Goal: Task Accomplishment & Management: Manage account settings

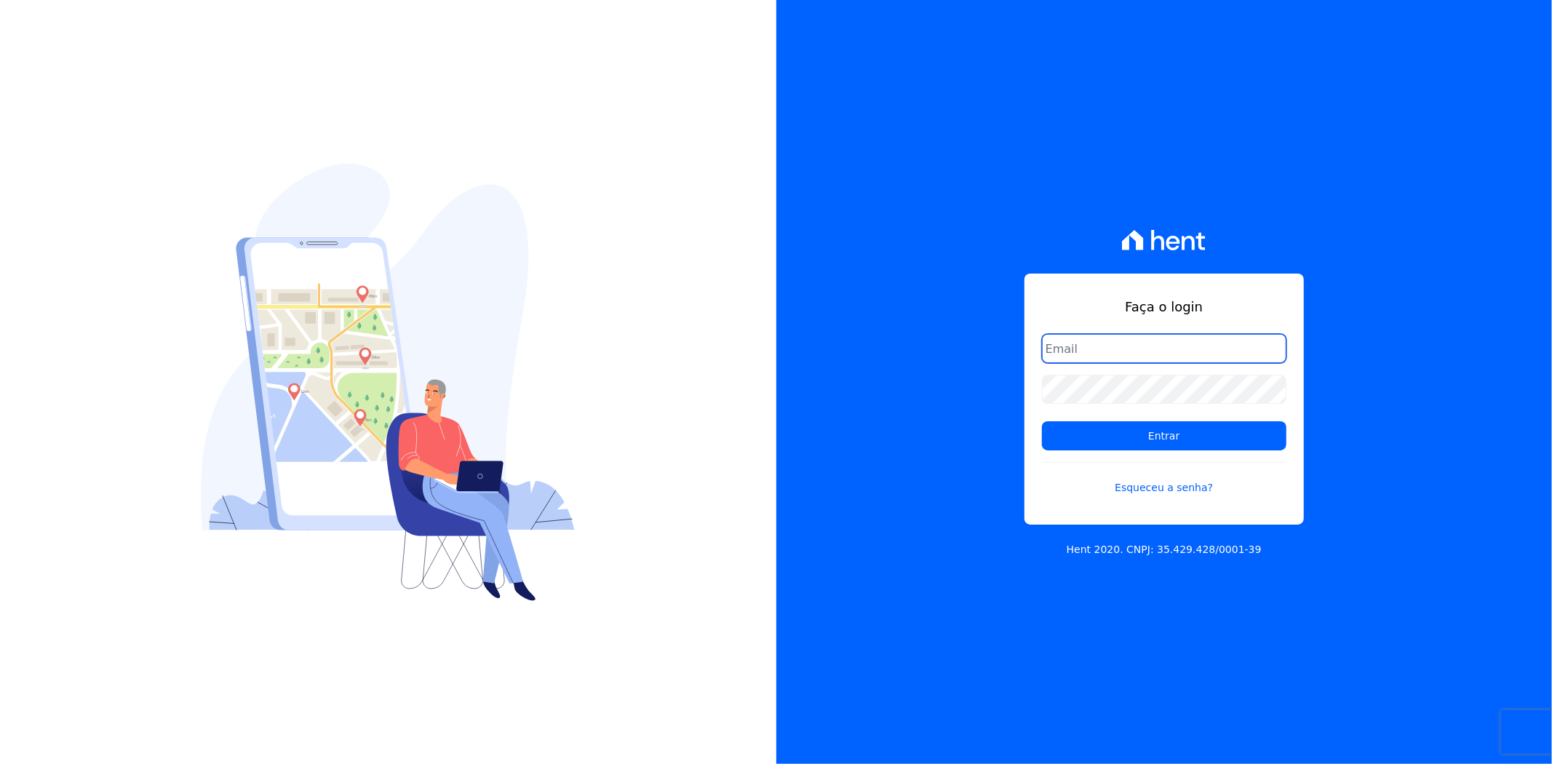
type input "[EMAIL_ADDRESS][DOMAIN_NAME]"
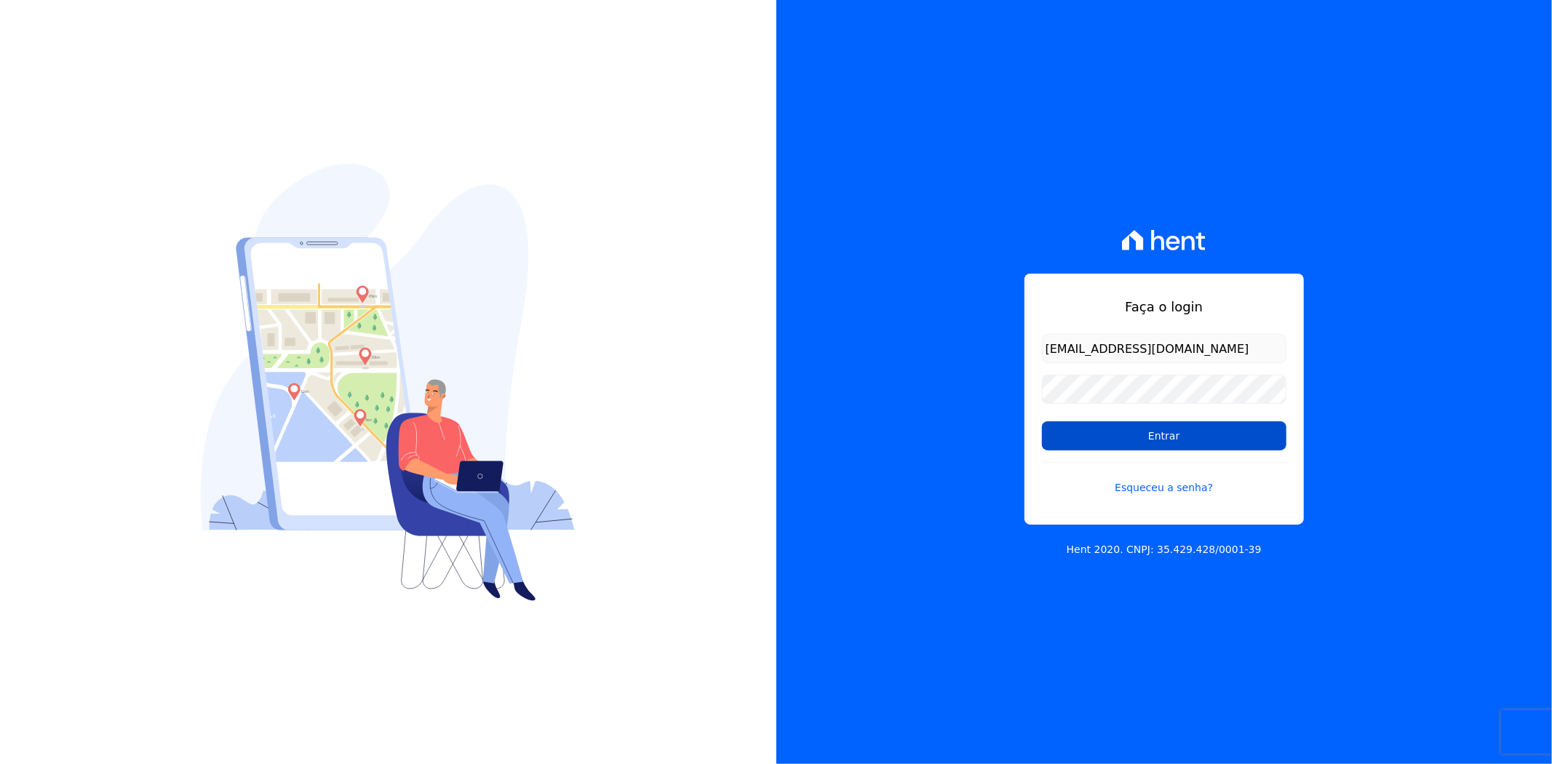
click at [1186, 446] on input "Entrar" at bounding box center [1164, 435] width 244 height 29
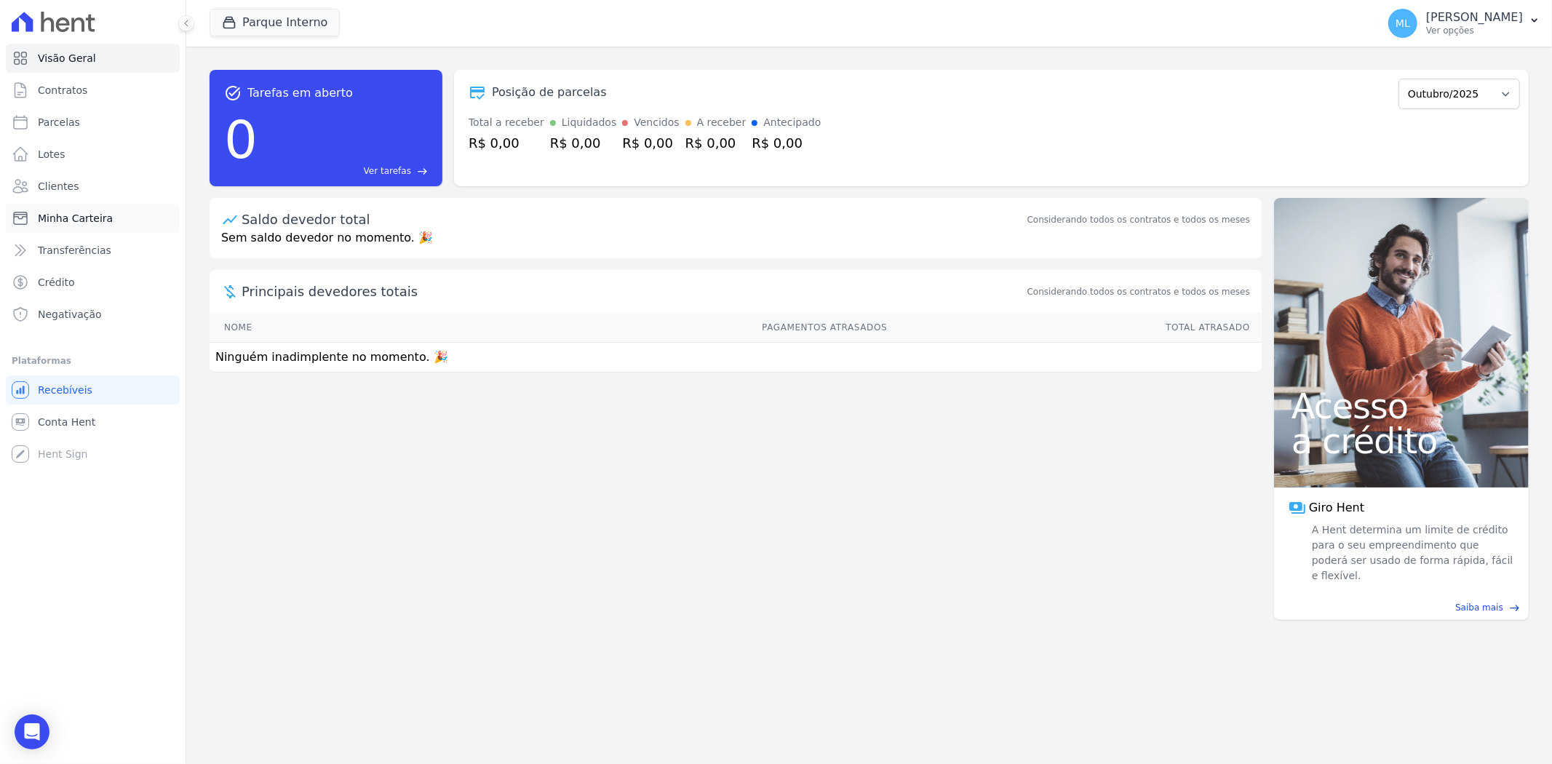
click at [135, 207] on link "Minha Carteira" at bounding box center [93, 218] width 174 height 29
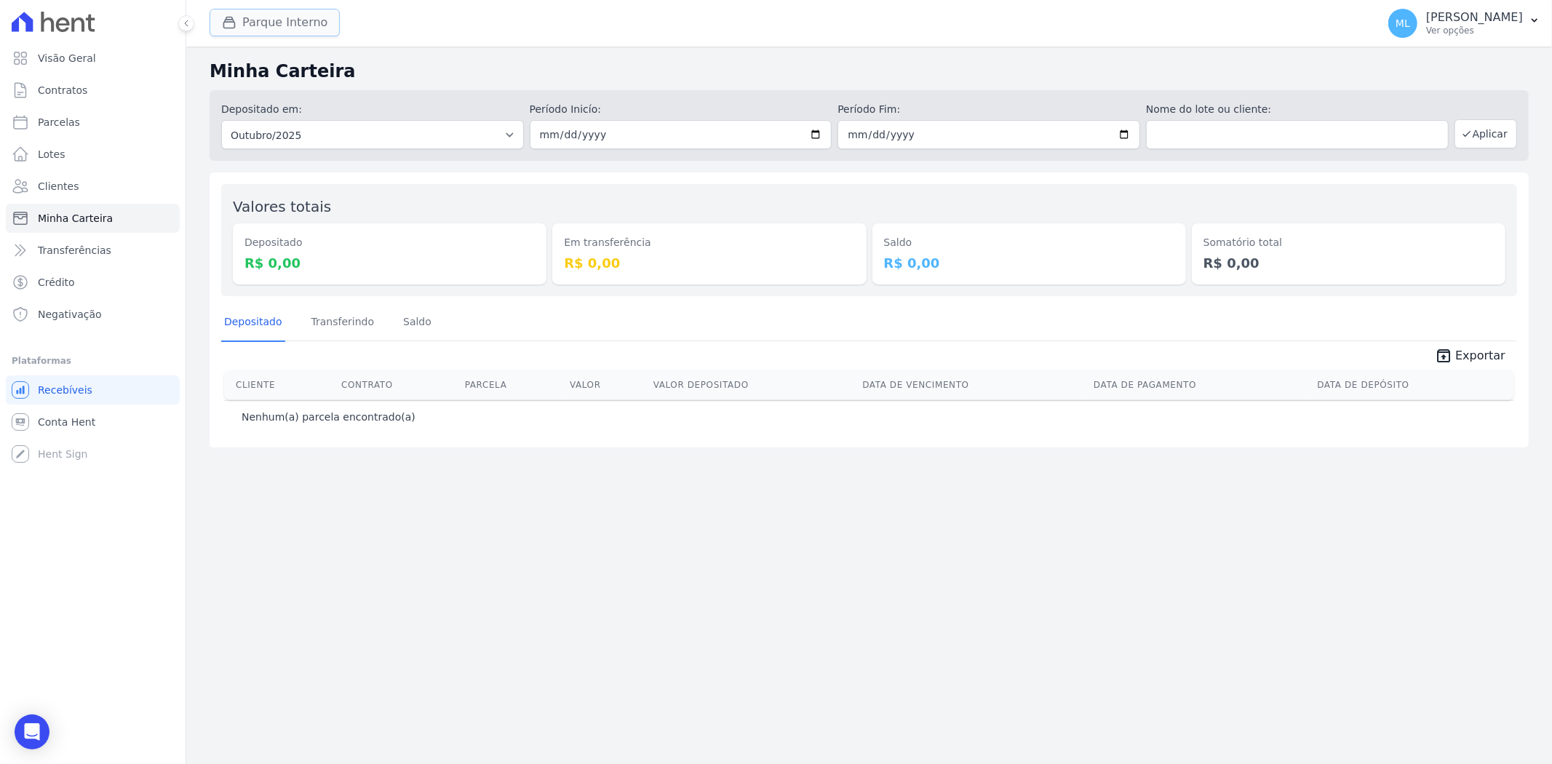
click at [304, 20] on button "Parque Interno" at bounding box center [275, 23] width 130 height 28
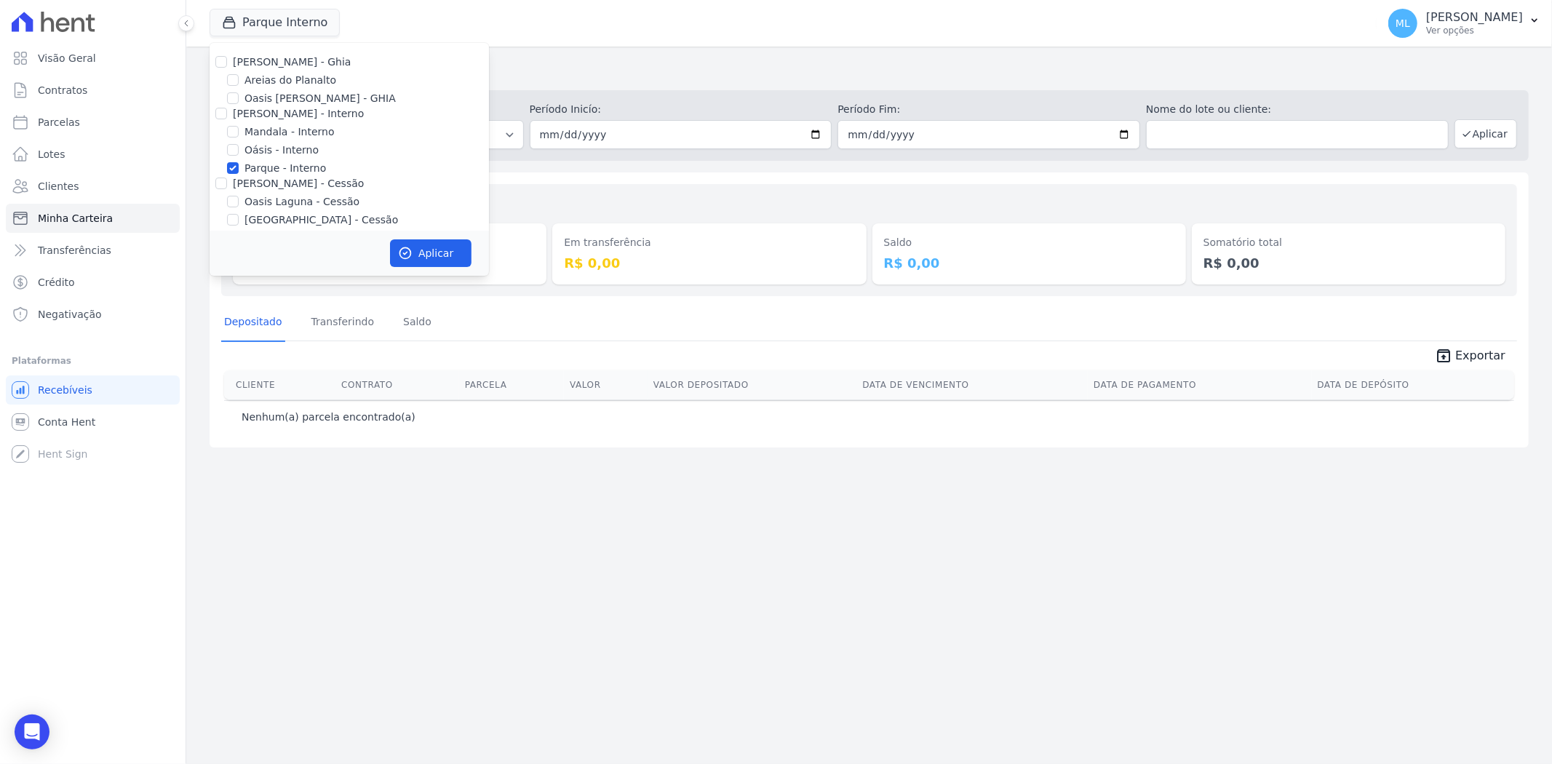
click at [278, 163] on label "Parque - Interno" at bounding box center [284, 168] width 81 height 15
click at [239, 163] on input "Parque - Interno" at bounding box center [233, 168] width 12 height 12
checkbox input "false"
click at [280, 77] on label "Areias do Planalto" at bounding box center [290, 80] width 92 height 15
click at [239, 77] on input "Areias do Planalto" at bounding box center [233, 80] width 12 height 12
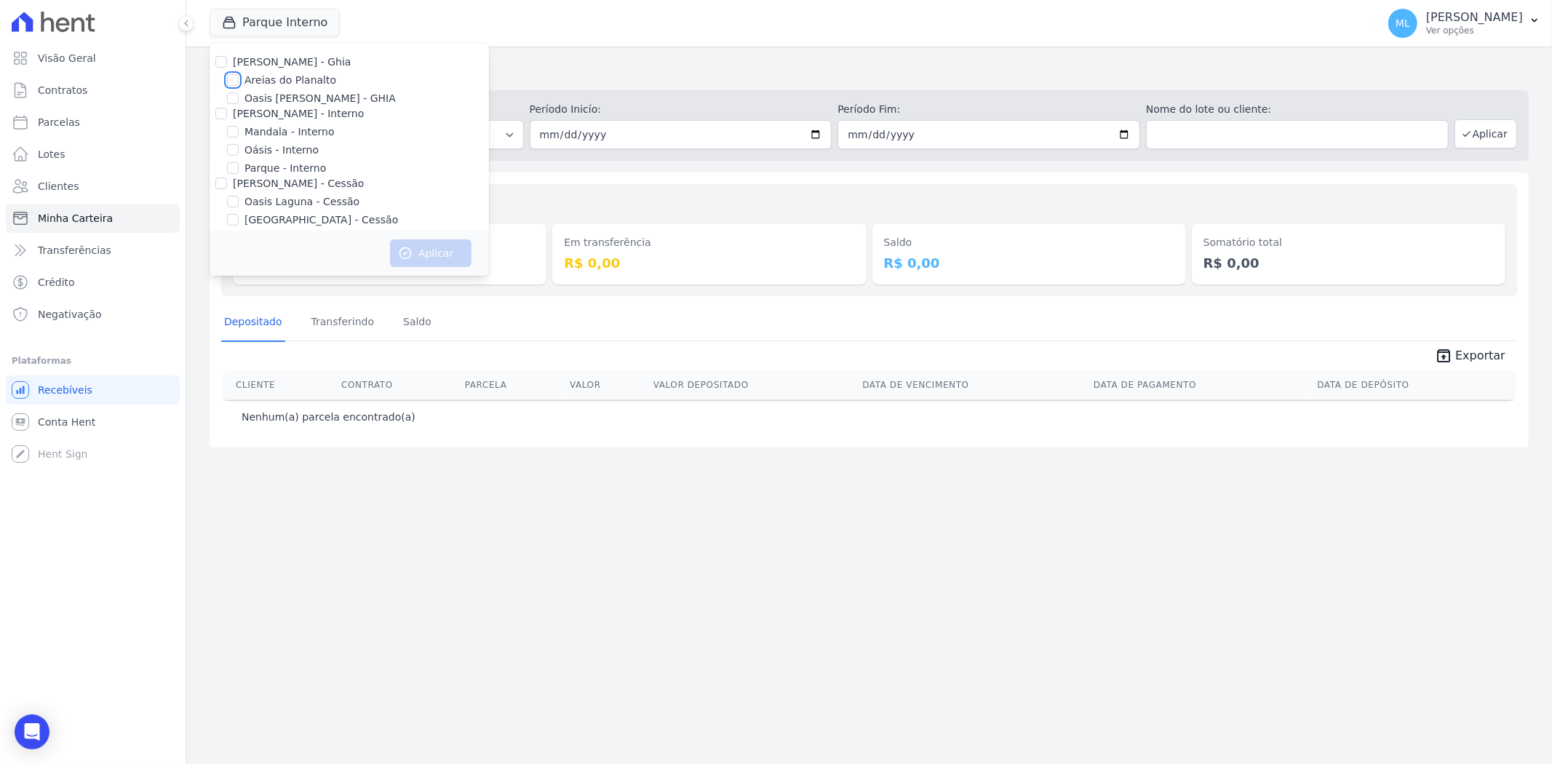
checkbox input "true"
click at [417, 244] on button "Aplicar" at bounding box center [430, 253] width 81 height 28
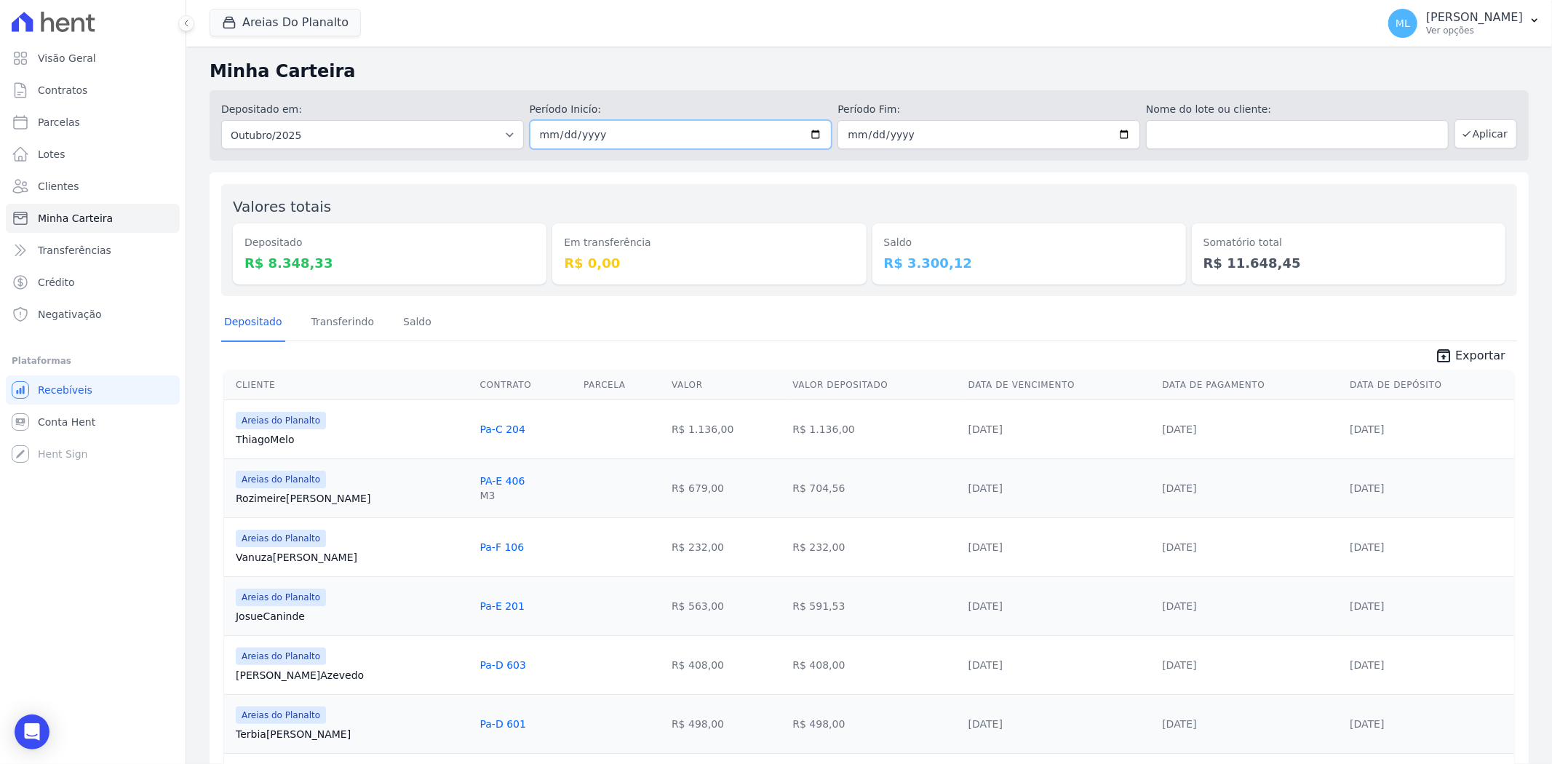
click at [811, 135] on input "2025-10-01" at bounding box center [681, 134] width 303 height 29
type input "2025-10-03"
click at [1117, 132] on input "2025-10-31" at bounding box center [988, 134] width 303 height 29
type input "2025-10-03"
click at [1461, 128] on icon "button" at bounding box center [1467, 134] width 12 height 12
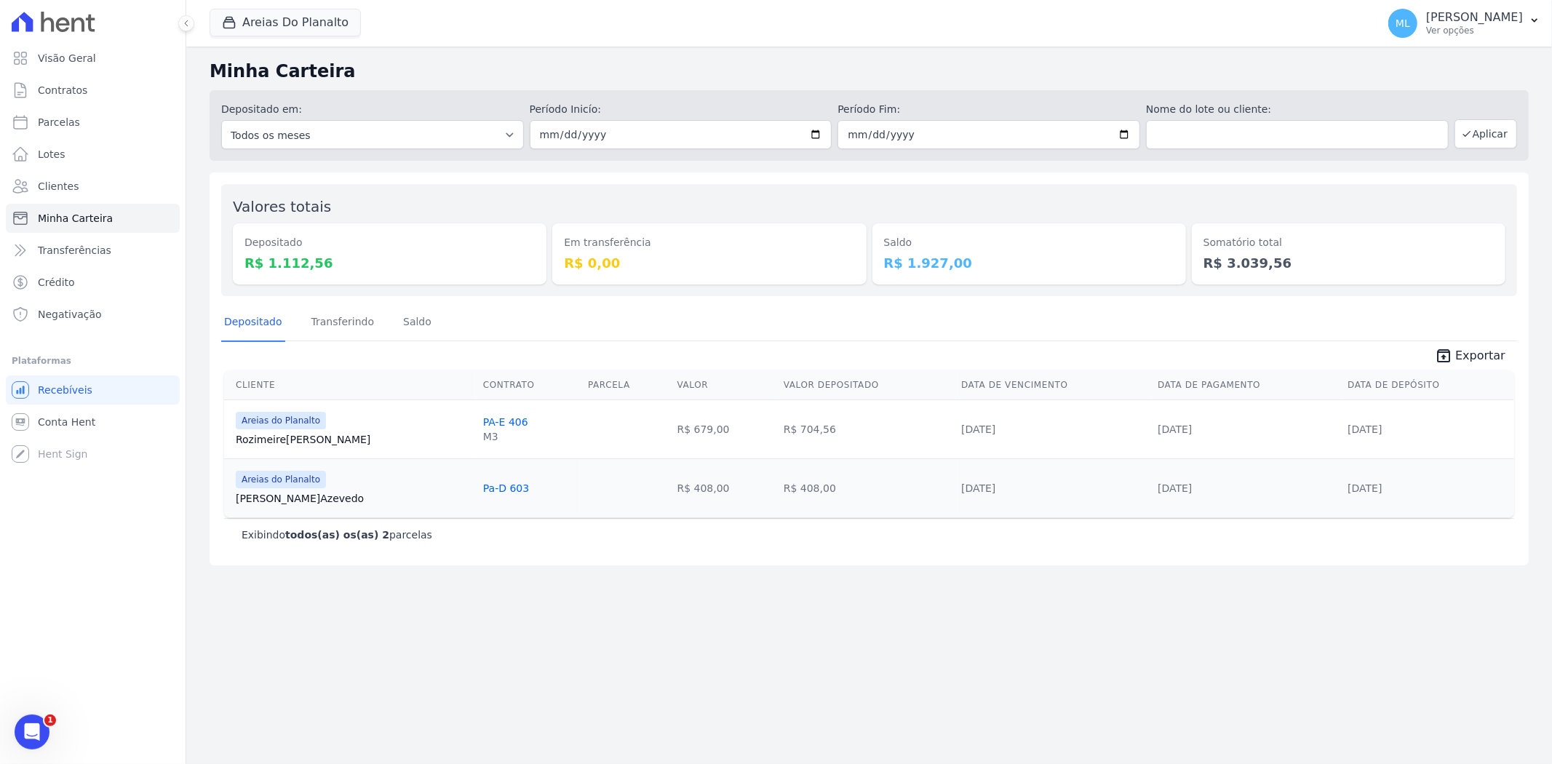
click at [1475, 343] on span "unarchive Exportar" at bounding box center [869, 354] width 1296 height 26
click at [1473, 349] on span "Exportar" at bounding box center [1480, 355] width 50 height 17
drag, startPoint x: 631, startPoint y: 303, endPoint x: 585, endPoint y: 272, distance: 55.5
click at [631, 305] on div "Depositado Transferindo Saldo" at bounding box center [869, 323] width 1296 height 36
click at [300, 19] on button "Areias Do Planalto" at bounding box center [285, 23] width 151 height 28
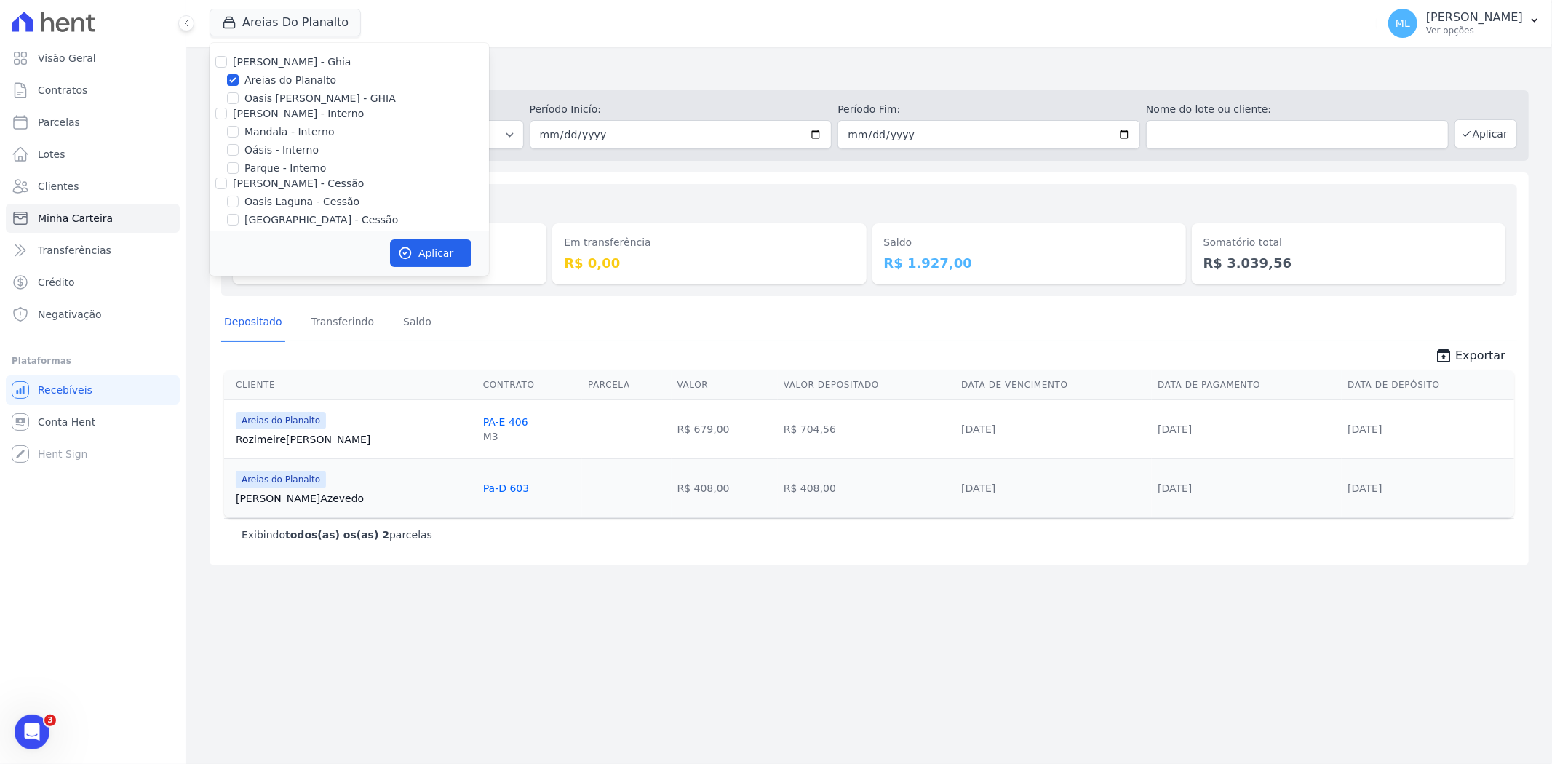
click at [273, 79] on label "Areias do Planalto" at bounding box center [290, 80] width 92 height 15
click at [239, 79] on input "Areias do Planalto" at bounding box center [233, 80] width 12 height 12
checkbox input "false"
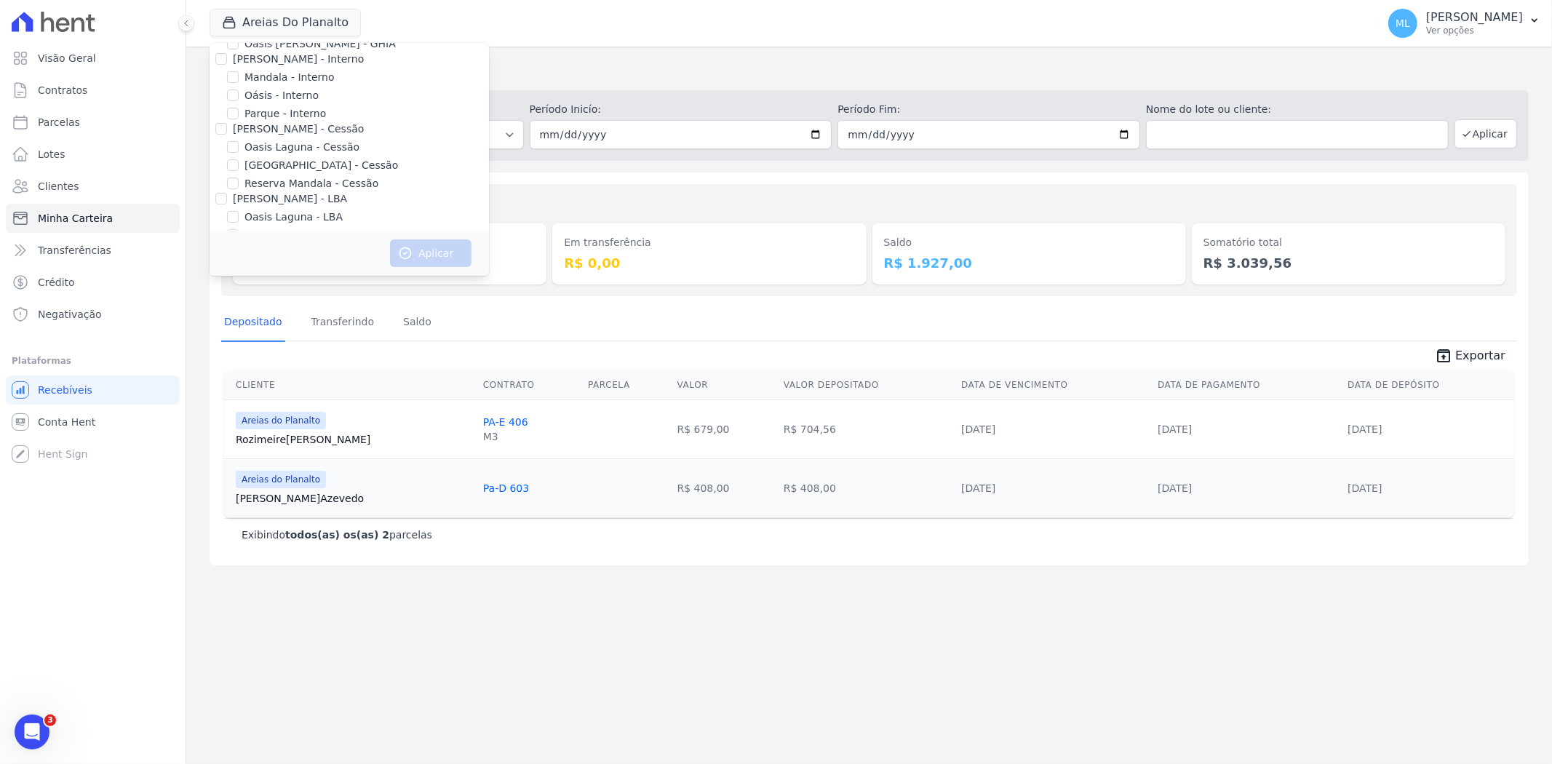
scroll to position [81, 0]
click at [281, 88] on label "Parque - Interno" at bounding box center [284, 87] width 81 height 15
click at [239, 88] on input "Parque - Interno" at bounding box center [233, 87] width 12 height 12
checkbox input "true"
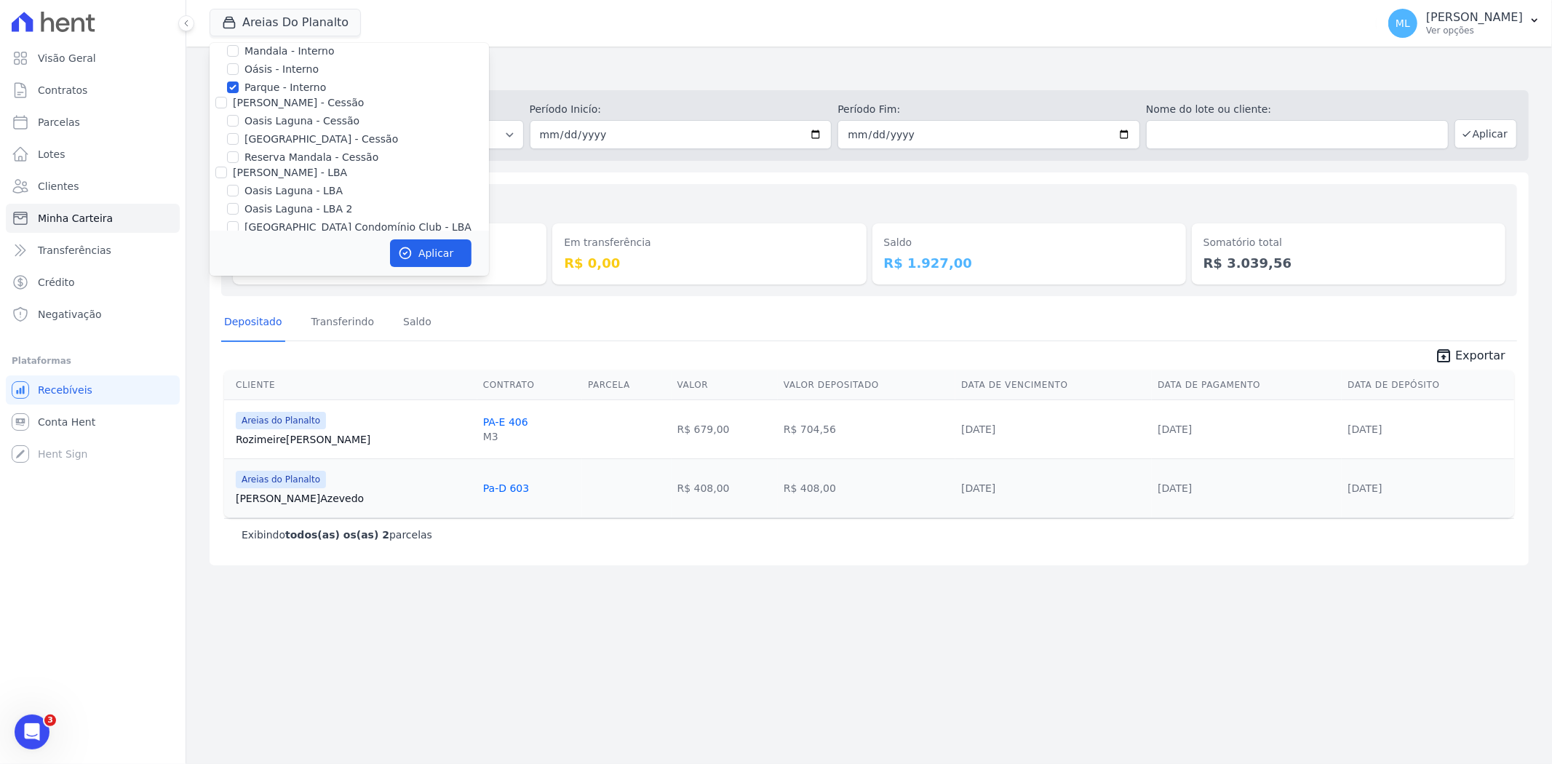
click at [288, 140] on label "Parque do Planalto - Cessão" at bounding box center [321, 139] width 154 height 15
click at [239, 140] on input "Parque do Planalto - Cessão" at bounding box center [233, 139] width 12 height 12
checkbox input "true"
click at [446, 253] on button "Aplicar" at bounding box center [430, 253] width 81 height 28
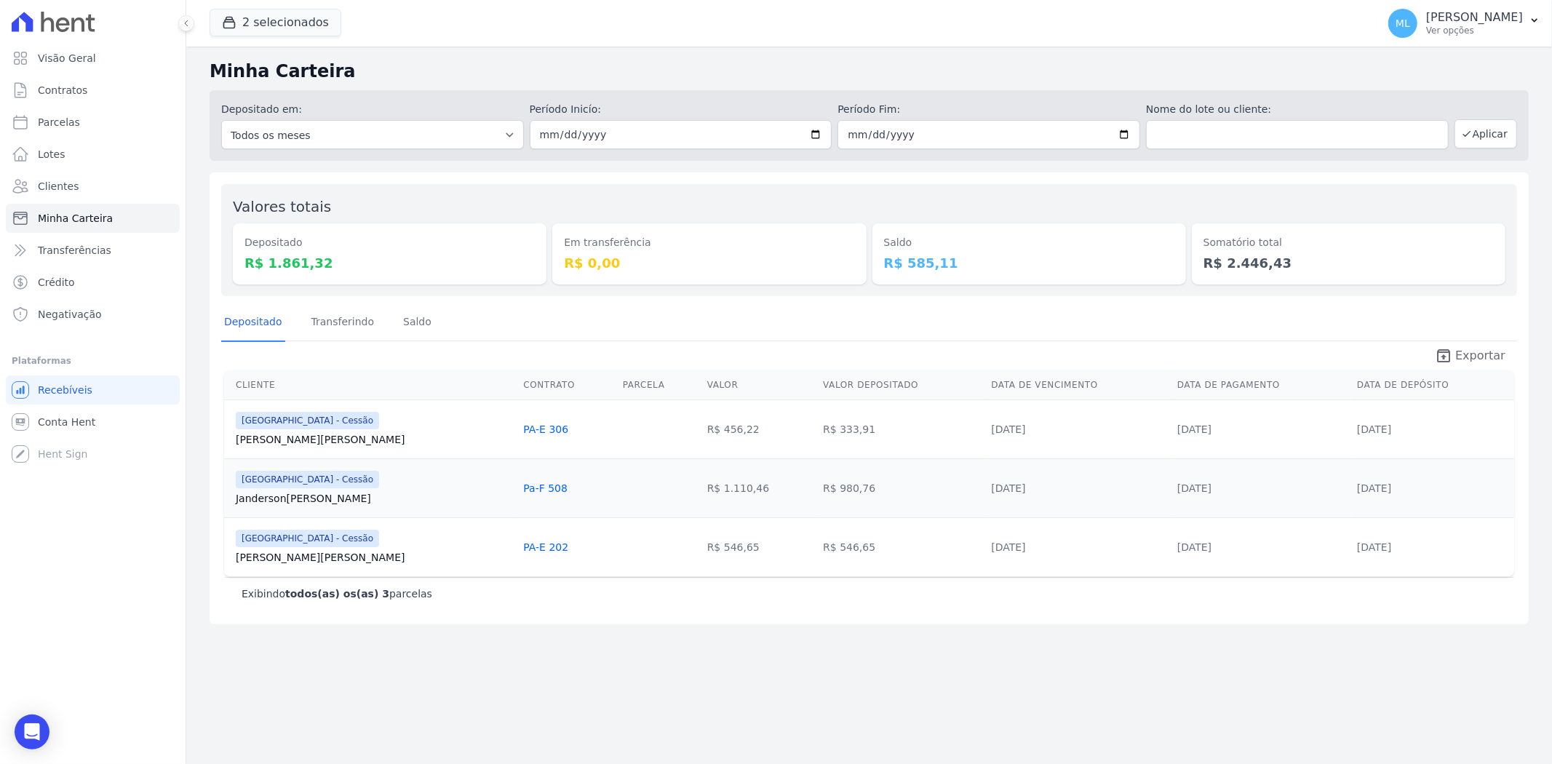
click at [1470, 347] on span "Exportar" at bounding box center [1480, 355] width 50 height 17
click at [703, 327] on div "Depositado Transferindo Saldo" at bounding box center [869, 323] width 1296 height 36
click at [280, 26] on button "2 selecionados" at bounding box center [276, 23] width 132 height 28
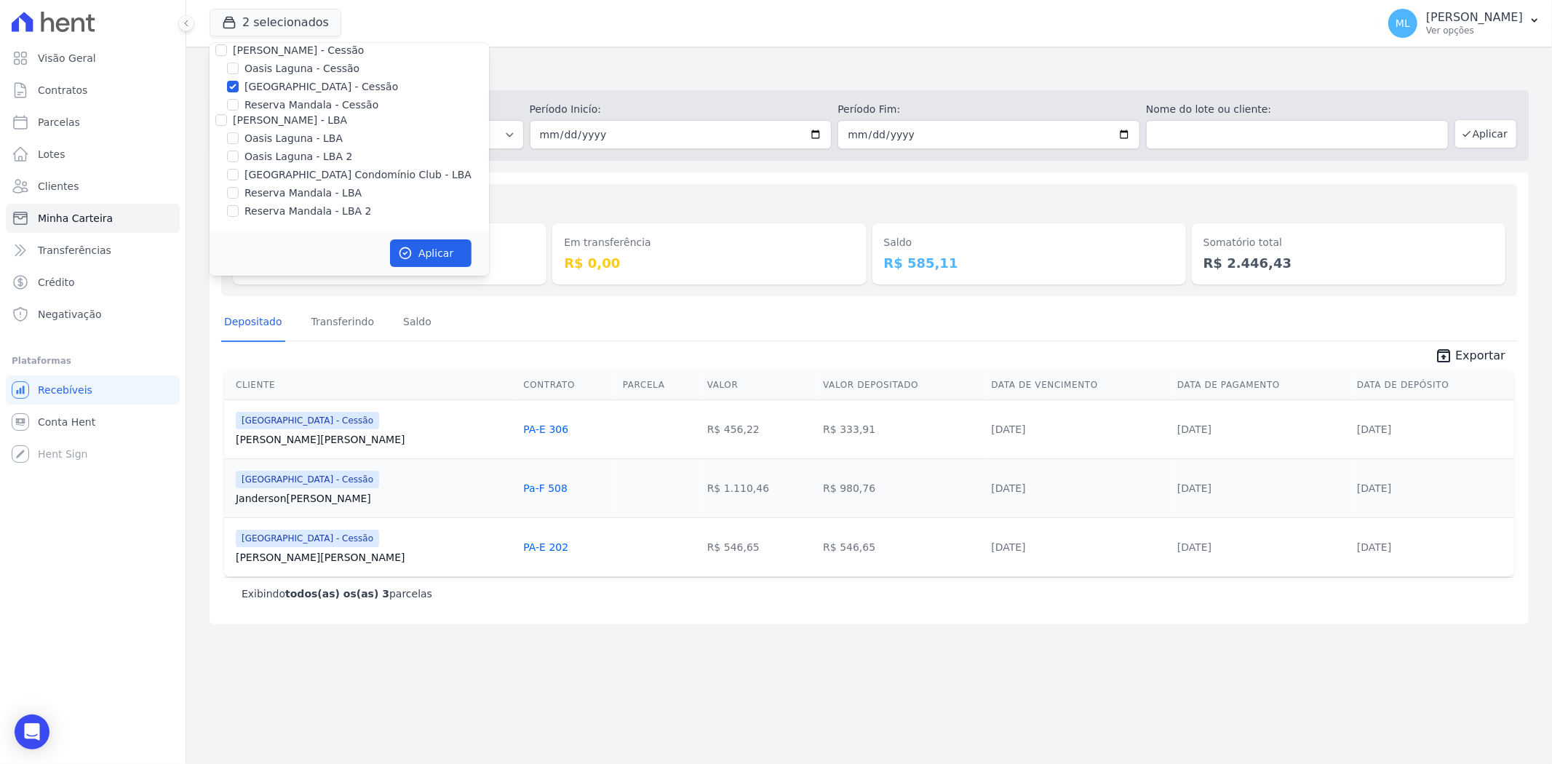
click at [267, 85] on label "Parque do Planalto - Cessão" at bounding box center [321, 86] width 154 height 15
click at [239, 85] on input "Parque do Planalto - Cessão" at bounding box center [233, 87] width 12 height 12
checkbox input "false"
click at [268, 109] on label "Parque - Interno" at bounding box center [284, 115] width 81 height 15
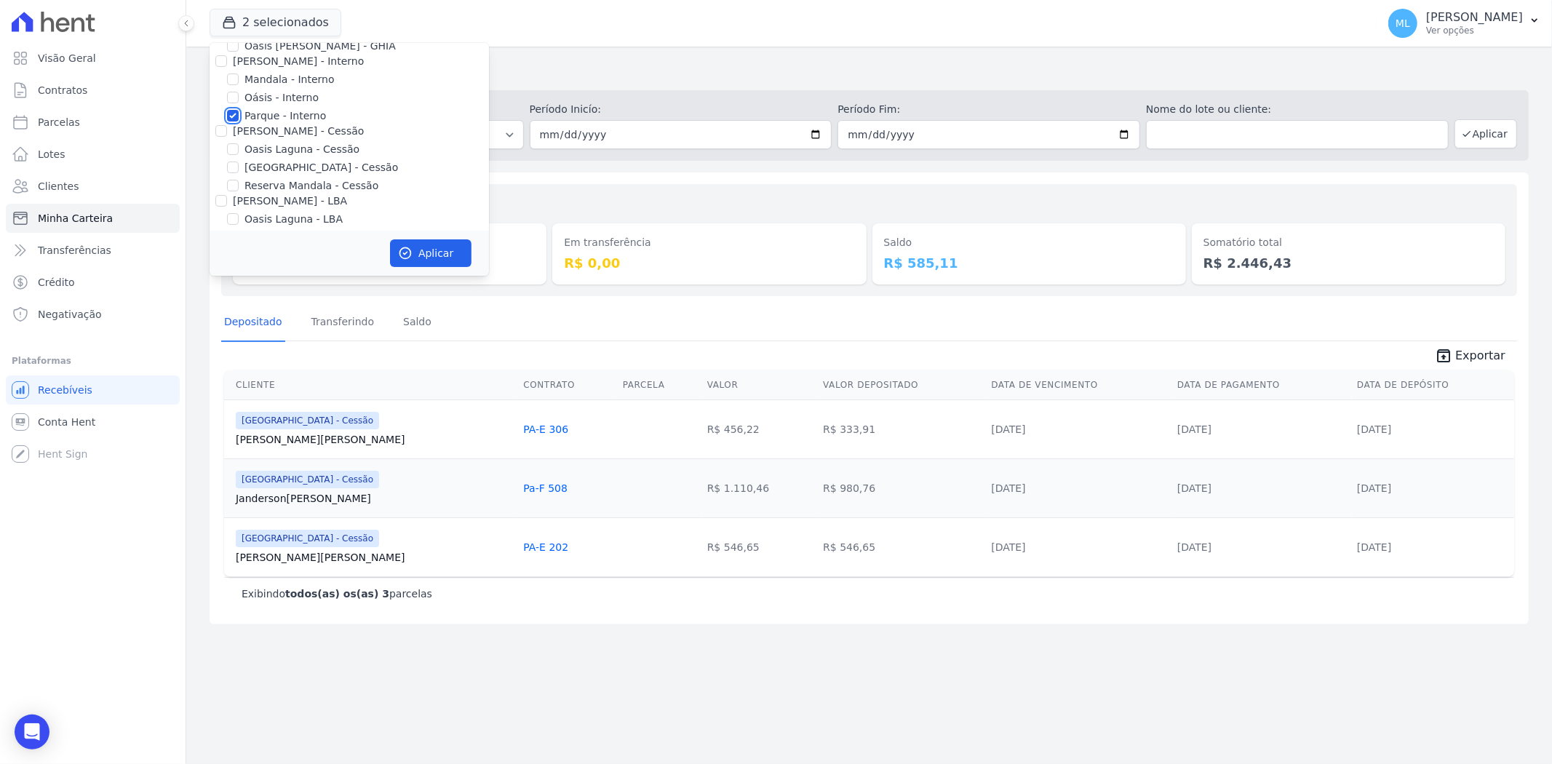
click at [239, 110] on input "Parque - Interno" at bounding box center [233, 116] width 12 height 12
checkbox input "false"
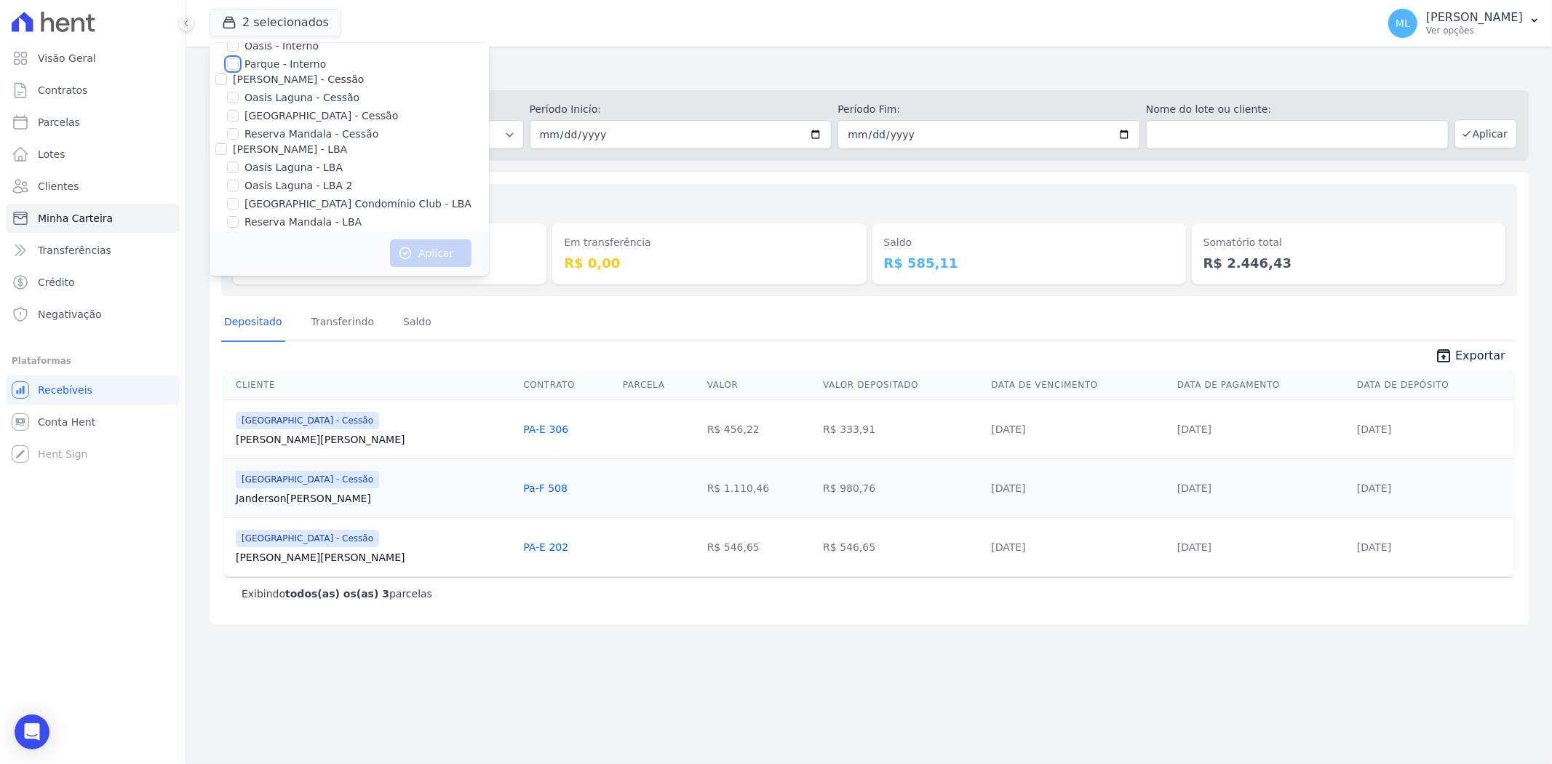
scroll to position [133, 0]
click at [280, 170] on label "Parque do Planalto Condomínio Club - LBA" at bounding box center [357, 174] width 227 height 15
click at [239, 170] on input "Parque do Planalto Condomínio Club - LBA" at bounding box center [233, 175] width 12 height 12
checkbox input "true"
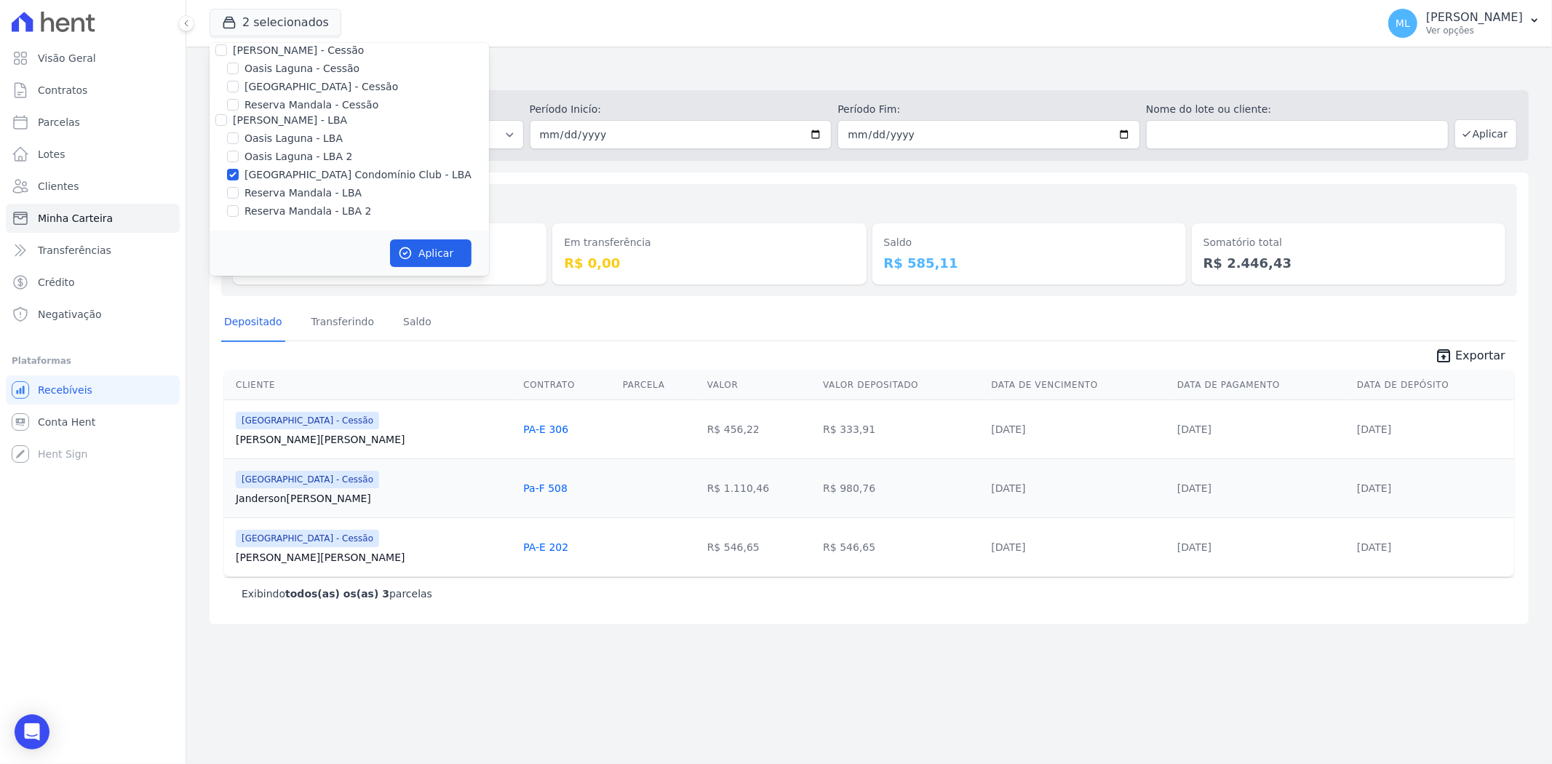
click at [423, 235] on div "Aplicar" at bounding box center [349, 253] width 279 height 45
click at [445, 244] on button "Aplicar" at bounding box center [430, 253] width 81 height 28
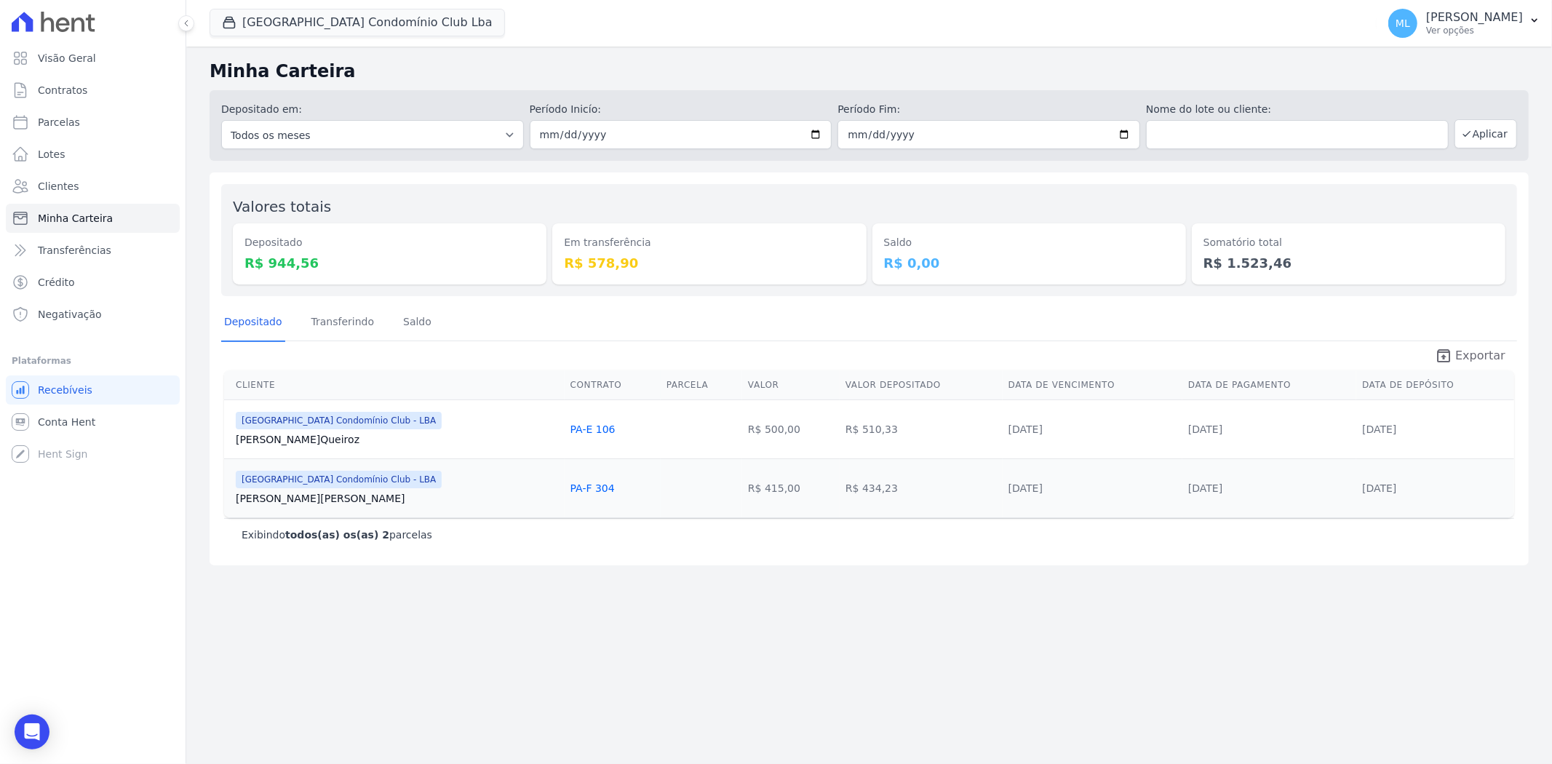
click at [1466, 347] on span "Exportar" at bounding box center [1480, 355] width 50 height 17
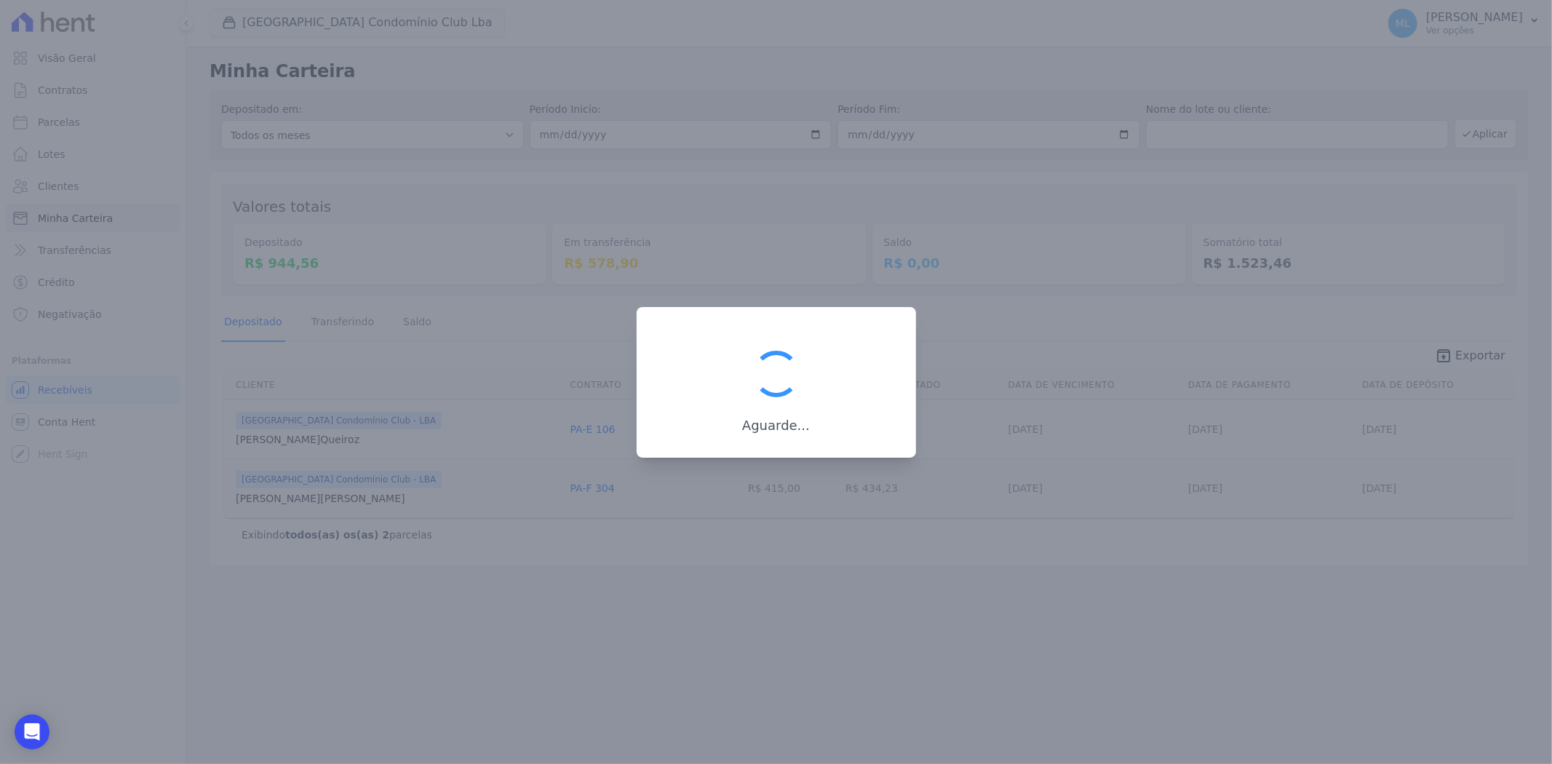
click at [672, 265] on div at bounding box center [776, 382] width 1552 height 764
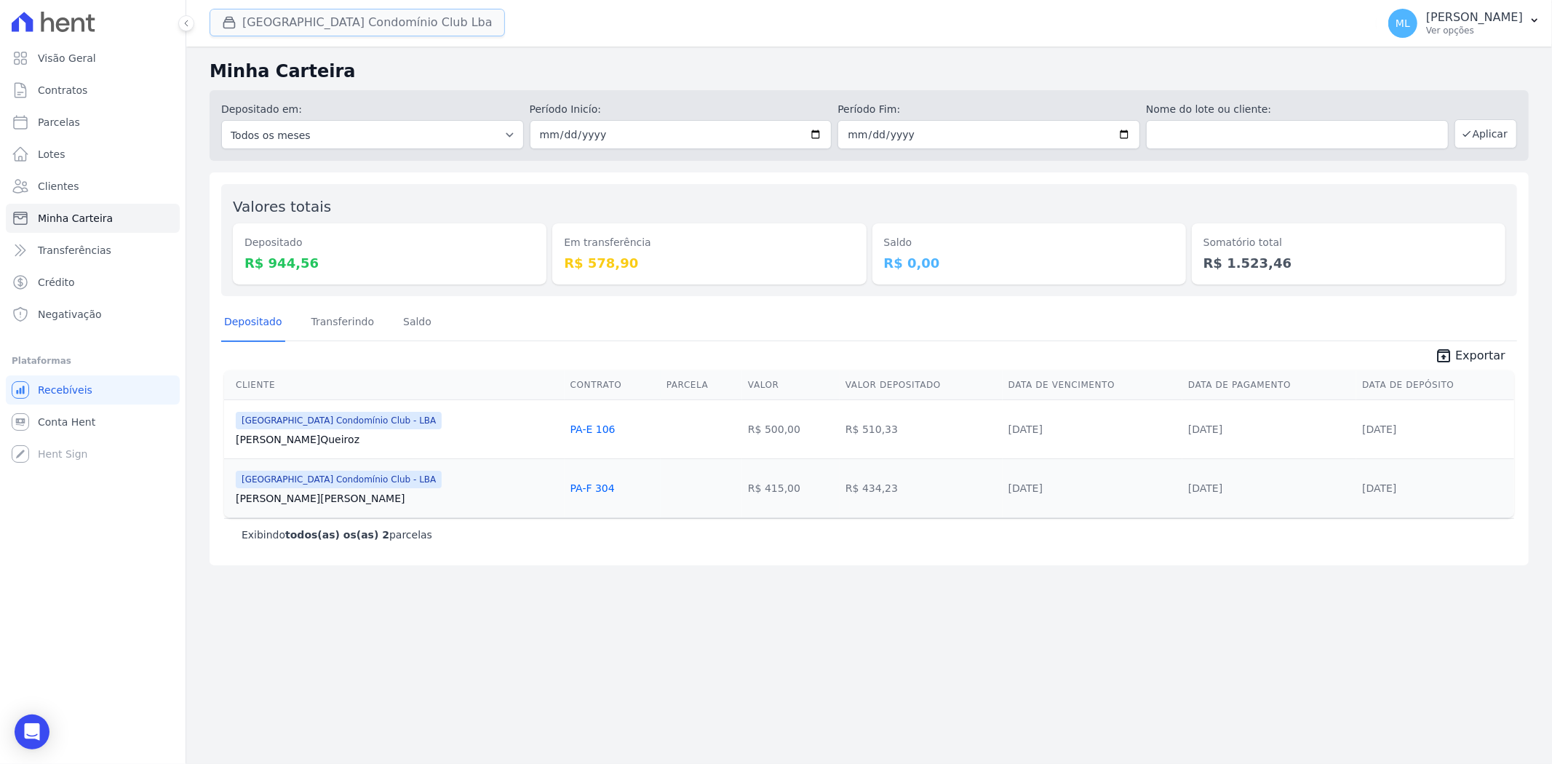
click at [329, 29] on button "[GEOGRAPHIC_DATA] Condomínio Club Lba" at bounding box center [357, 23] width 295 height 28
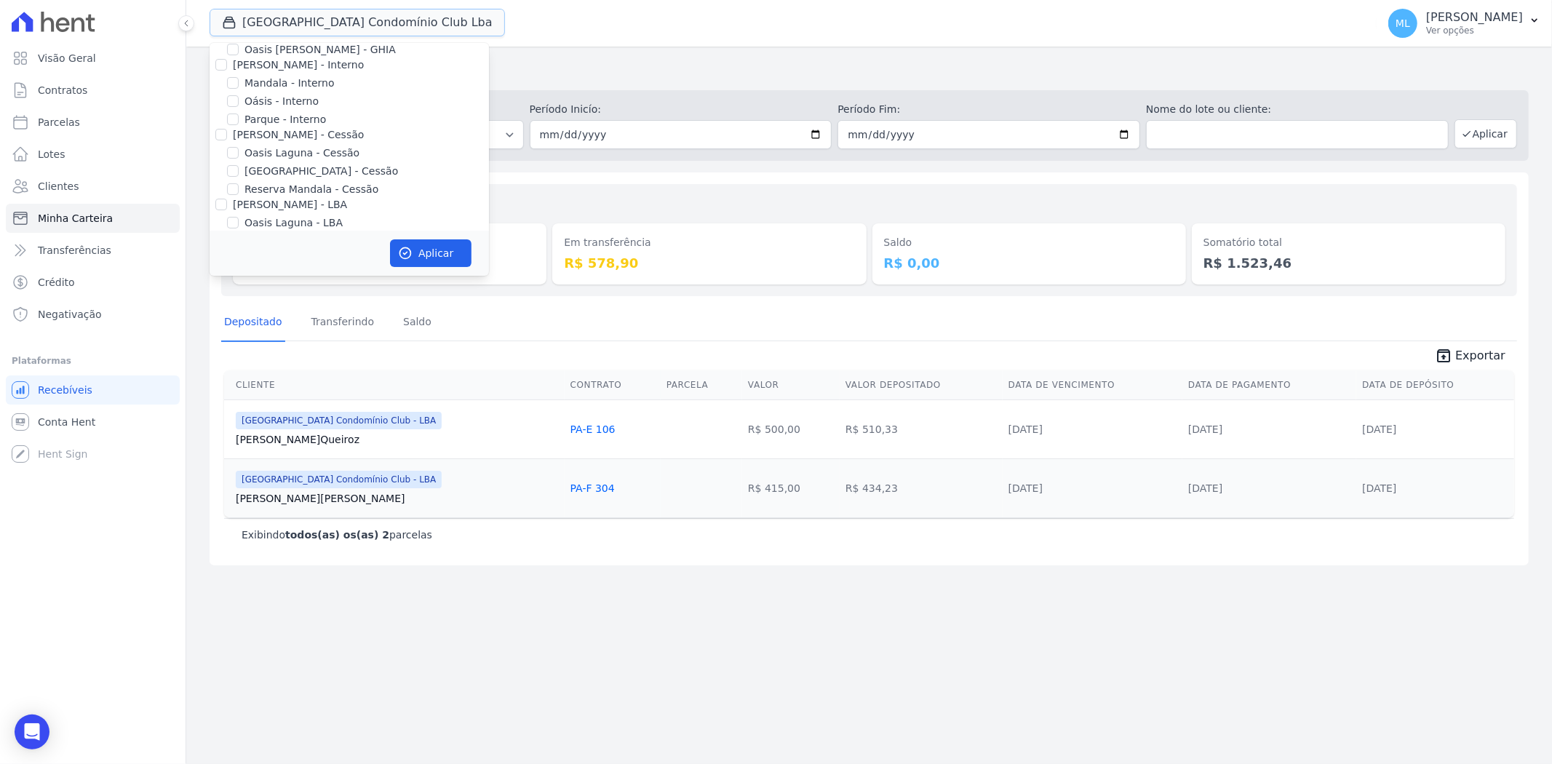
scroll to position [133, 0]
click at [303, 171] on label "[GEOGRAPHIC_DATA] Condomínio Club - LBA" at bounding box center [357, 174] width 227 height 15
click at [284, 171] on label "[GEOGRAPHIC_DATA] Condomínio Club - LBA" at bounding box center [357, 174] width 227 height 15
click at [239, 171] on input "[GEOGRAPHIC_DATA] Condomínio Club - LBA" at bounding box center [233, 175] width 12 height 12
checkbox input "false"
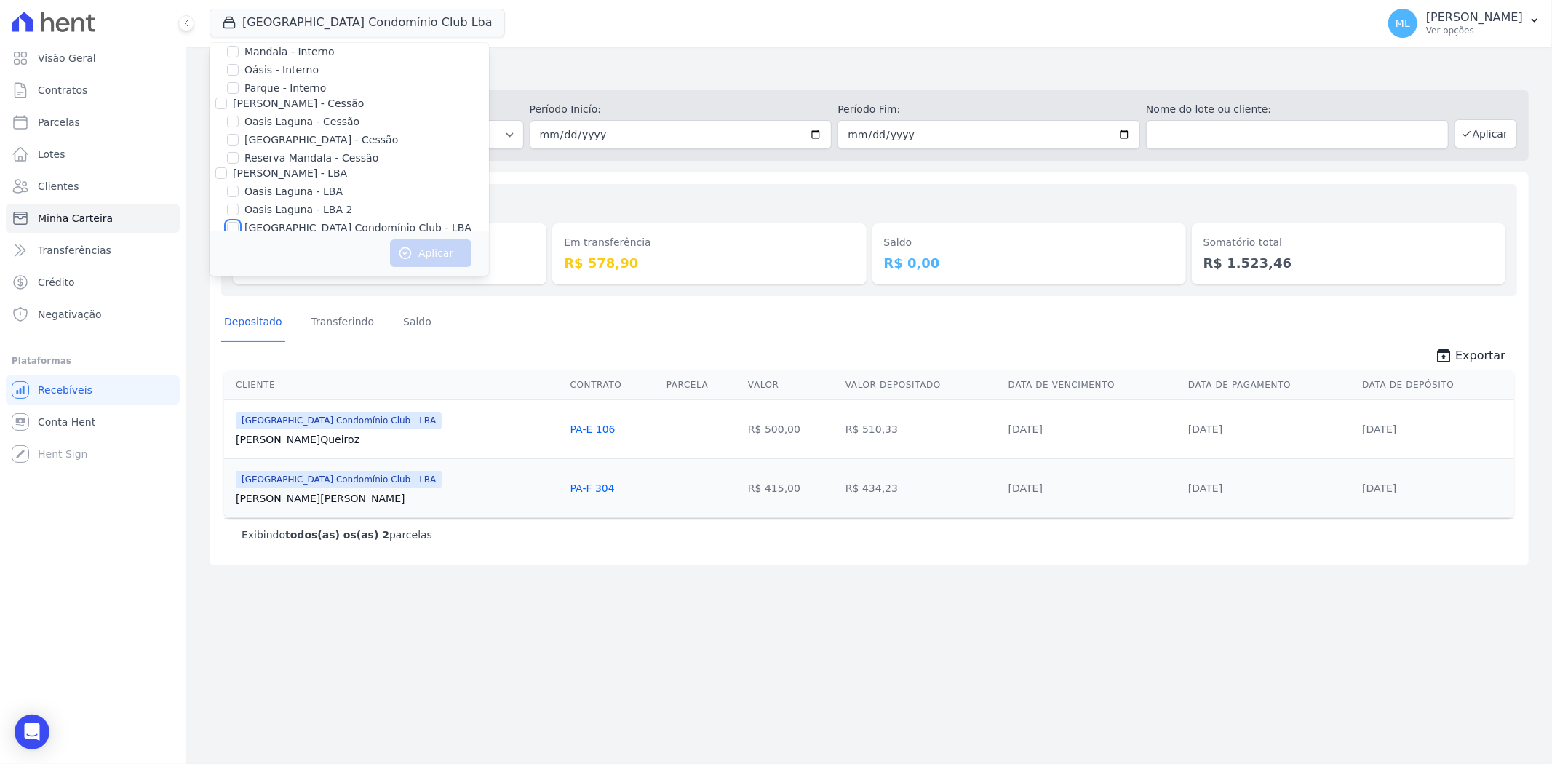
scroll to position [52, 0]
click at [290, 163] on label "[GEOGRAPHIC_DATA] - Cessão" at bounding box center [321, 167] width 154 height 15
click at [239, 163] on input "[GEOGRAPHIC_DATA] - Cessão" at bounding box center [233, 168] width 12 height 12
checkbox input "true"
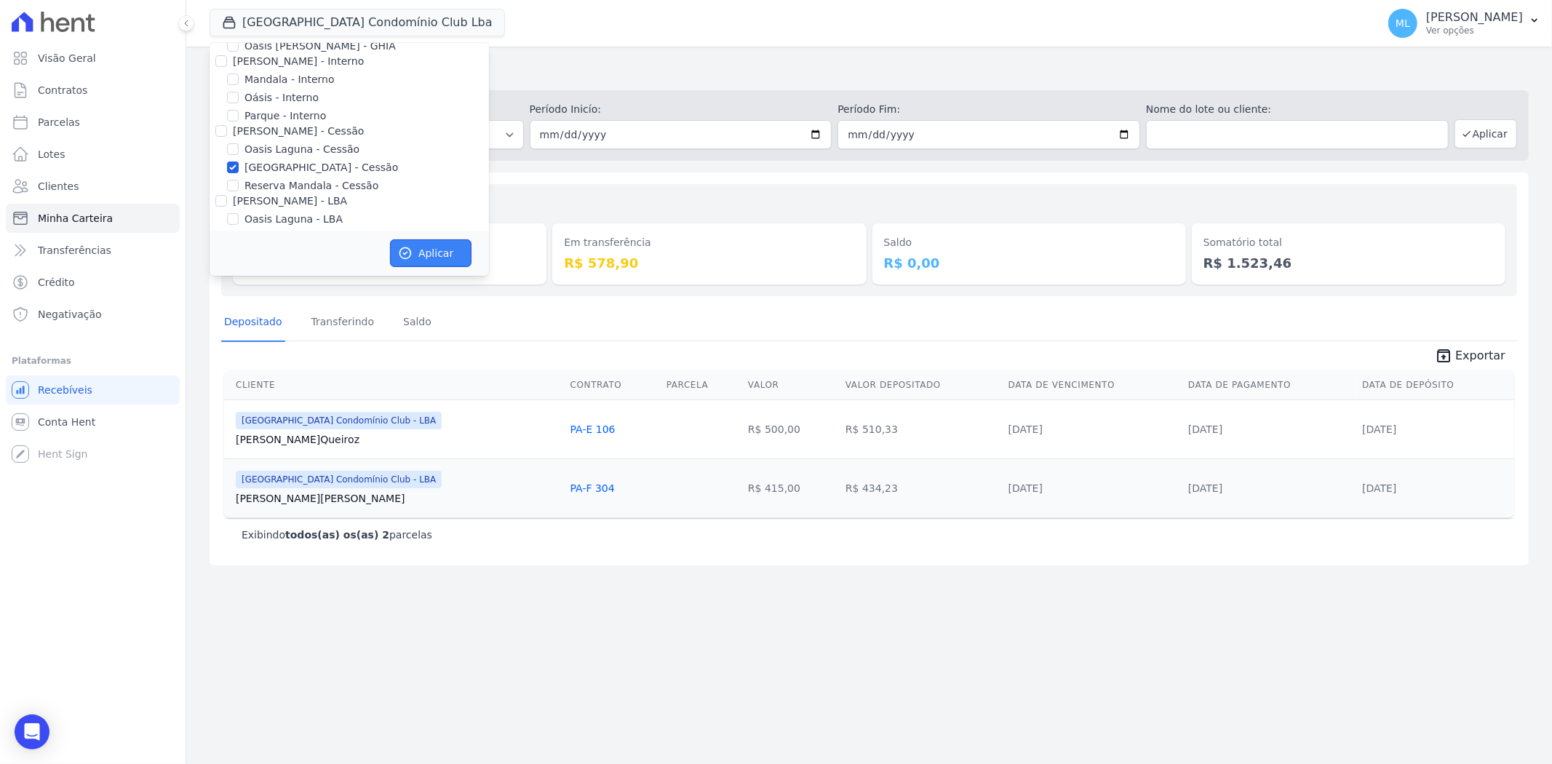
click at [435, 257] on button "Aplicar" at bounding box center [430, 253] width 81 height 28
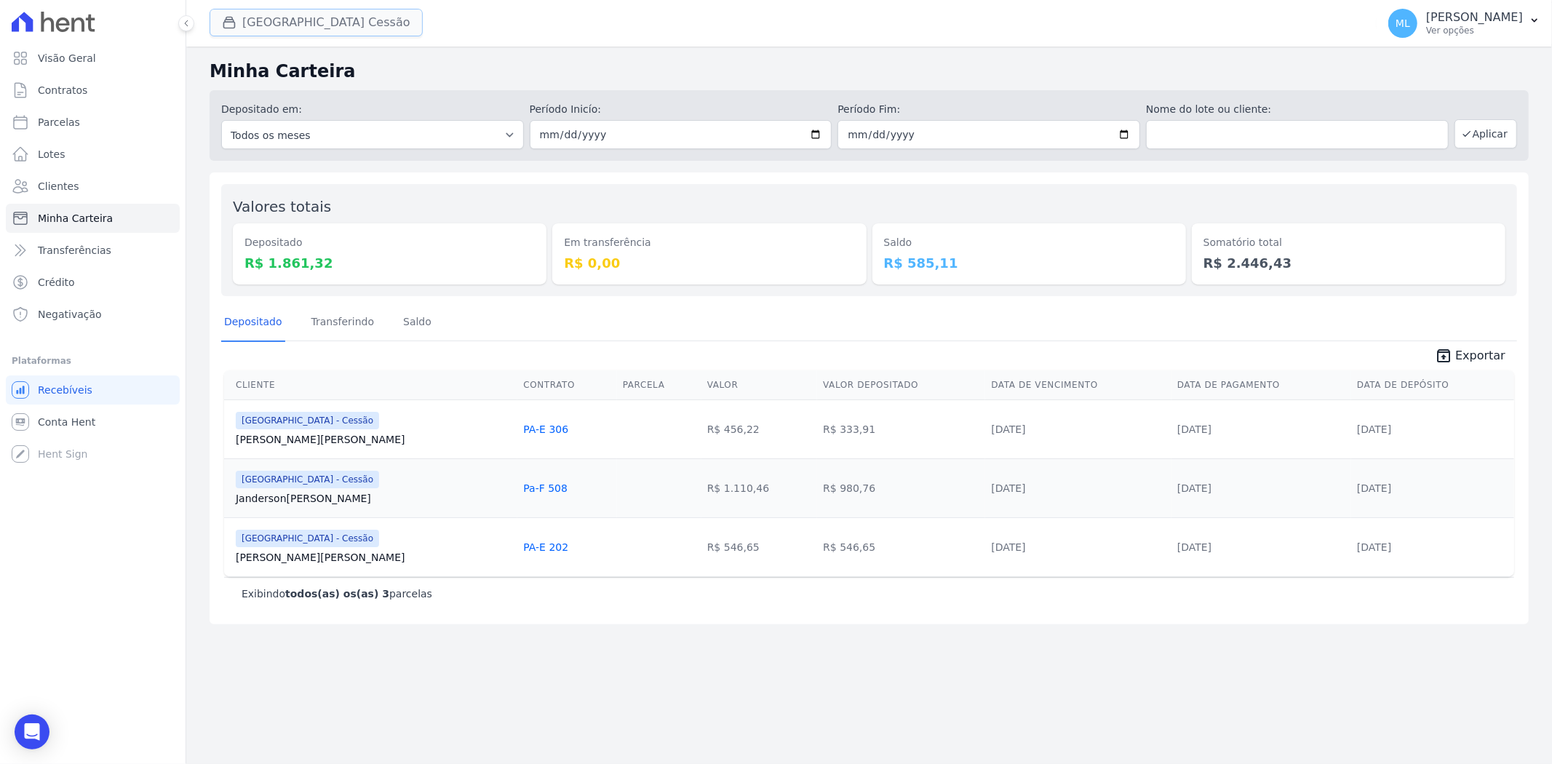
click at [338, 19] on button "Parque Do Planalto Cessão" at bounding box center [316, 23] width 213 height 28
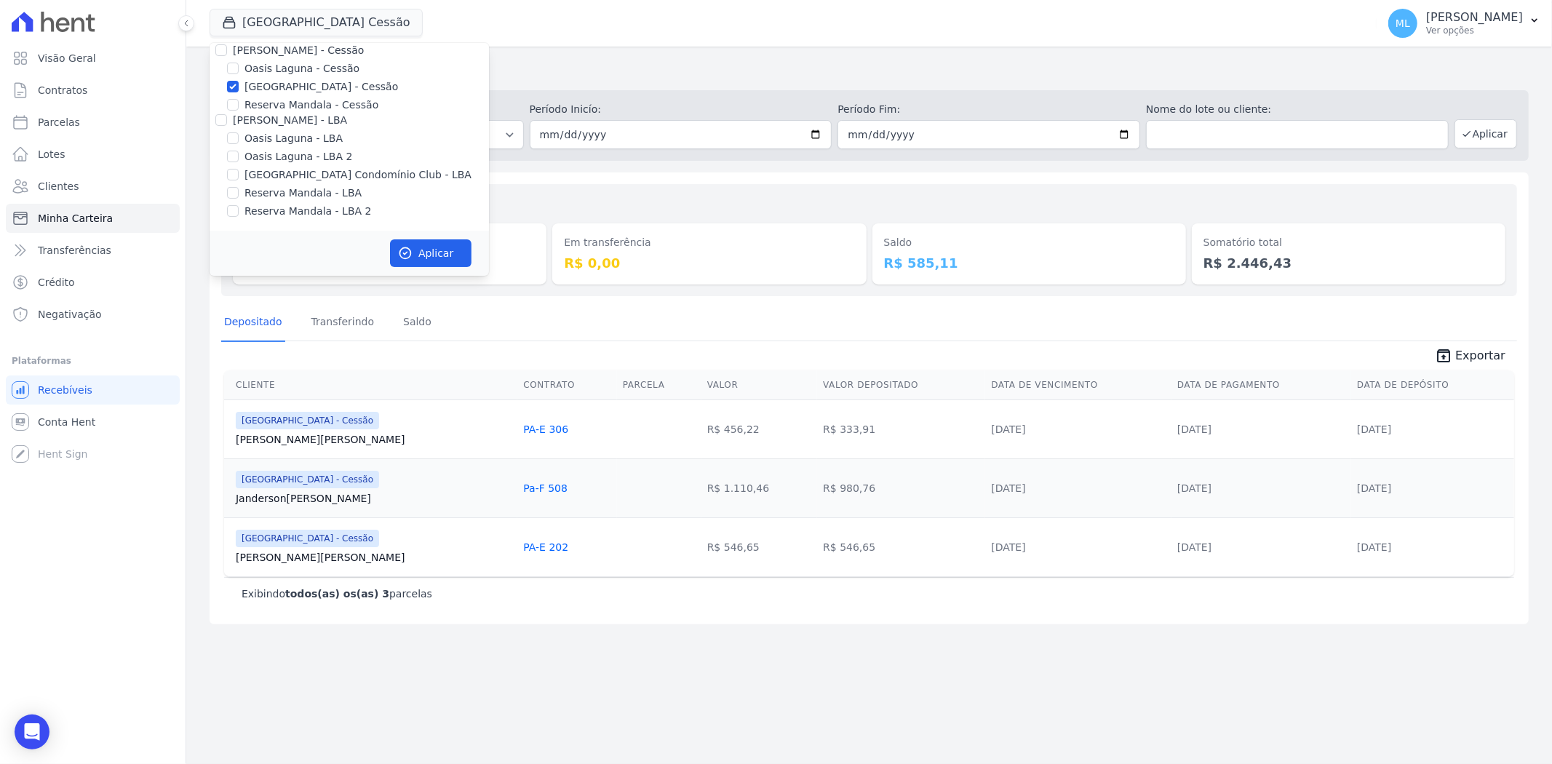
click at [317, 82] on label "[GEOGRAPHIC_DATA] - Cessão" at bounding box center [321, 86] width 154 height 15
click at [239, 82] on input "[GEOGRAPHIC_DATA] - Cessão" at bounding box center [233, 87] width 12 height 12
checkbox input "false"
click at [309, 84] on label "Areias do Planalto" at bounding box center [290, 80] width 92 height 15
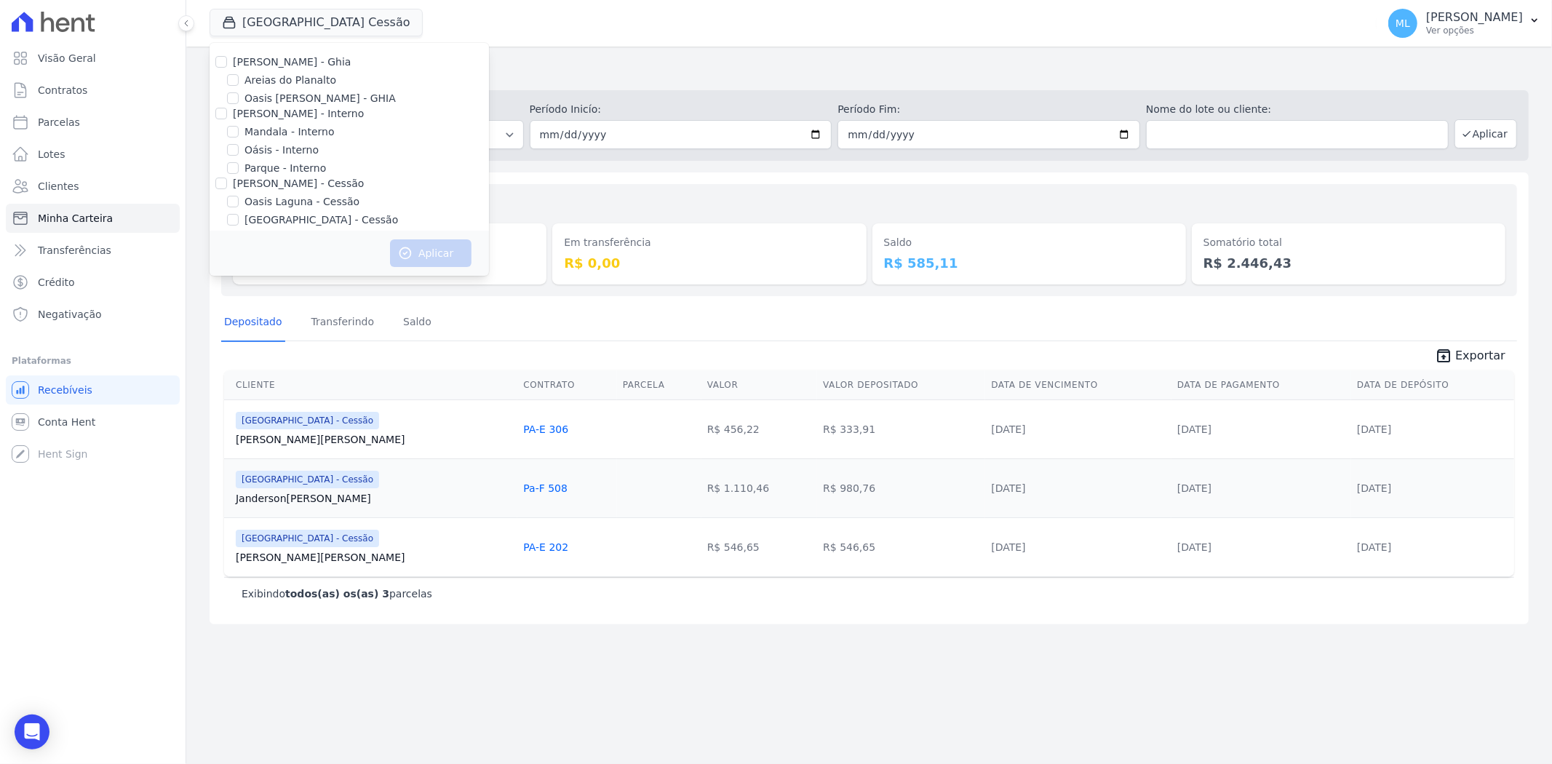
click at [239, 84] on input "Areias do Planalto" at bounding box center [233, 80] width 12 height 12
checkbox input "true"
click at [421, 253] on button "Aplicar" at bounding box center [430, 253] width 81 height 28
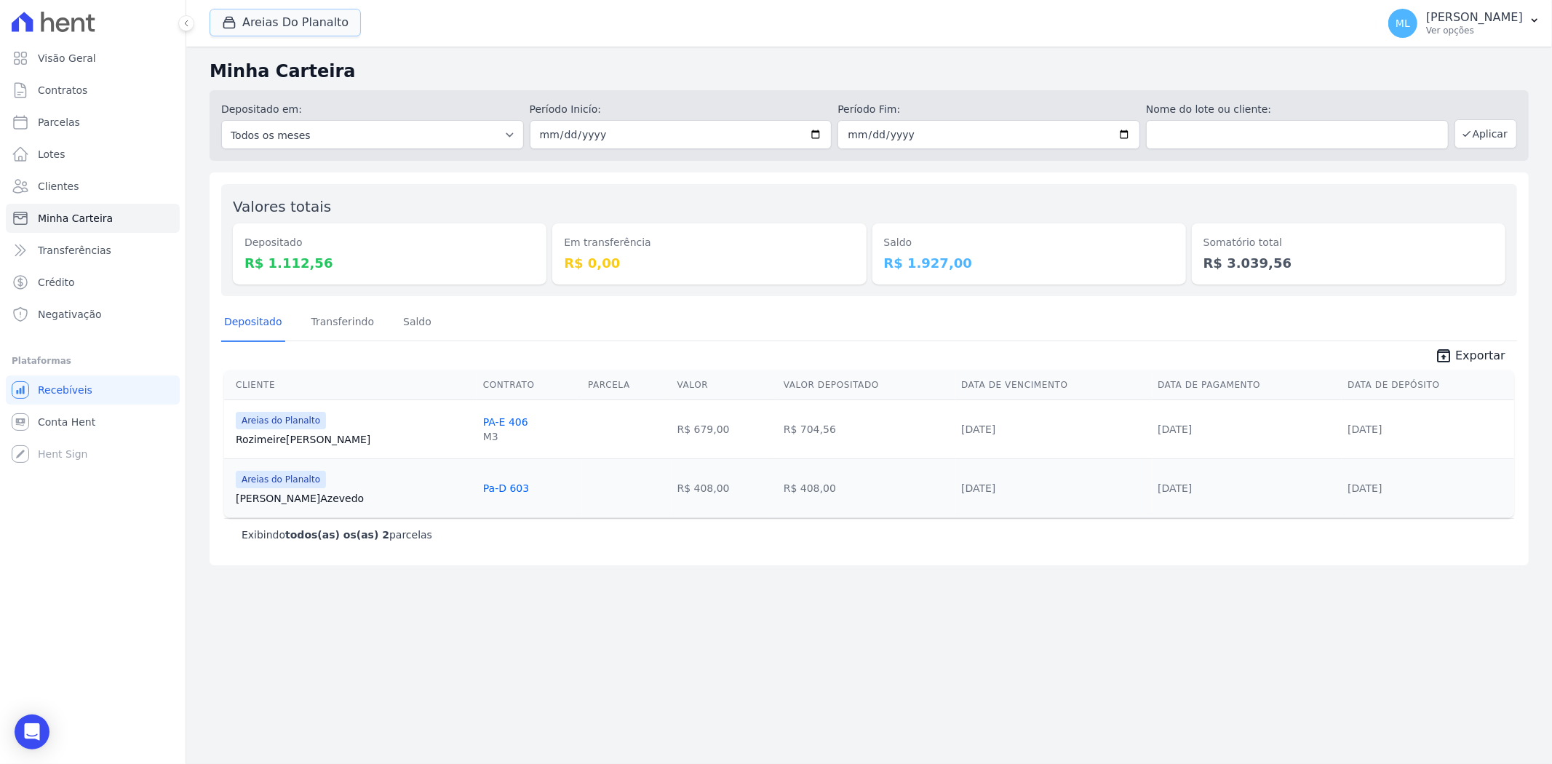
drag, startPoint x: 301, startPoint y: 19, endPoint x: 313, endPoint y: 44, distance: 27.3
click at [301, 19] on button "Areias Do Planalto" at bounding box center [285, 23] width 151 height 28
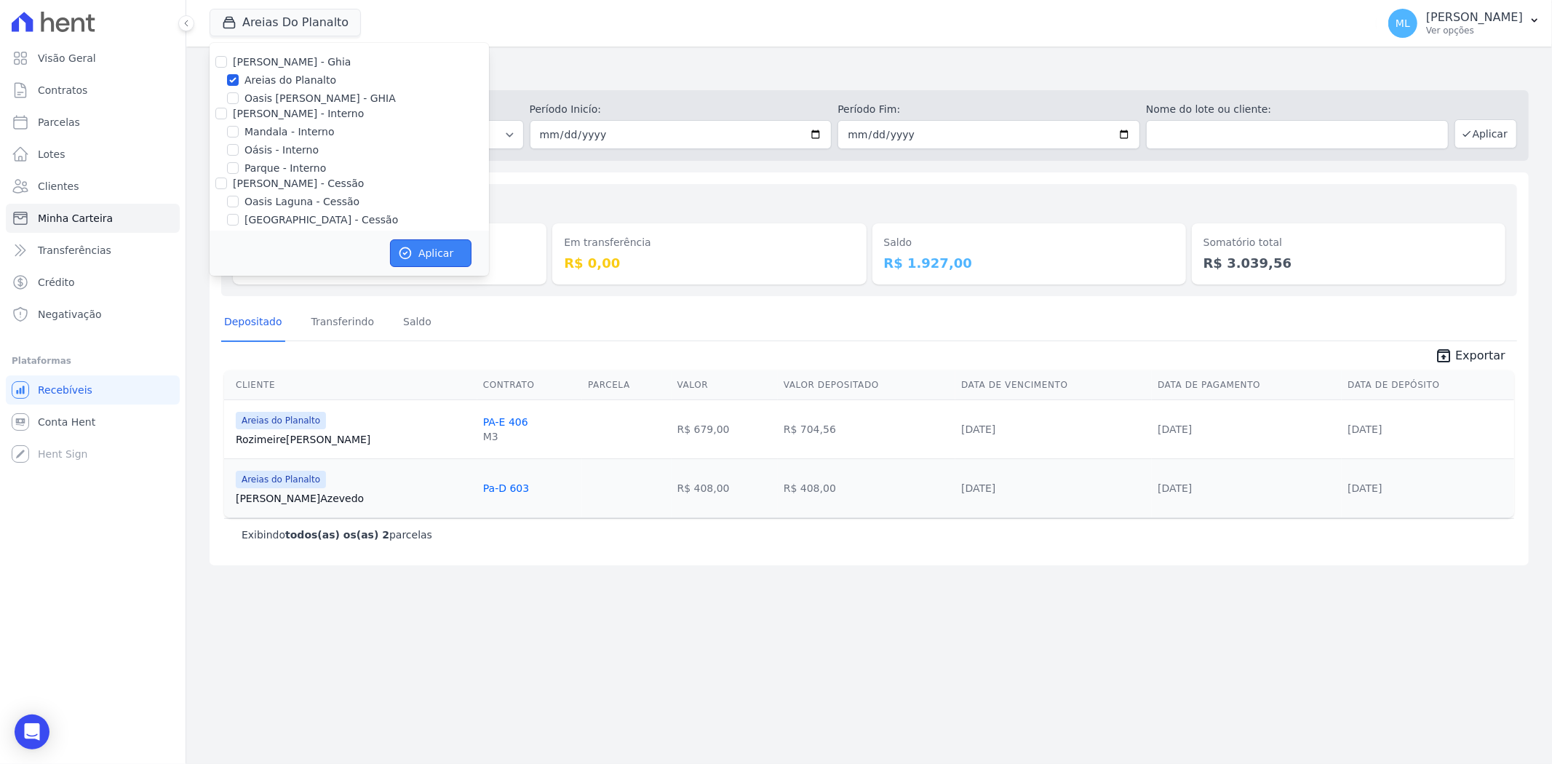
click at [437, 243] on button "Aplicar" at bounding box center [430, 253] width 81 height 28
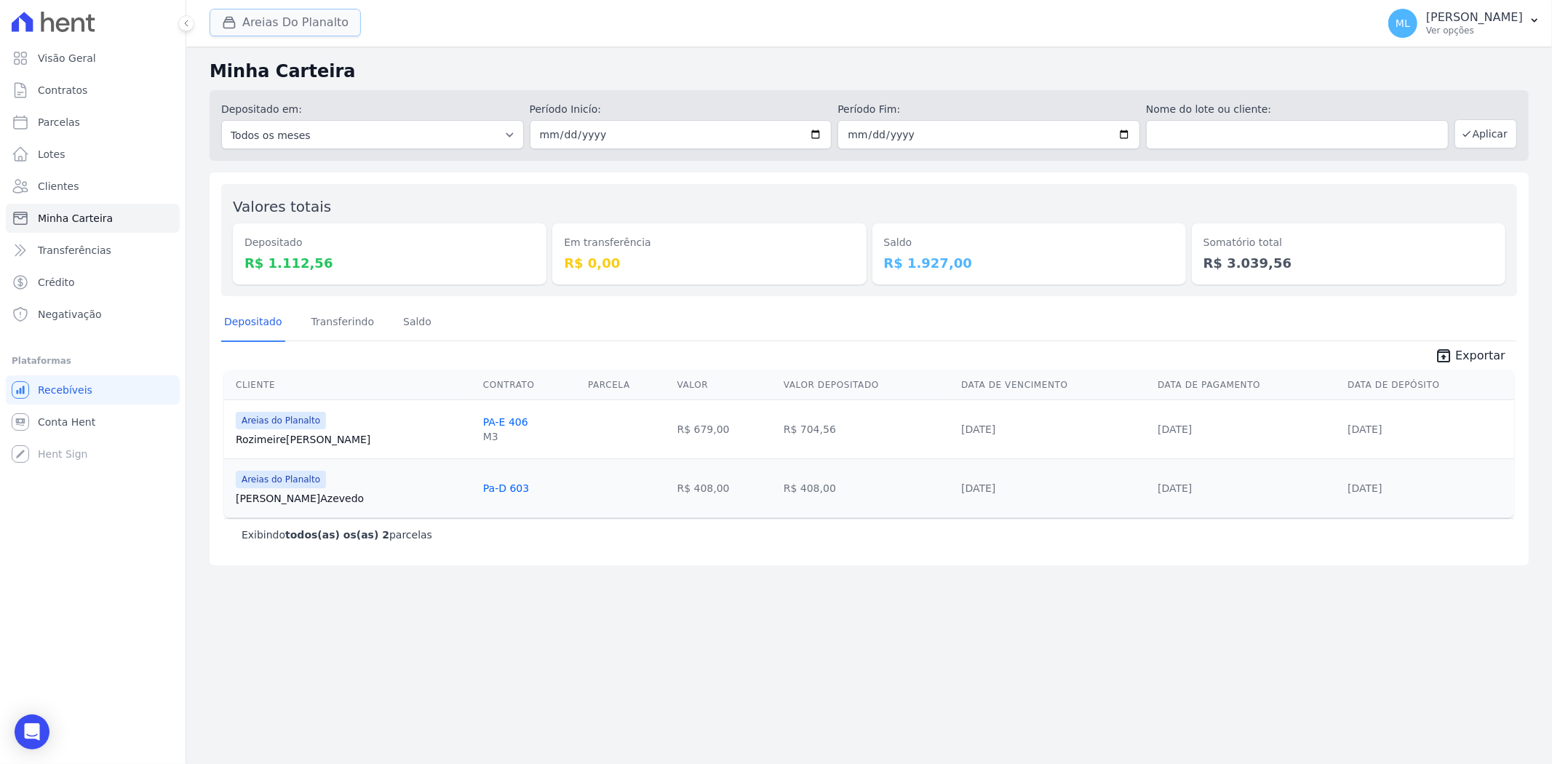
click at [302, 17] on button "Areias Do Planalto" at bounding box center [285, 23] width 151 height 28
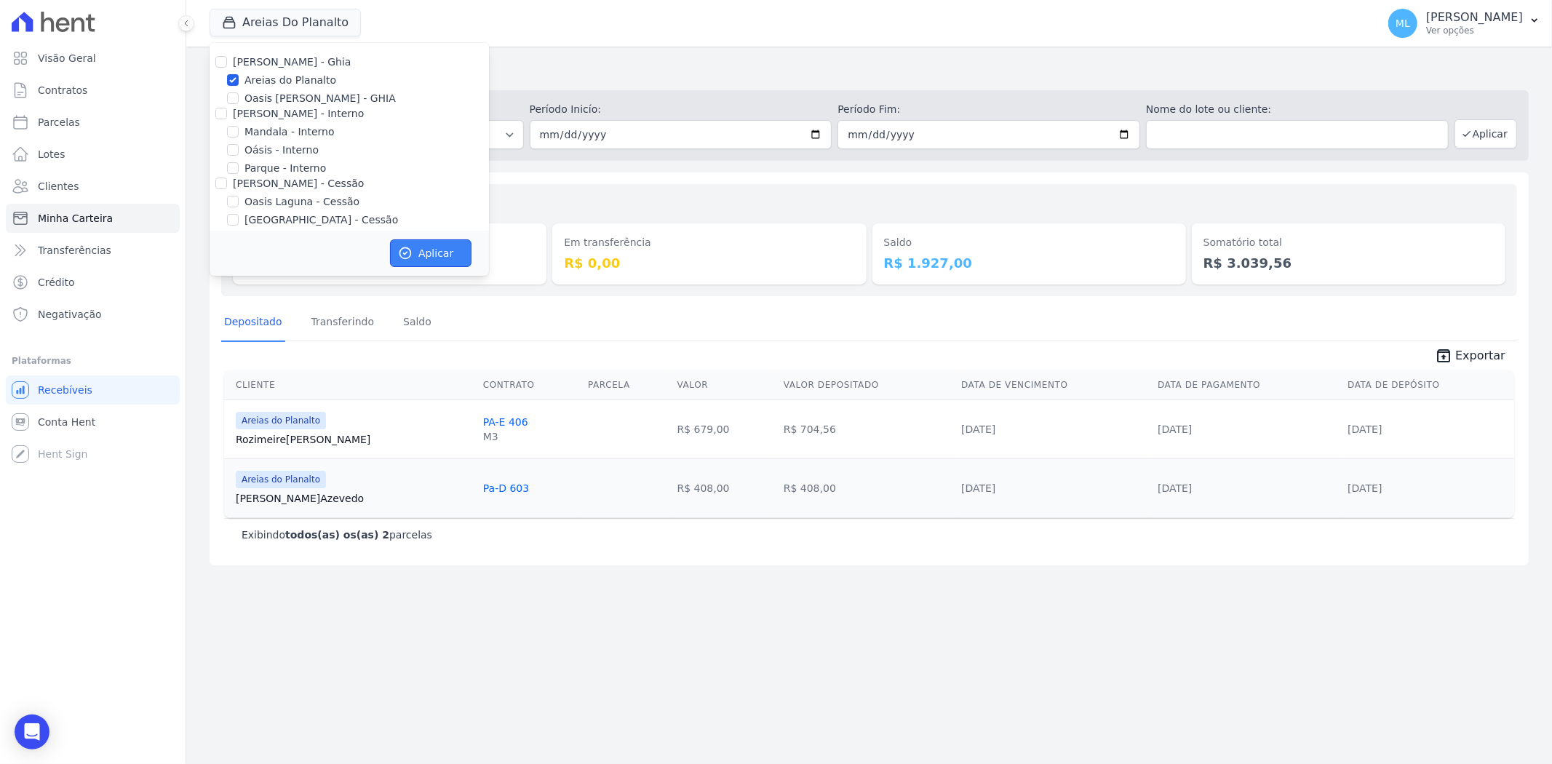
click at [423, 255] on button "Aplicar" at bounding box center [430, 253] width 81 height 28
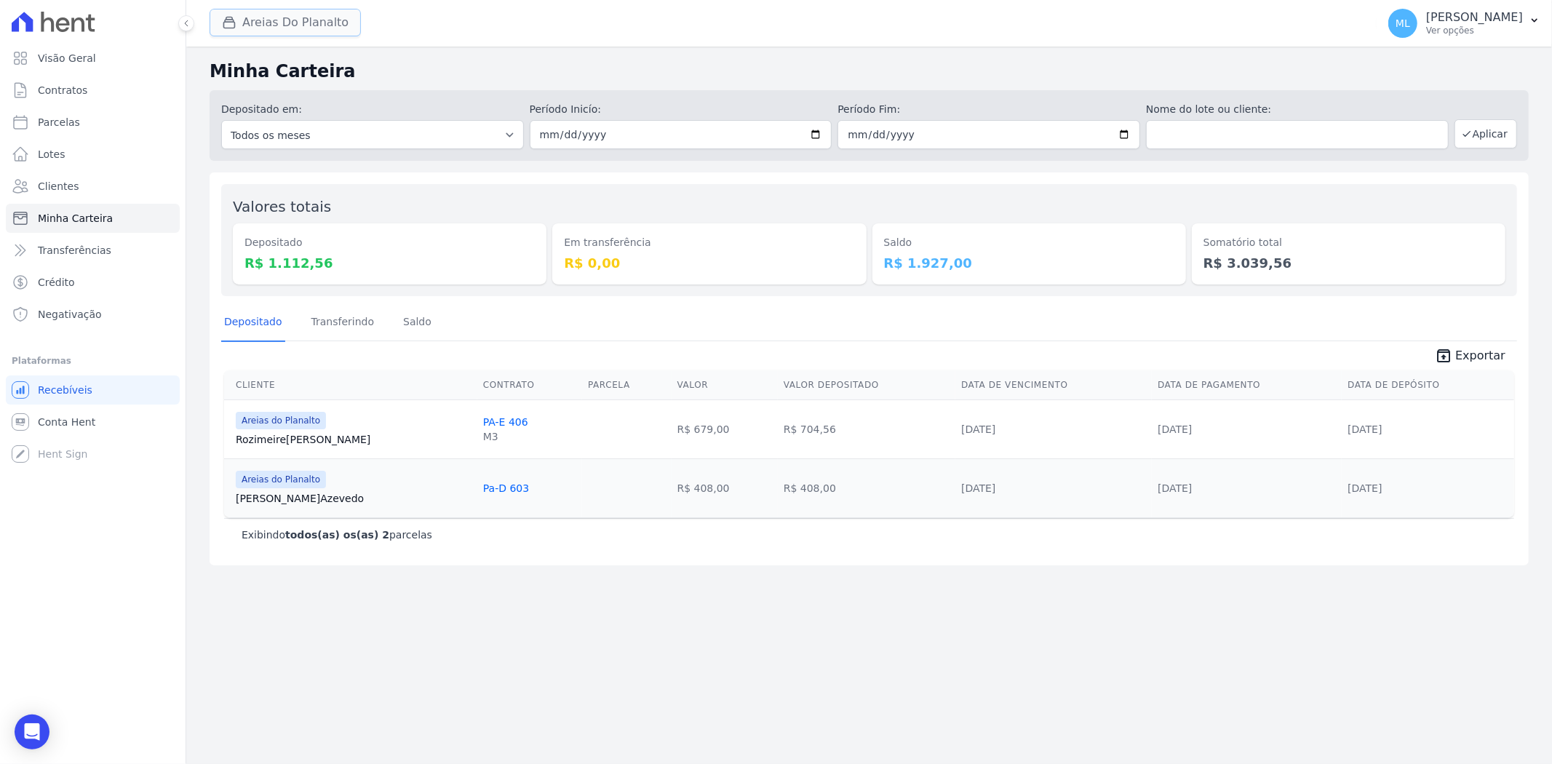
click at [306, 9] on button "Areias Do Planalto" at bounding box center [285, 23] width 151 height 28
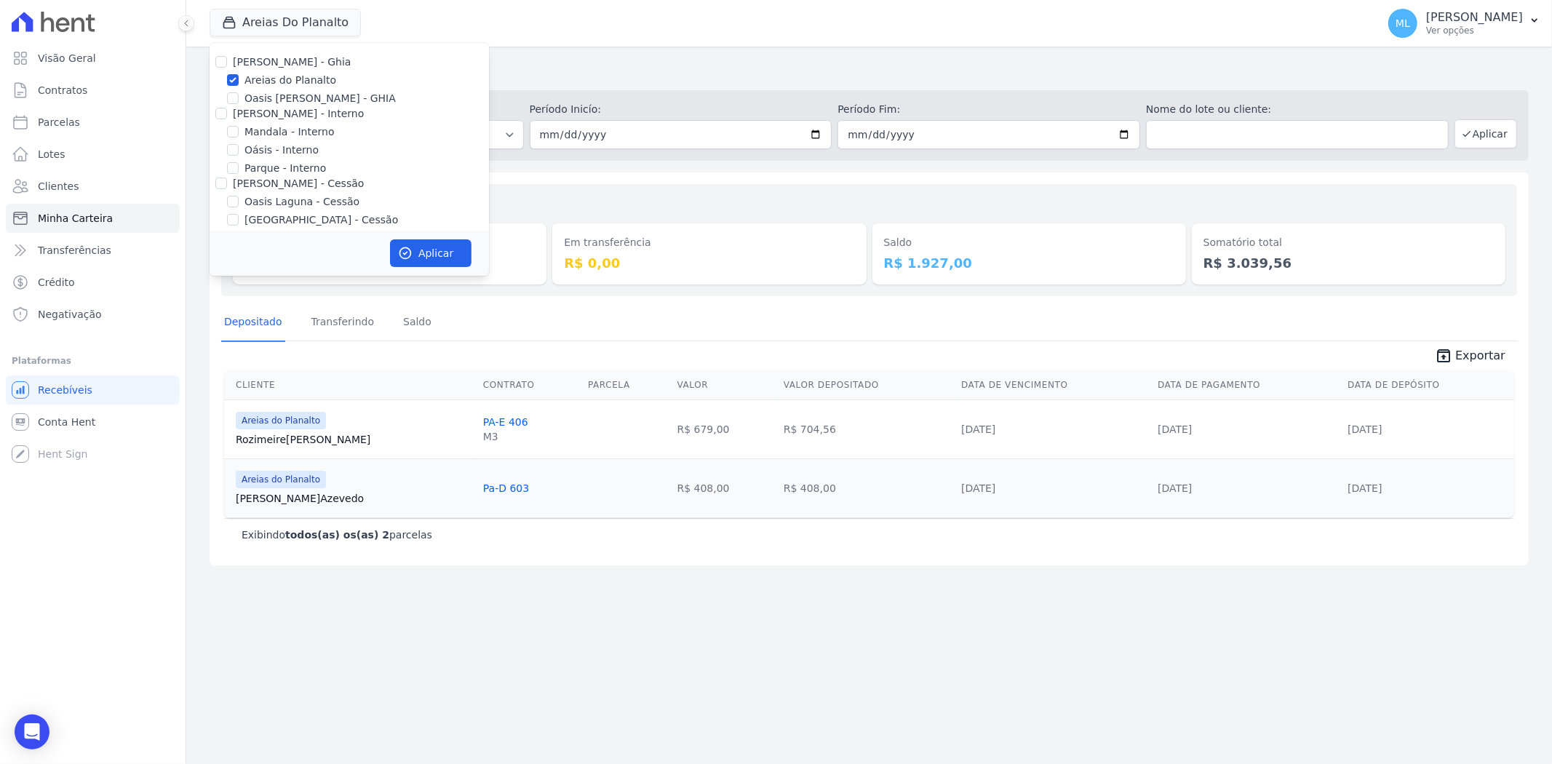
click at [303, 78] on label "Areias do Planalto" at bounding box center [290, 80] width 92 height 15
click at [239, 78] on input "Areias do Planalto" at bounding box center [233, 80] width 12 height 12
checkbox input "false"
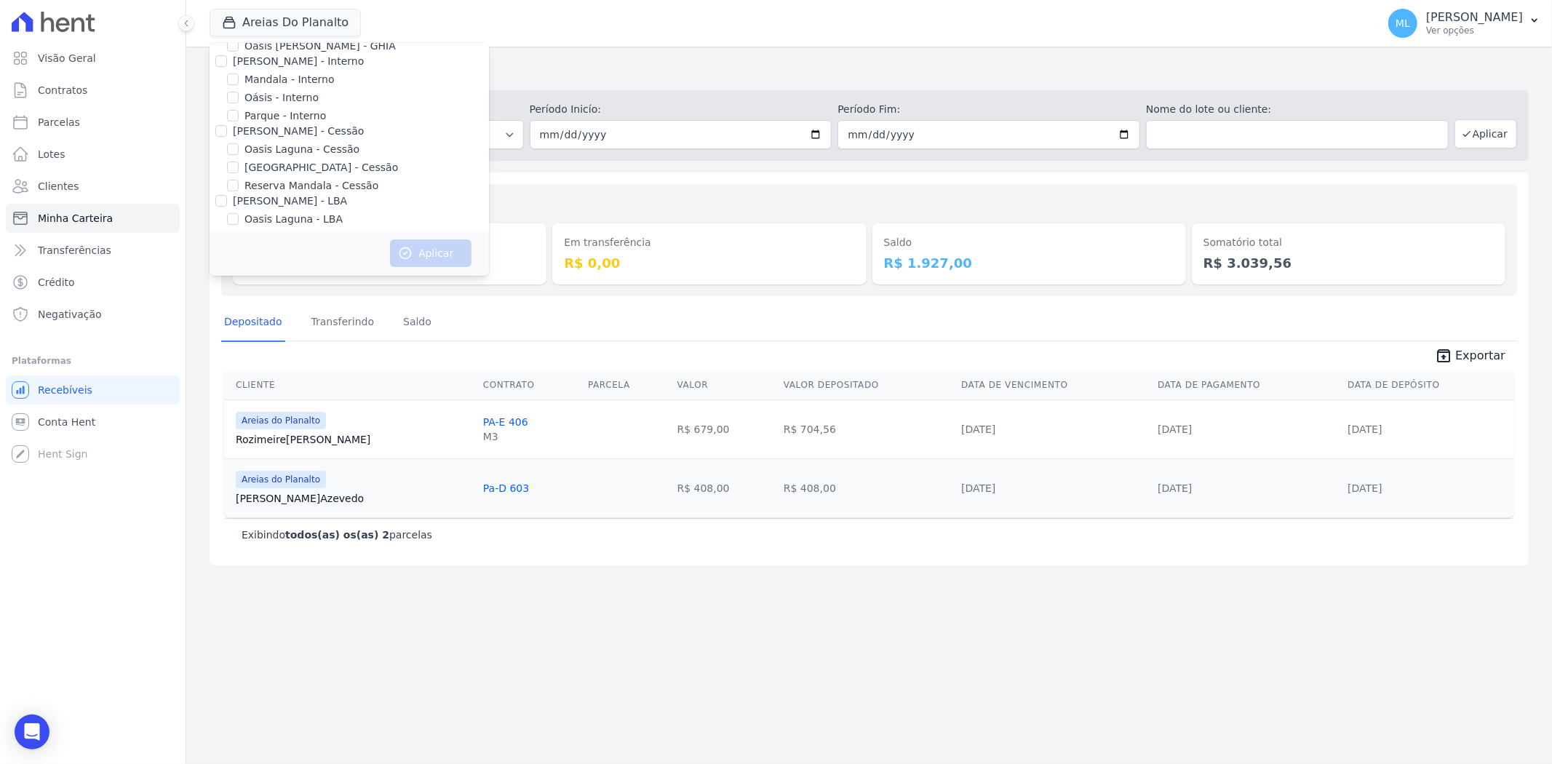
scroll to position [81, 0]
click at [340, 144] on label "[GEOGRAPHIC_DATA] - Cessão" at bounding box center [321, 139] width 154 height 15
click at [239, 144] on input "[GEOGRAPHIC_DATA] - Cessão" at bounding box center [233, 139] width 12 height 12
checkbox input "true"
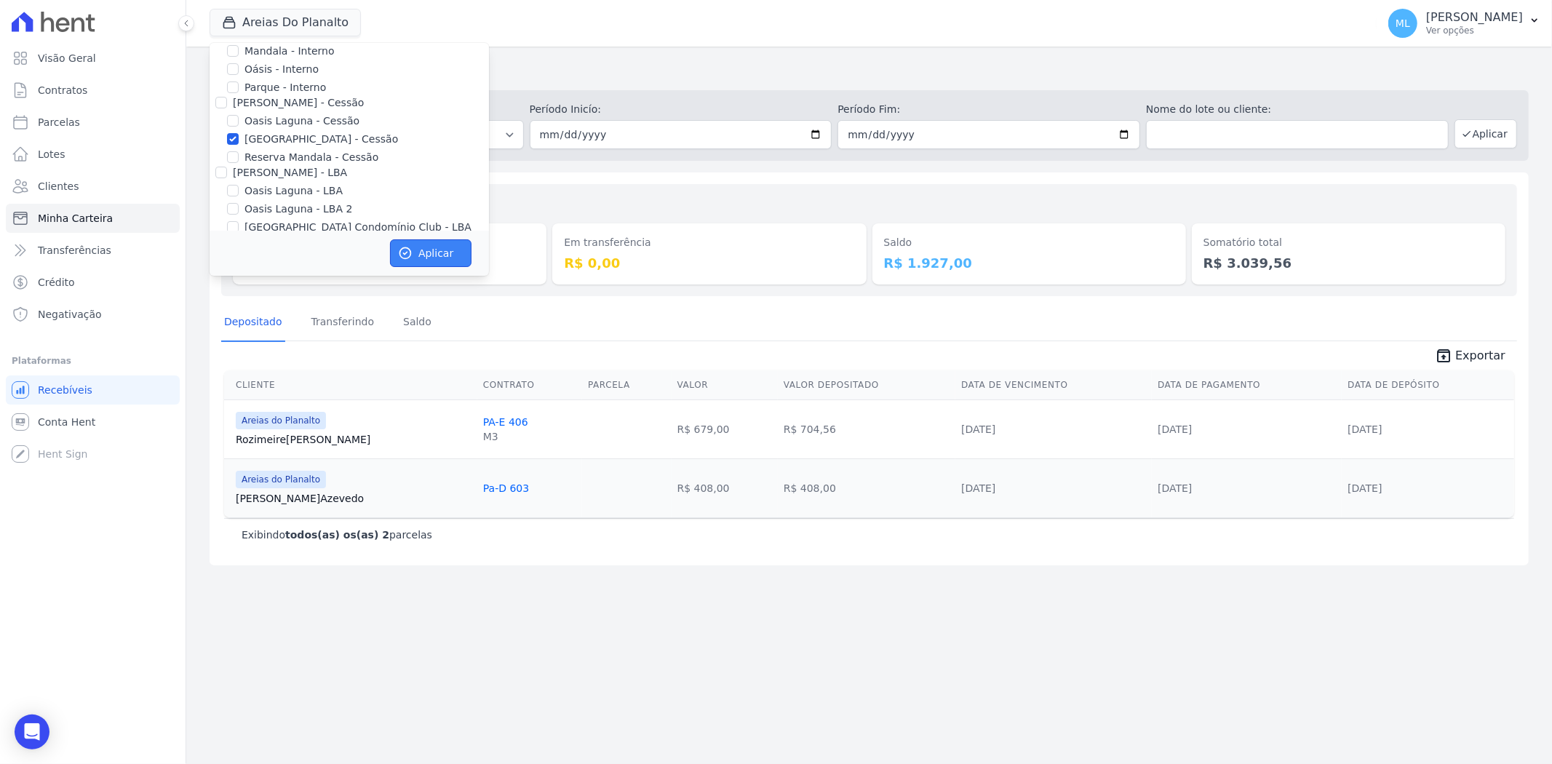
click at [435, 252] on button "Aplicar" at bounding box center [430, 253] width 81 height 28
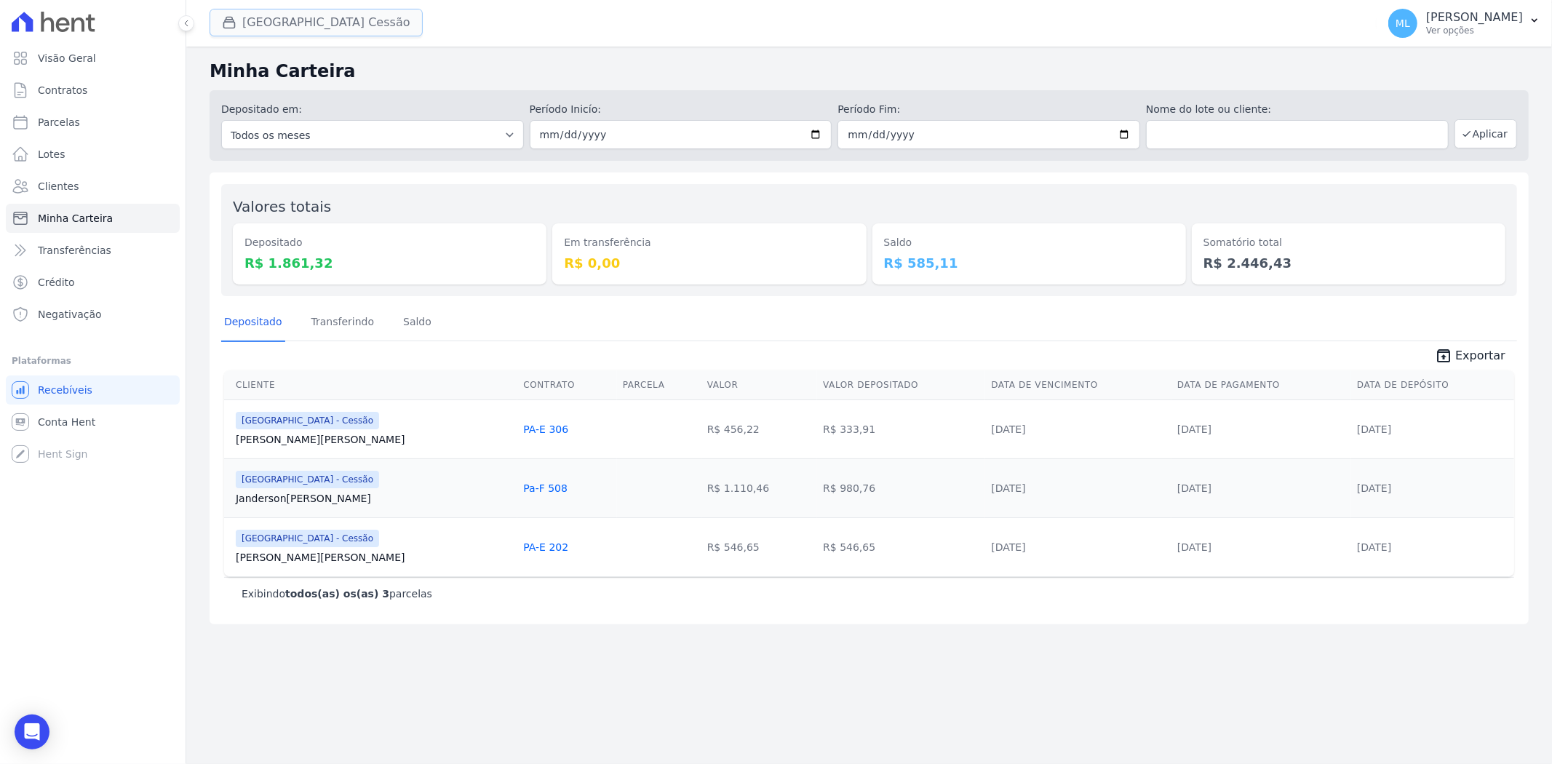
click at [367, 29] on button "Parque Do Planalto Cessão" at bounding box center [316, 23] width 213 height 28
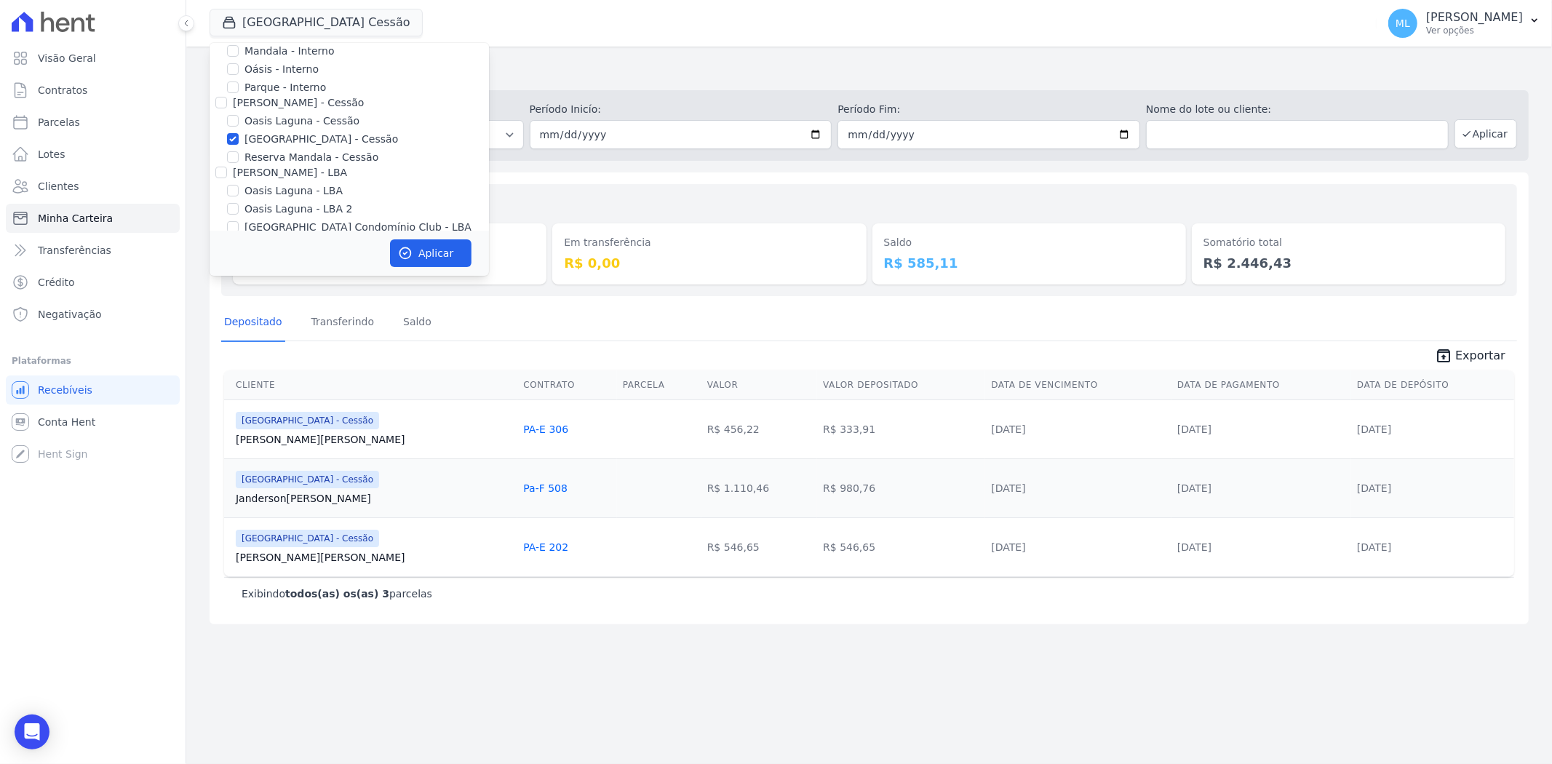
click at [279, 143] on label "[GEOGRAPHIC_DATA] - Cessão" at bounding box center [321, 139] width 154 height 15
click at [239, 143] on input "[GEOGRAPHIC_DATA] - Cessão" at bounding box center [233, 139] width 12 height 12
checkbox input "false"
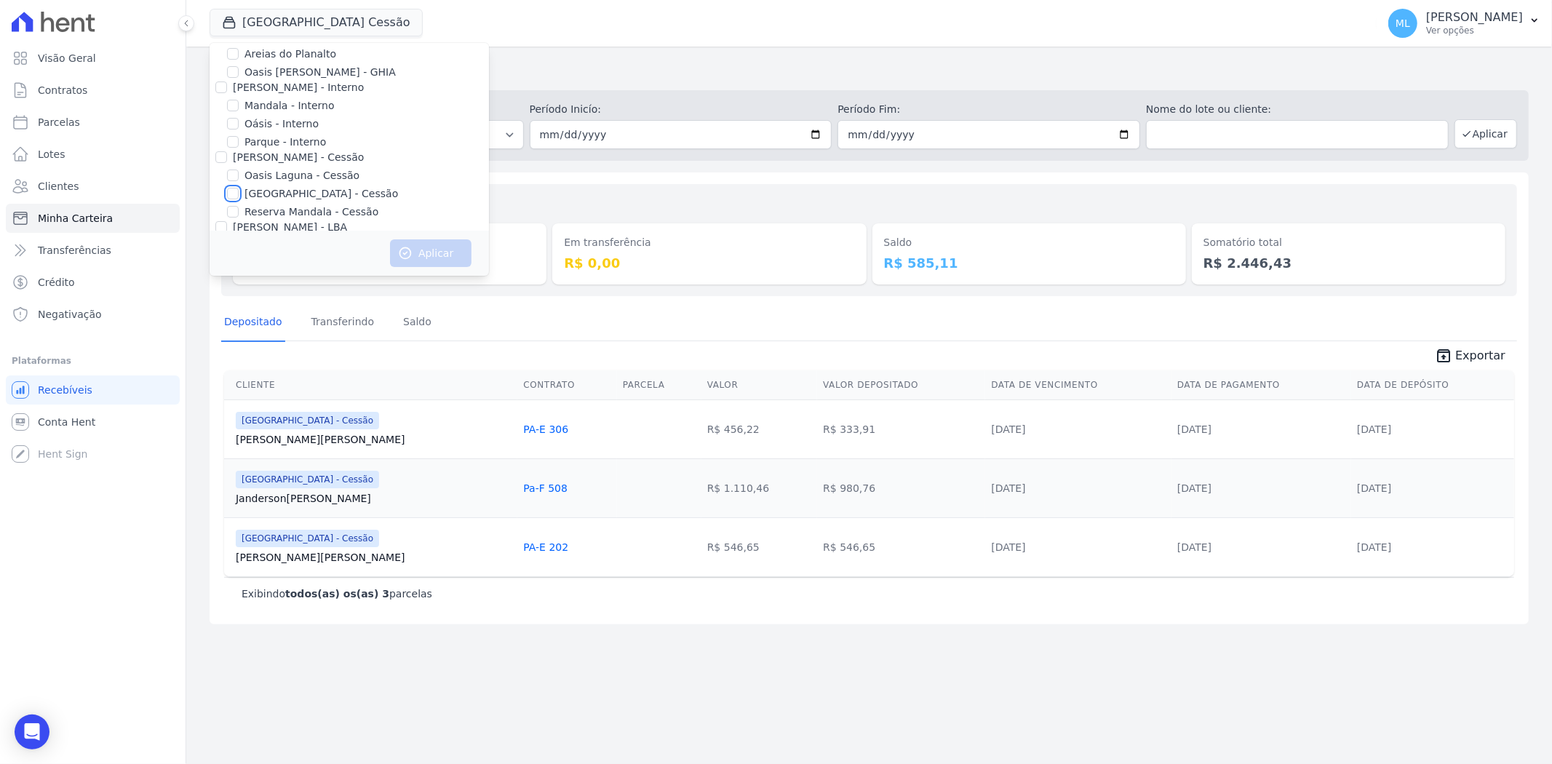
scroll to position [0, 0]
click at [298, 76] on label "Areias do Planalto" at bounding box center [290, 80] width 92 height 15
click at [239, 76] on input "Areias do Planalto" at bounding box center [233, 80] width 12 height 12
checkbox input "true"
click at [456, 264] on button "Aplicar" at bounding box center [430, 253] width 81 height 28
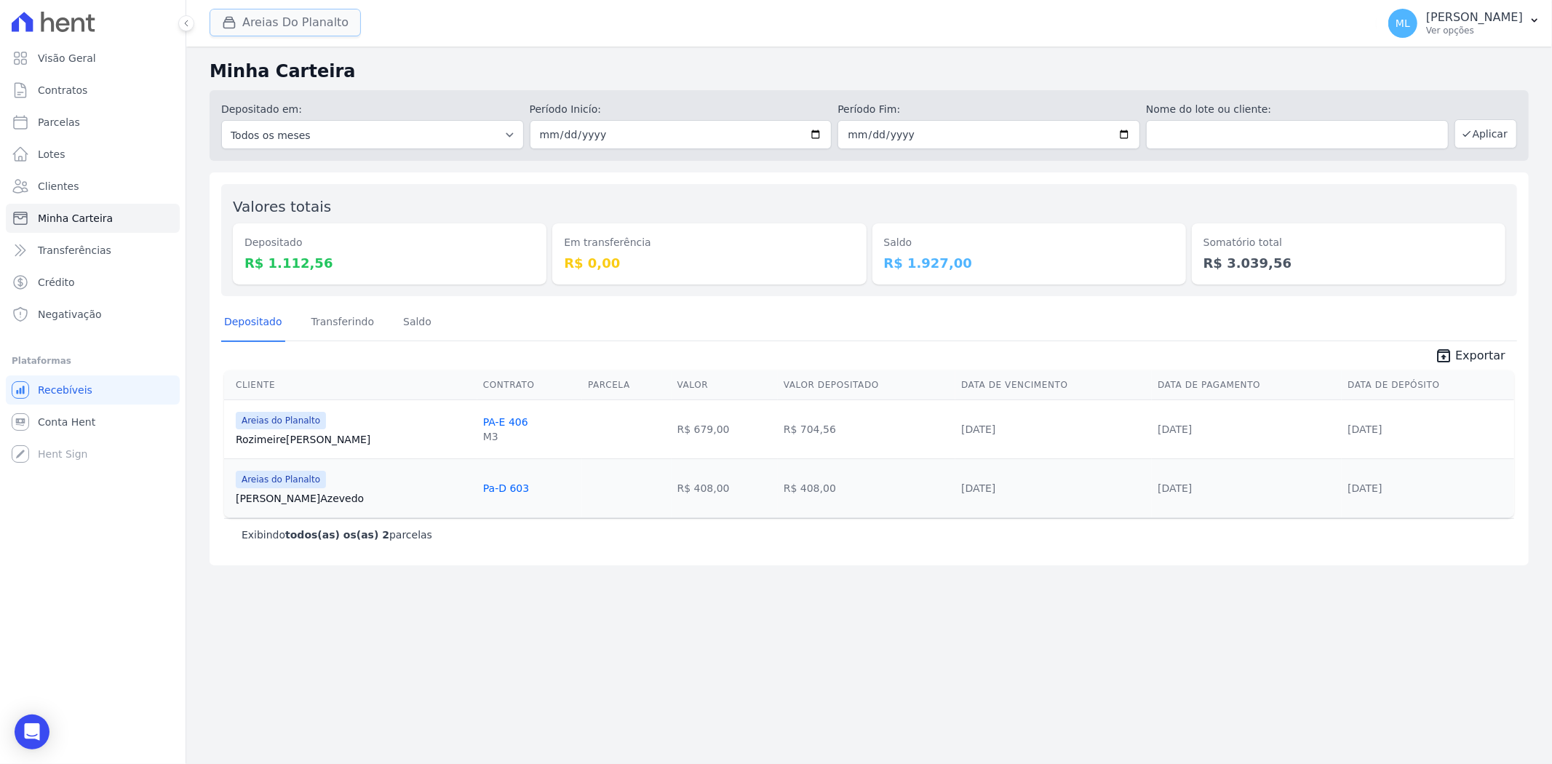
click at [309, 24] on button "Areias Do Planalto" at bounding box center [285, 23] width 151 height 28
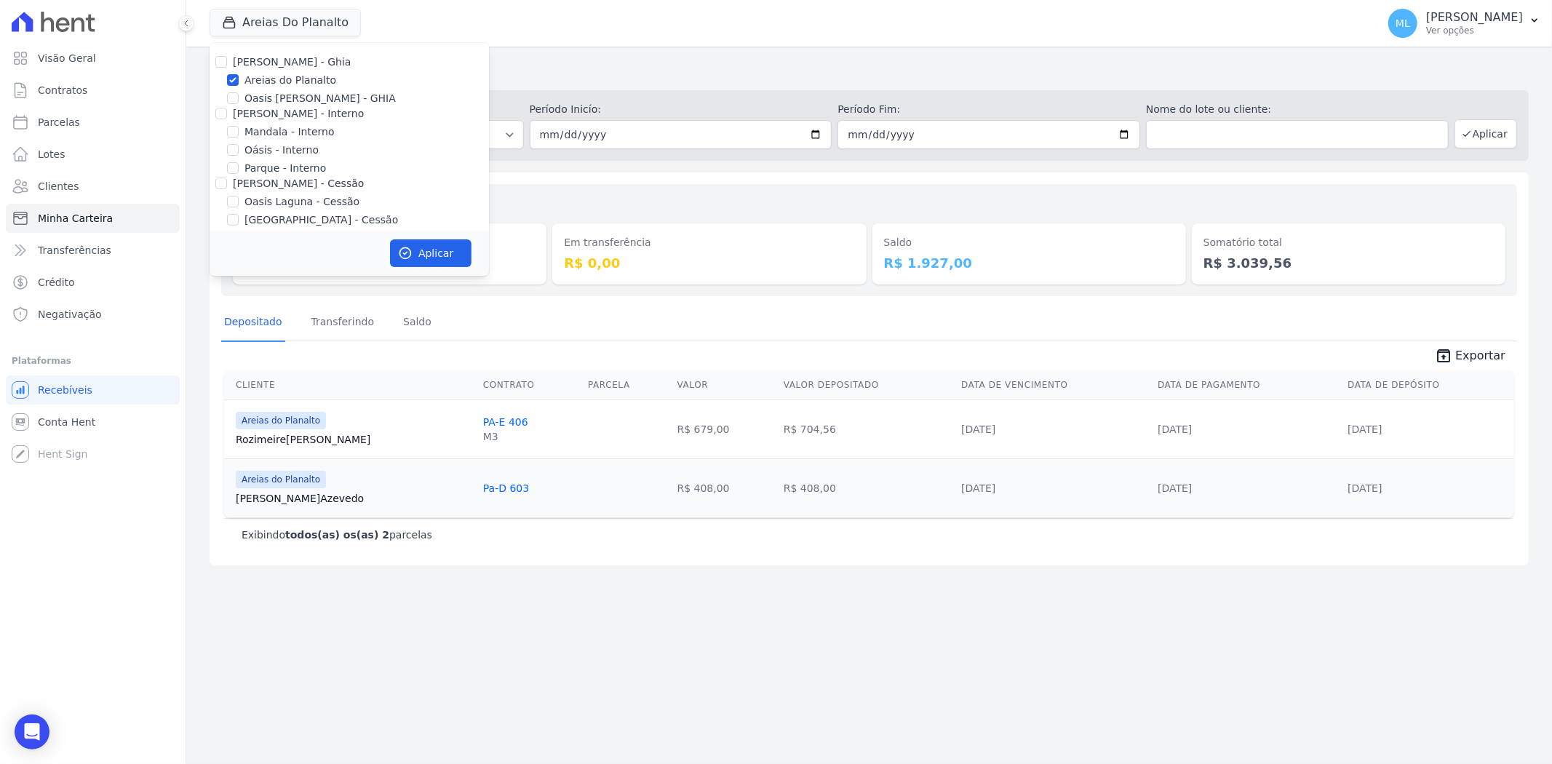
click at [281, 73] on label "Areias do Planalto" at bounding box center [290, 80] width 92 height 15
click at [239, 74] on input "Areias do Planalto" at bounding box center [233, 80] width 12 height 12
checkbox input "false"
click at [278, 192] on label "Reserva Mandala - LBA" at bounding box center [302, 193] width 117 height 15
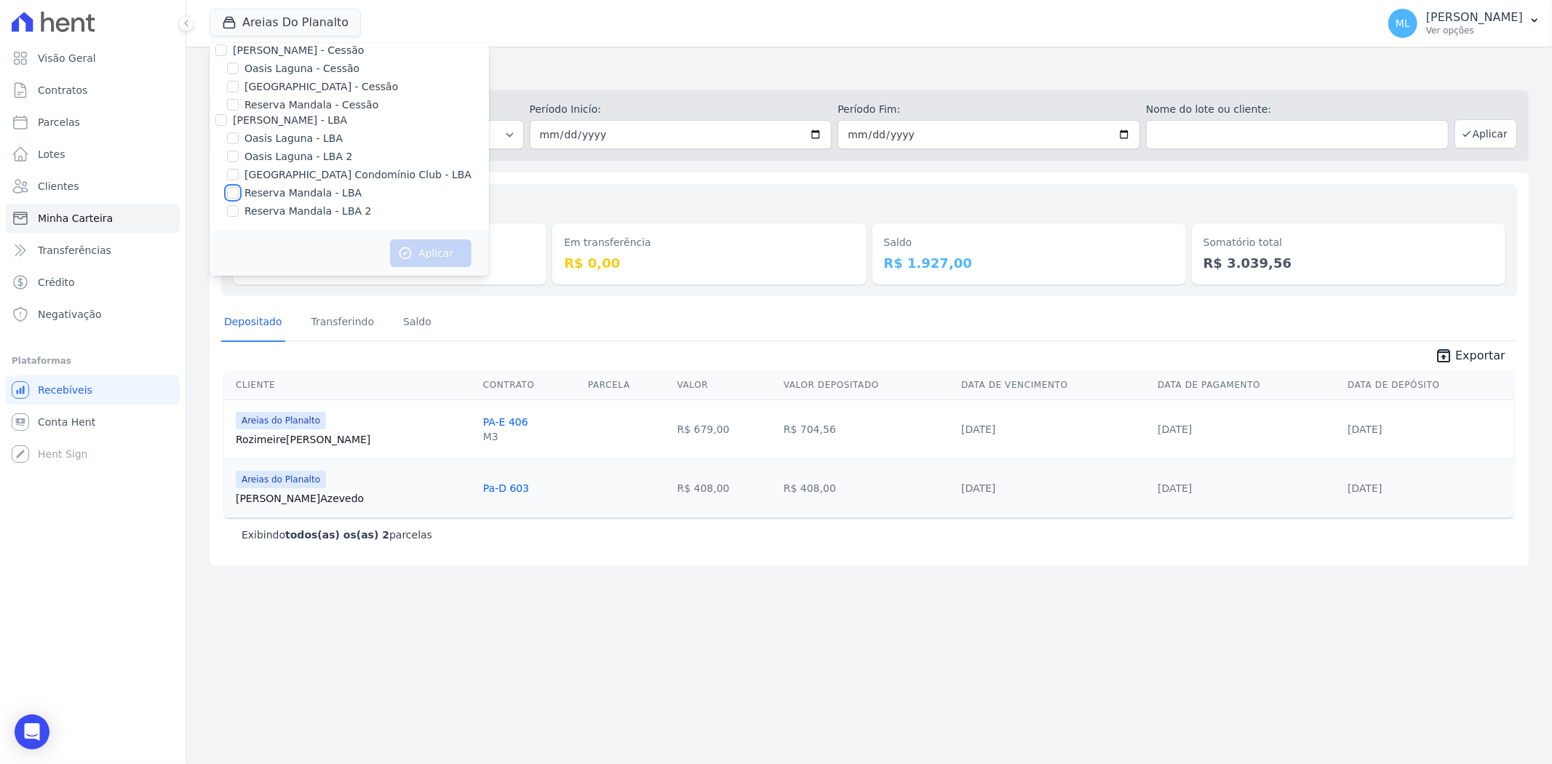
click at [239, 192] on input "Reserva Mandala - LBA" at bounding box center [233, 193] width 12 height 12
checkbox input "true"
click at [285, 207] on label "Reserva Mandala - LBA 2" at bounding box center [307, 211] width 127 height 15
click at [239, 207] on input "Reserva Mandala - LBA 2" at bounding box center [233, 211] width 12 height 12
checkbox input "true"
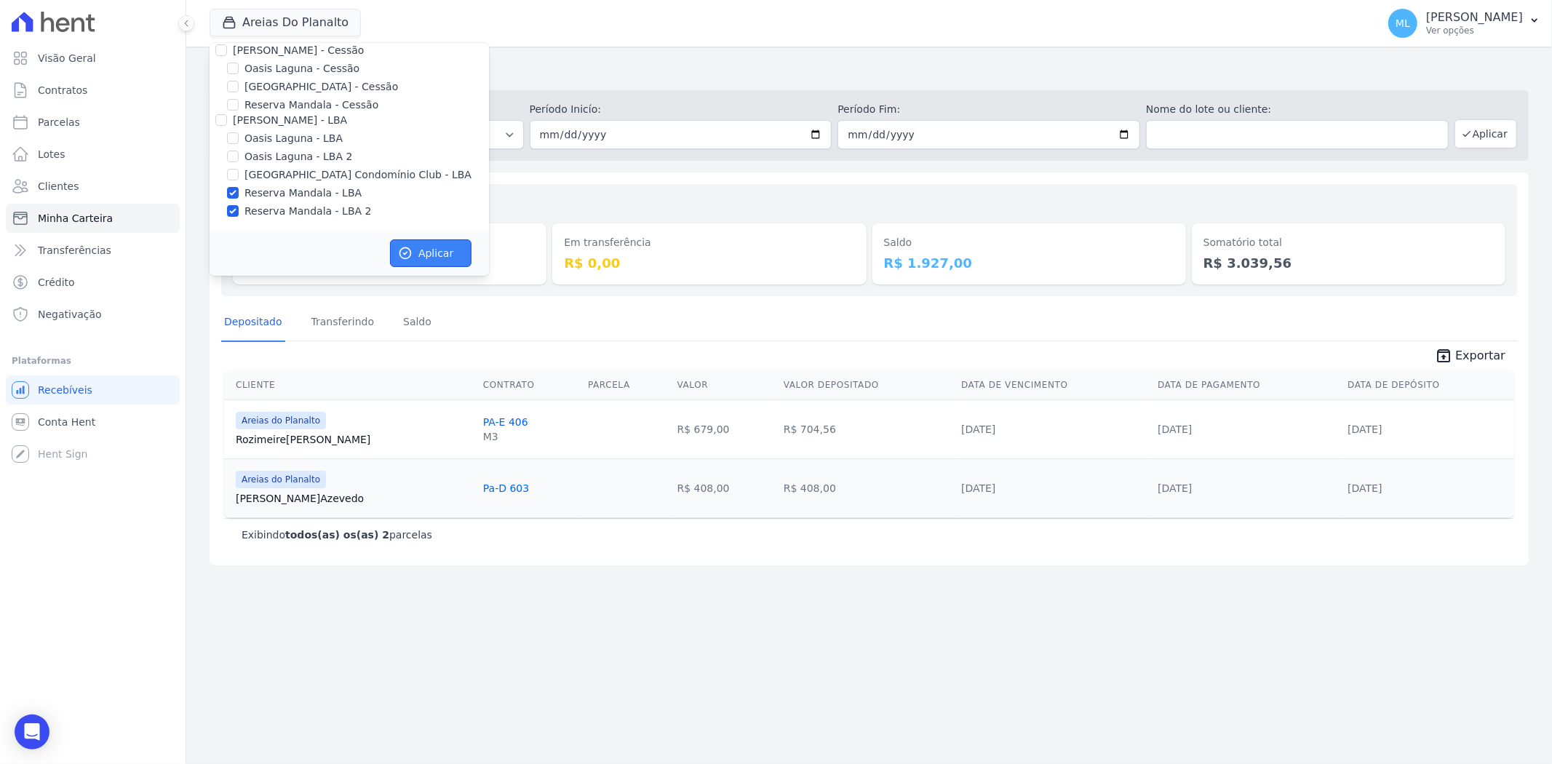
click at [456, 249] on button "Aplicar" at bounding box center [430, 253] width 81 height 28
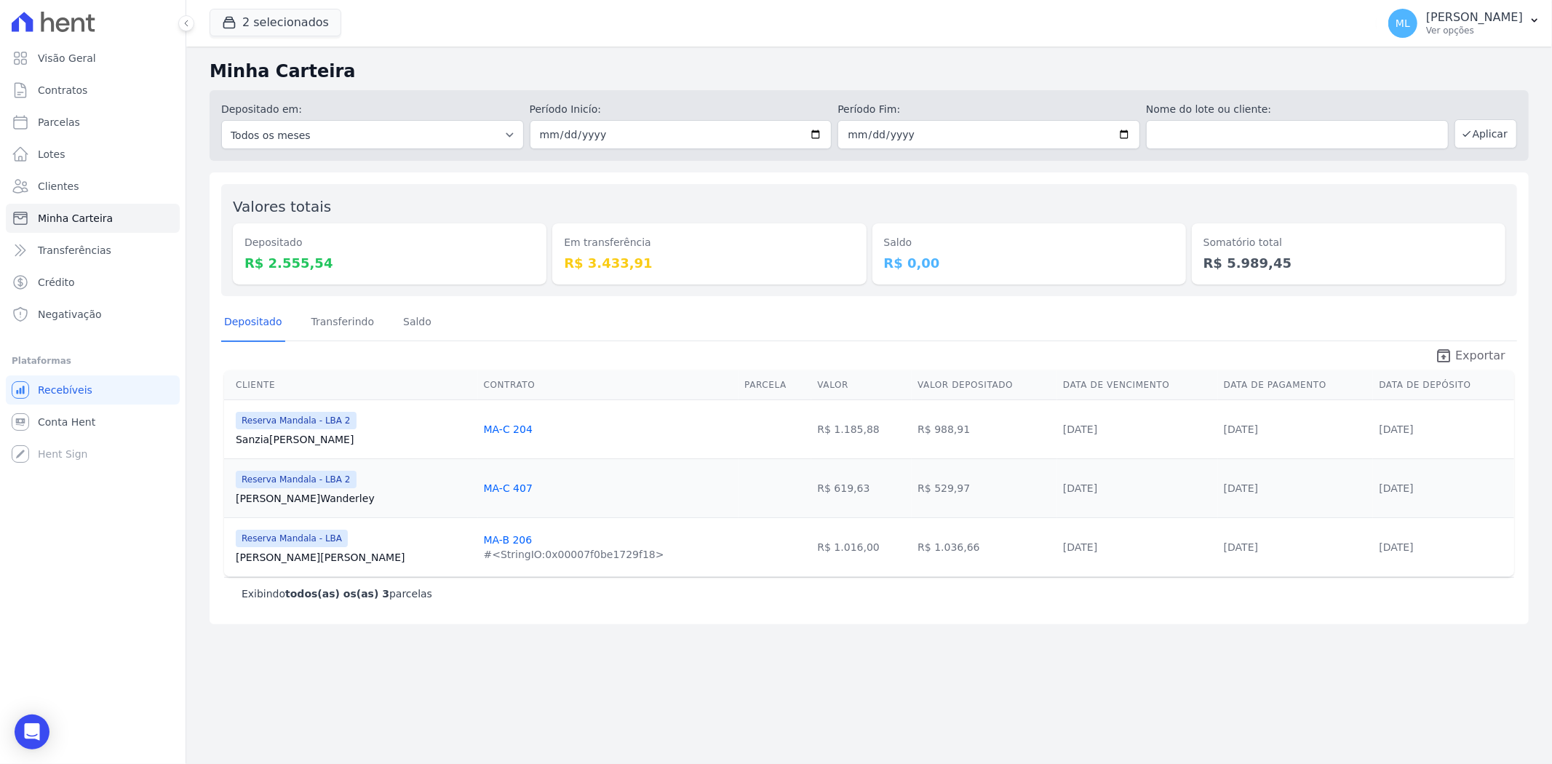
click at [1465, 351] on span "Exportar" at bounding box center [1480, 355] width 50 height 17
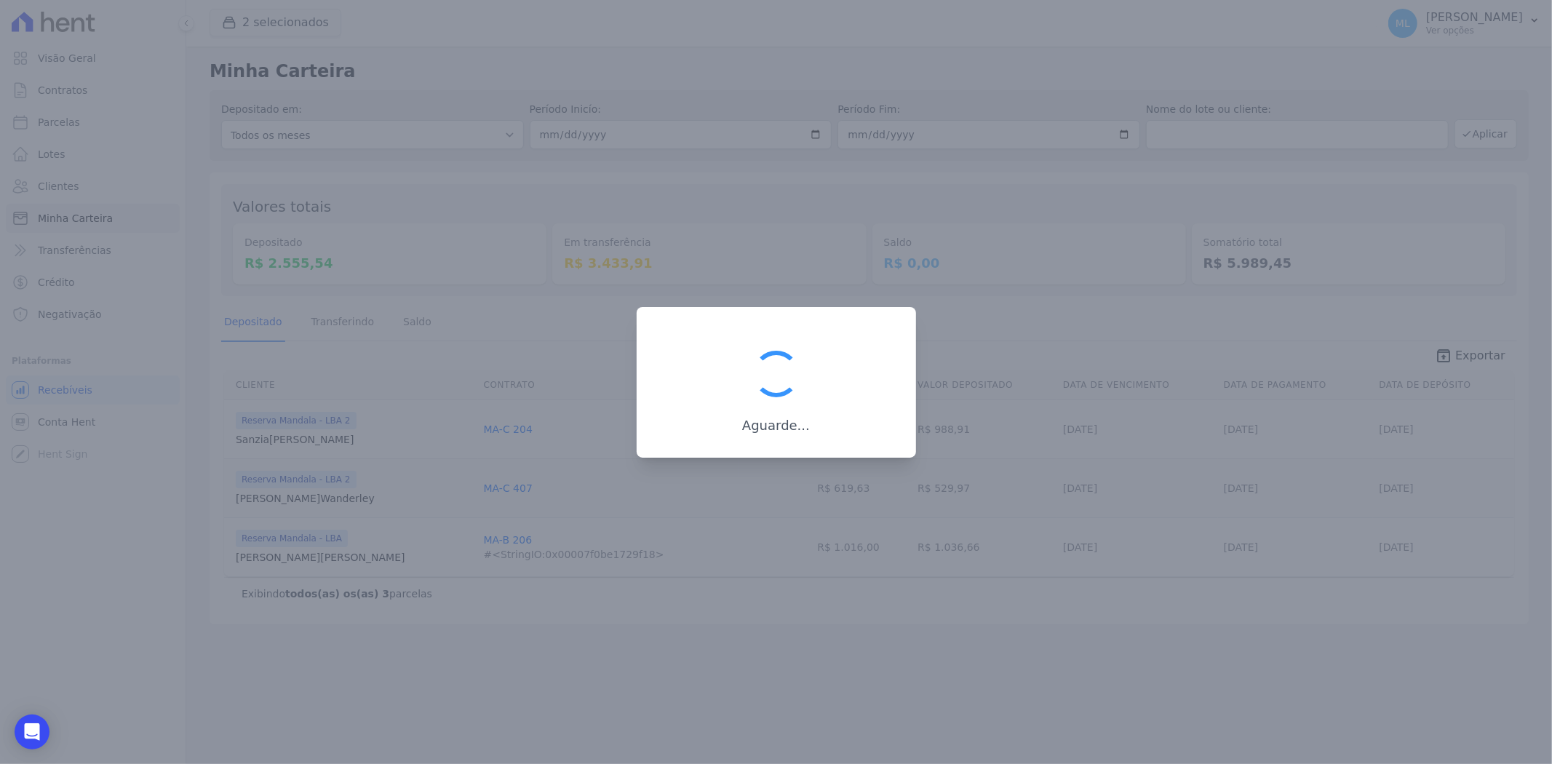
click at [780, 582] on div at bounding box center [776, 382] width 1552 height 764
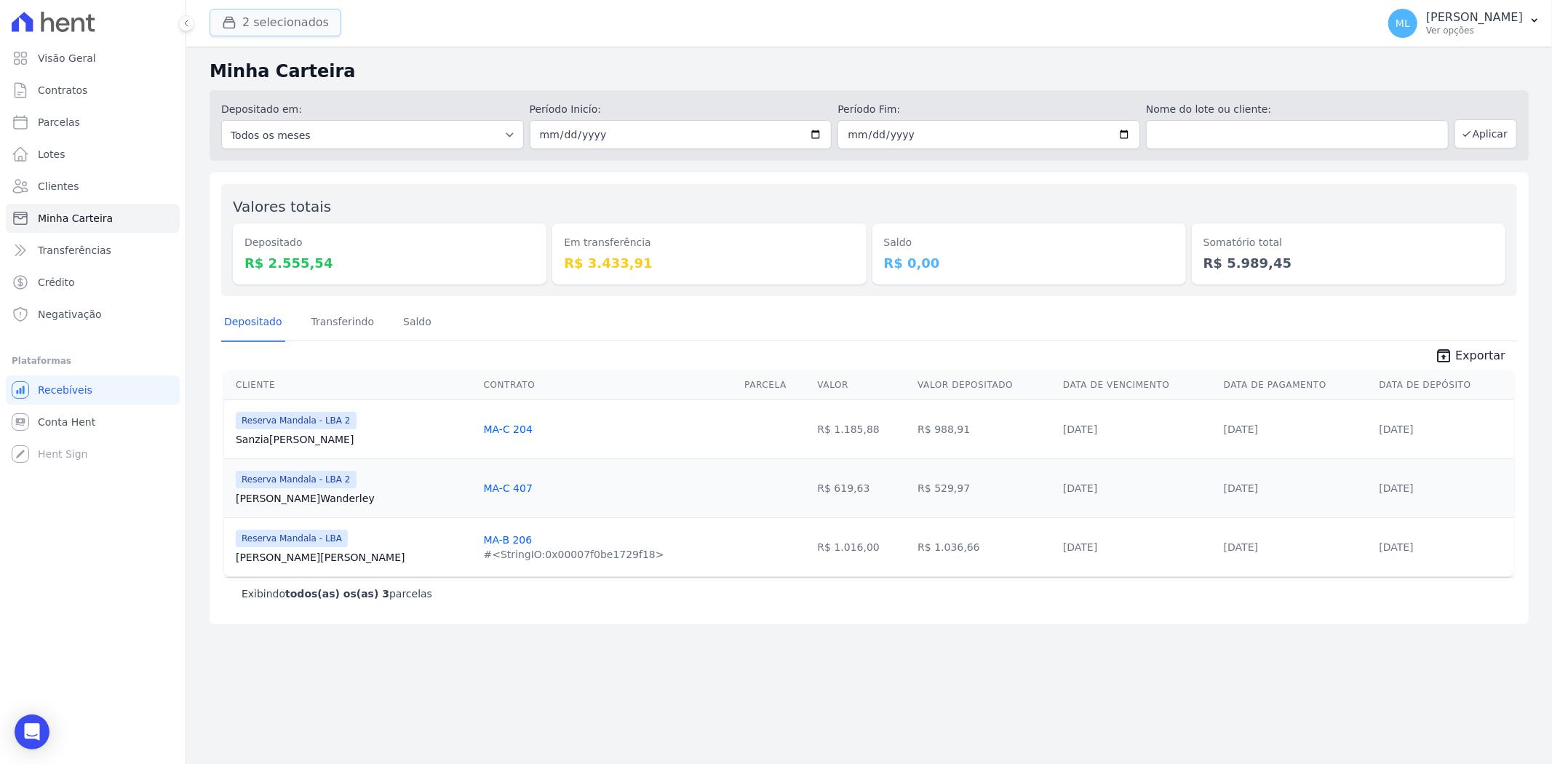
click at [307, 18] on button "2 selecionados" at bounding box center [276, 23] width 132 height 28
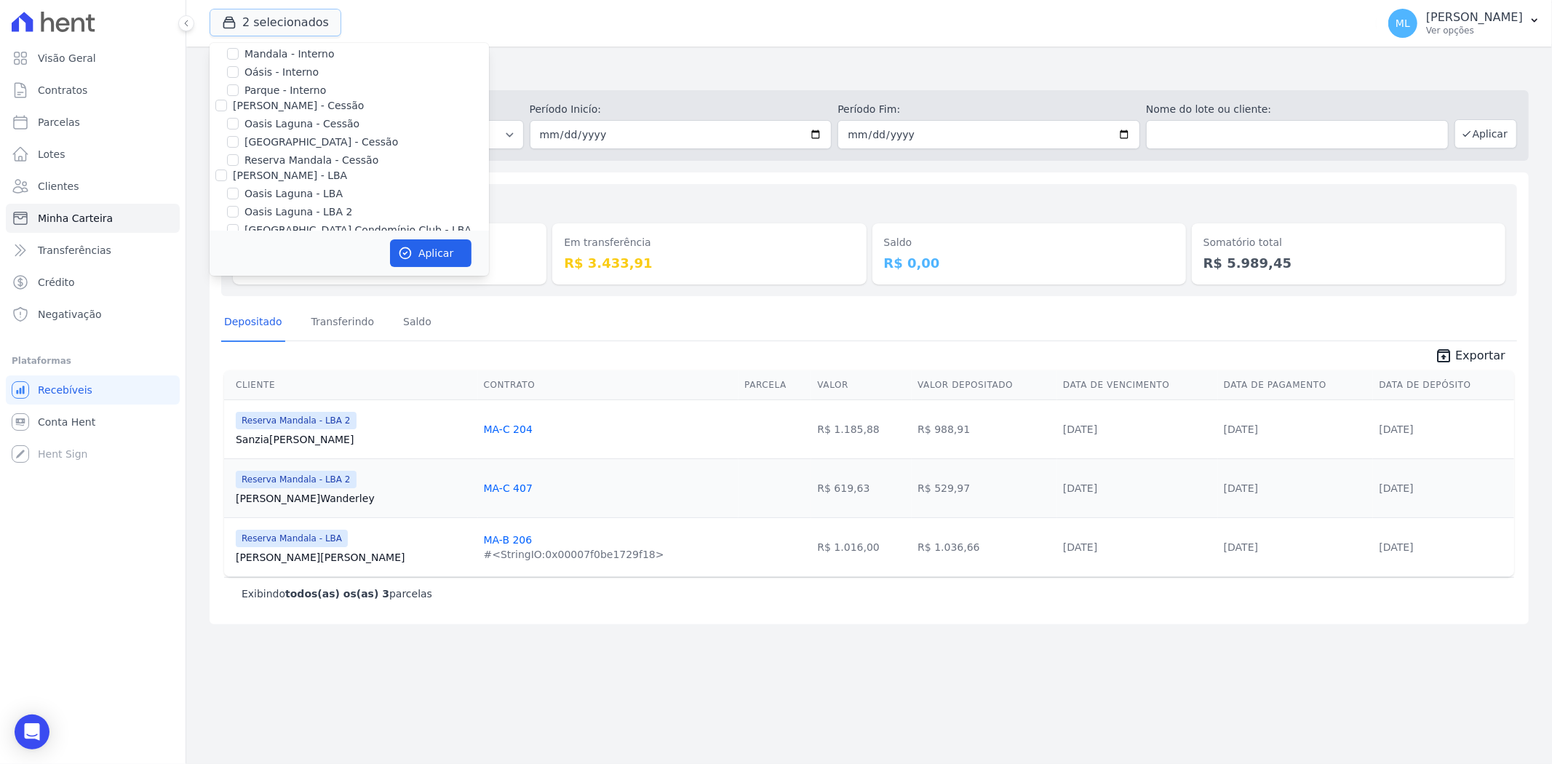
scroll to position [133, 0]
click at [290, 194] on label "Reserva Mandala - LBA" at bounding box center [302, 193] width 117 height 15
click at [239, 194] on input "Reserva Mandala - LBA" at bounding box center [233, 193] width 12 height 12
checkbox input "false"
click at [291, 209] on label "Reserva Mandala - LBA 2" at bounding box center [307, 211] width 127 height 15
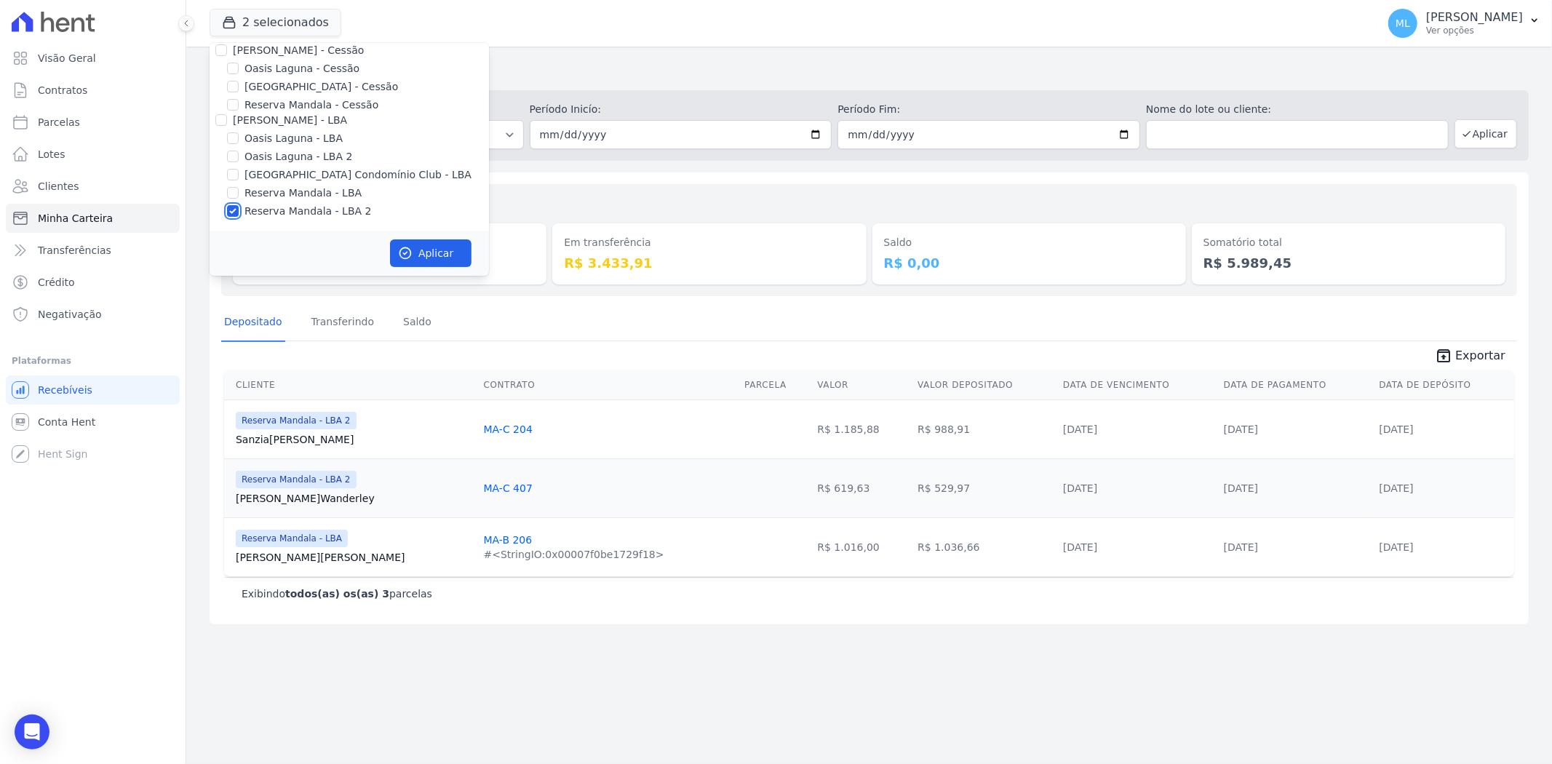
click at [239, 209] on input "Reserva Mandala - LBA 2" at bounding box center [233, 211] width 12 height 12
checkbox input "false"
click at [303, 180] on label "Reserva Mandala - Cessão" at bounding box center [311, 185] width 134 height 15
click at [239, 180] on input "Reserva Mandala - Cessão" at bounding box center [233, 186] width 12 height 12
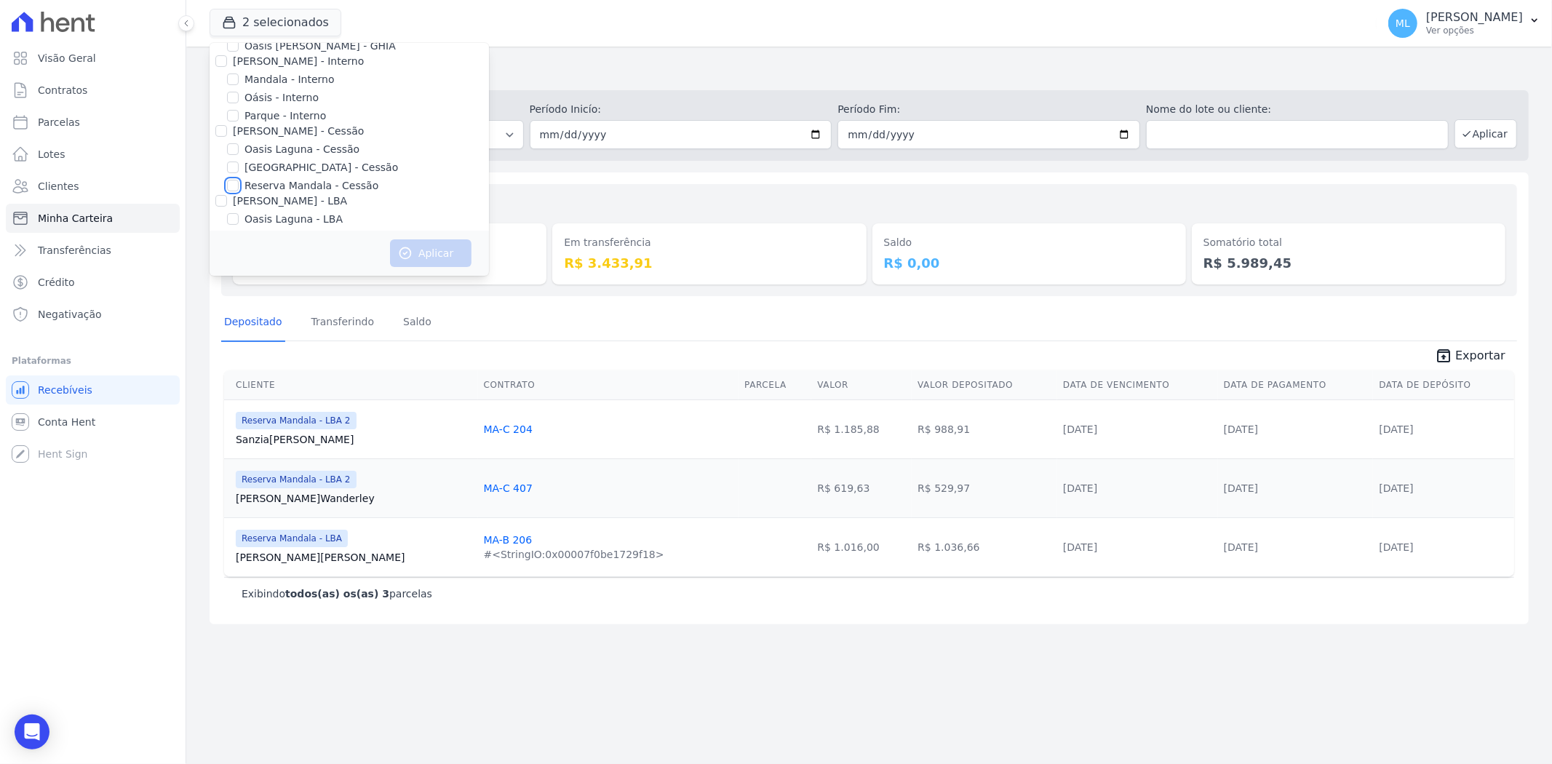
checkbox input "true"
click at [446, 257] on button "Aplicar" at bounding box center [430, 253] width 81 height 28
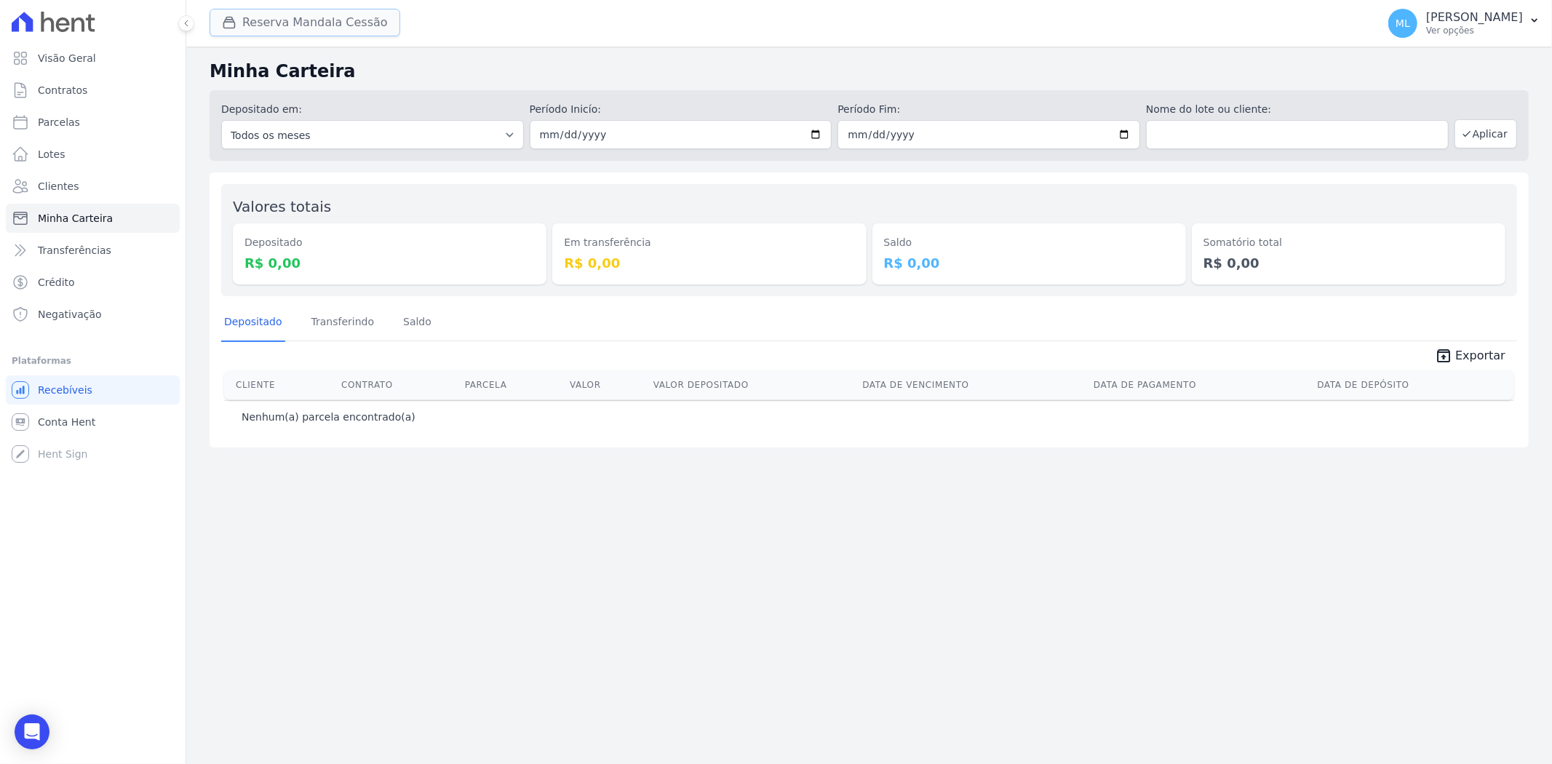
click at [300, 24] on button "Reserva Mandala Cessão" at bounding box center [305, 23] width 191 height 28
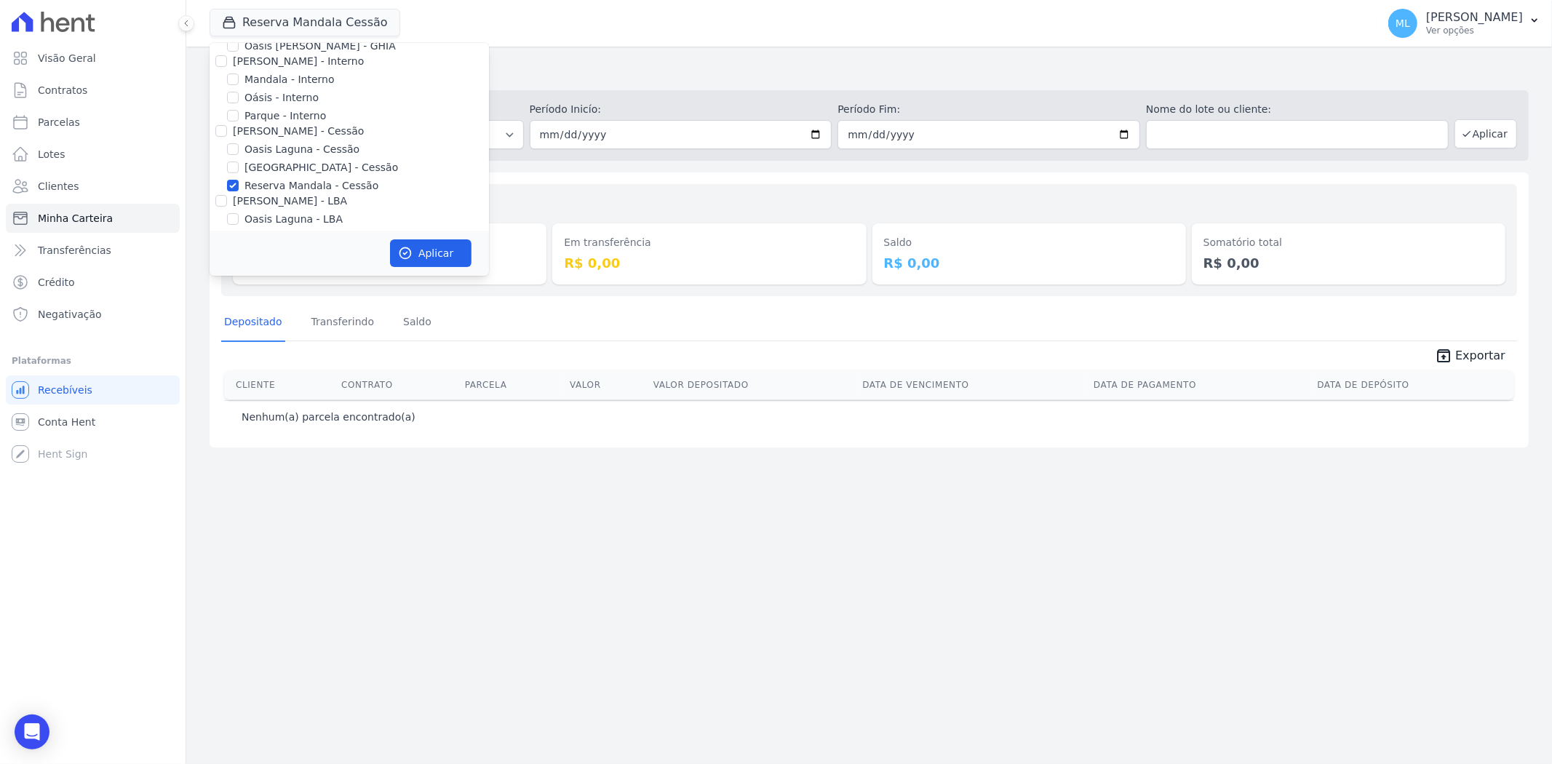
click at [280, 79] on label "Mandala - Interno" at bounding box center [288, 79] width 89 height 15
click at [239, 79] on input "Mandala - Interno" at bounding box center [233, 79] width 12 height 12
checkbox input "true"
click at [429, 247] on button "Aplicar" at bounding box center [430, 253] width 81 height 28
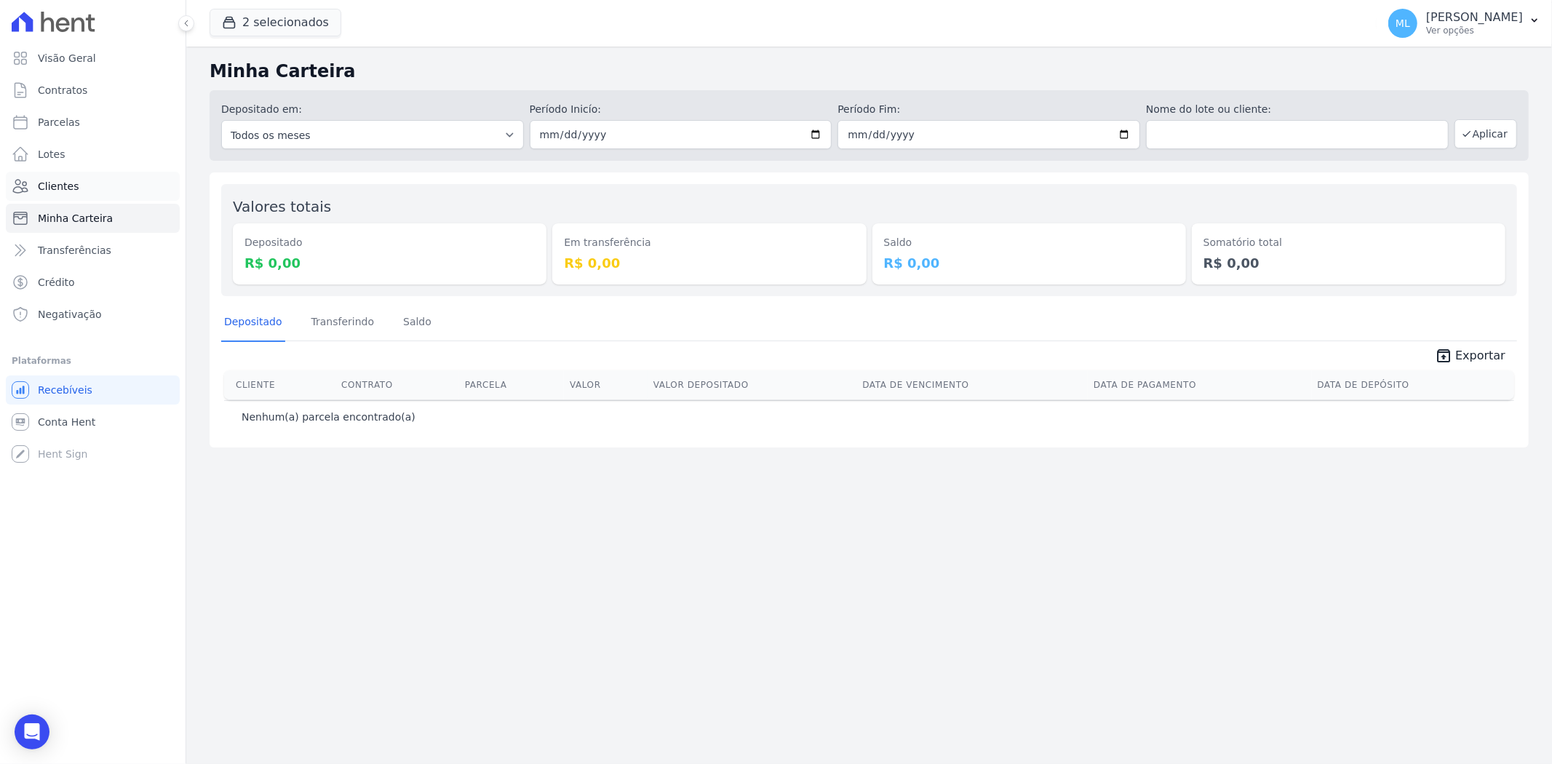
click at [92, 178] on link "Clientes" at bounding box center [93, 186] width 174 height 29
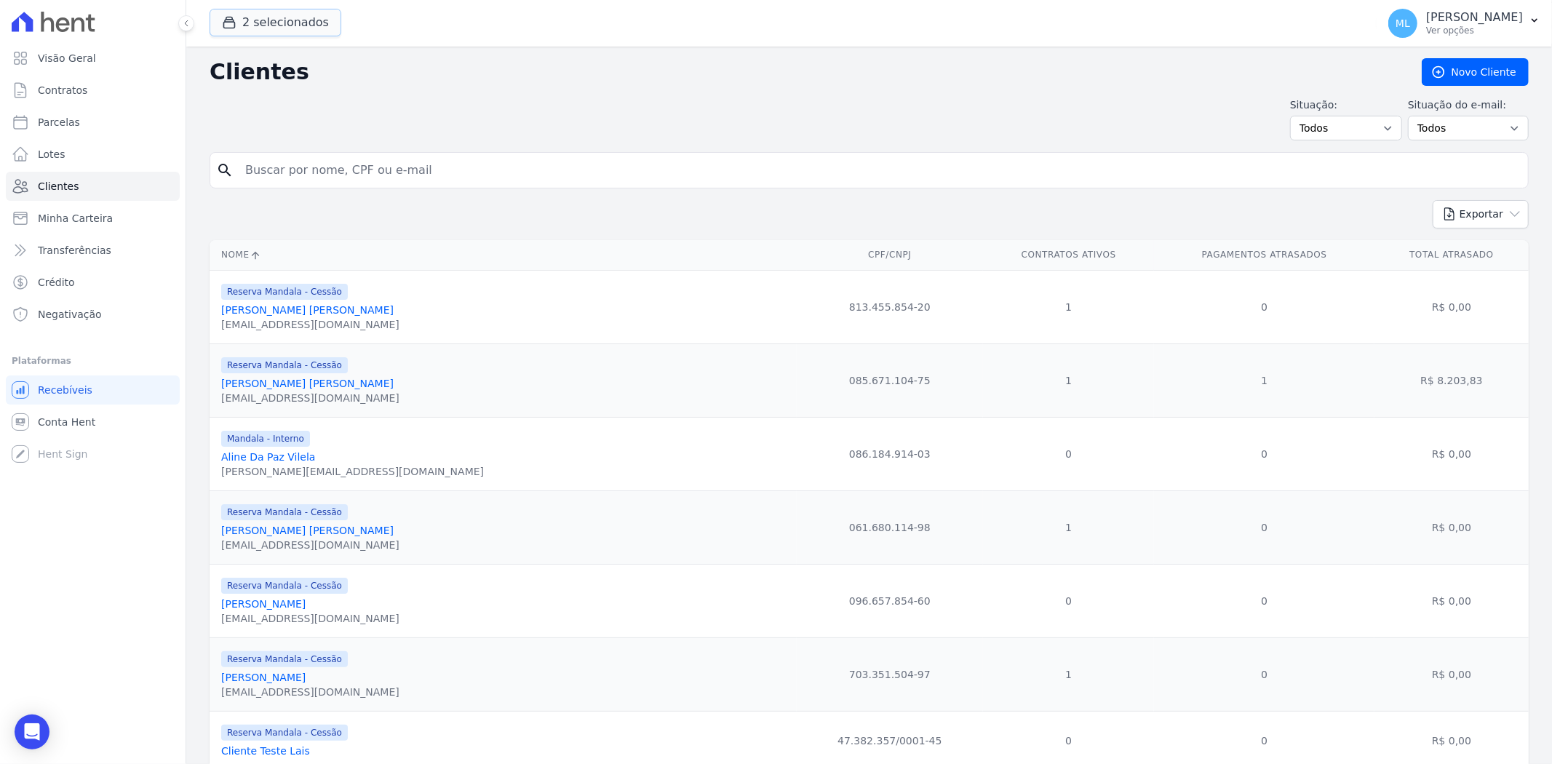
click at [284, 20] on button "2 selecionados" at bounding box center [276, 23] width 132 height 28
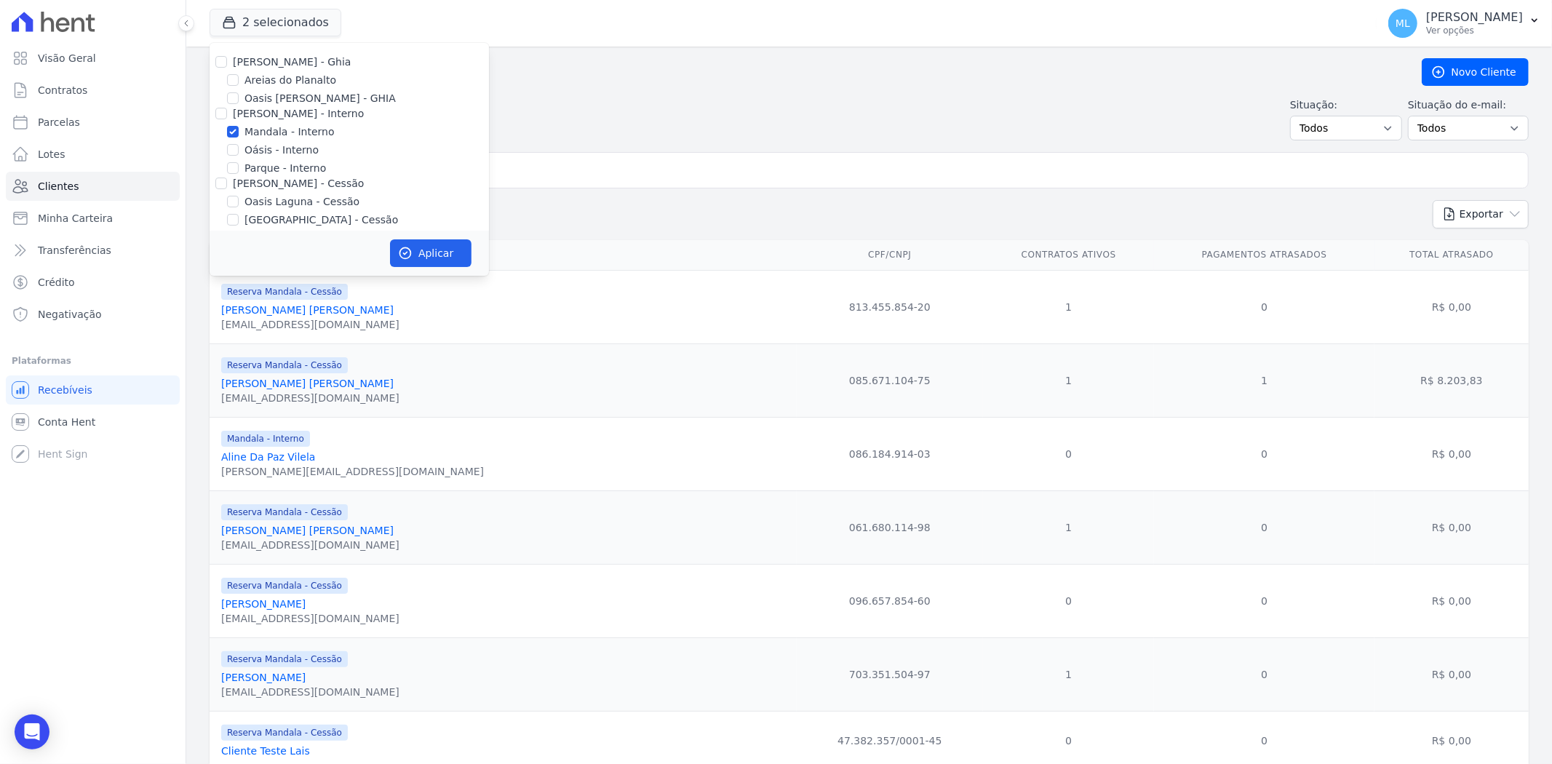
click at [264, 63] on label "[PERSON_NAME] - Ghia" at bounding box center [292, 62] width 118 height 12
click at [227, 63] on input "[PERSON_NAME] - Ghia" at bounding box center [221, 62] width 12 height 12
checkbox input "true"
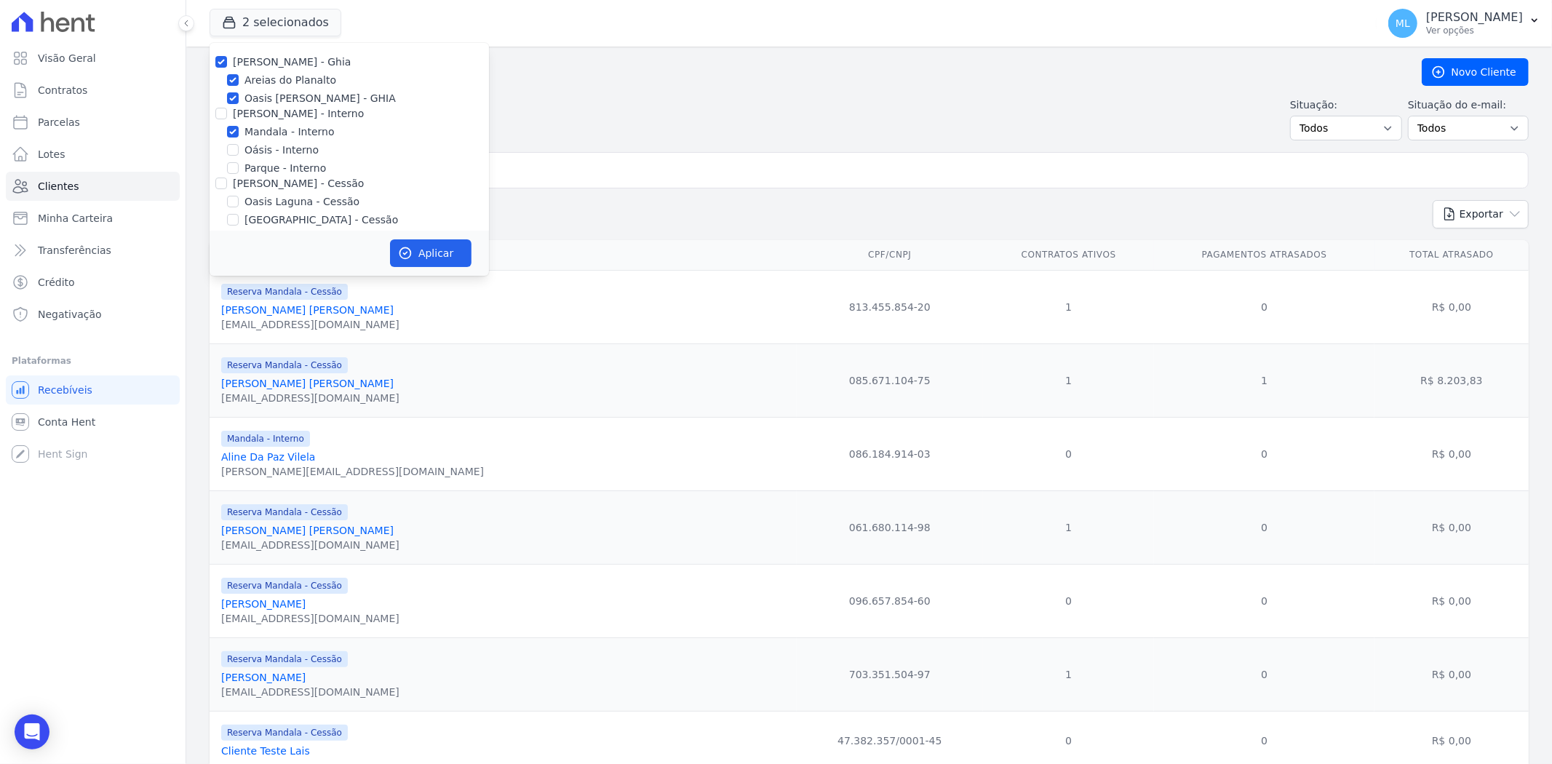
click at [247, 116] on label "[PERSON_NAME] - Interno" at bounding box center [298, 114] width 131 height 12
click at [227, 116] on input "[PERSON_NAME] - Interno" at bounding box center [221, 114] width 12 height 12
checkbox input "true"
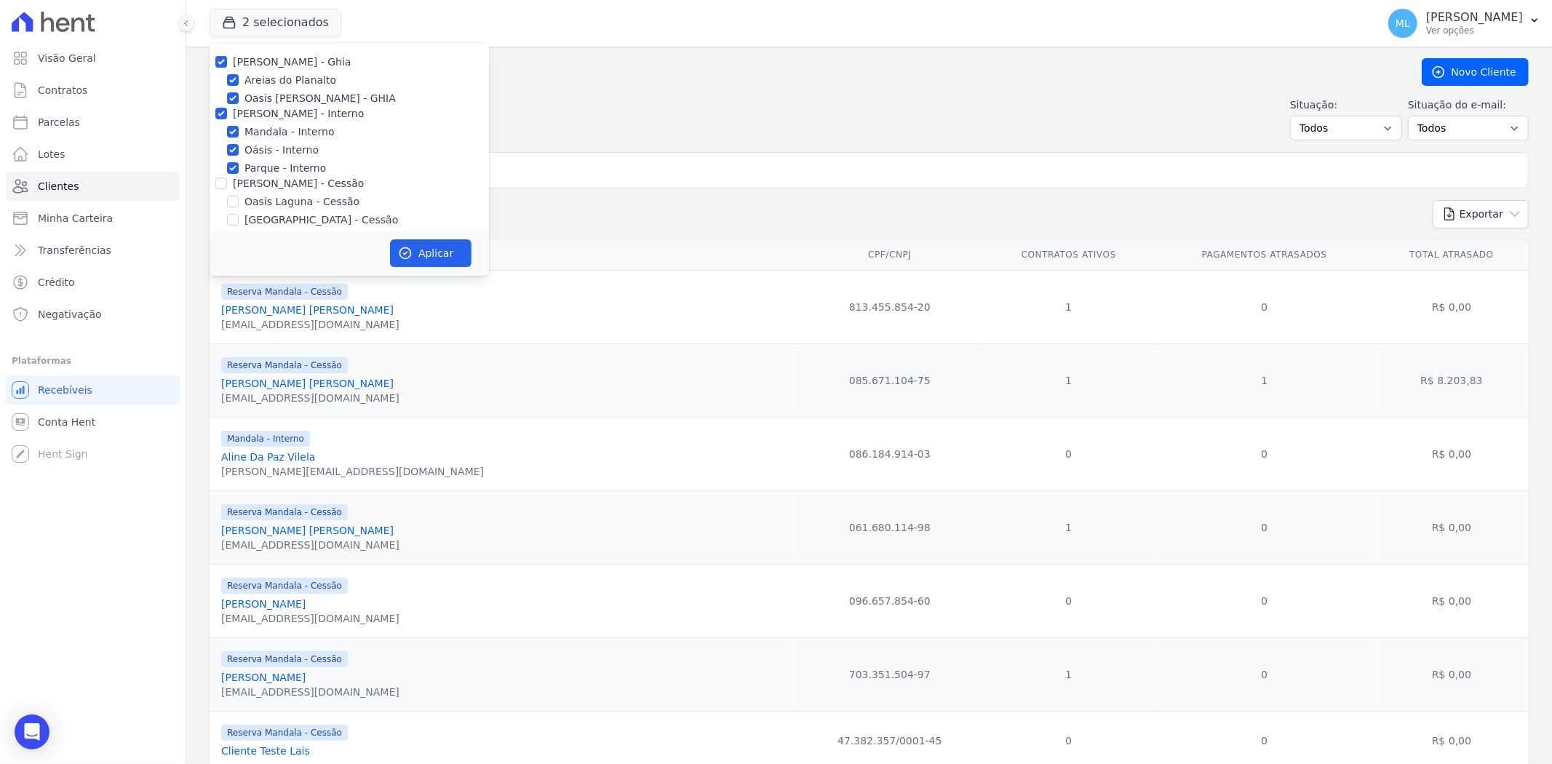
click at [246, 180] on label "[PERSON_NAME] - Cessão" at bounding box center [298, 184] width 131 height 12
click at [227, 180] on input "[PERSON_NAME] - Cessão" at bounding box center [221, 184] width 12 height 12
checkbox input "true"
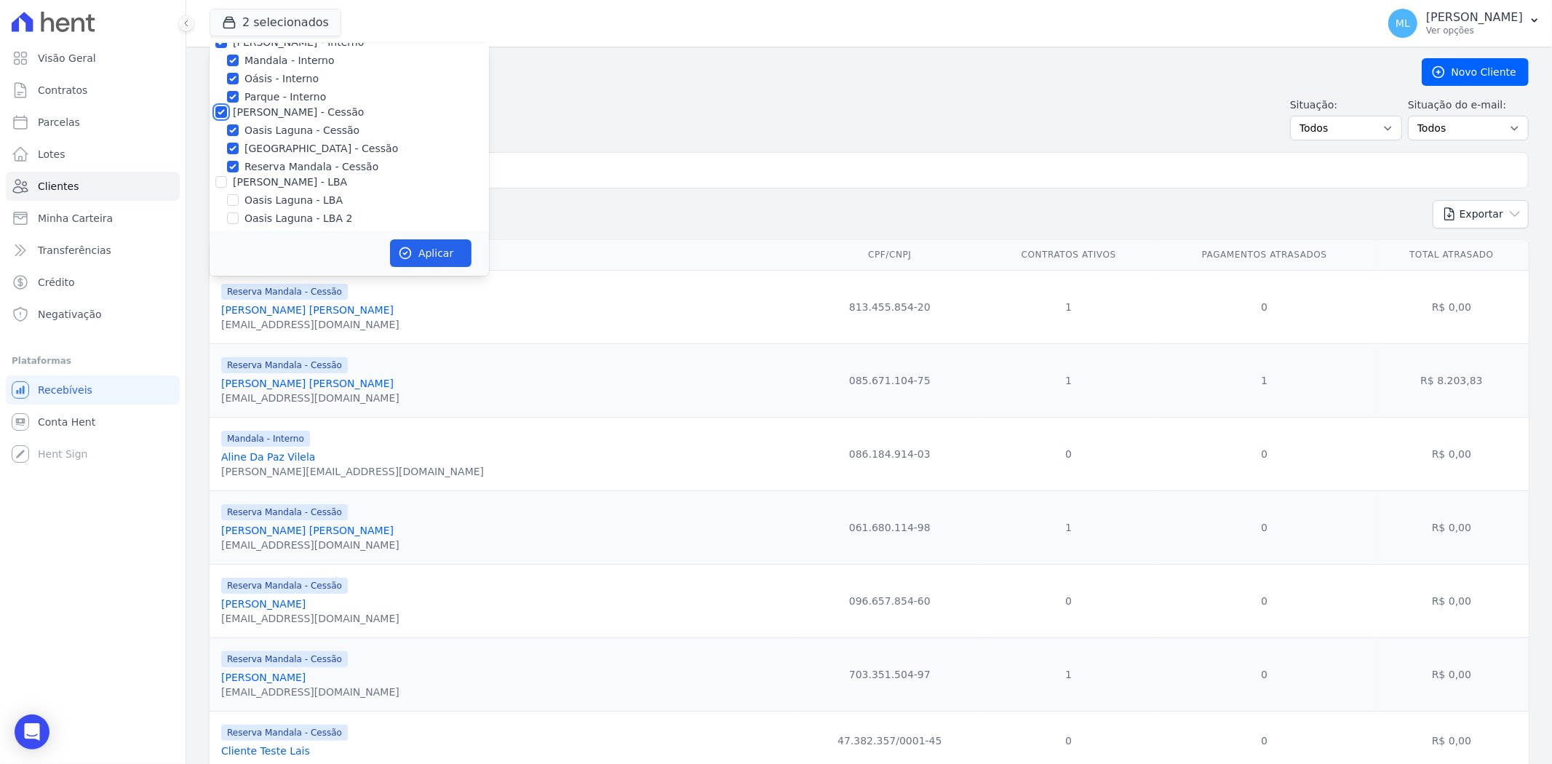
scroll to position [133, 0]
click at [263, 115] on label "[PERSON_NAME] - LBA" at bounding box center [290, 120] width 114 height 12
click at [227, 115] on input "[PERSON_NAME] - LBA" at bounding box center [221, 120] width 12 height 12
checkbox input "true"
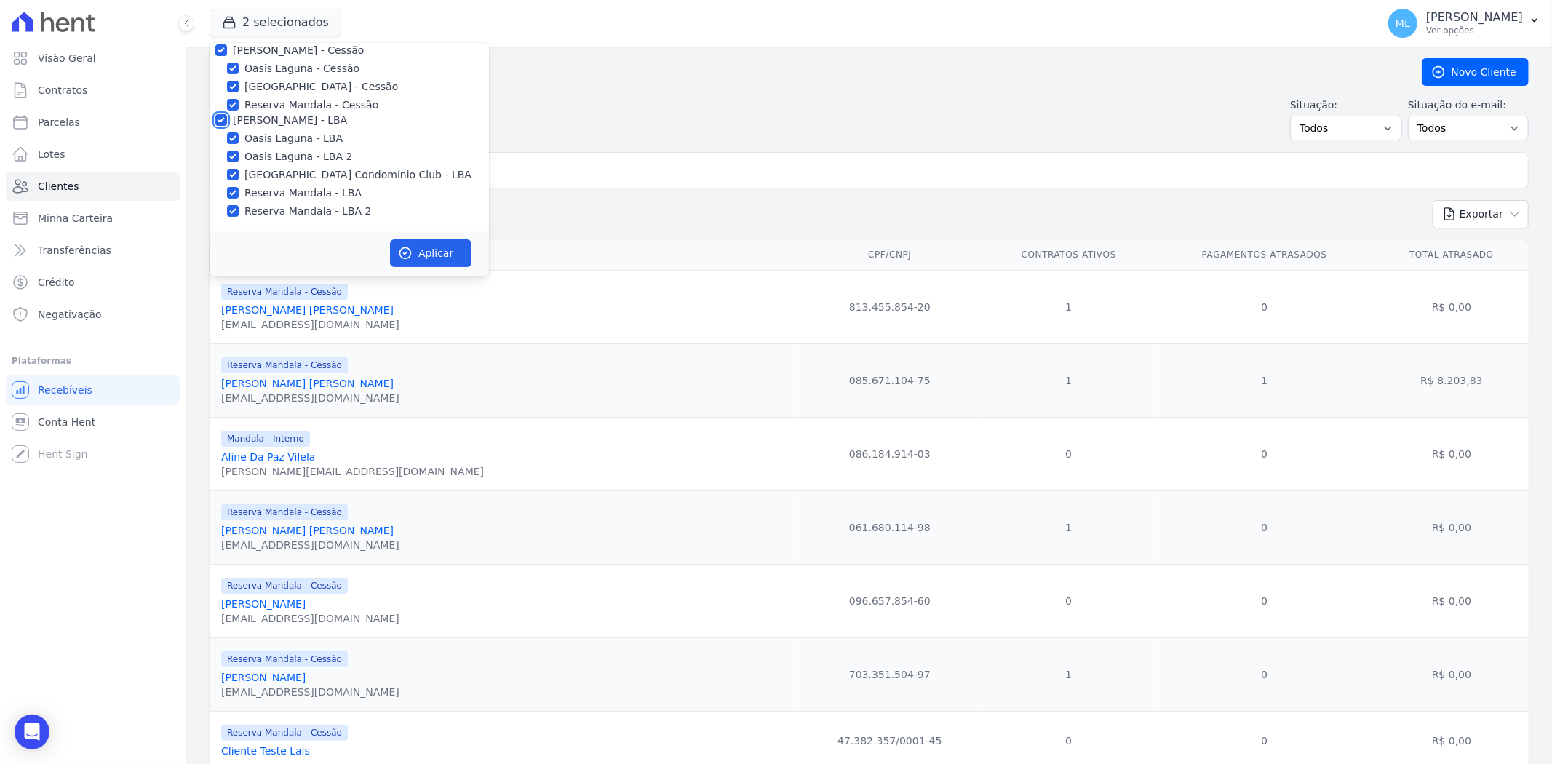
checkbox input "true"
click at [415, 251] on button "Aplicar" at bounding box center [430, 253] width 81 height 28
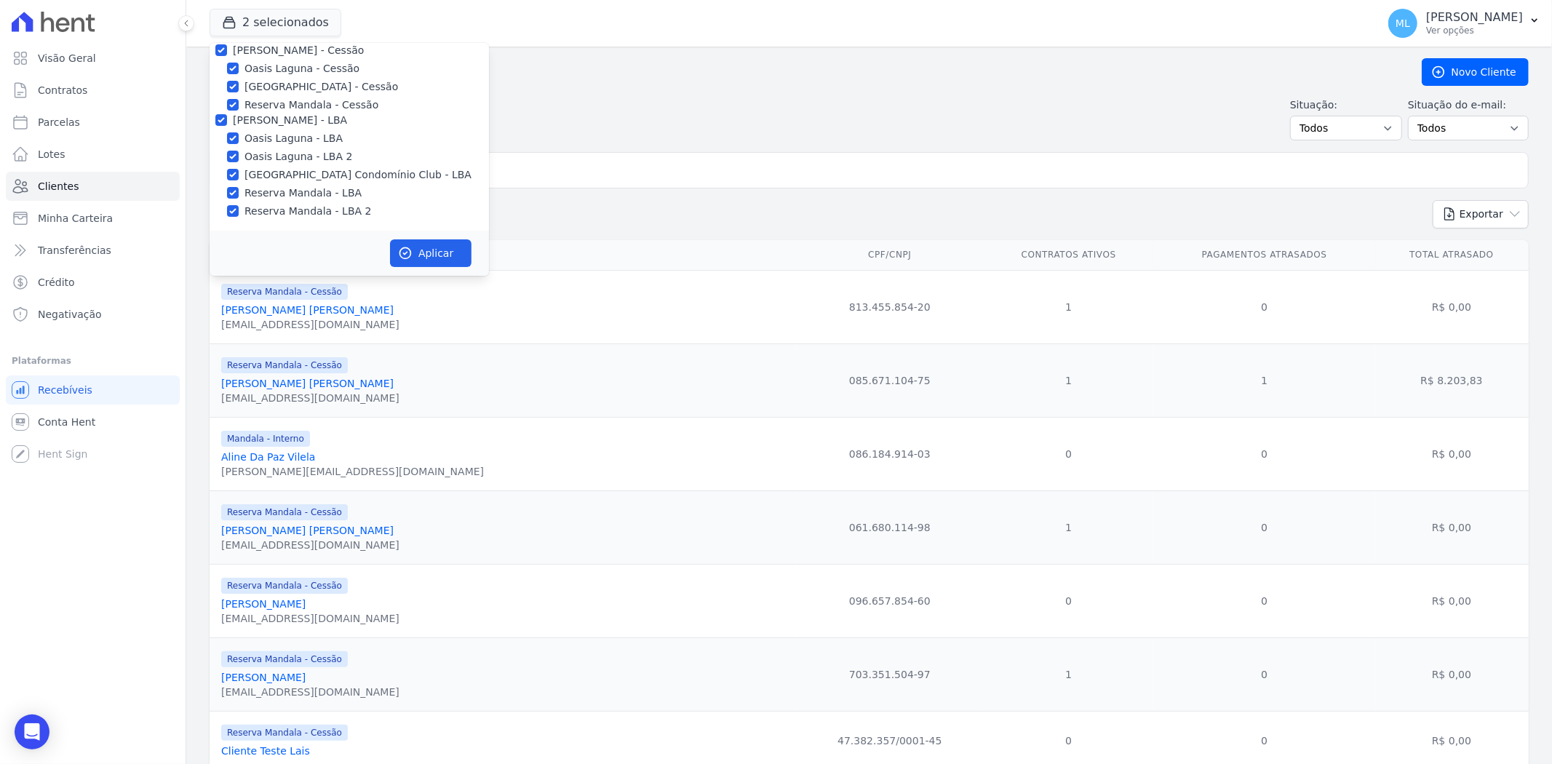
scroll to position [130, 0]
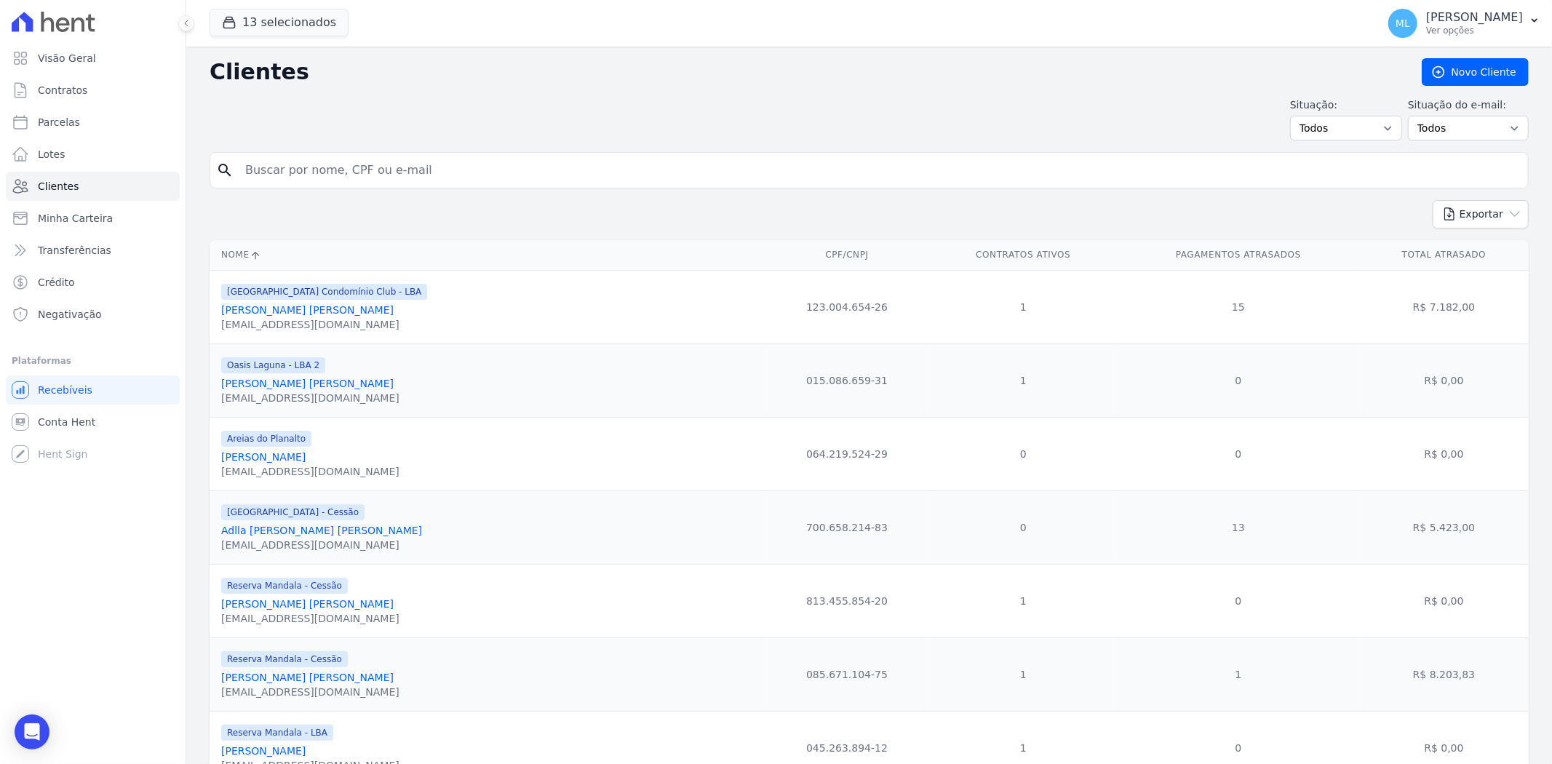
click at [580, 177] on input "search" at bounding box center [879, 170] width 1286 height 29
type input "fabio marcos"
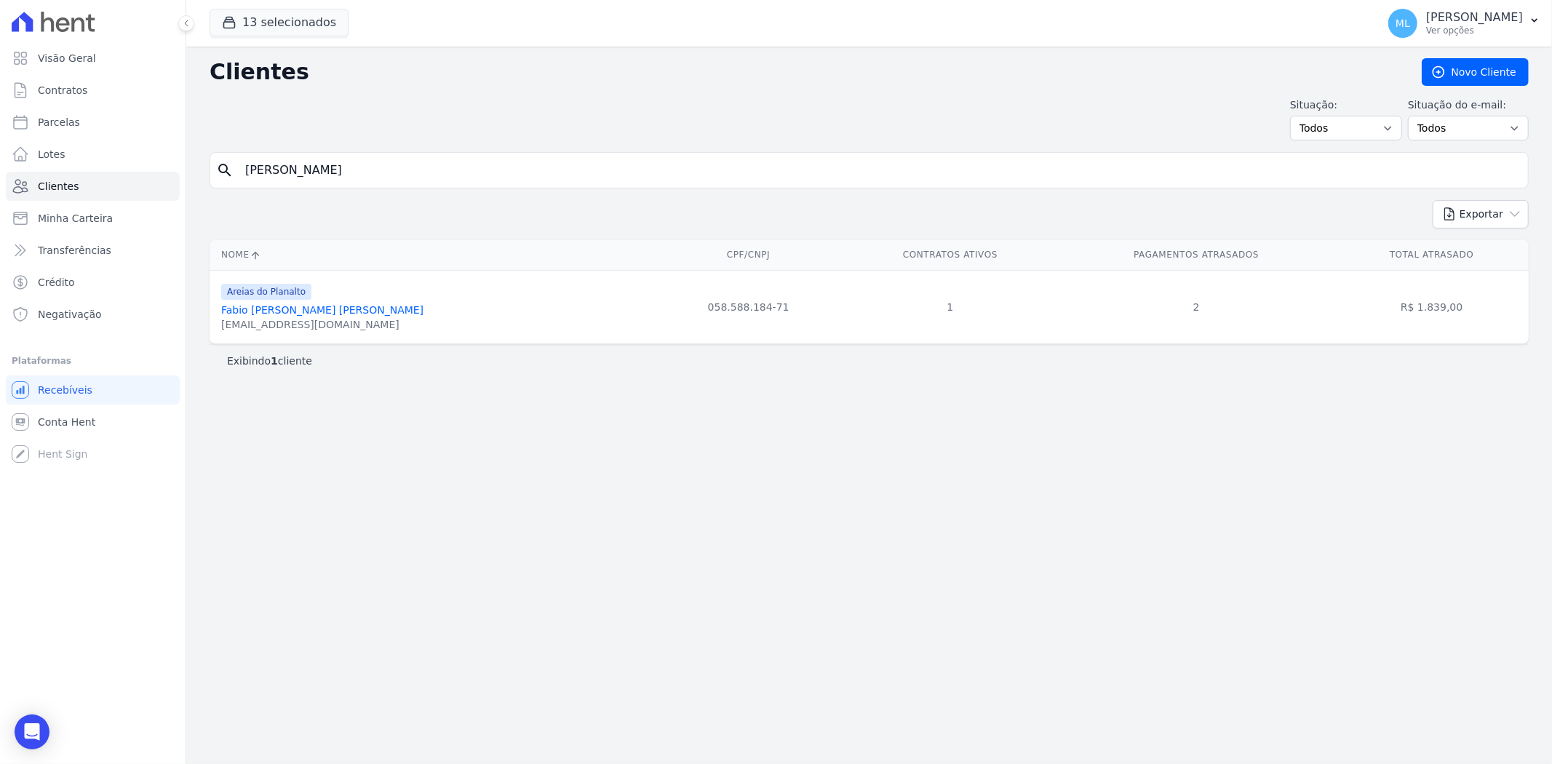
click at [358, 314] on link "Fabio Marcos Silva De Andrade" at bounding box center [322, 310] width 202 height 12
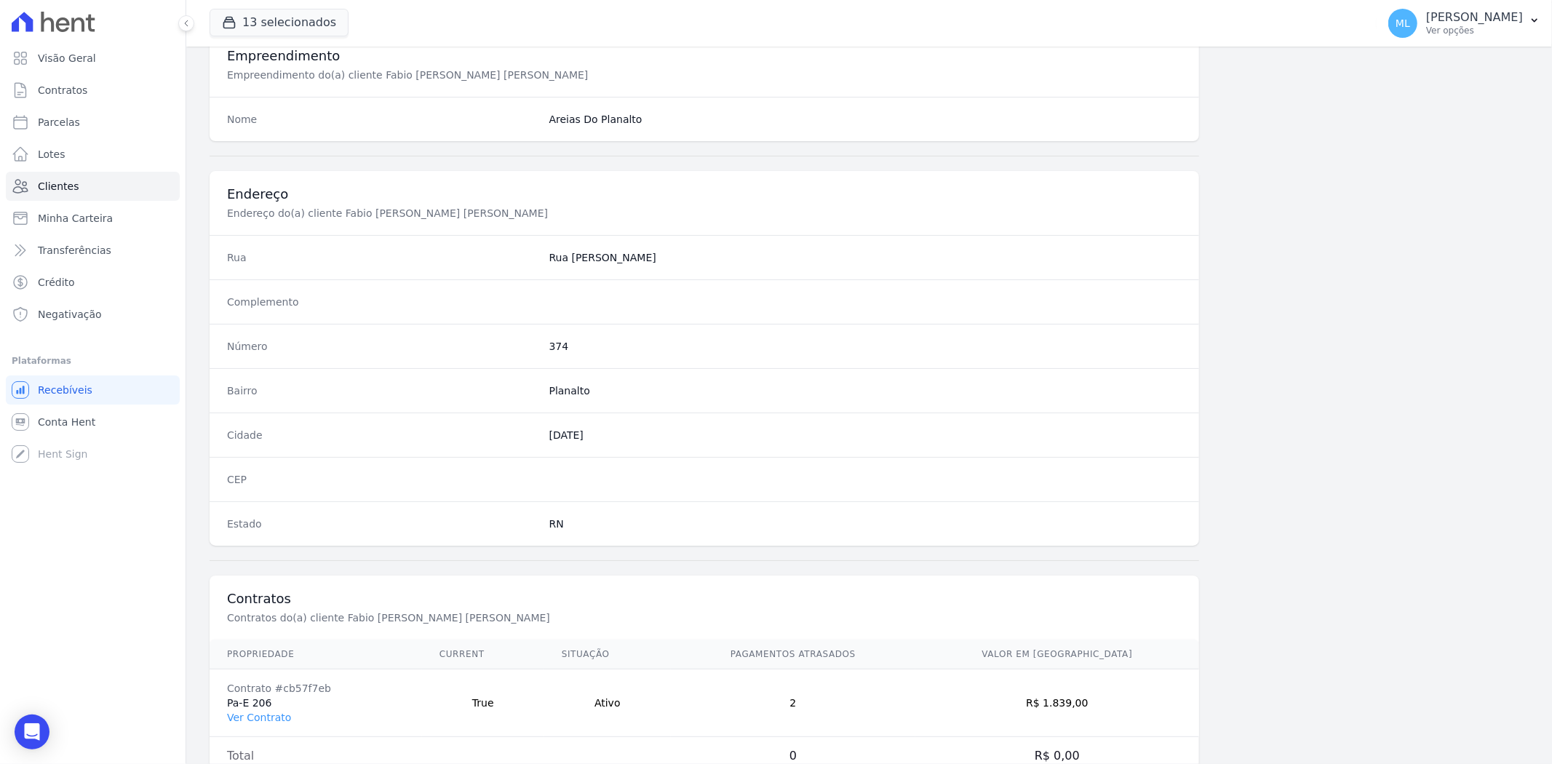
scroll to position [600, 0]
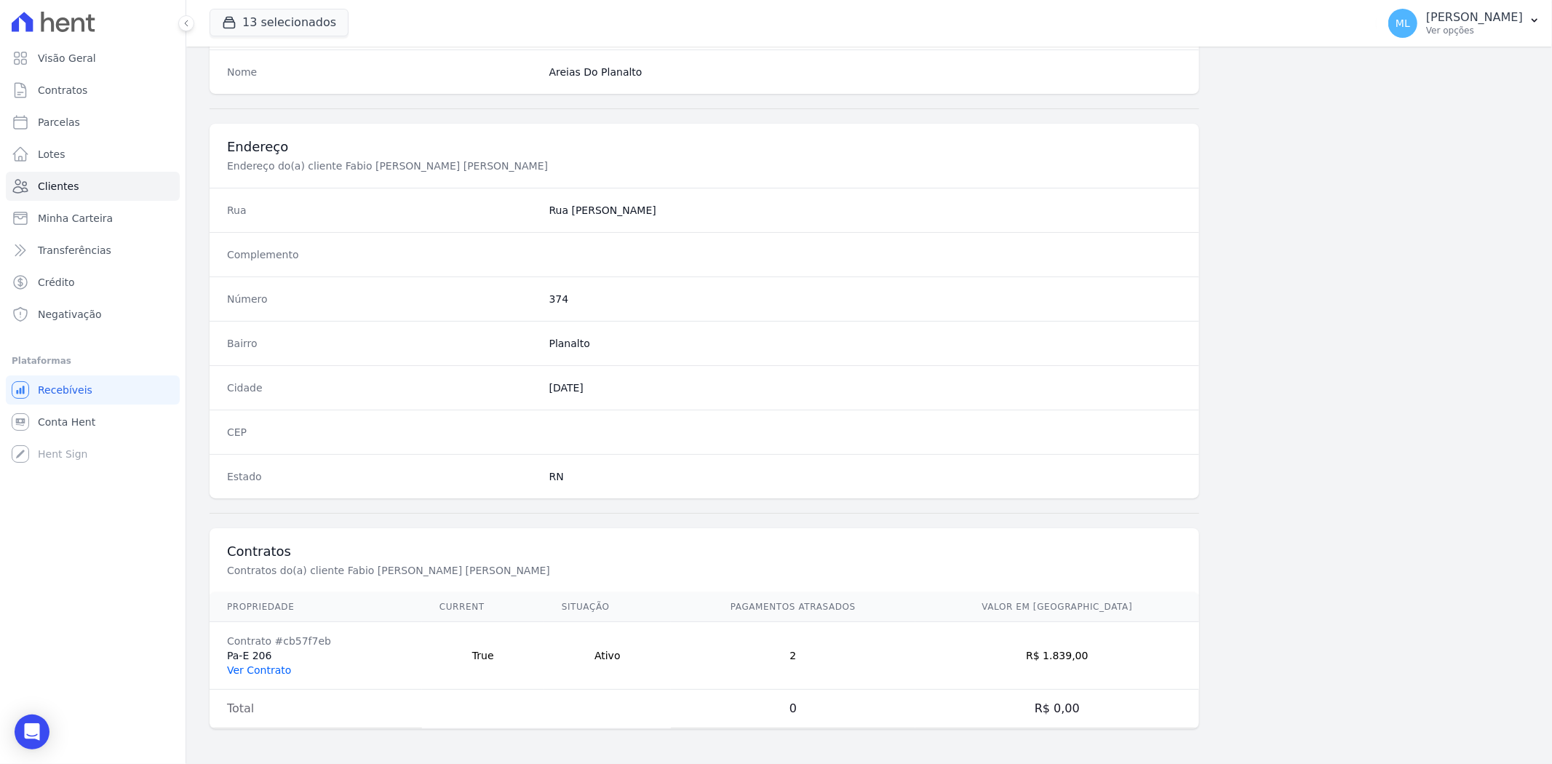
click at [268, 666] on link "Ver Contrato" at bounding box center [259, 670] width 64 height 12
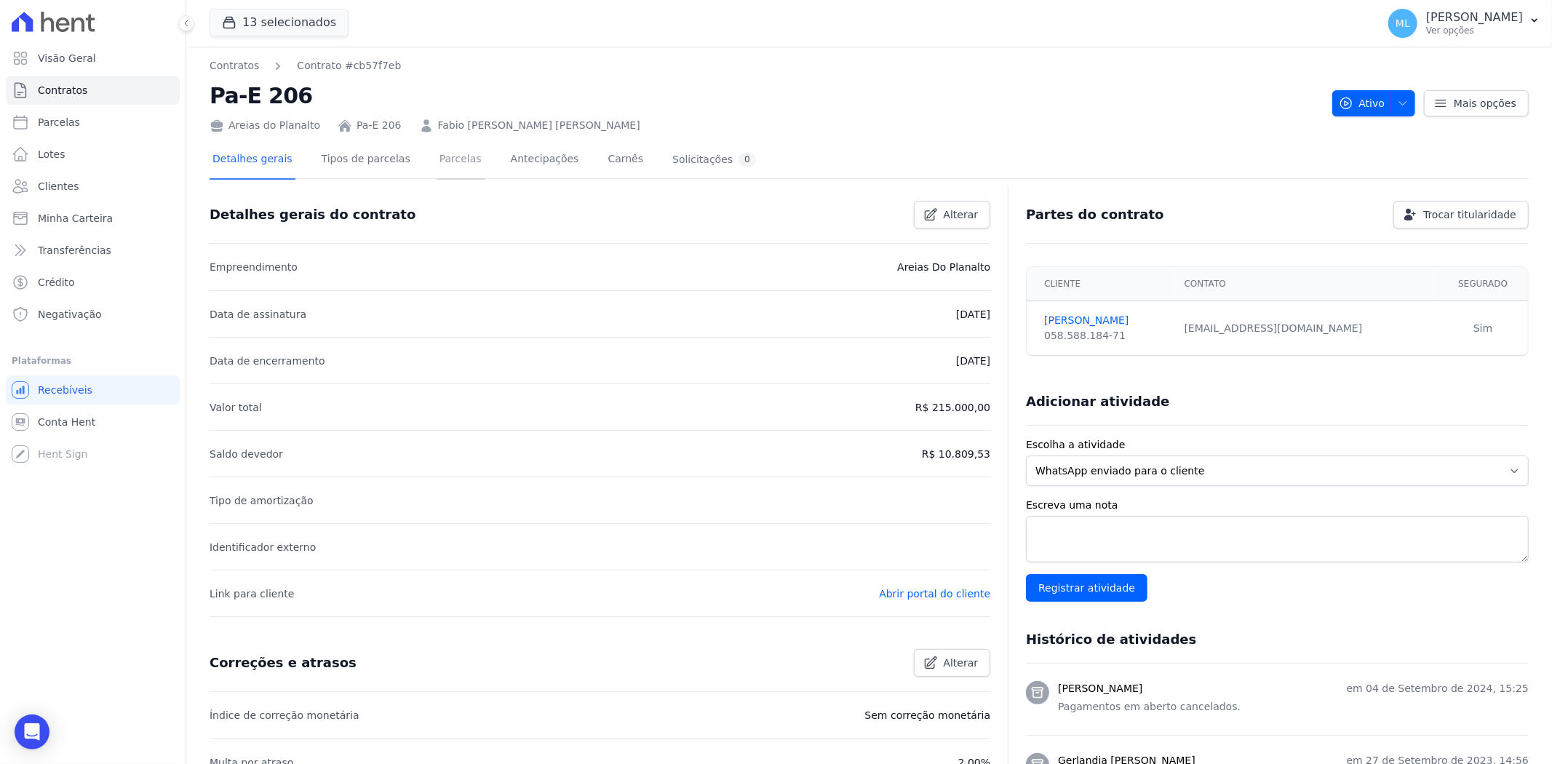
click at [437, 154] on link "Parcelas" at bounding box center [461, 160] width 48 height 39
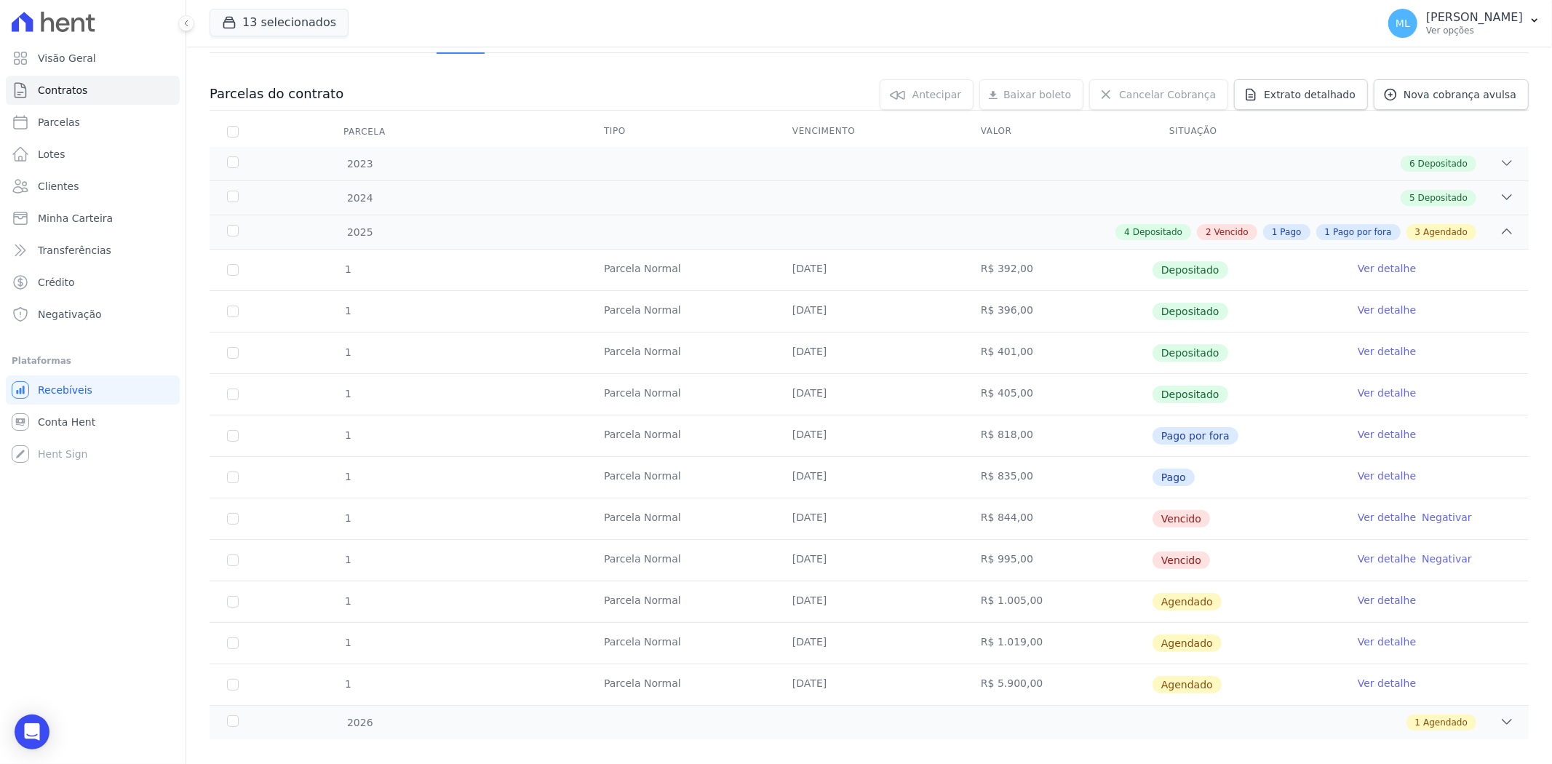
scroll to position [146, 0]
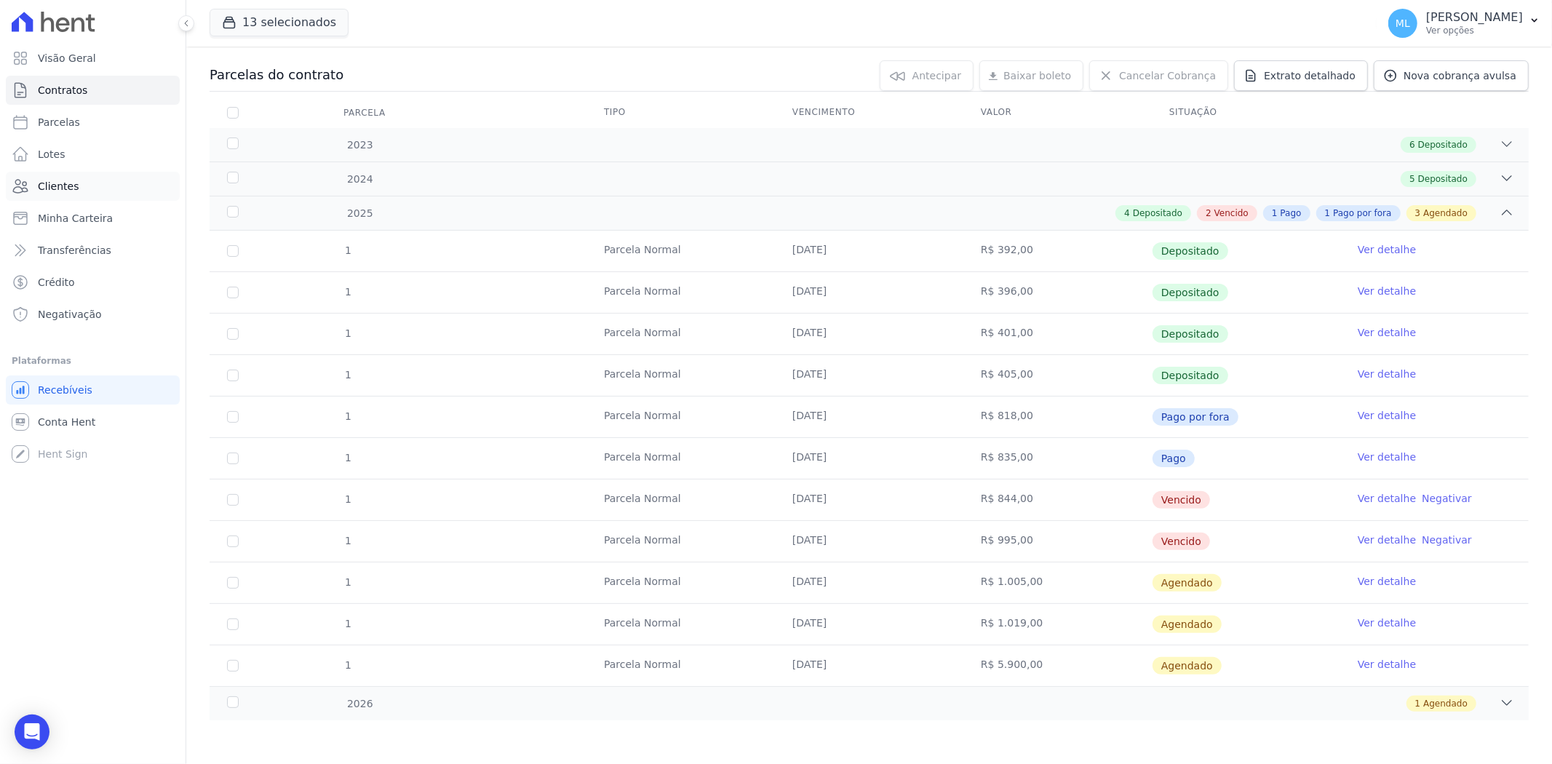
click at [100, 175] on link "Clientes" at bounding box center [93, 186] width 174 height 29
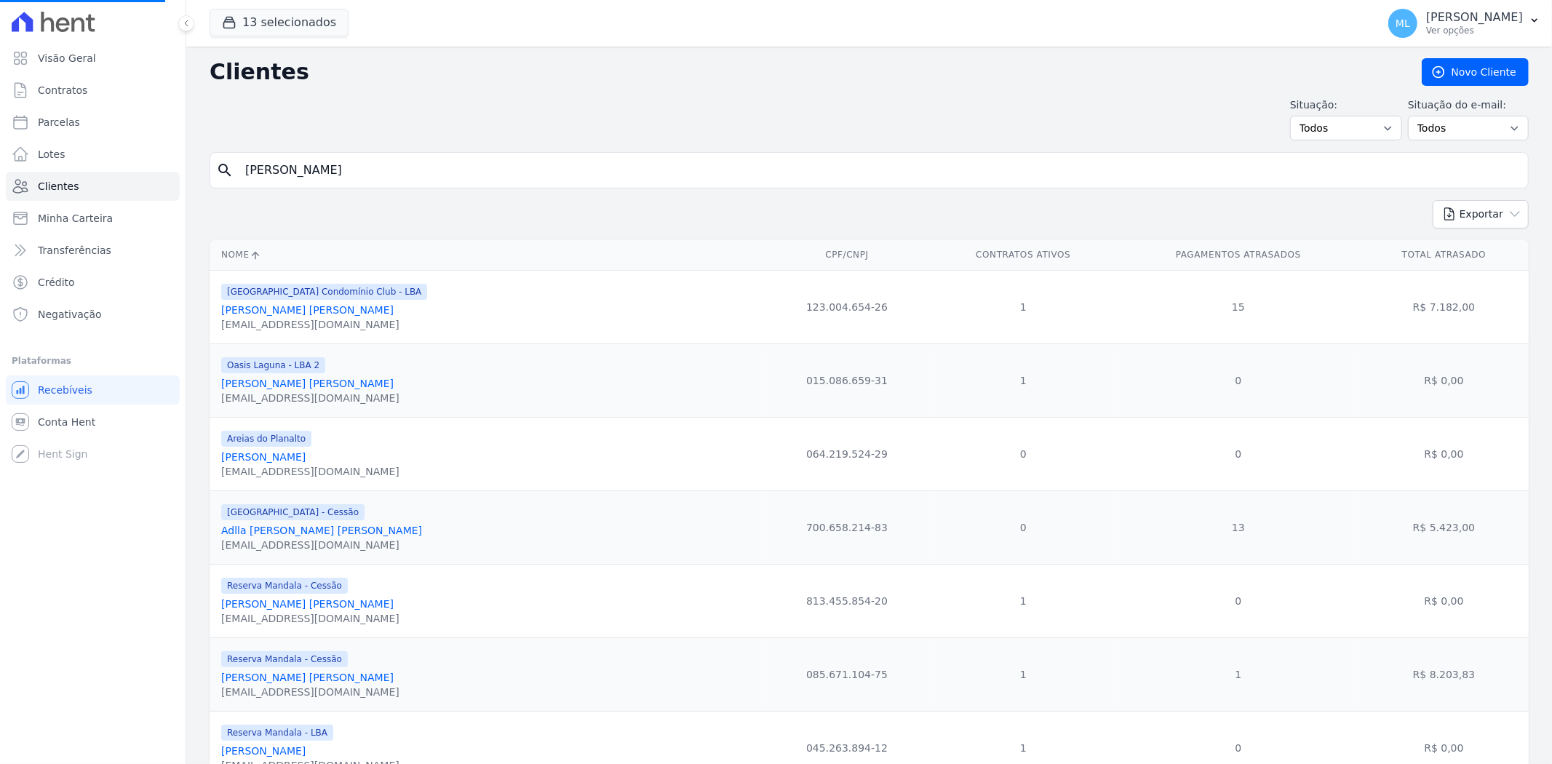
click at [359, 171] on input "fabio marcos" at bounding box center [879, 170] width 1286 height 29
click at [359, 171] on input "search" at bounding box center [879, 170] width 1286 height 29
type input "henoque"
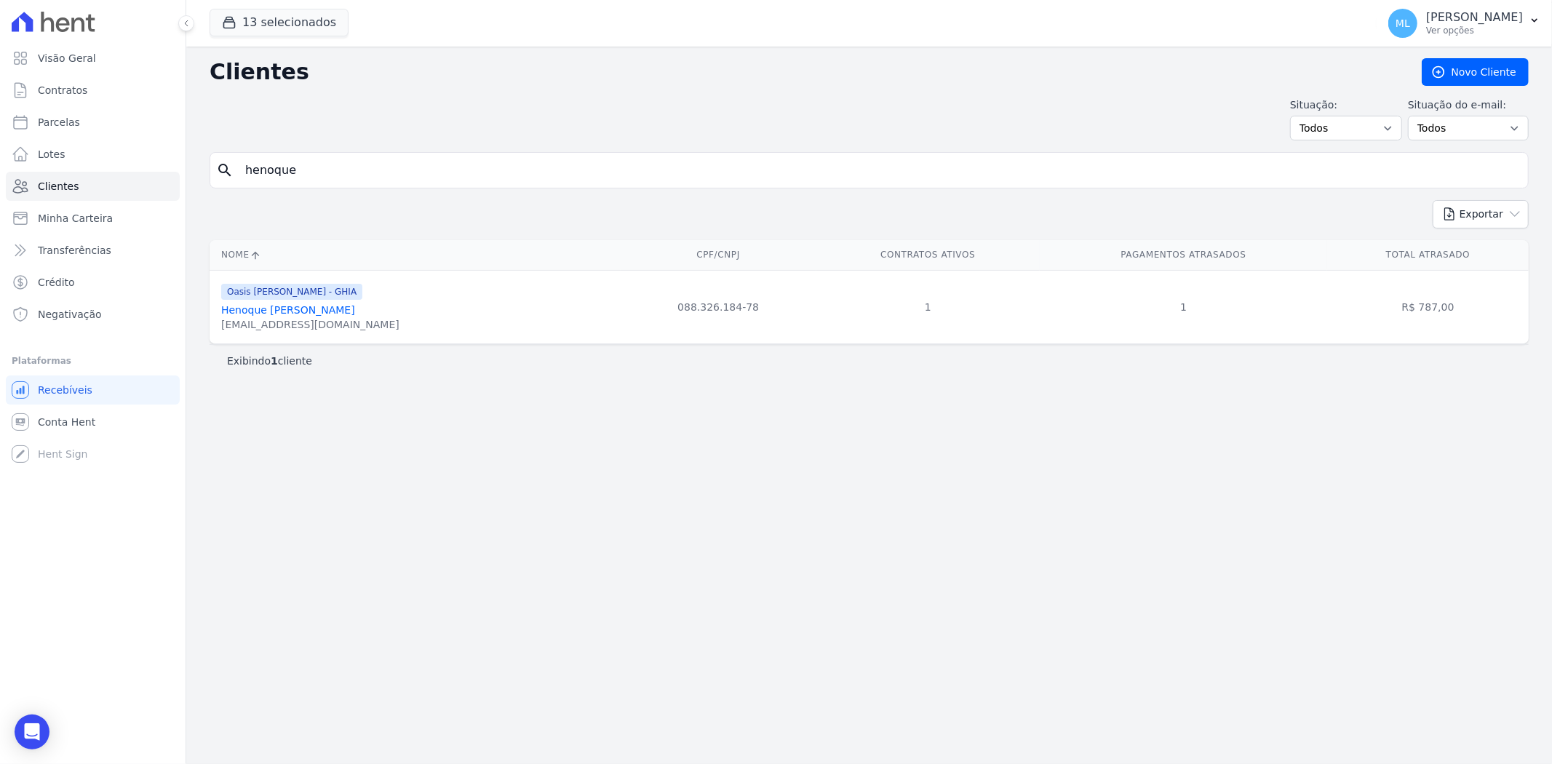
click at [355, 309] on link "Henoque Deyvisson Gomes Mororo" at bounding box center [288, 310] width 134 height 12
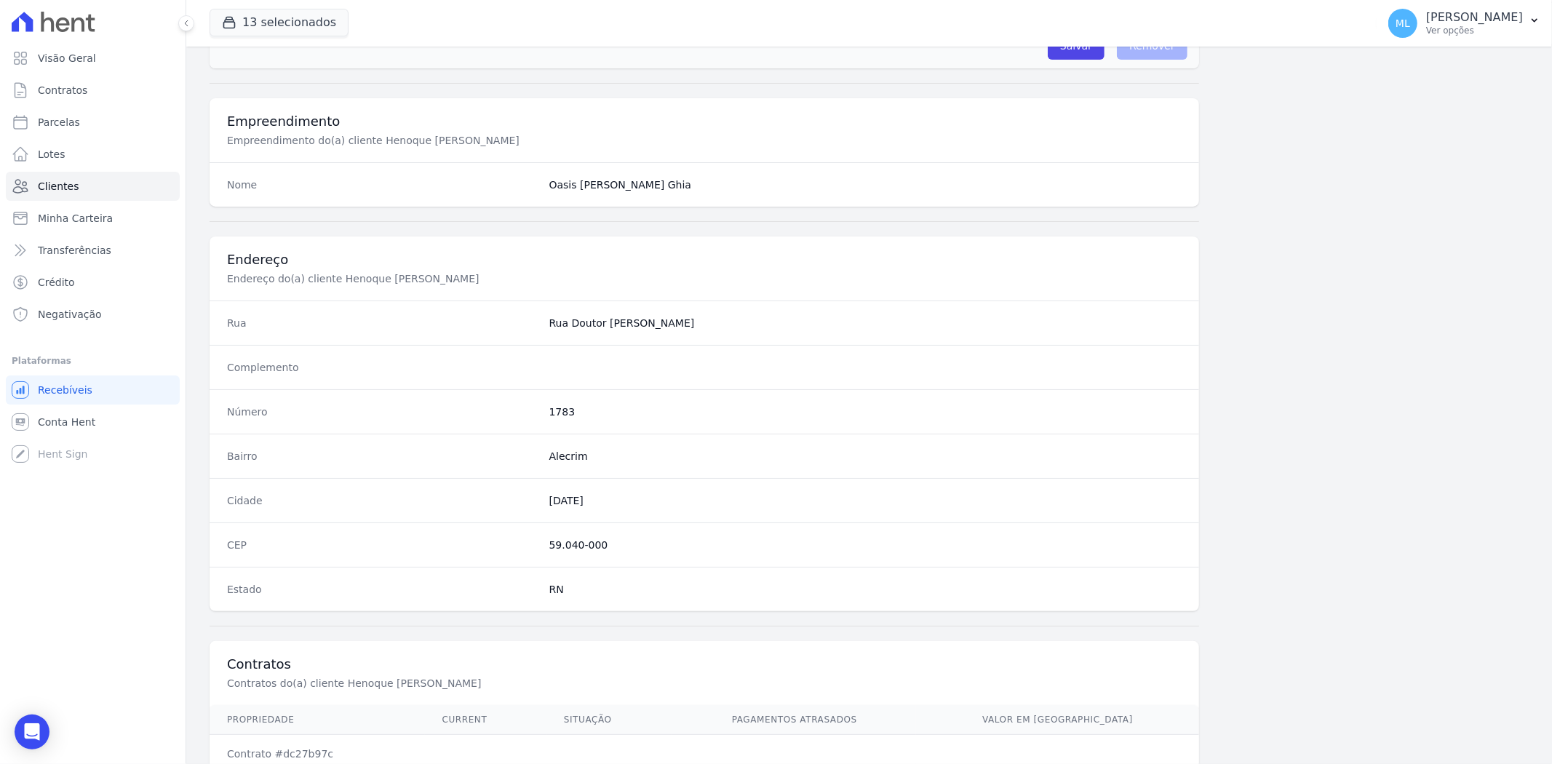
scroll to position [600, 0]
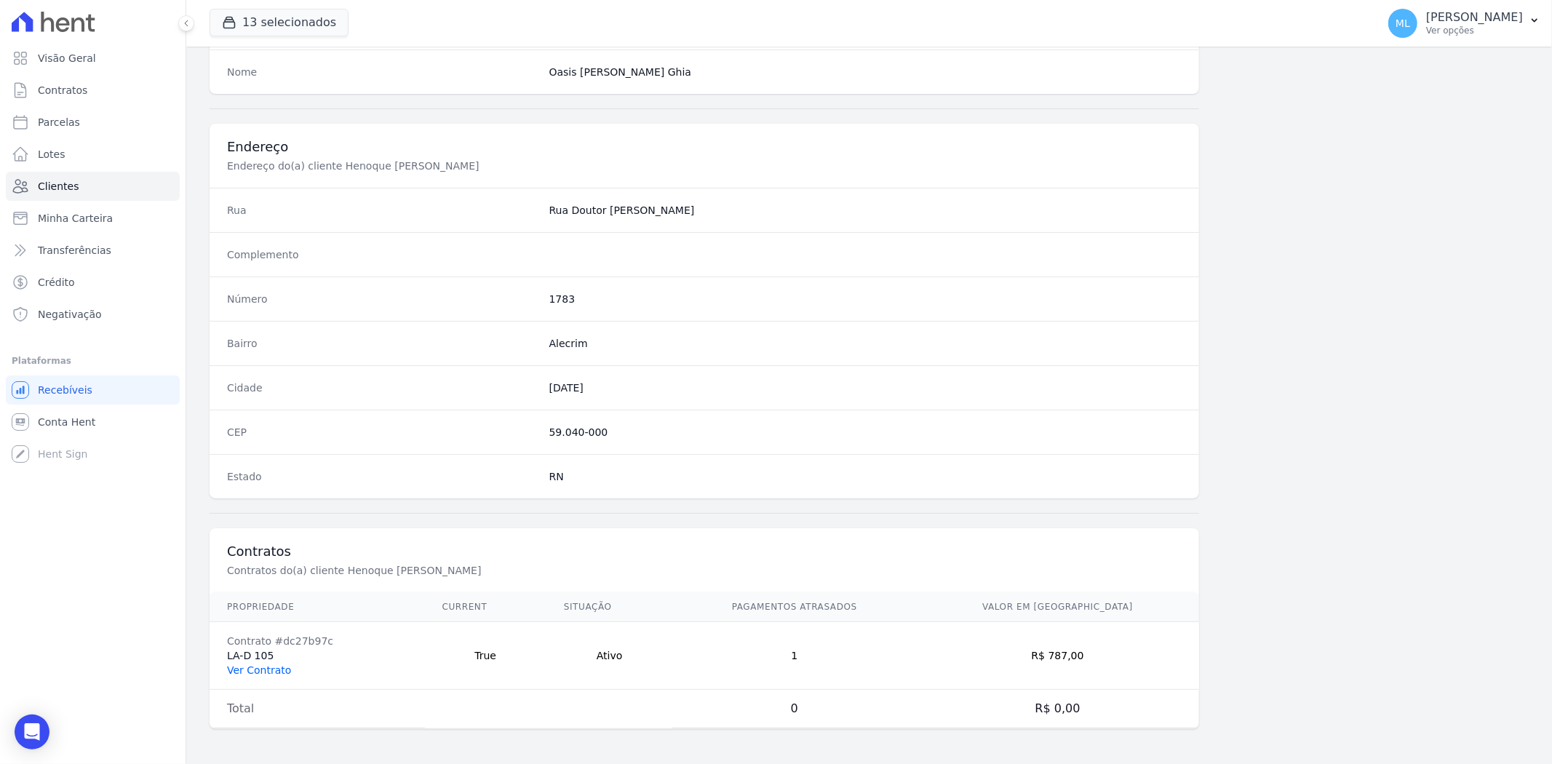
click at [274, 667] on link "Ver Contrato" at bounding box center [259, 670] width 64 height 12
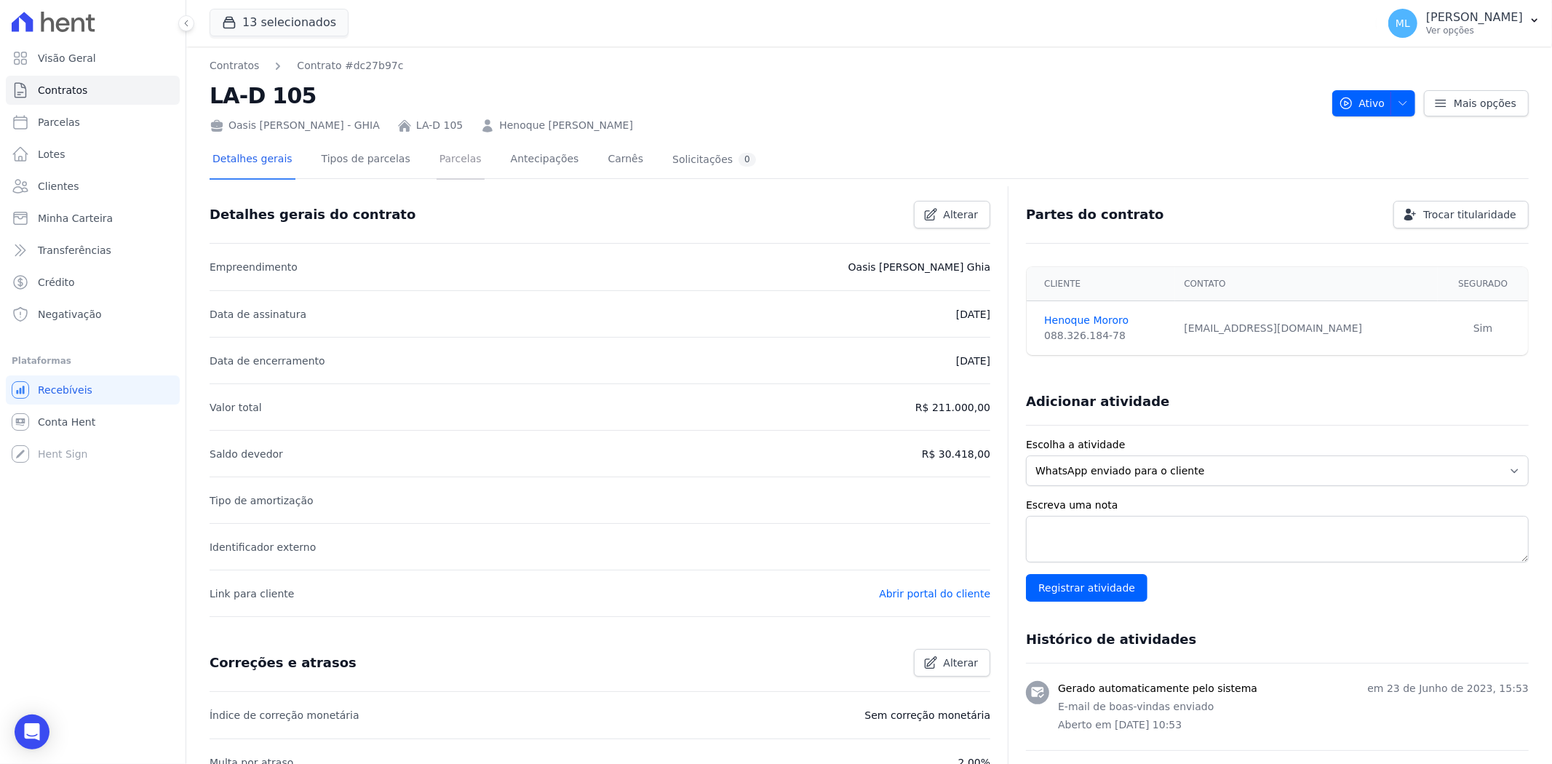
click at [442, 161] on link "Parcelas" at bounding box center [461, 160] width 48 height 39
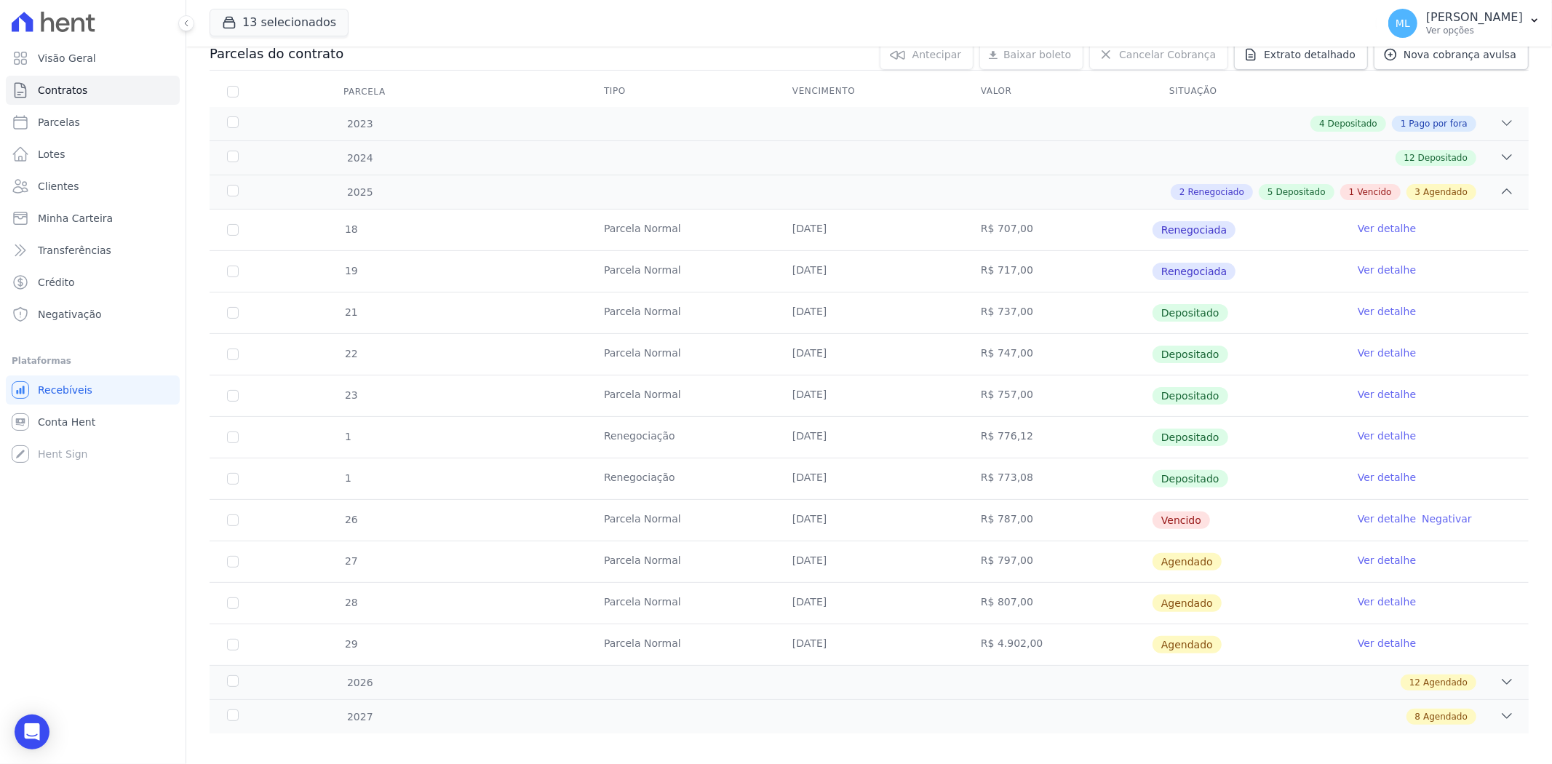
scroll to position [179, 0]
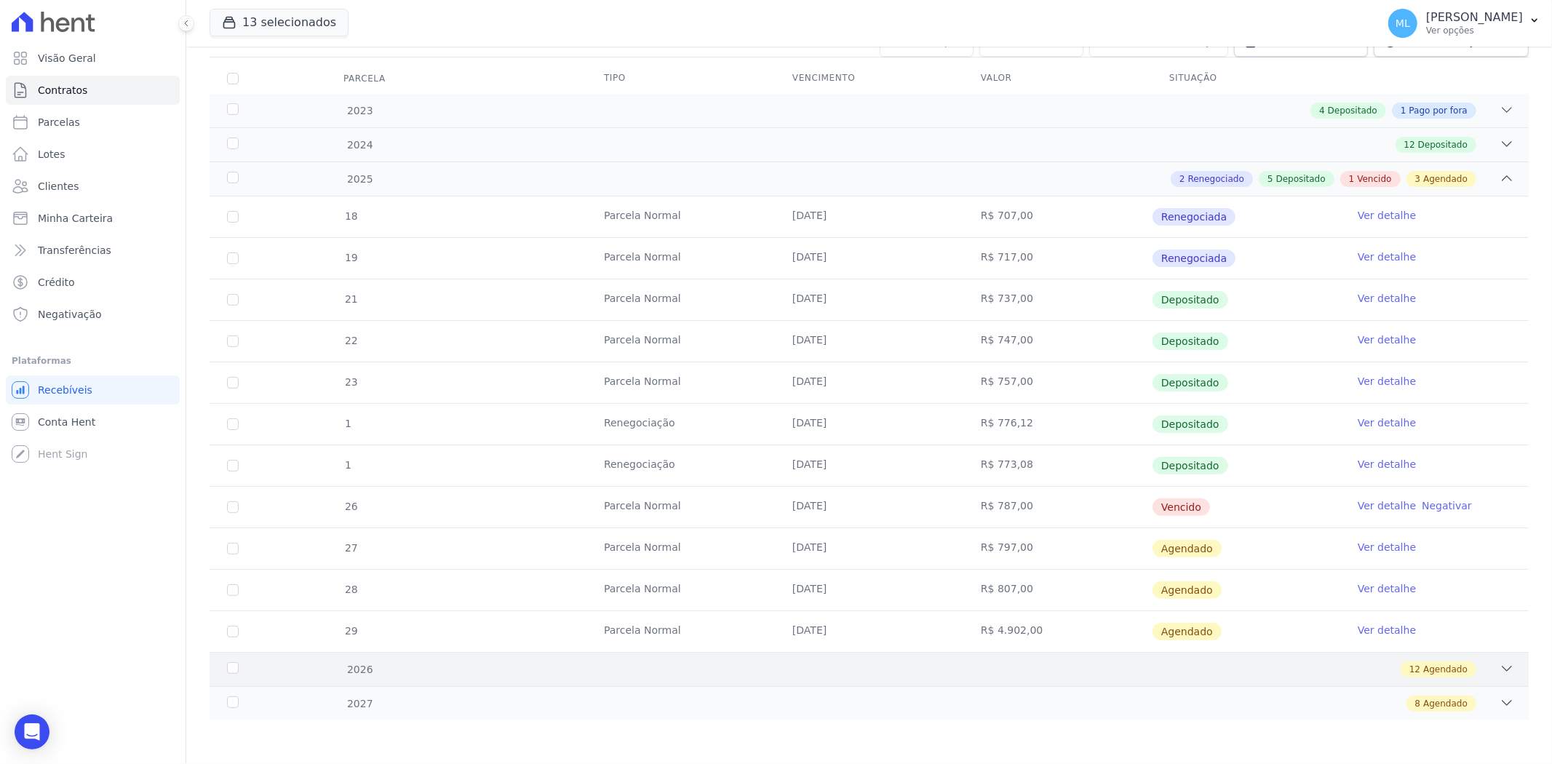
click at [1272, 664] on div "12 Agendado" at bounding box center [934, 669] width 1161 height 16
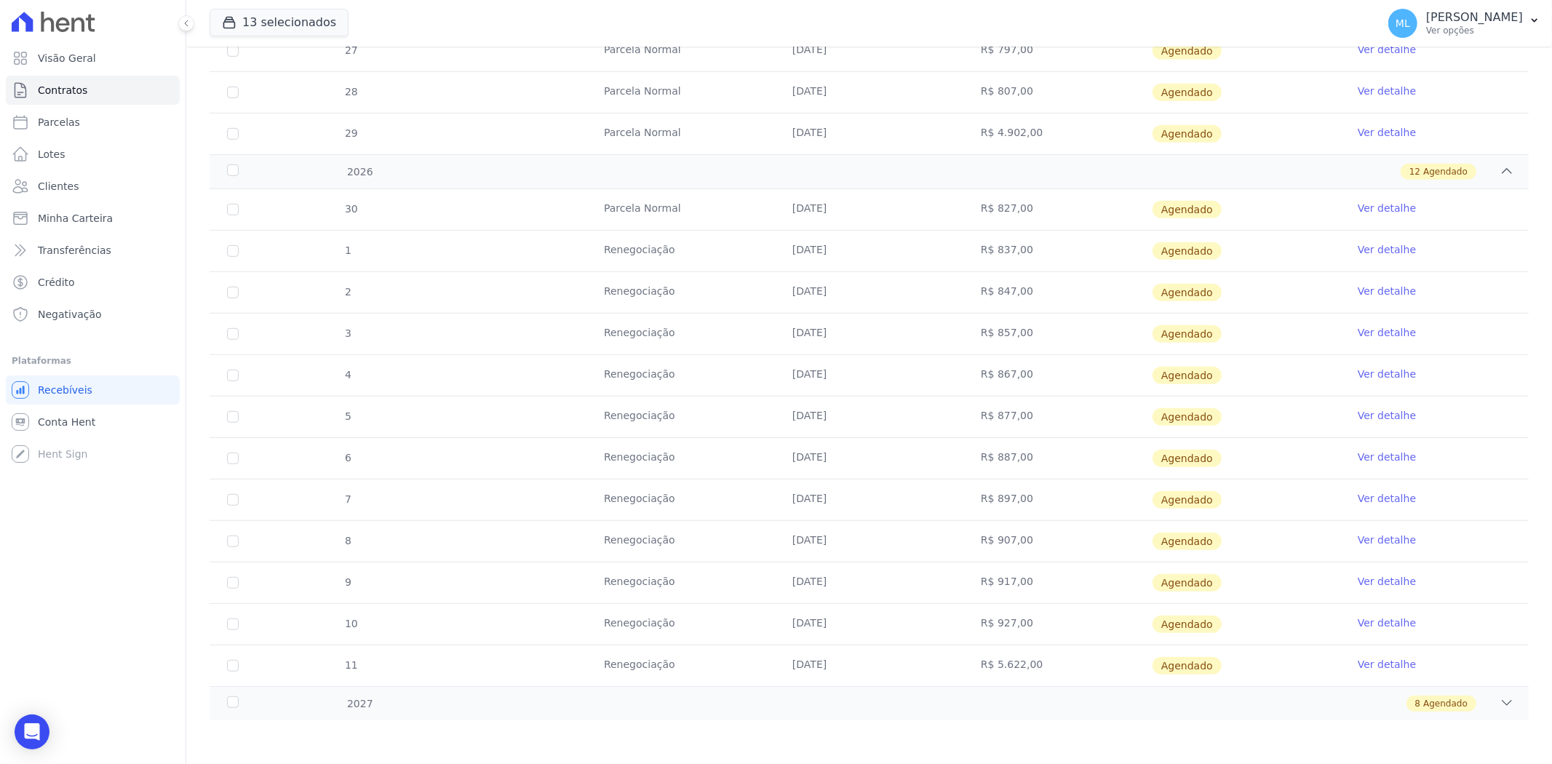
scroll to position [273, 0]
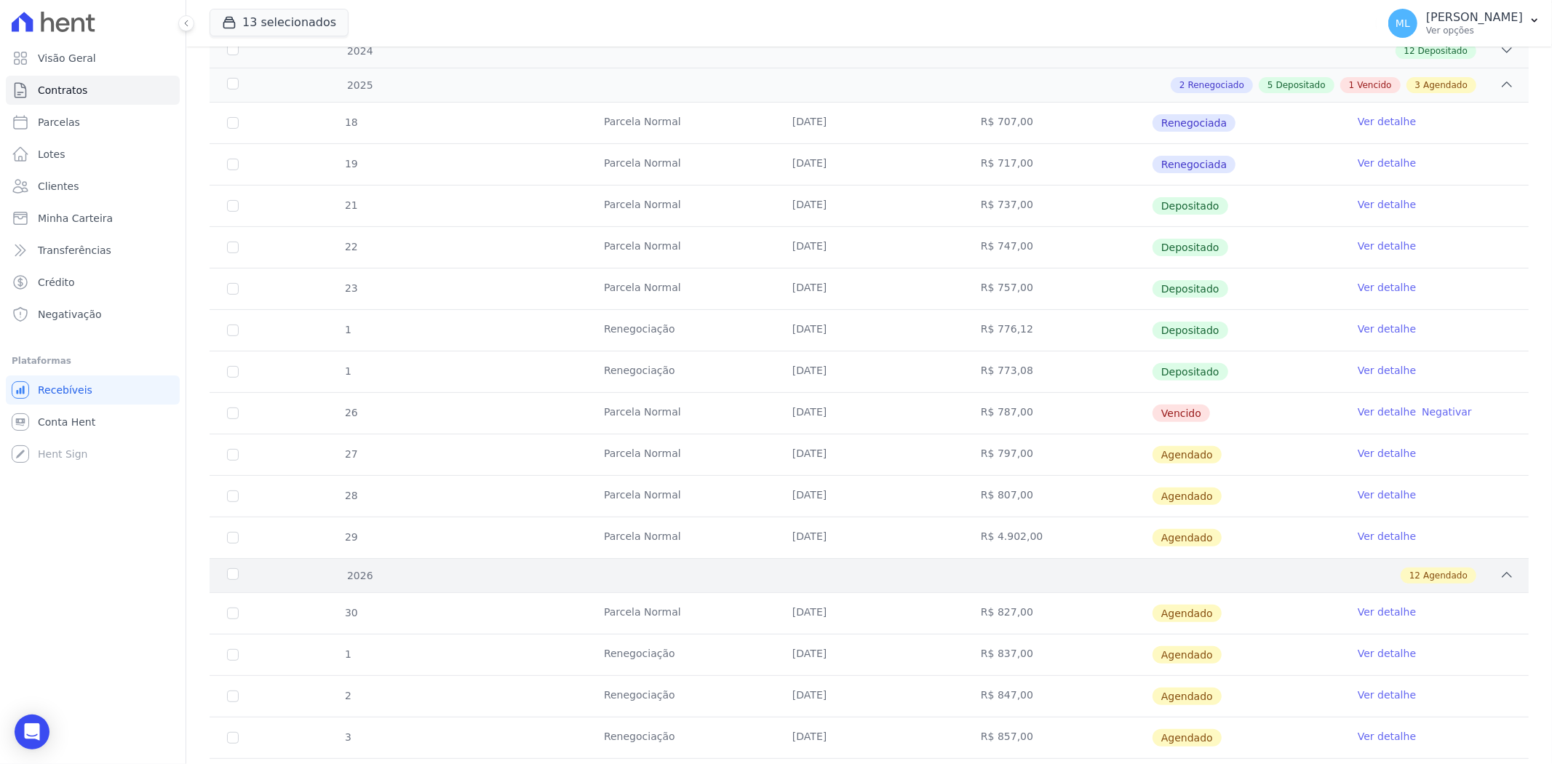
click at [1272, 573] on div "12 Agendado" at bounding box center [934, 576] width 1161 height 16
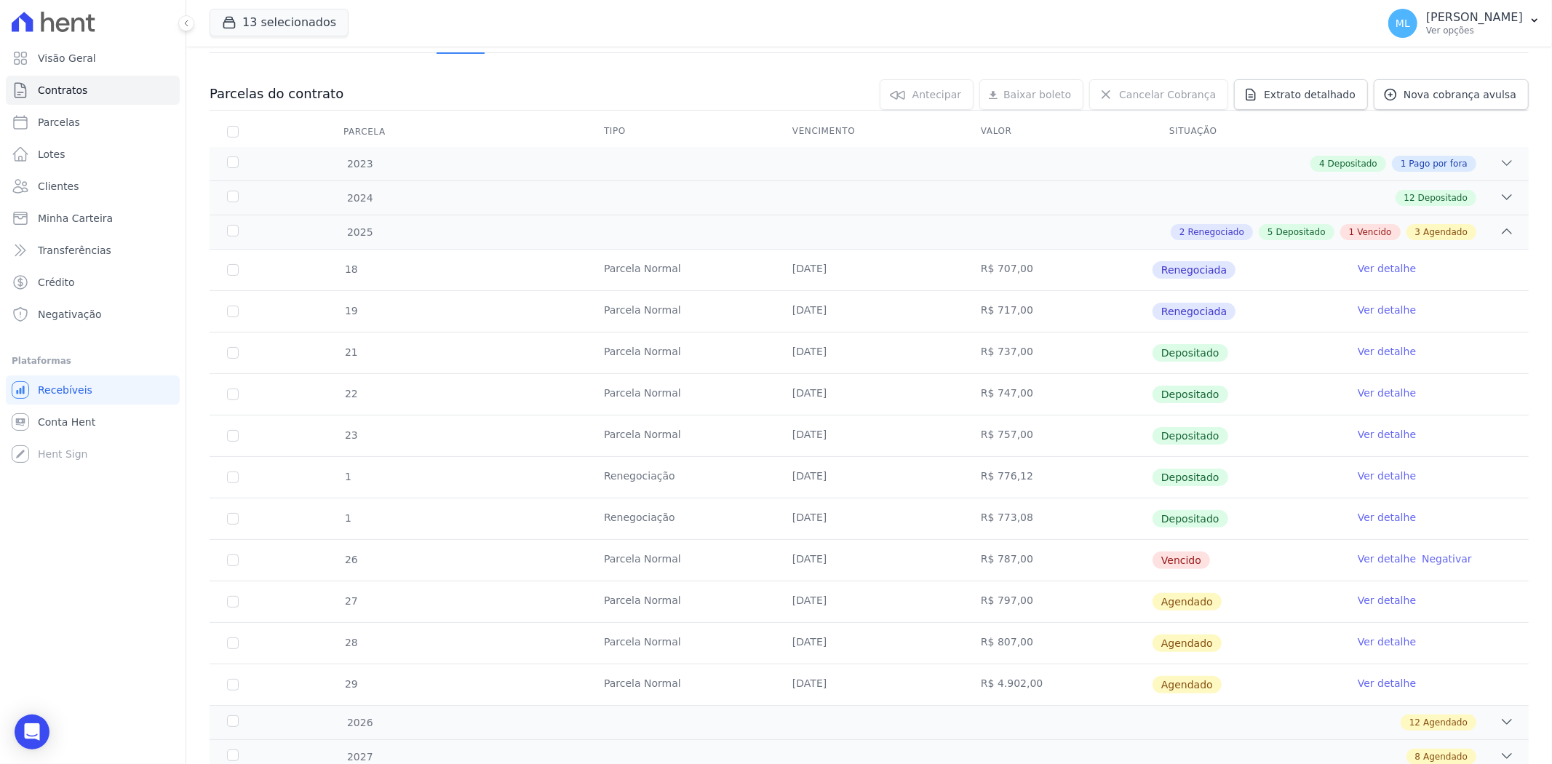
scroll to position [0, 0]
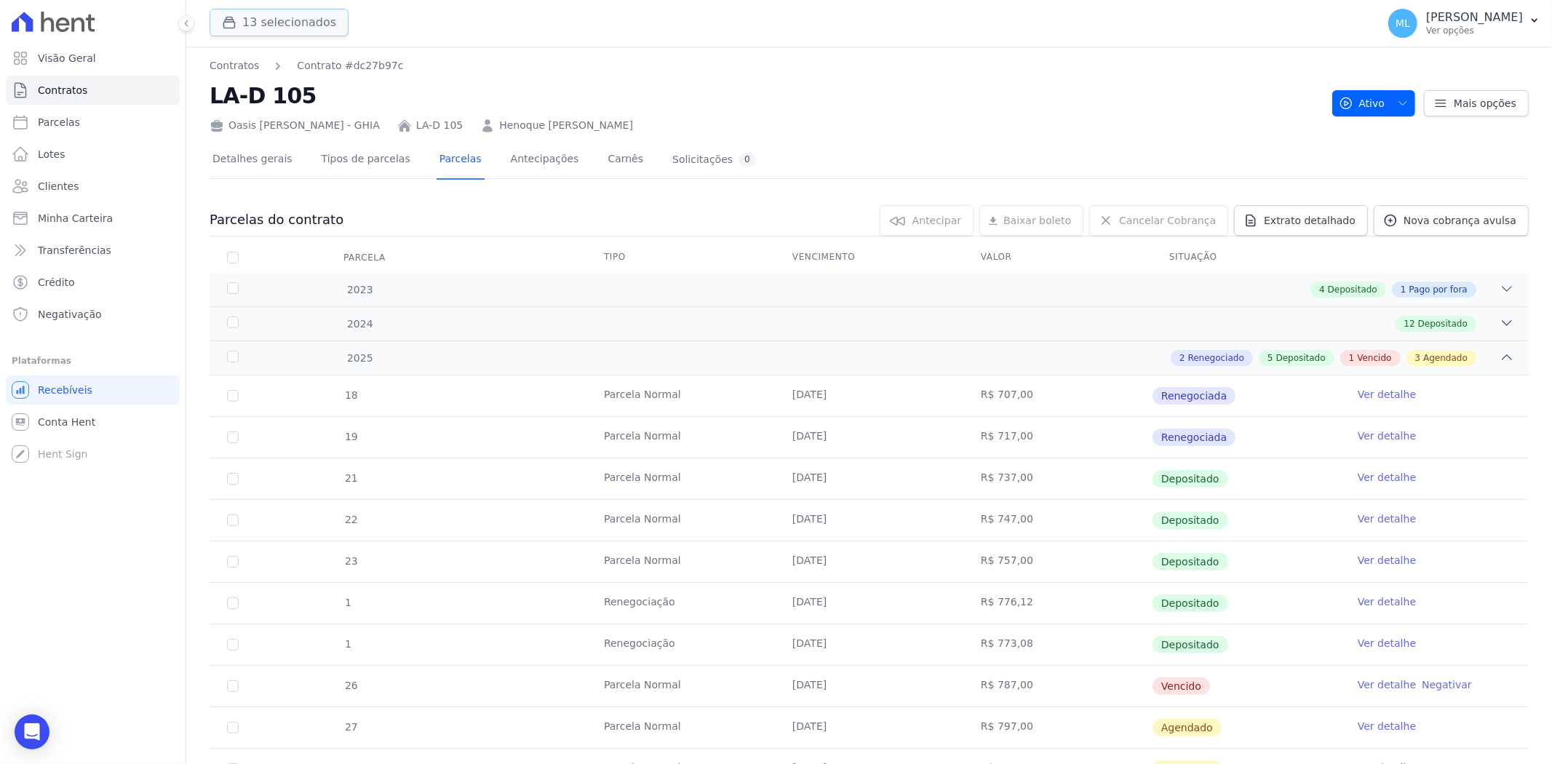
click at [278, 35] on button "13 selecionados" at bounding box center [279, 23] width 139 height 28
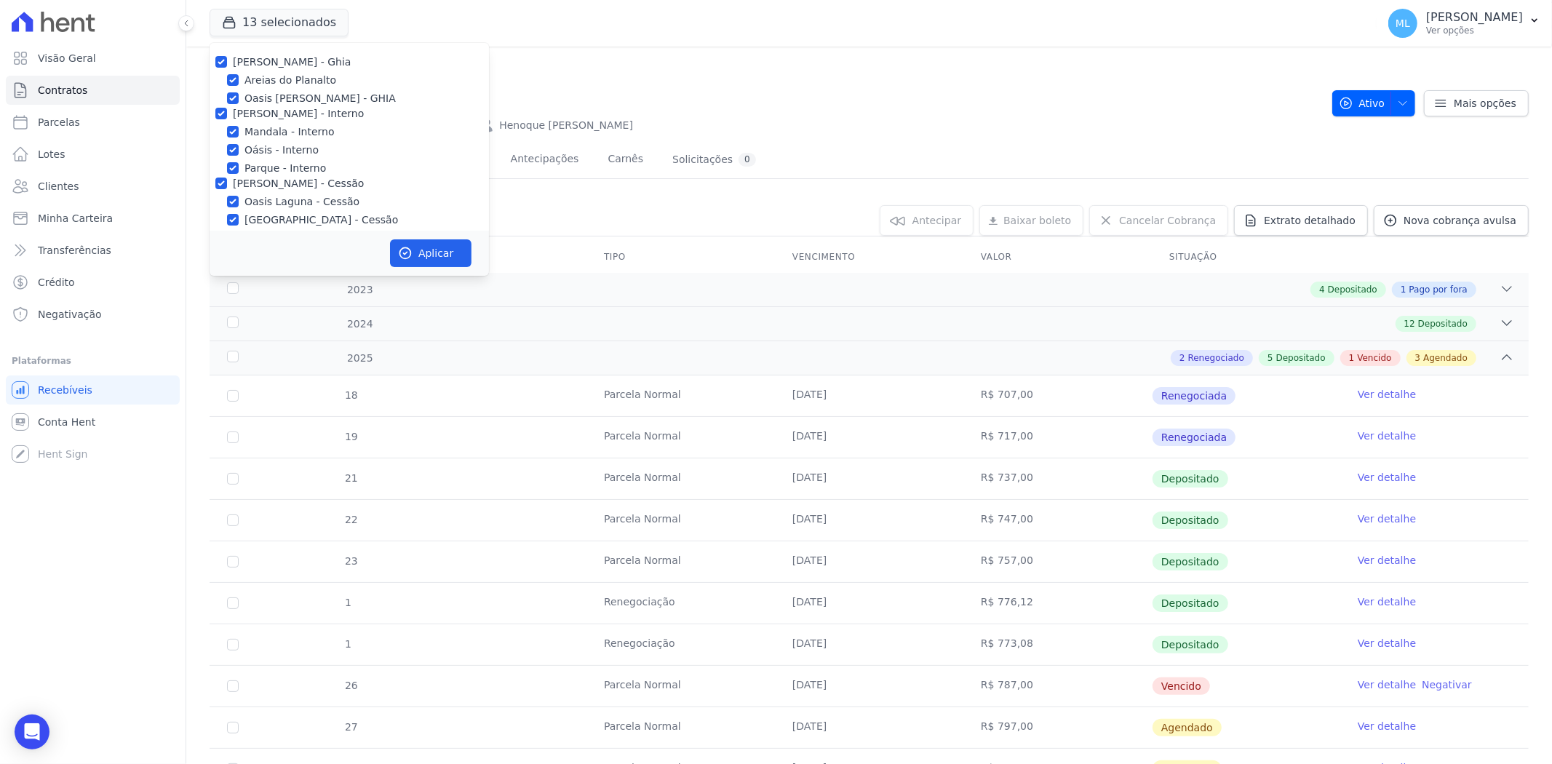
click at [260, 63] on label "[PERSON_NAME] - Ghia" at bounding box center [292, 62] width 118 height 12
click at [227, 63] on input "[PERSON_NAME] - Ghia" at bounding box center [221, 62] width 12 height 12
checkbox input "false"
click at [228, 102] on input "Oasis [PERSON_NAME] - GHIA" at bounding box center [233, 98] width 12 height 12
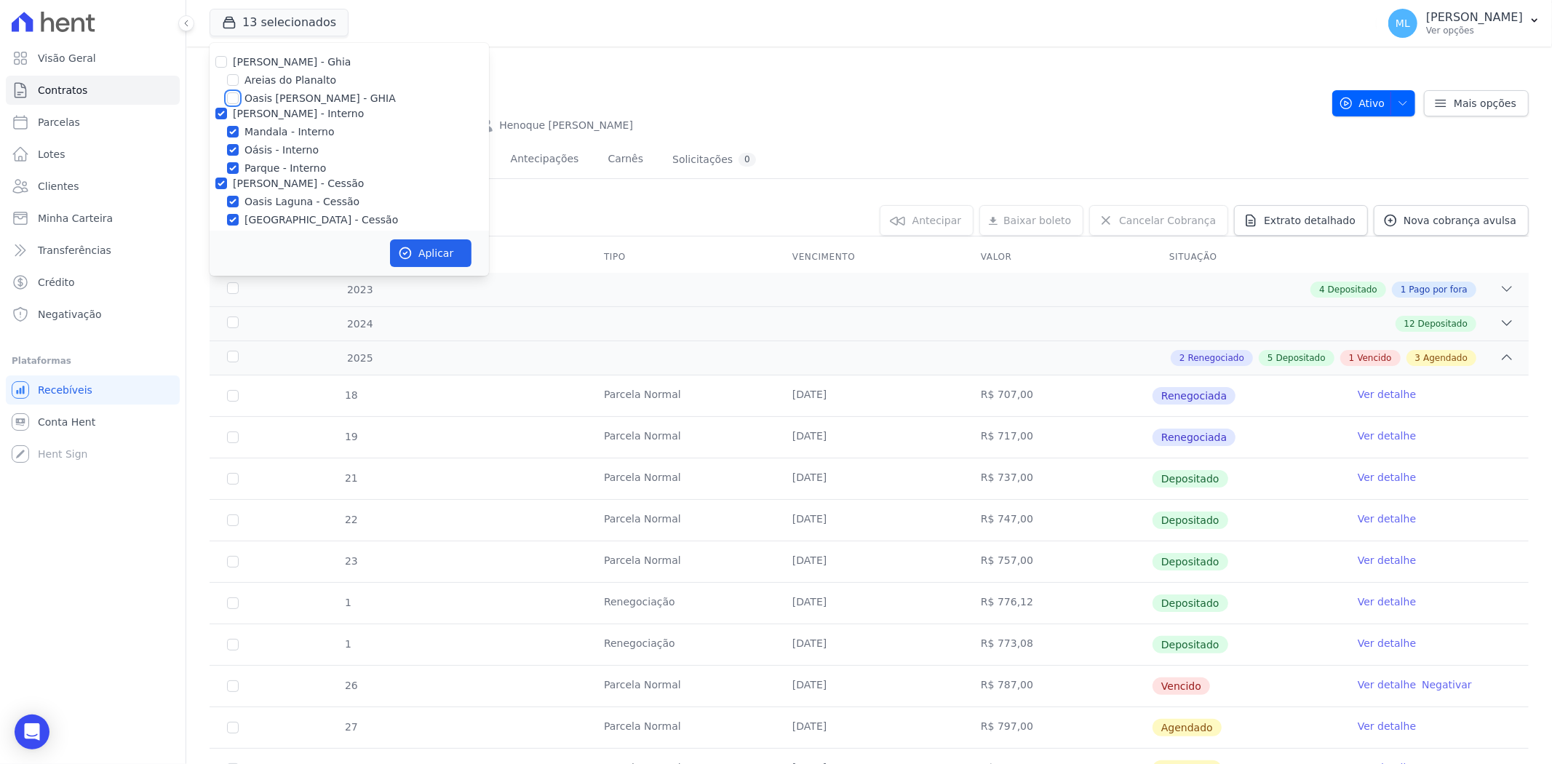
checkbox input "true"
click at [222, 115] on input "[PERSON_NAME] - Interno" at bounding box center [221, 114] width 12 height 12
checkbox input "false"
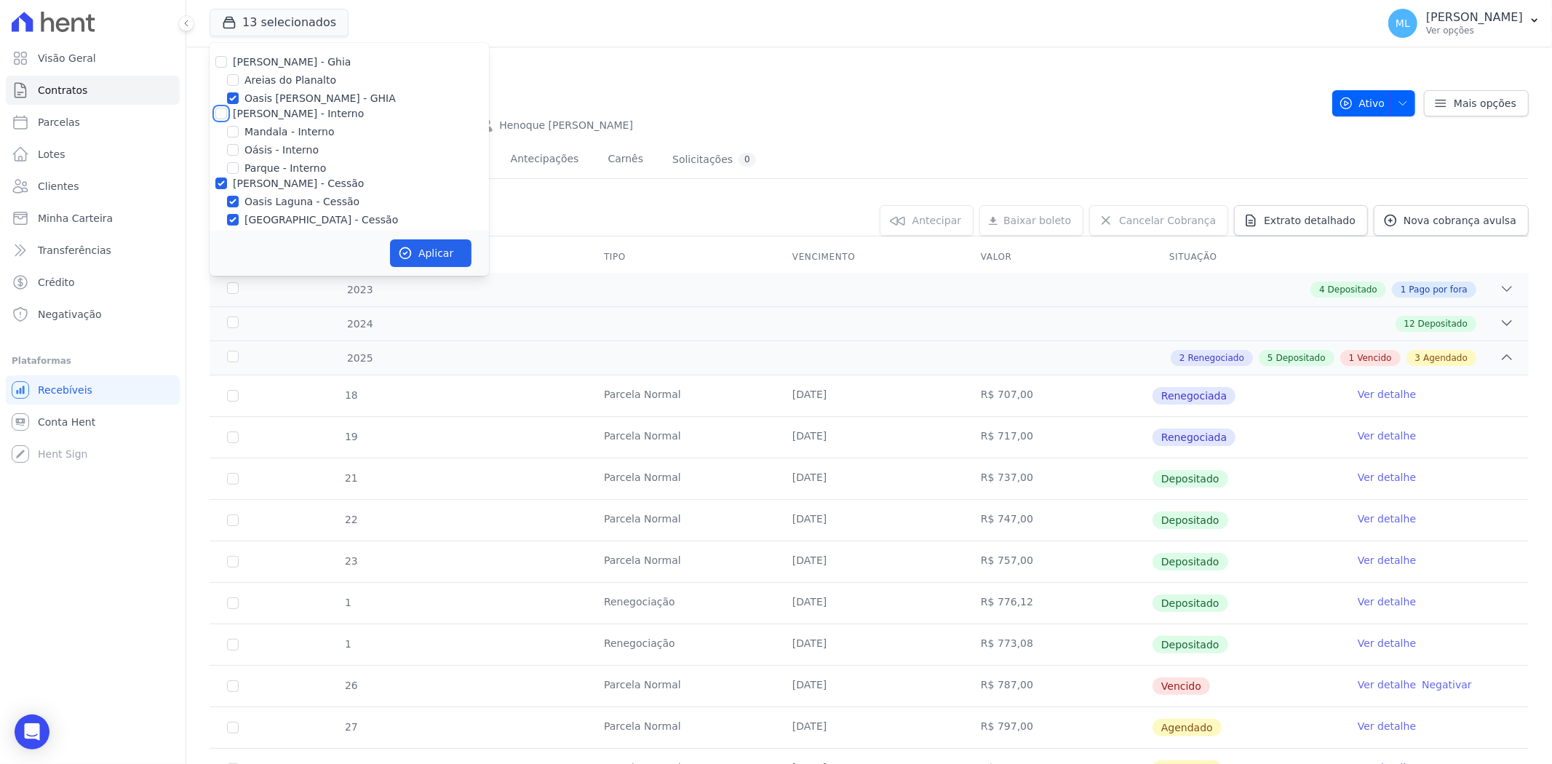
checkbox input "false"
click at [220, 183] on input "[PERSON_NAME] - Cessão" at bounding box center [221, 184] width 12 height 12
checkbox input "false"
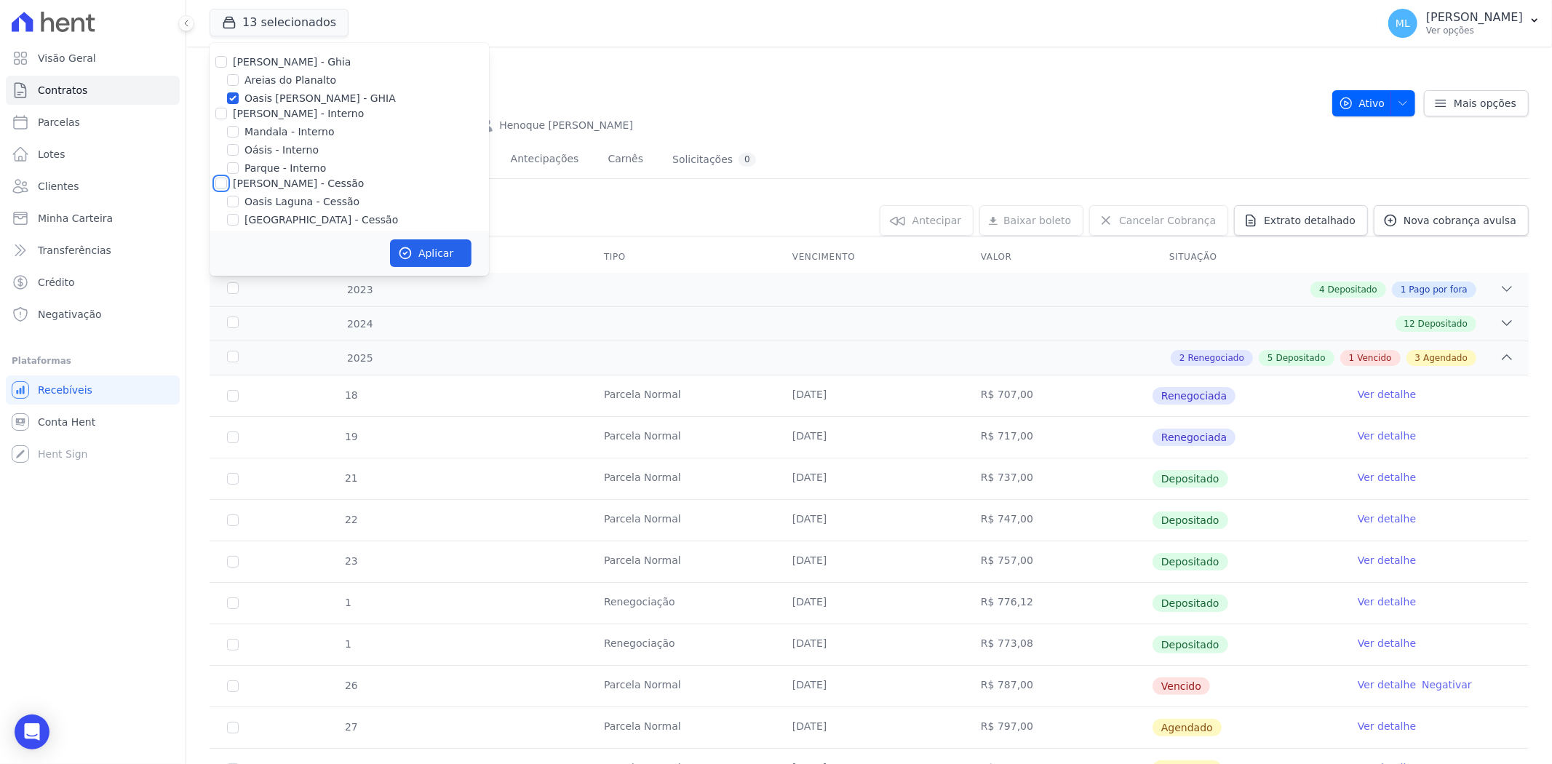
checkbox input "false"
click at [213, 125] on div "[PERSON_NAME] - LBA" at bounding box center [349, 120] width 279 height 15
click at [214, 125] on div "[PERSON_NAME] - LBA" at bounding box center [349, 120] width 279 height 15
click at [219, 119] on input "[PERSON_NAME] - LBA" at bounding box center [221, 120] width 12 height 12
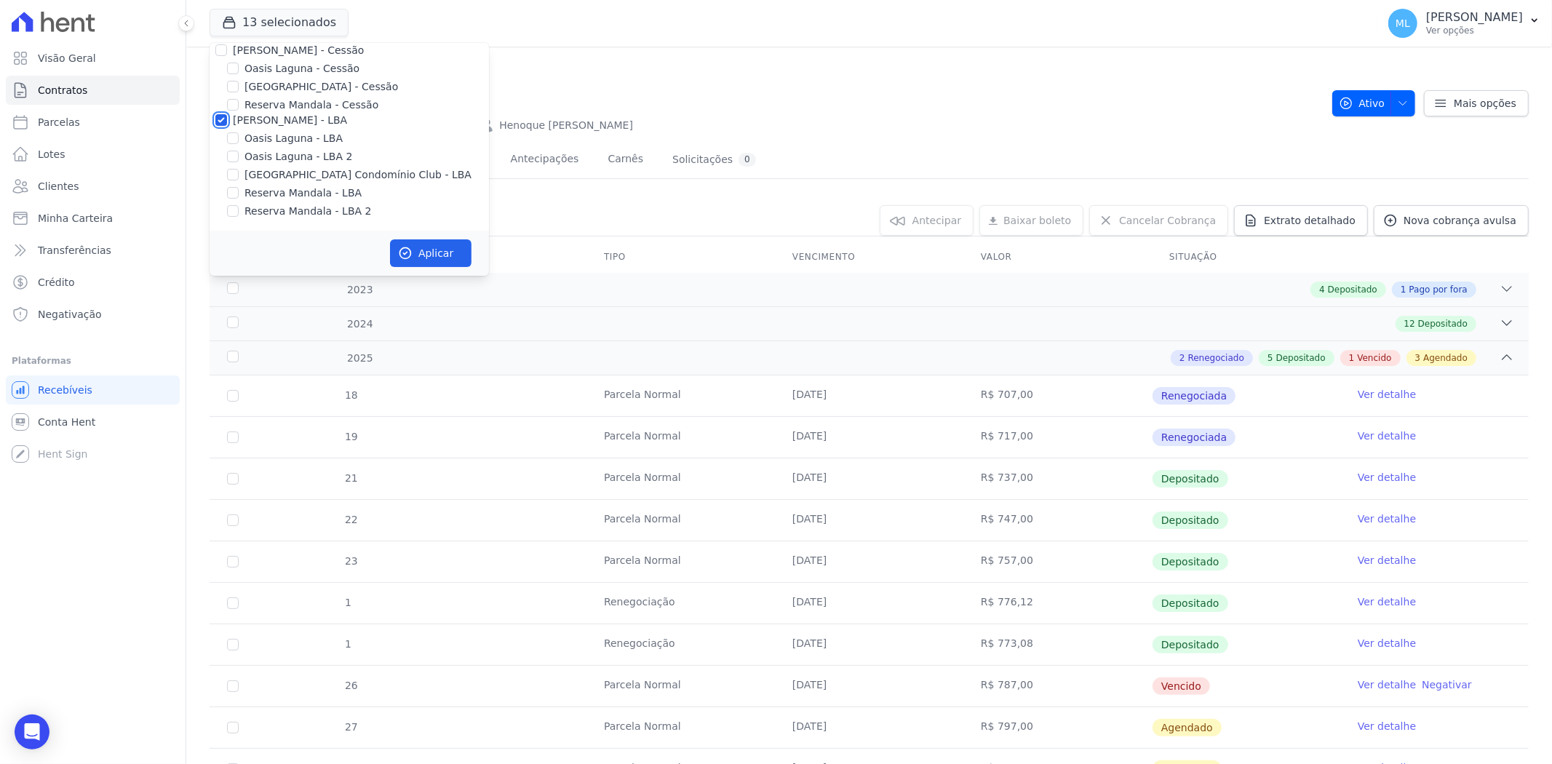
checkbox input "false"
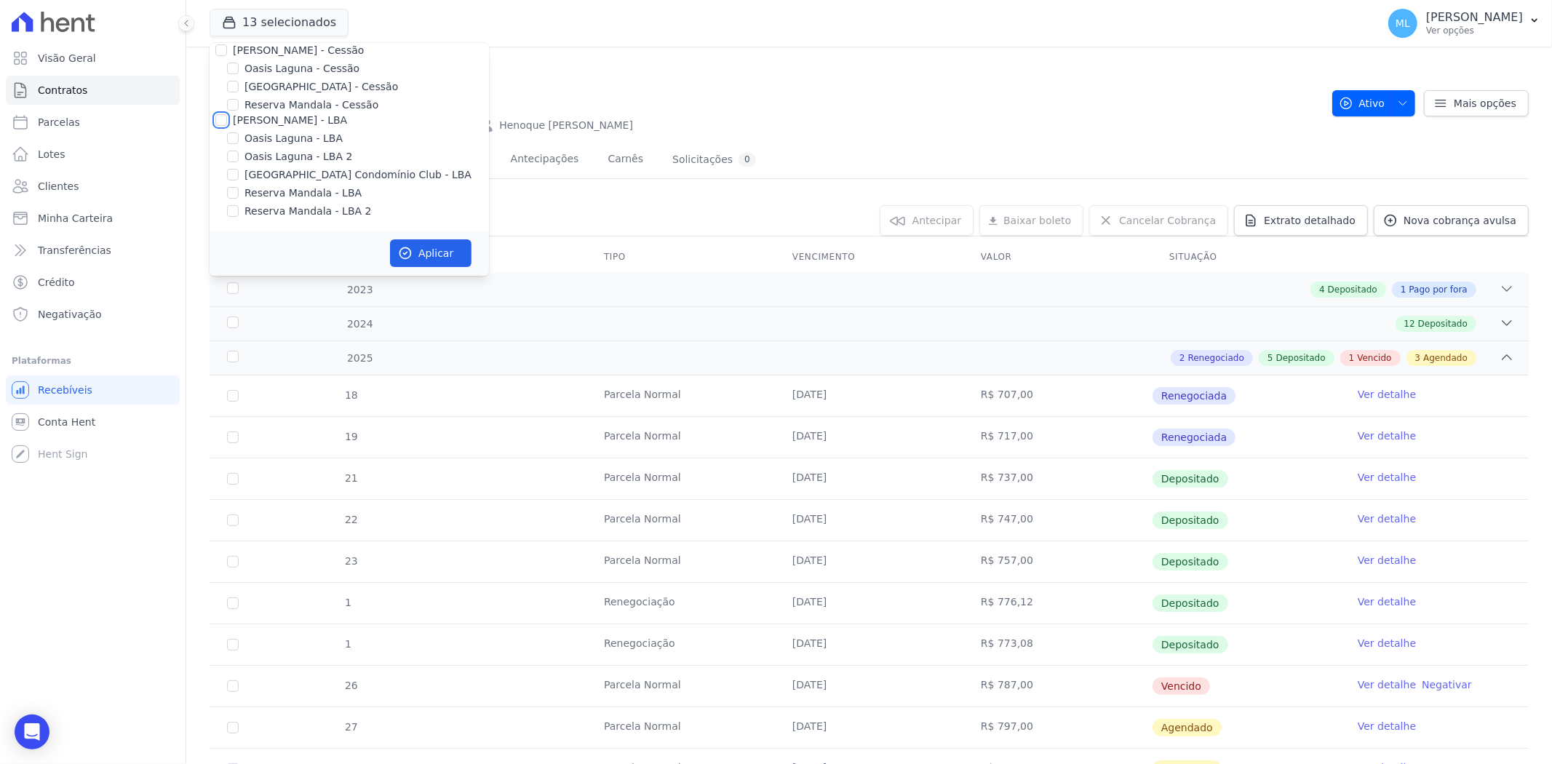
checkbox input "false"
click at [645, 93] on h2 "LA-D 105" at bounding box center [765, 95] width 1111 height 33
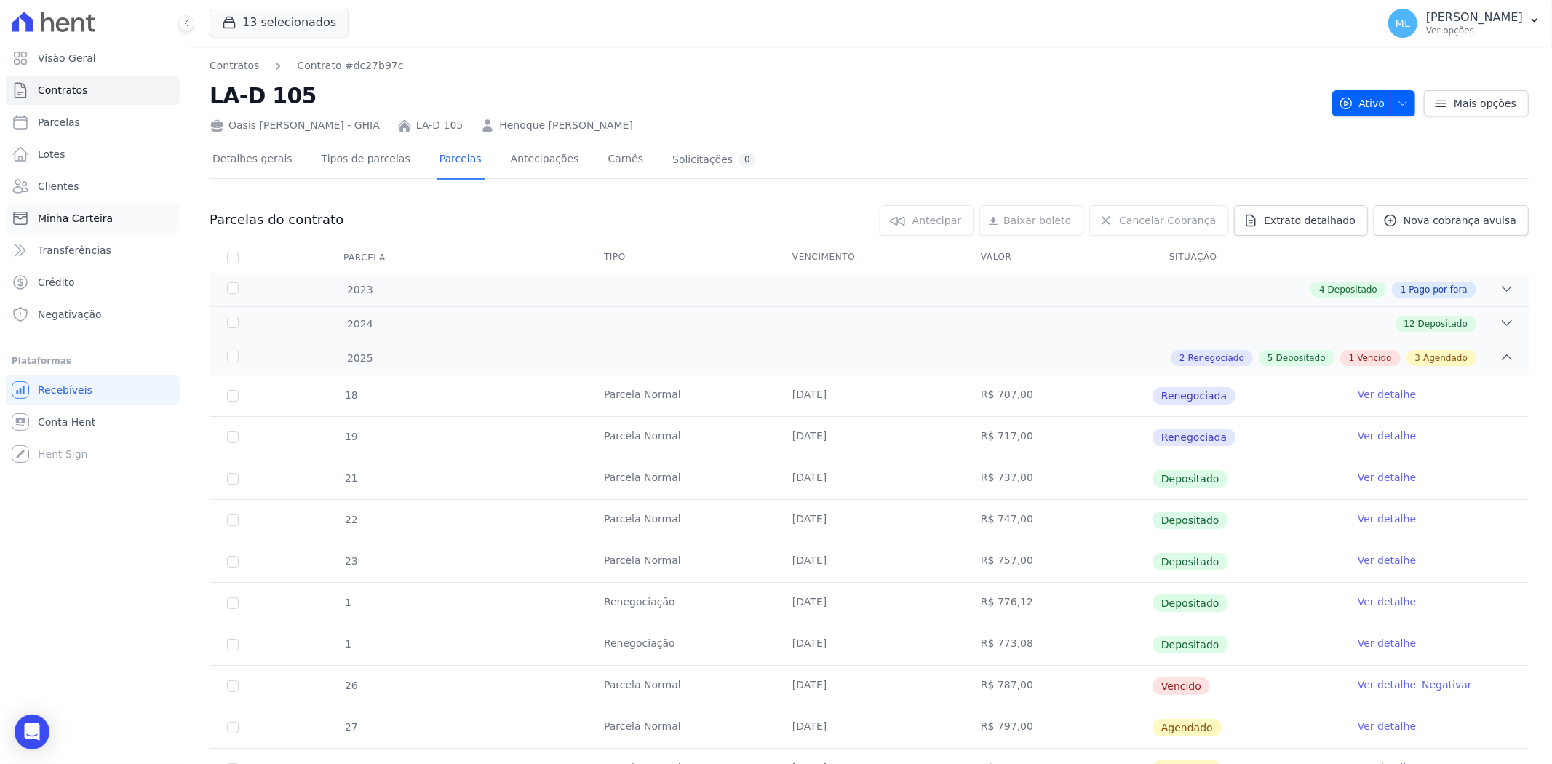
click at [96, 215] on span "Minha Carteira" at bounding box center [75, 218] width 75 height 15
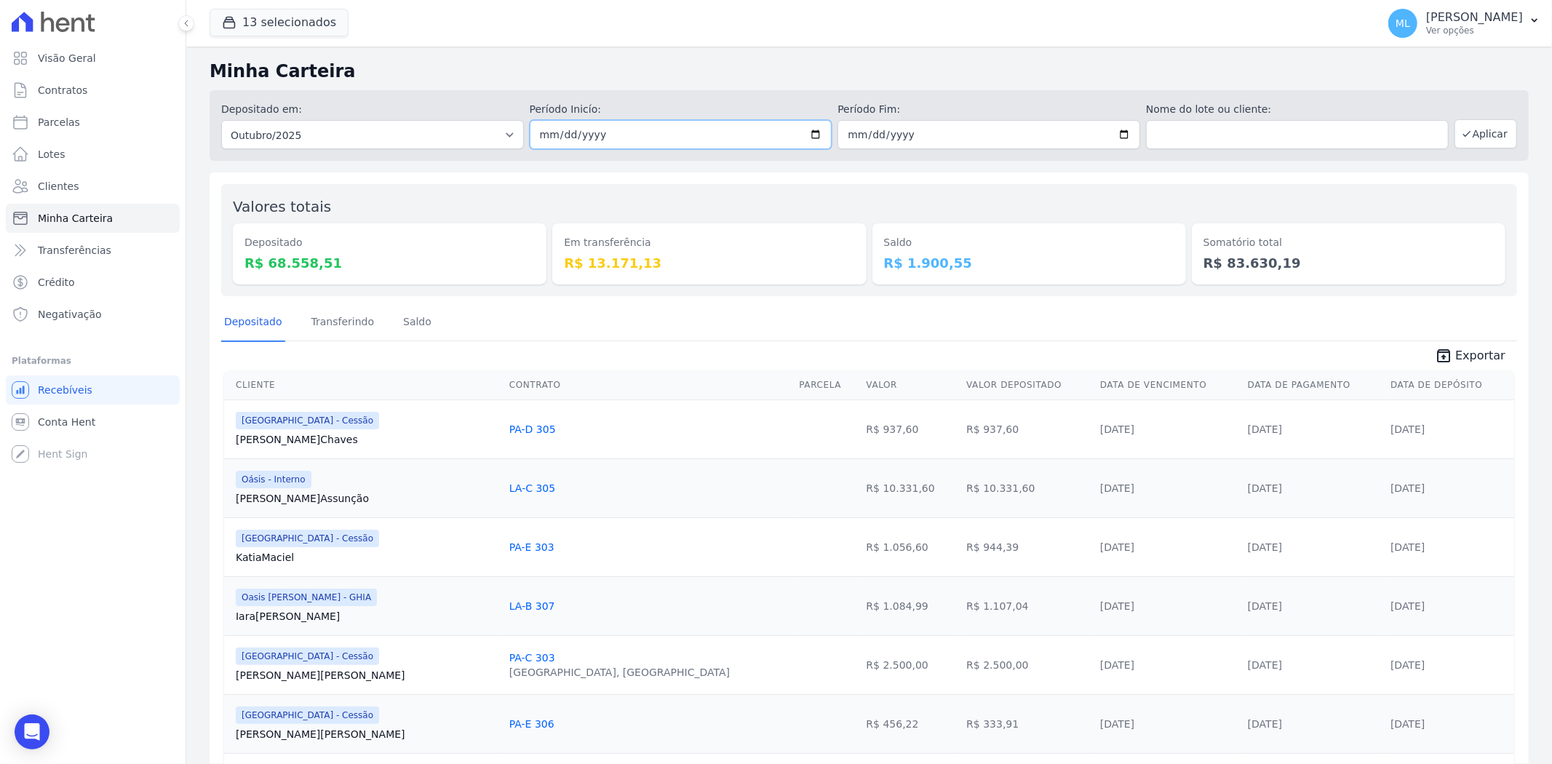
click at [817, 135] on input "2025-10-01" at bounding box center [681, 134] width 303 height 29
click at [804, 134] on input "2025-10-01" at bounding box center [681, 134] width 303 height 29
type input "[DATE]"
click at [1126, 135] on input "2025-10-31" at bounding box center [988, 134] width 303 height 29
click at [1111, 131] on input "2025-10-31" at bounding box center [988, 134] width 303 height 29
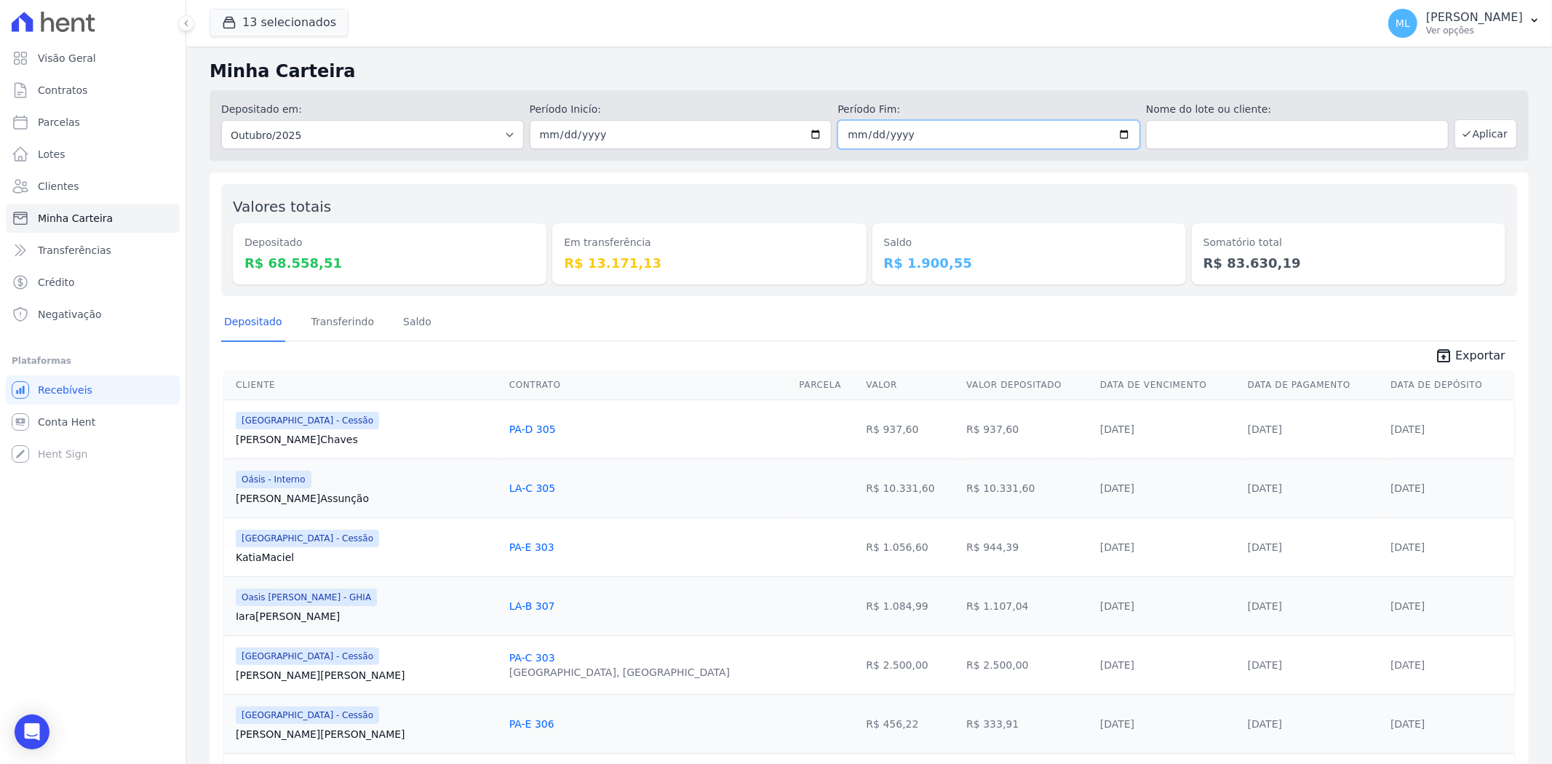
type input "[DATE]"
click at [1471, 131] on button "Aplicar" at bounding box center [1485, 133] width 63 height 29
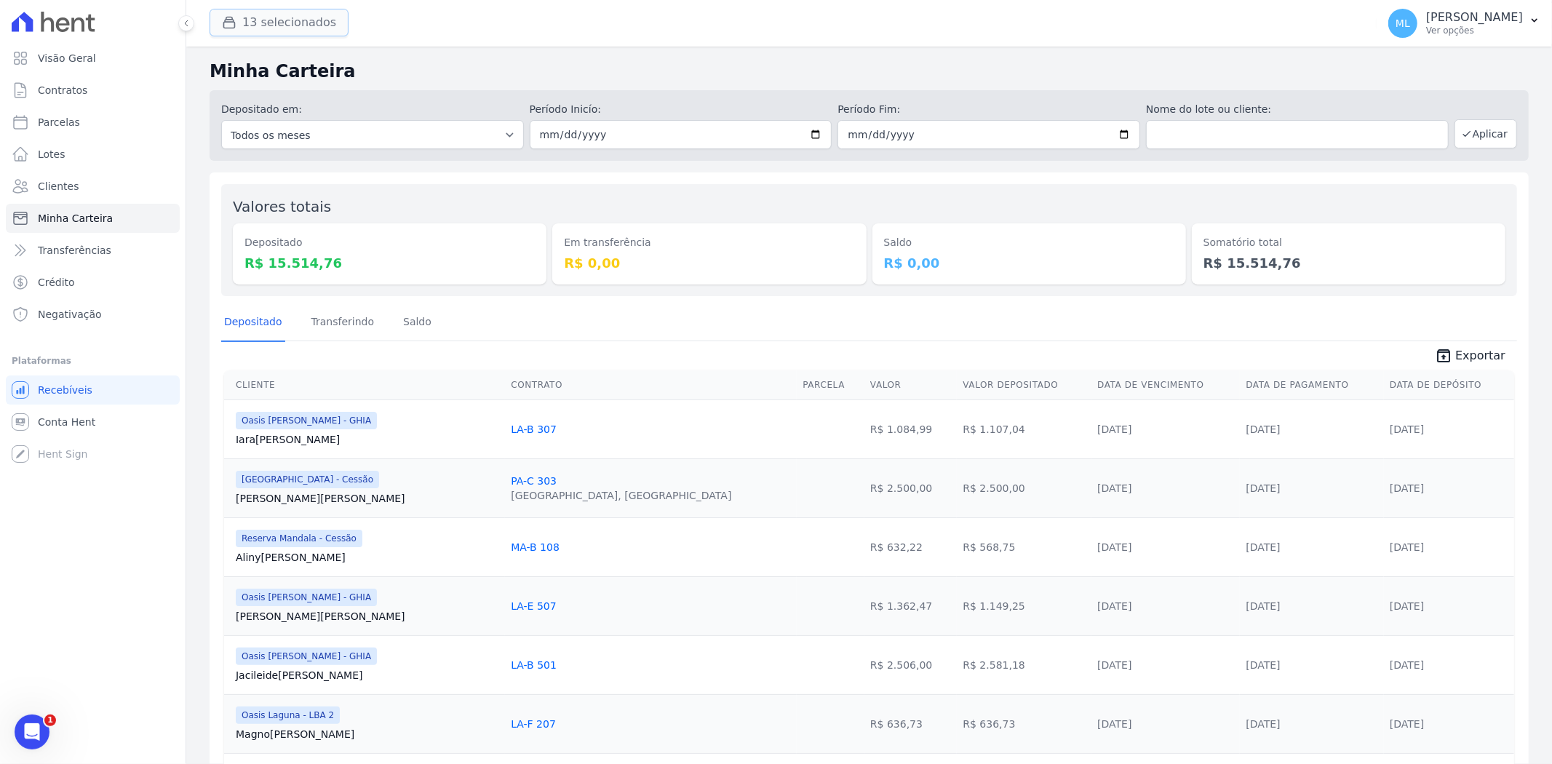
click at [295, 17] on button "13 selecionados" at bounding box center [279, 23] width 139 height 28
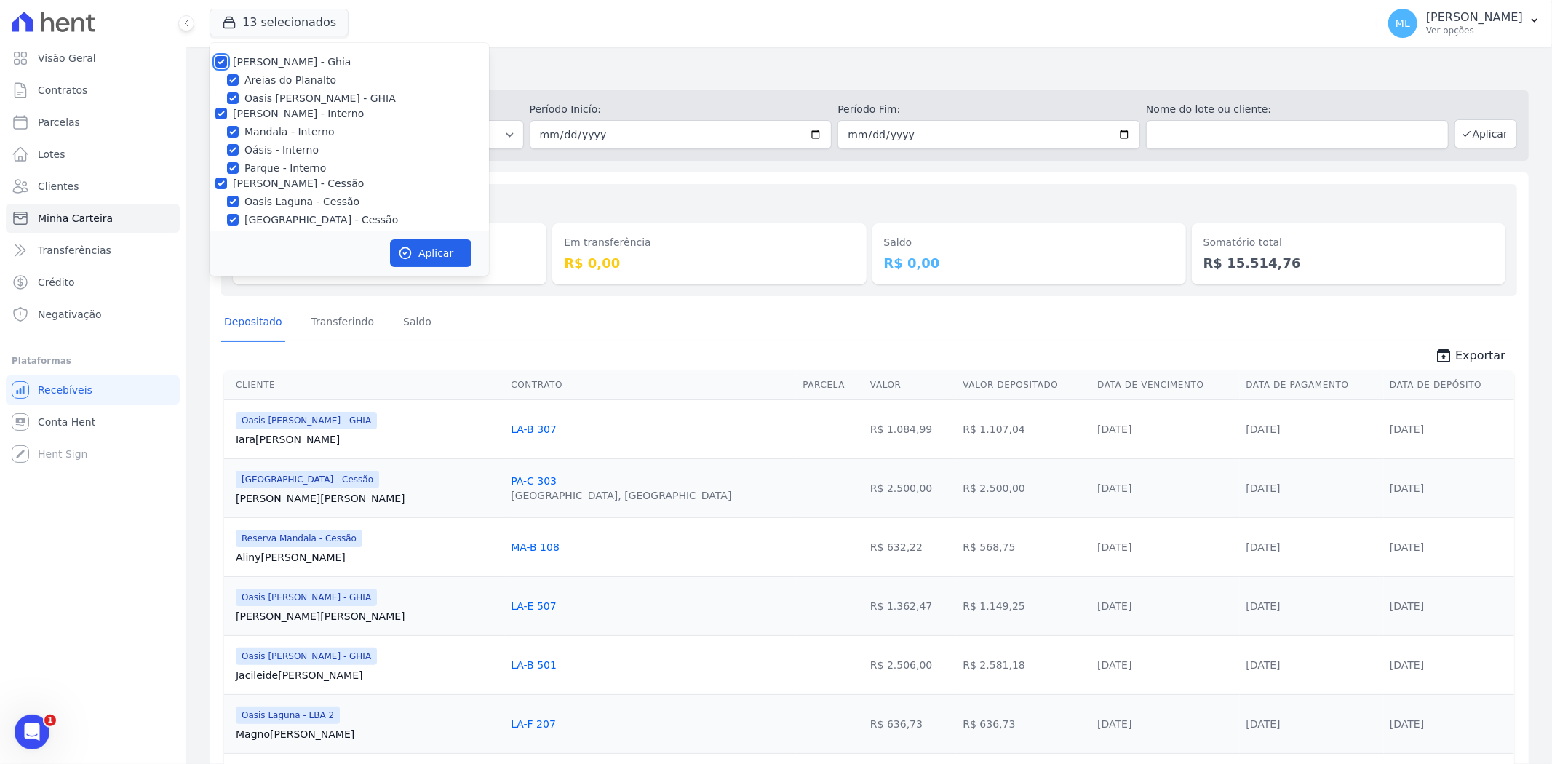
click at [222, 59] on input "[PERSON_NAME] - Ghia" at bounding box center [221, 62] width 12 height 12
checkbox input "false"
click at [220, 108] on input "Celina Guimarães - Interno" at bounding box center [221, 114] width 12 height 12
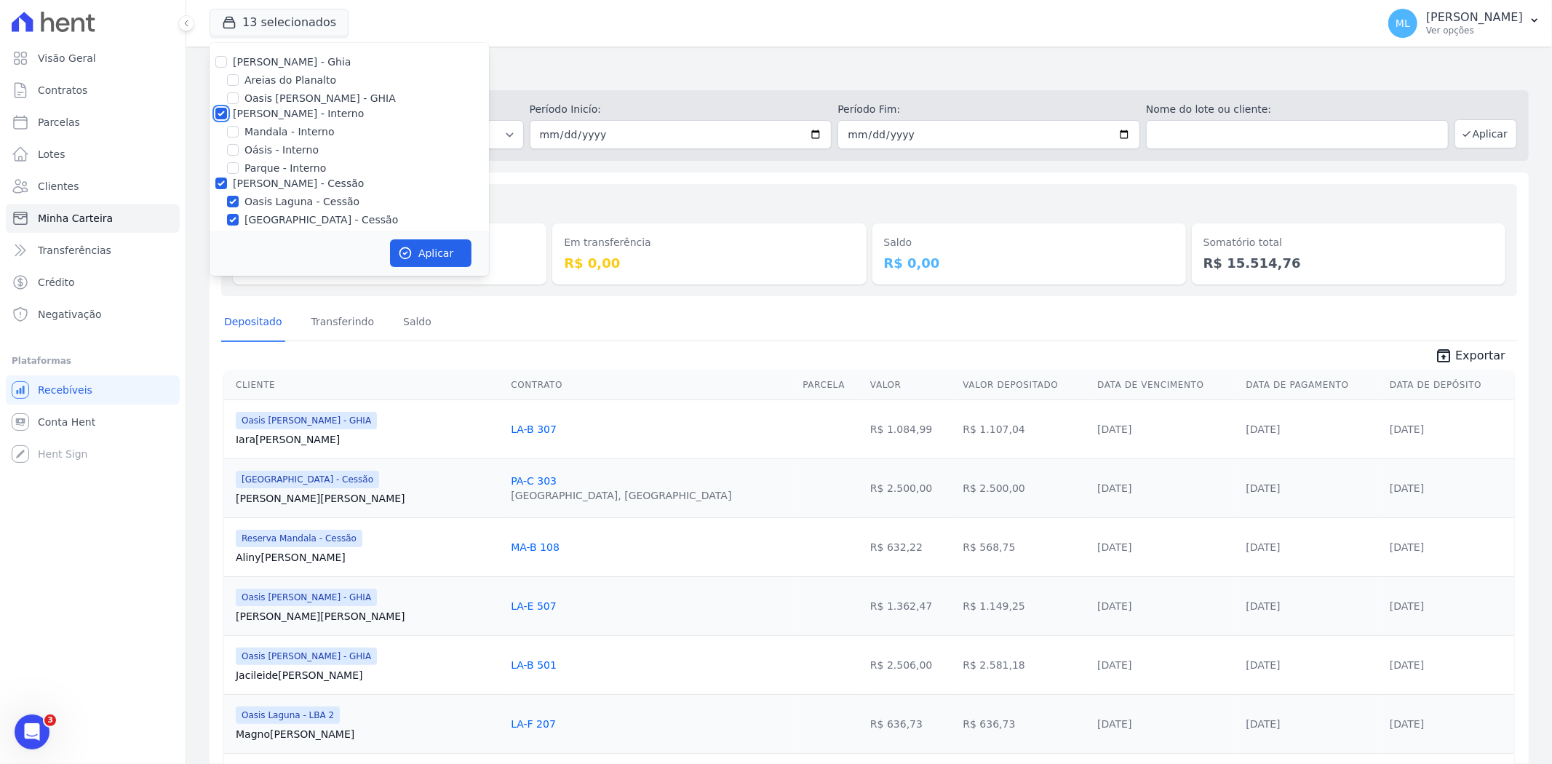
checkbox input "false"
click at [218, 186] on input "Celina Guimaraes - Cessão" at bounding box center [221, 184] width 12 height 12
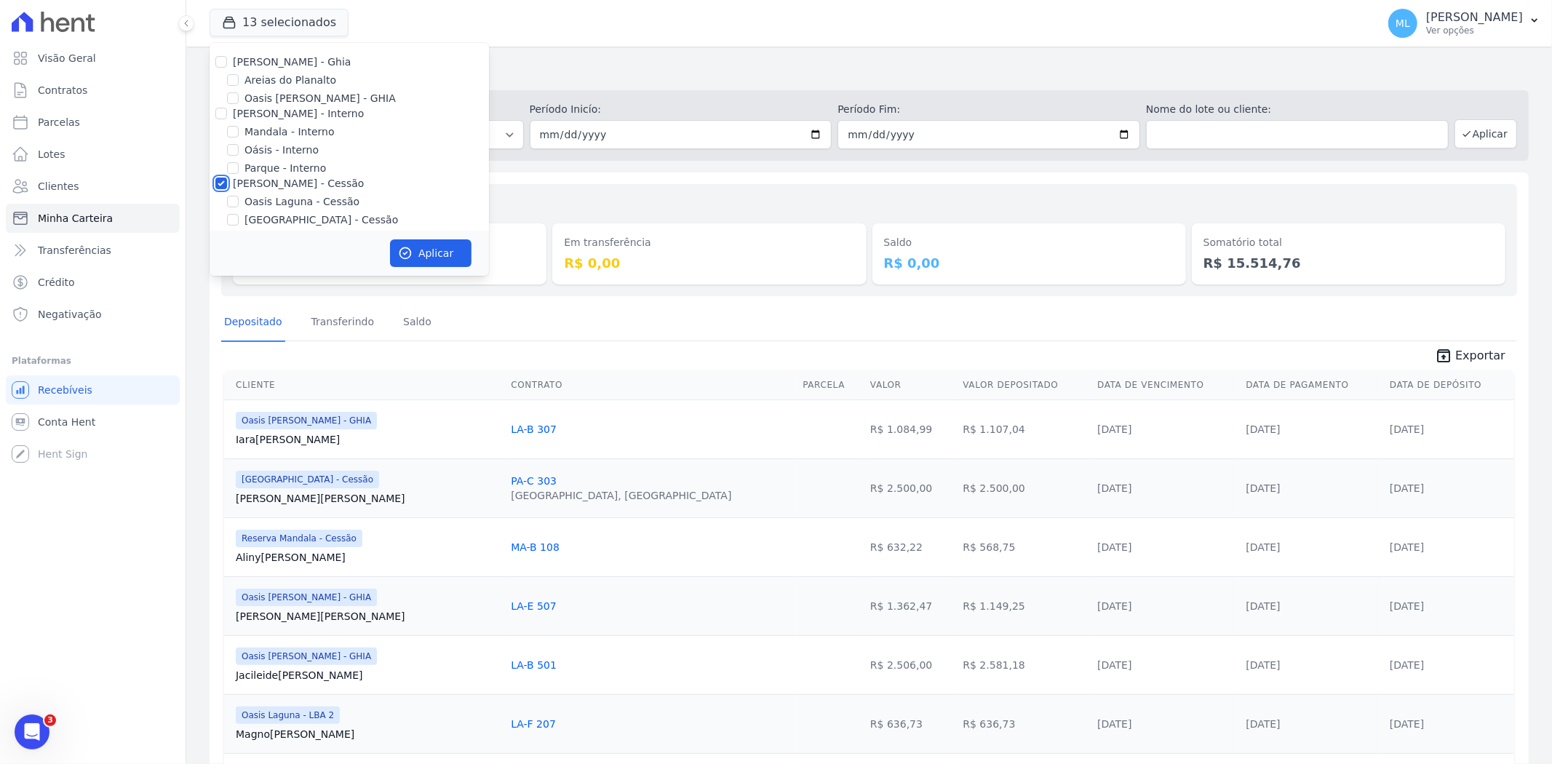
checkbox input "false"
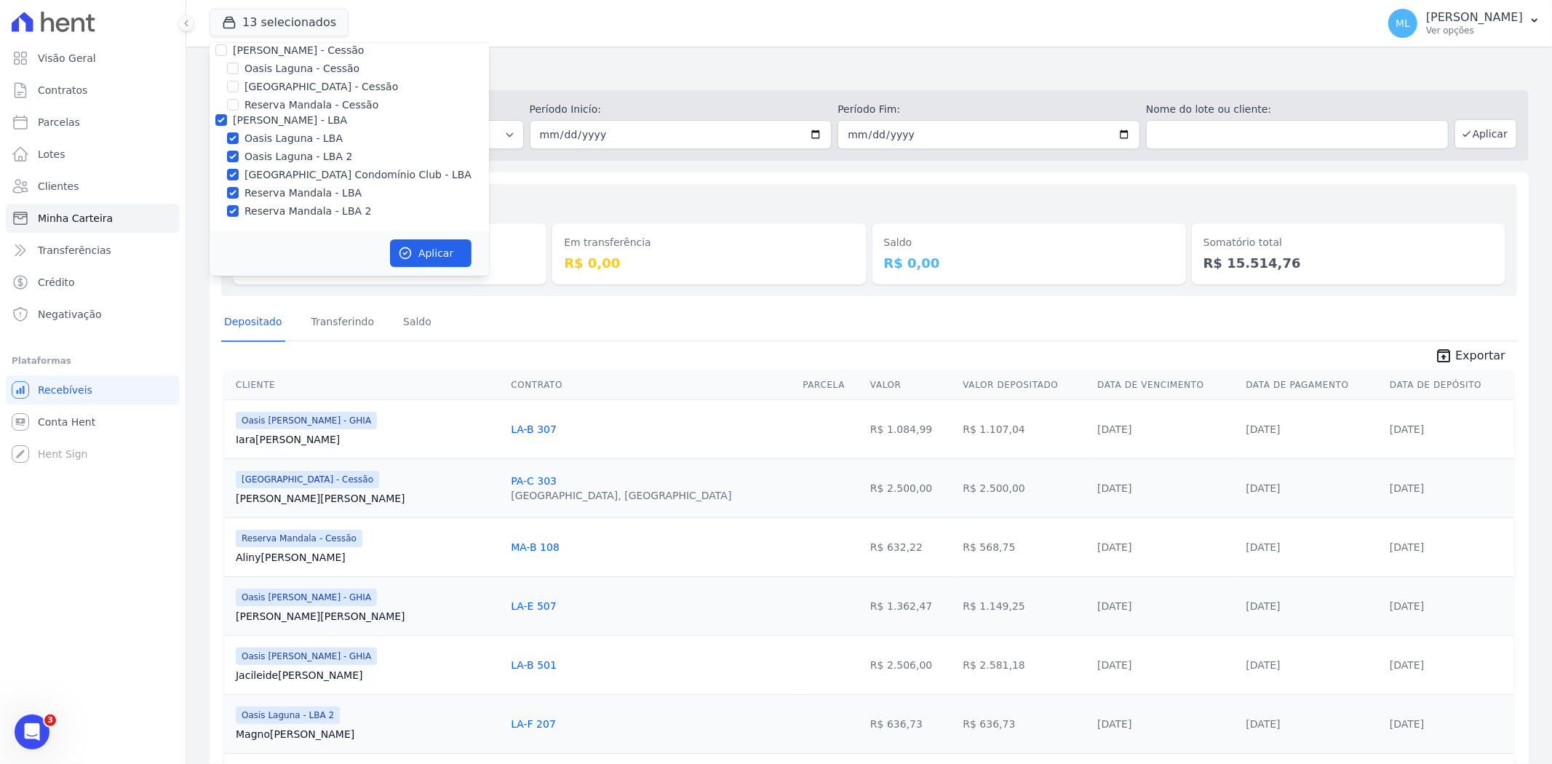
click at [216, 120] on div "Celina Guimaraes - LBA" at bounding box center [349, 120] width 279 height 15
click at [216, 120] on input "Celina Guimaraes - LBA" at bounding box center [221, 120] width 12 height 12
checkbox input "false"
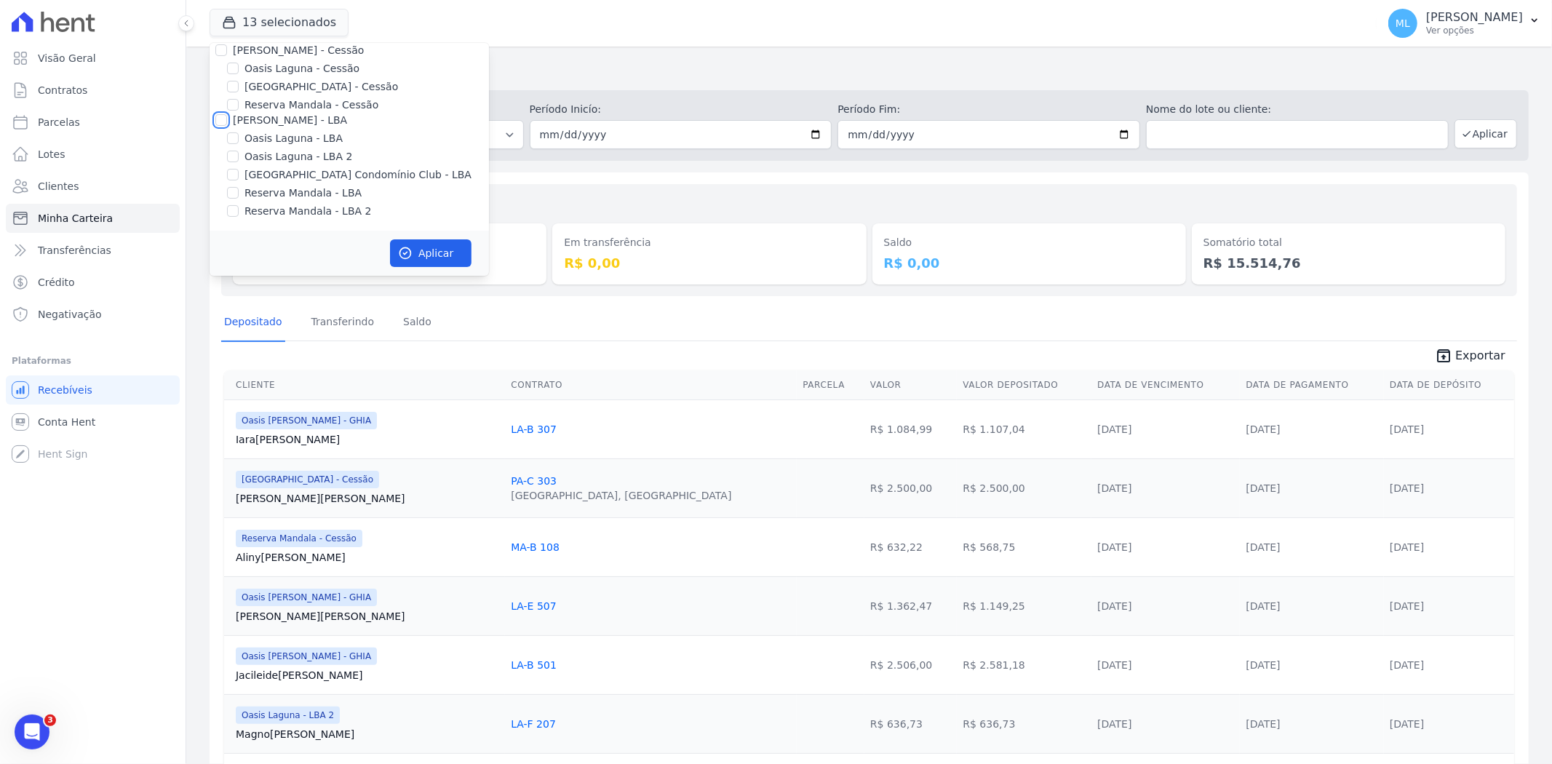
checkbox input "false"
click at [578, 189] on div "Valores totais Depositado R$ 15.514,76 Em transferência R$ 0,00 Saldo R$ 0,00 S…" at bounding box center [869, 240] width 1296 height 112
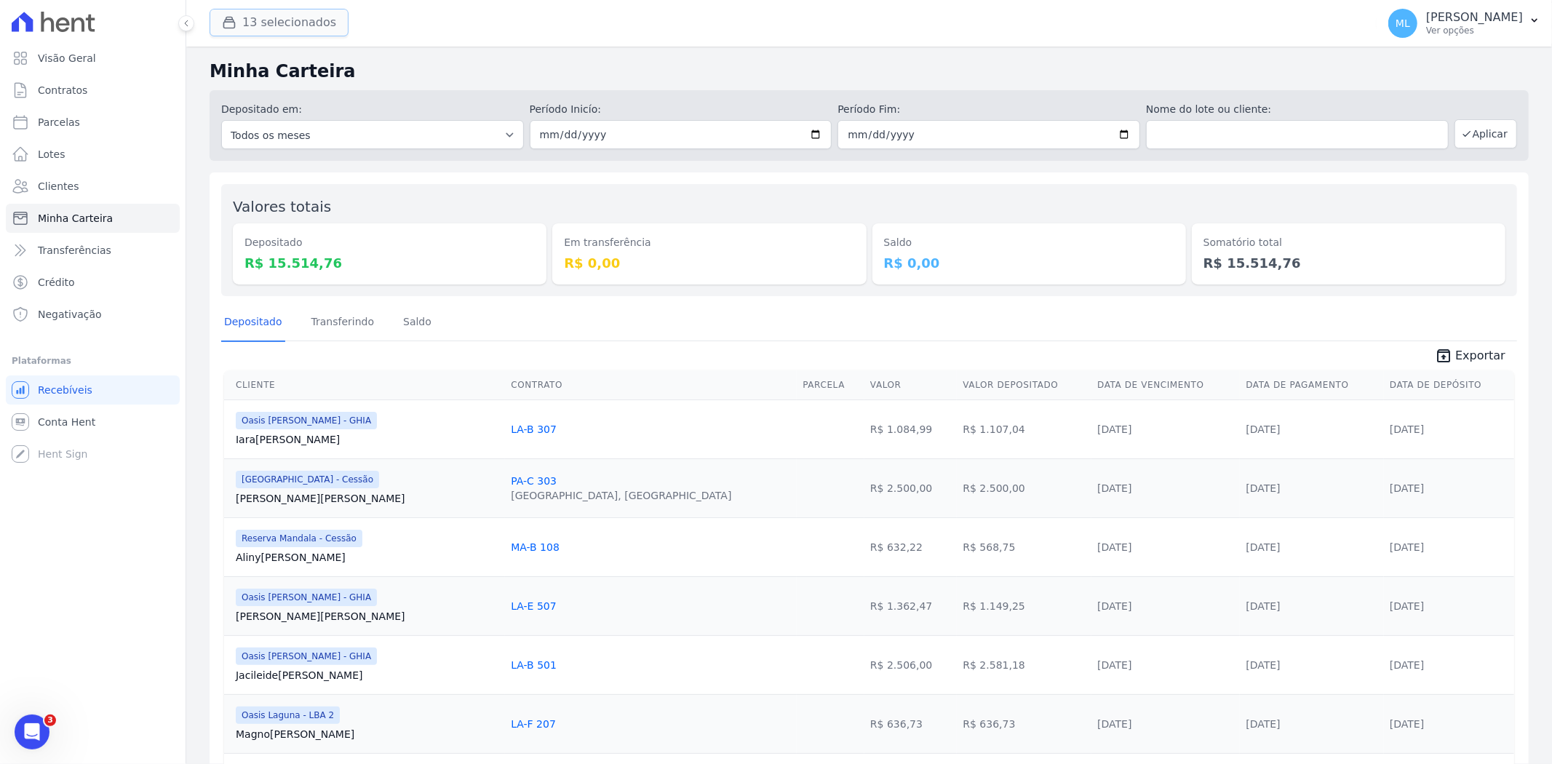
click at [314, 33] on button "13 selecionados" at bounding box center [279, 23] width 139 height 28
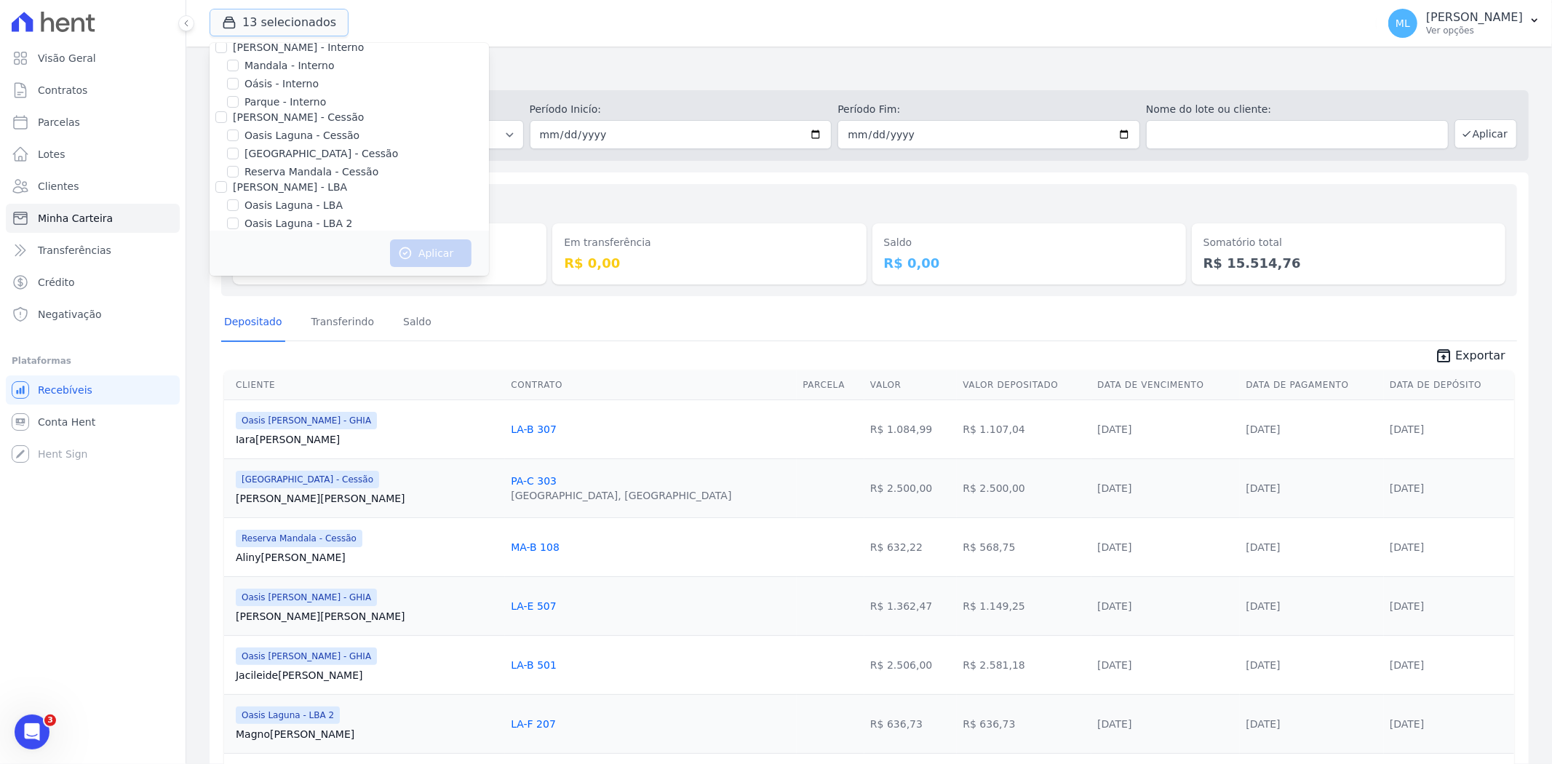
scroll to position [0, 0]
click at [288, 84] on label "Areias do Planalto" at bounding box center [290, 80] width 92 height 15
click at [239, 84] on input "Areias do Planalto" at bounding box center [233, 80] width 12 height 12
checkbox input "true"
click at [442, 270] on div "Aplicar" at bounding box center [349, 253] width 279 height 45
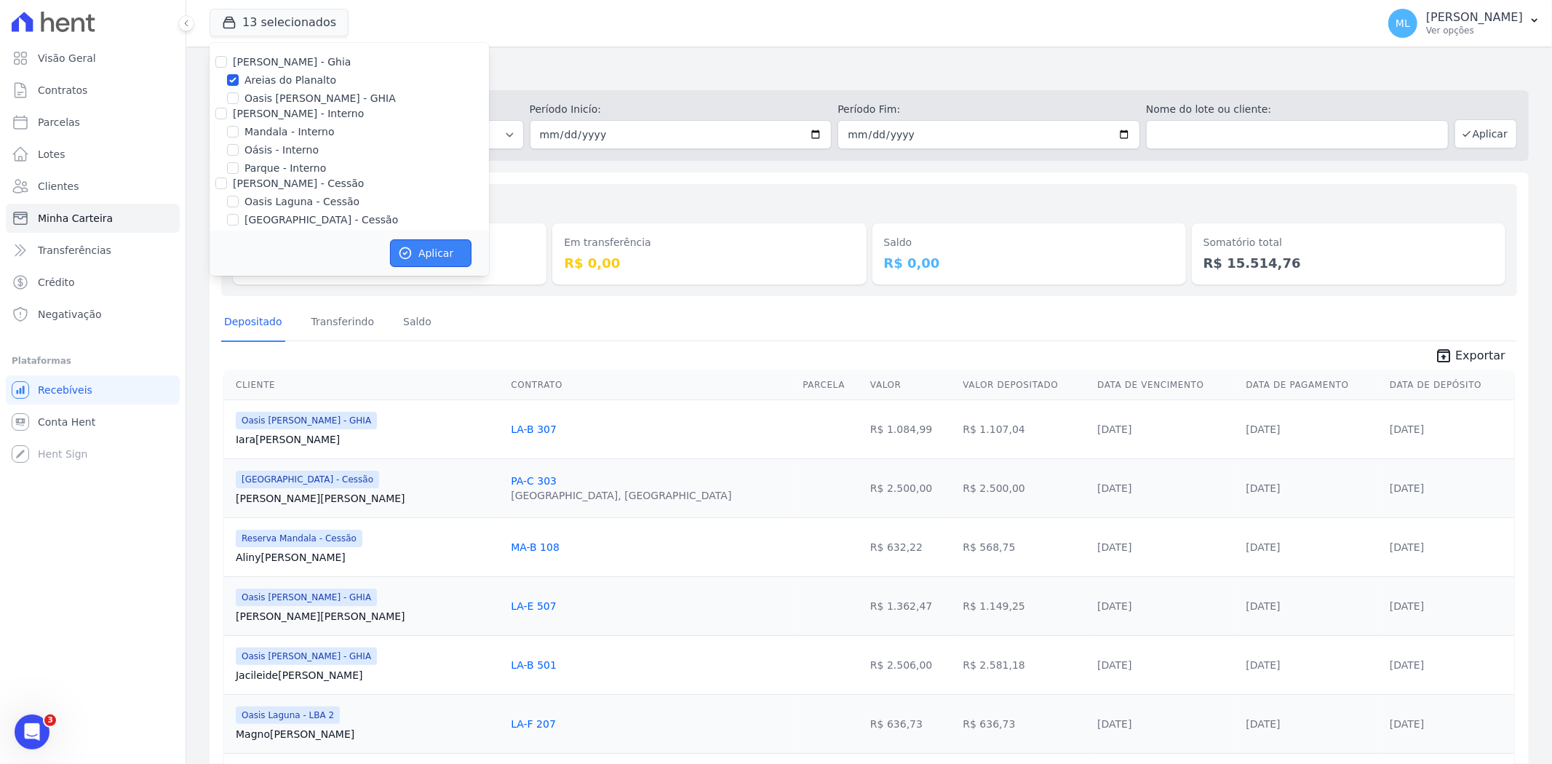
click at [439, 255] on button "Aplicar" at bounding box center [430, 253] width 81 height 28
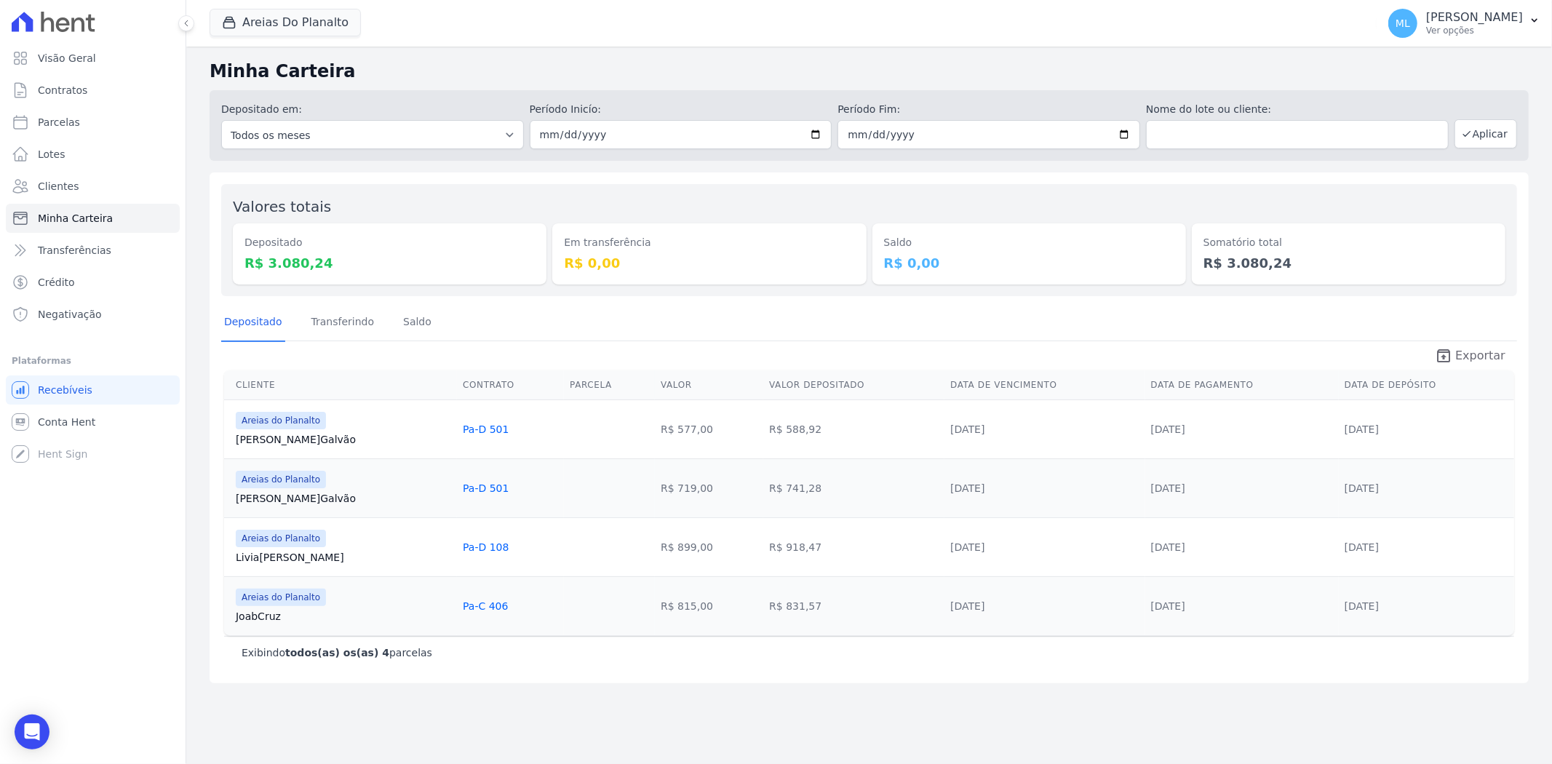
click at [1492, 360] on span "Exportar" at bounding box center [1480, 355] width 50 height 17
click at [310, 31] on button "Areias Do Planalto" at bounding box center [285, 23] width 151 height 28
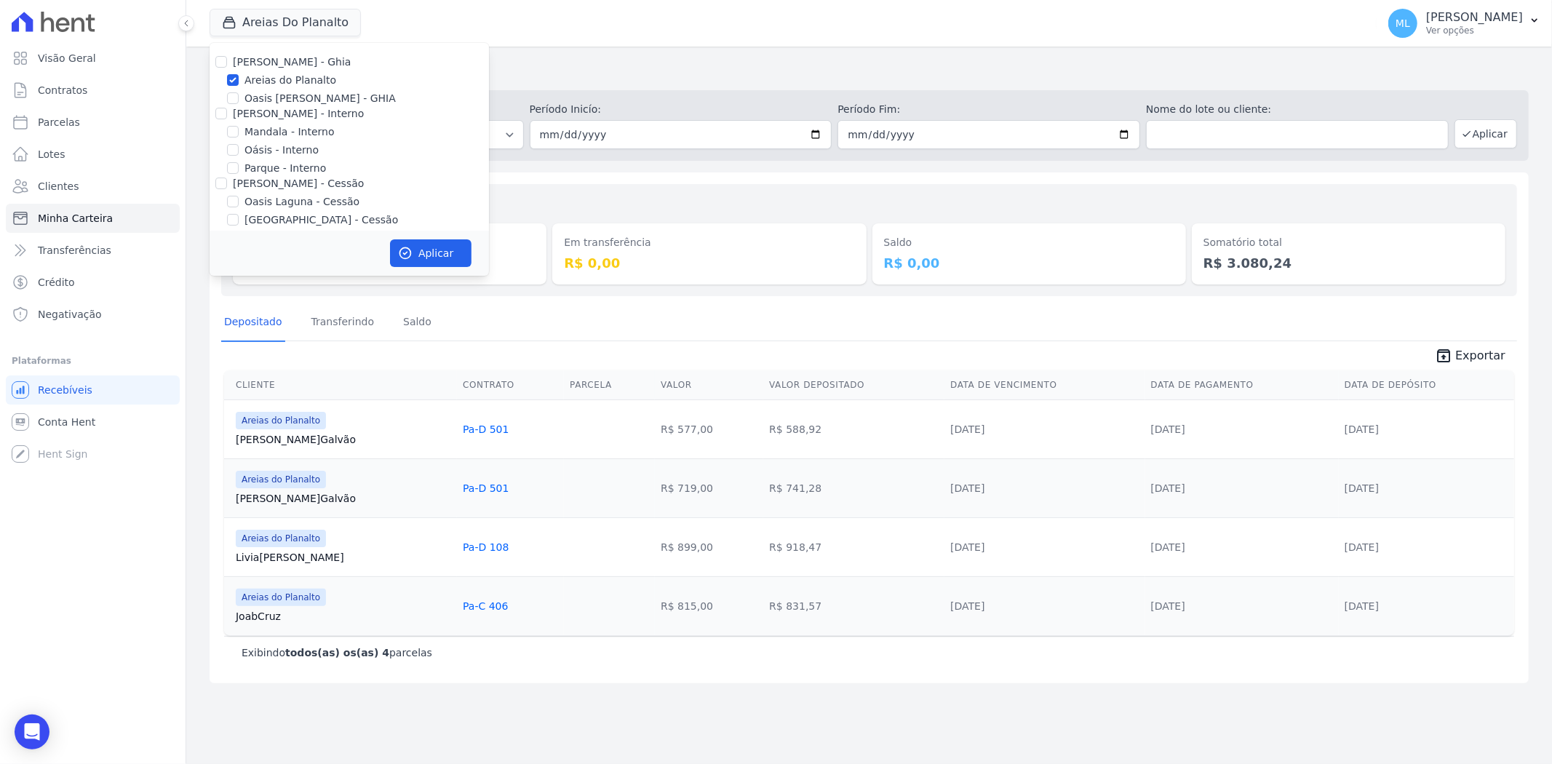
click at [271, 82] on label "Areias do Planalto" at bounding box center [290, 80] width 92 height 15
click at [239, 82] on input "Areias do Planalto" at bounding box center [233, 80] width 12 height 12
checkbox input "false"
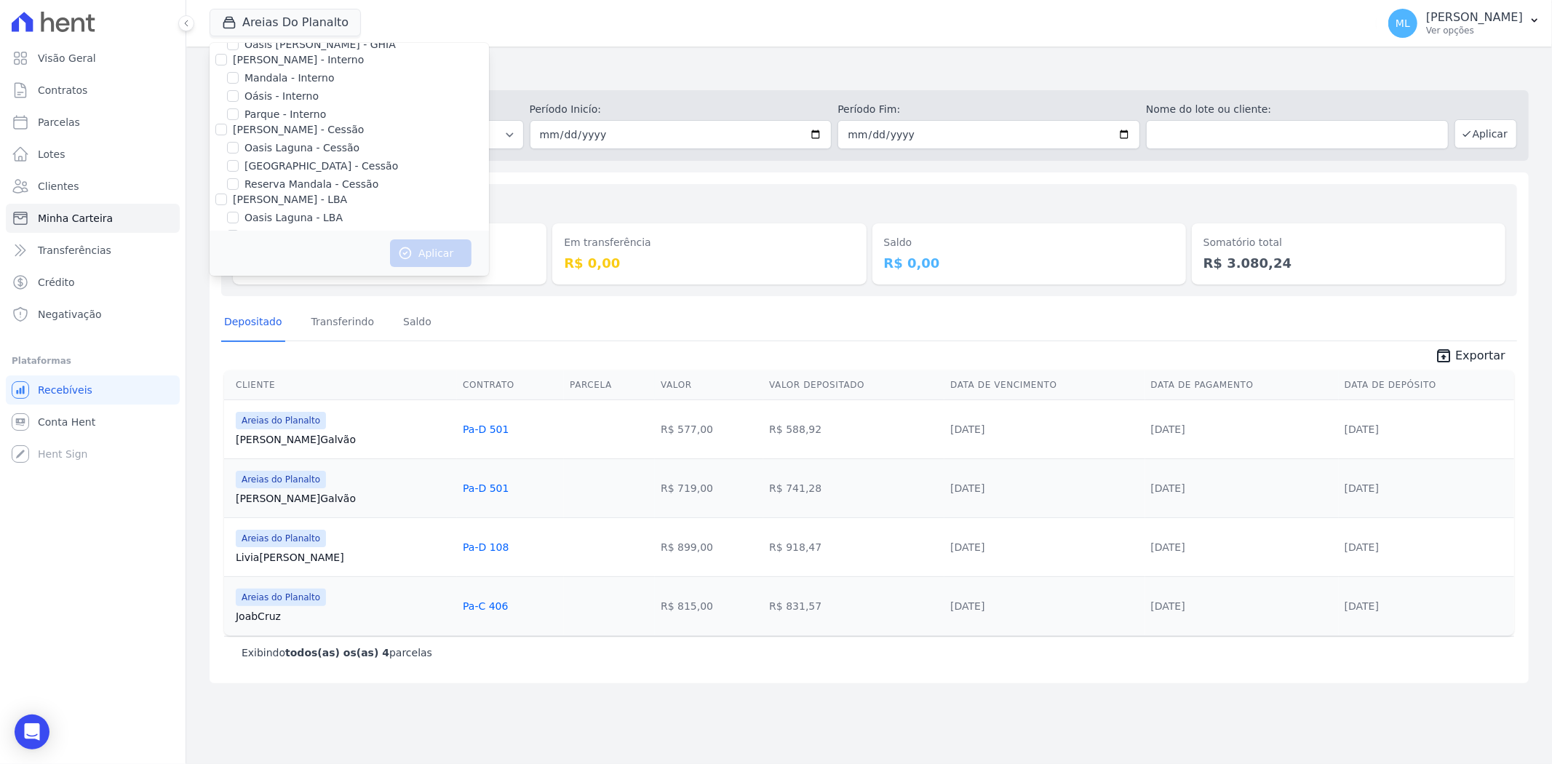
scroll to position [81, 0]
click at [272, 87] on label "Parque - Interno" at bounding box center [284, 87] width 81 height 15
click at [239, 87] on input "Parque - Interno" at bounding box center [233, 87] width 12 height 12
checkbox input "true"
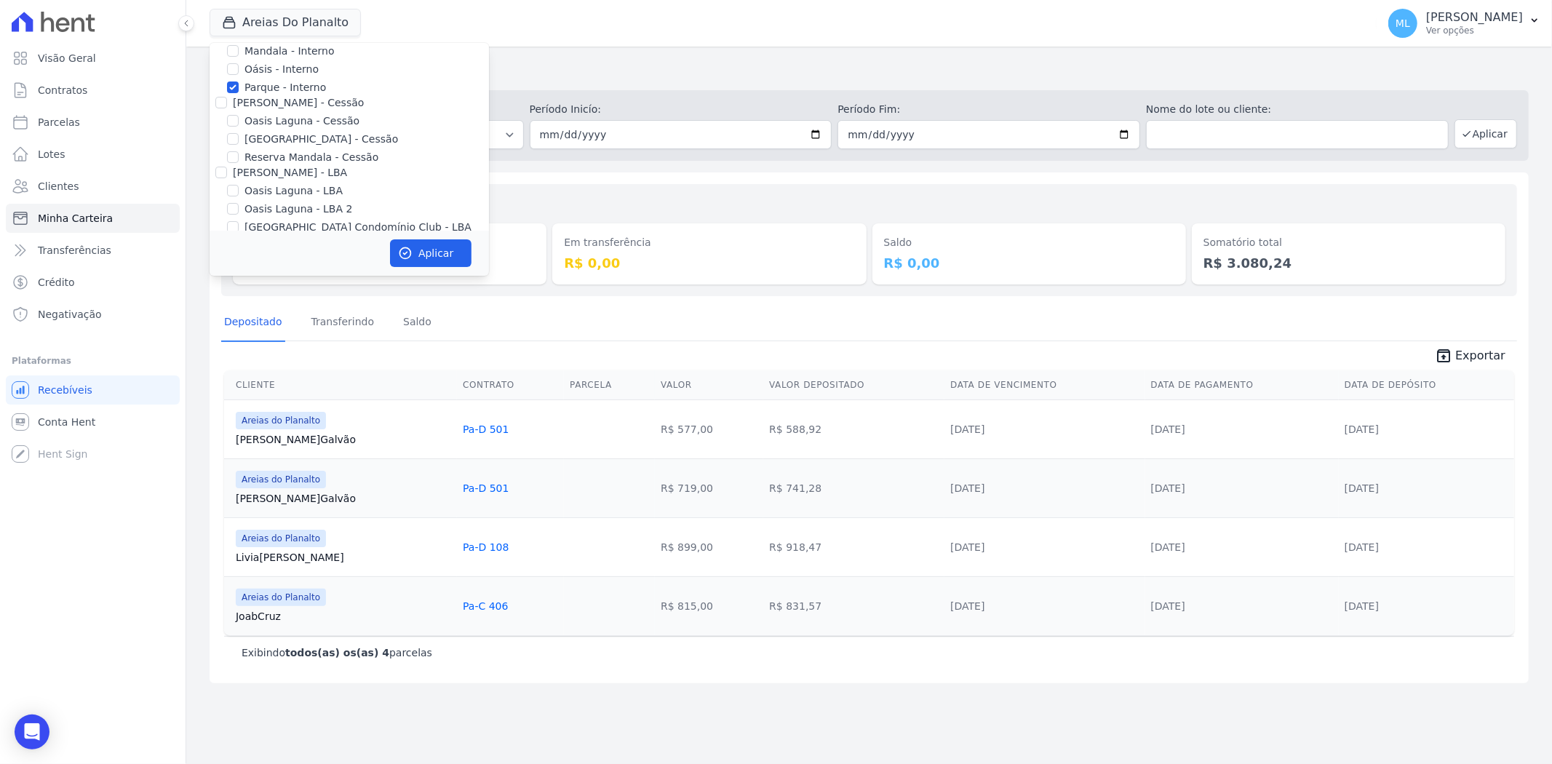
click at [297, 132] on label "[GEOGRAPHIC_DATA] - Cessão" at bounding box center [321, 139] width 154 height 15
click at [239, 133] on input "[GEOGRAPHIC_DATA] - Cessão" at bounding box center [233, 139] width 12 height 12
checkbox input "true"
click at [437, 250] on button "Aplicar" at bounding box center [430, 253] width 81 height 28
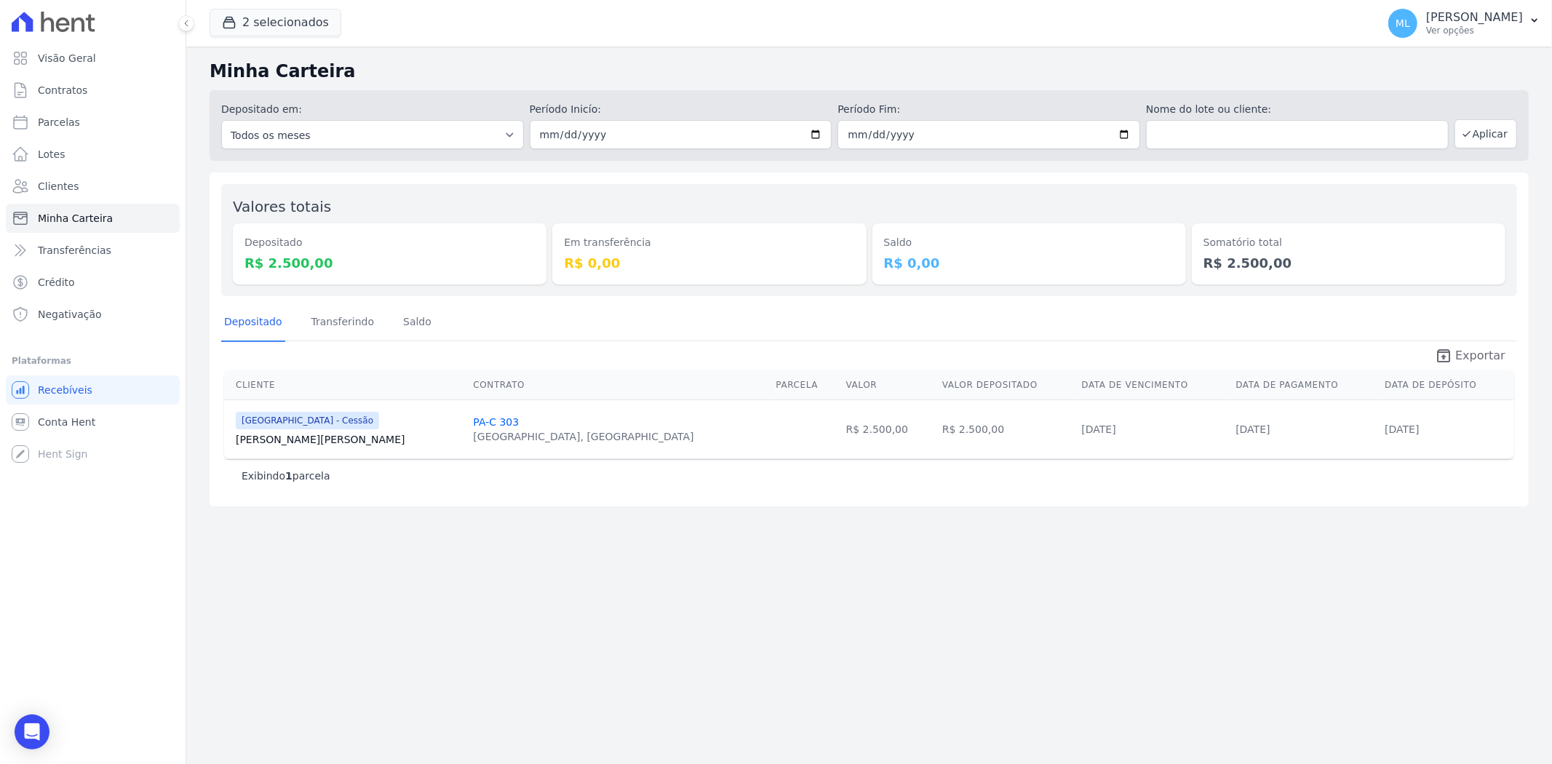
click at [1493, 357] on span "Exportar" at bounding box center [1480, 355] width 50 height 17
drag, startPoint x: 293, startPoint y: 24, endPoint x: 302, endPoint y: 75, distance: 51.7
click at [292, 24] on button "2 selecionados" at bounding box center [276, 23] width 132 height 28
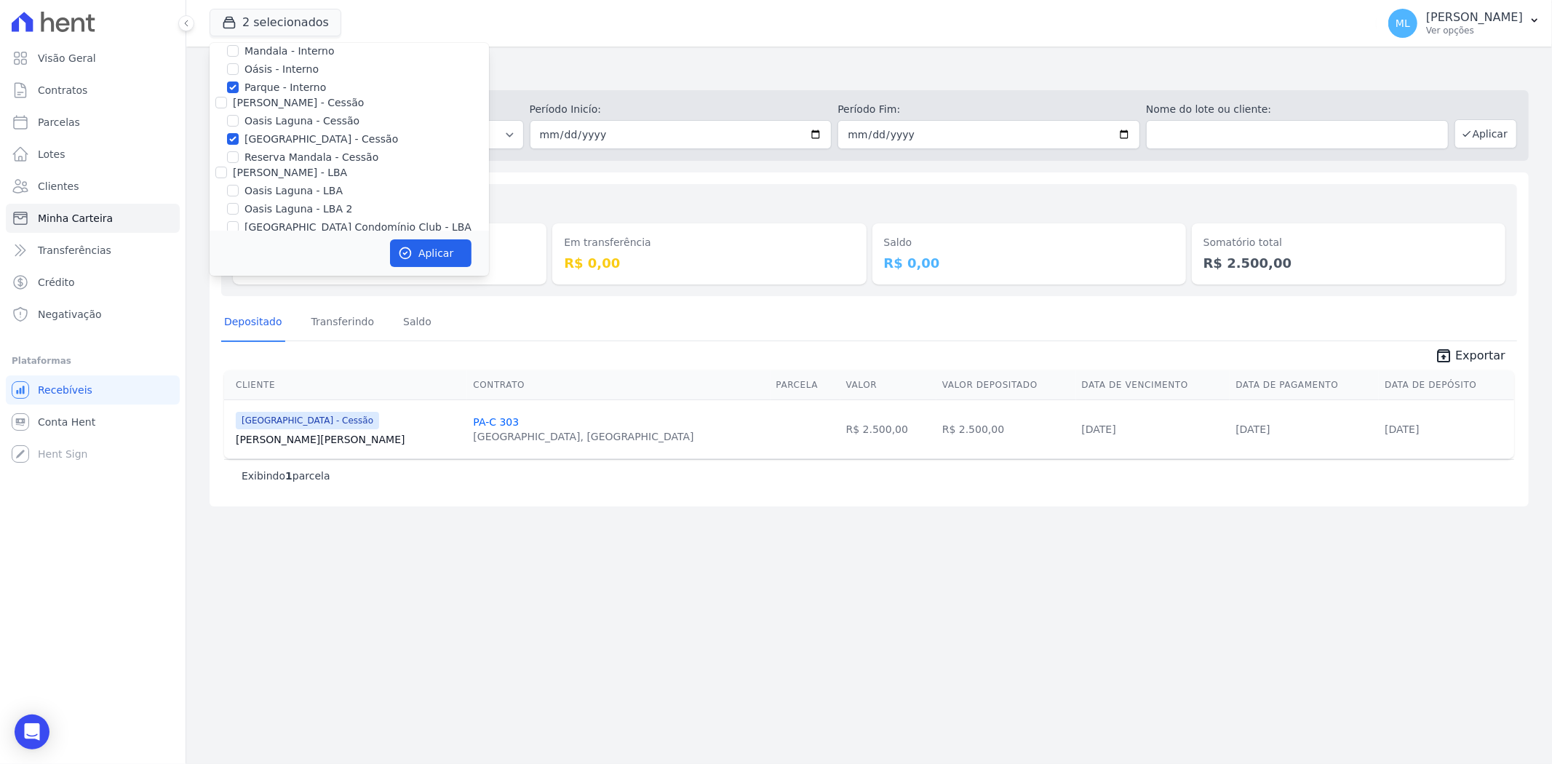
click at [274, 87] on label "Parque - Interno" at bounding box center [284, 87] width 81 height 15
click at [239, 87] on input "Parque - Interno" at bounding box center [233, 87] width 12 height 12
checkbox input "false"
click at [278, 132] on label "[GEOGRAPHIC_DATA] - Cessão" at bounding box center [321, 139] width 154 height 15
click at [239, 133] on input "[GEOGRAPHIC_DATA] - Cessão" at bounding box center [233, 139] width 12 height 12
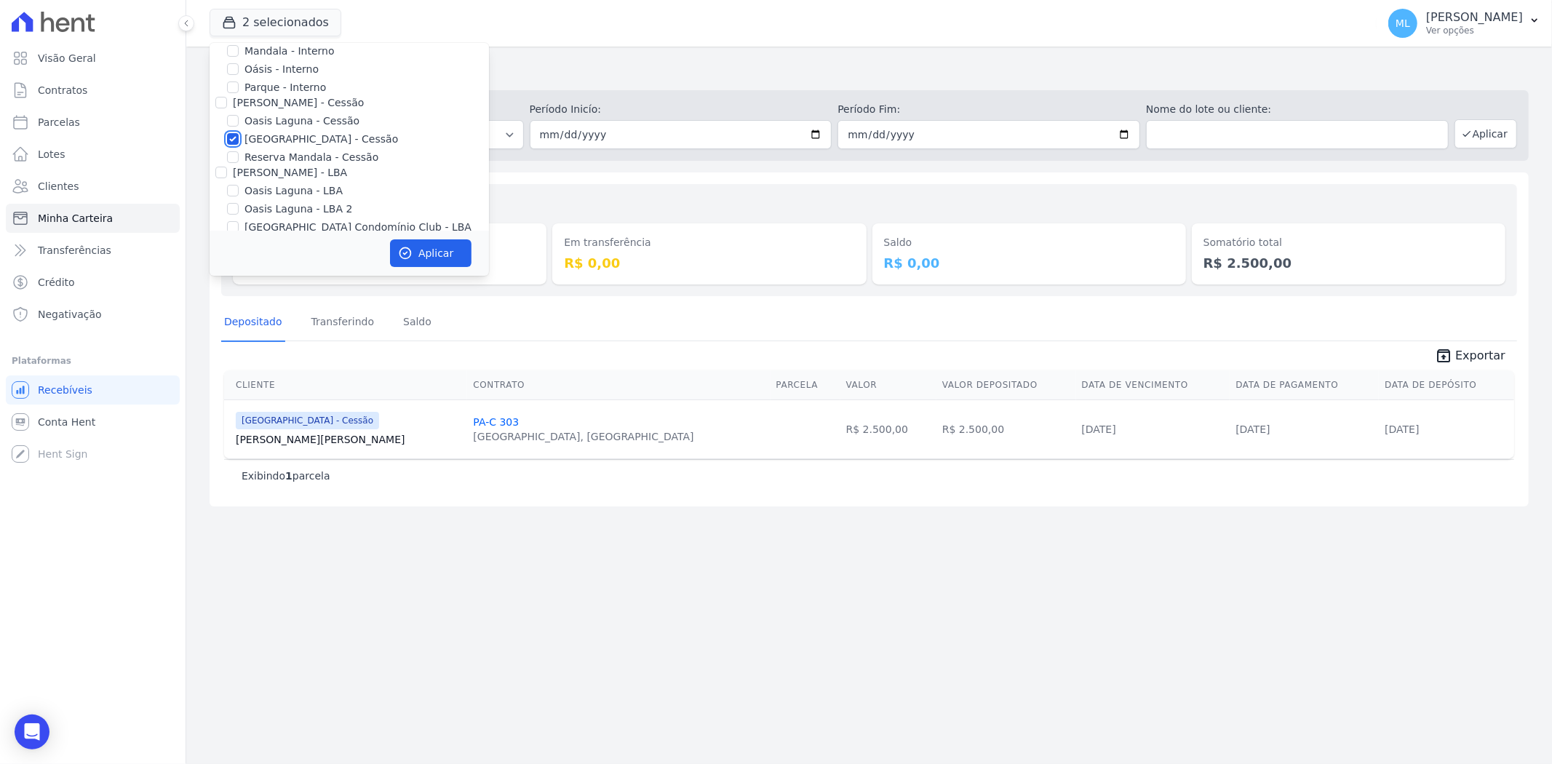
checkbox input "false"
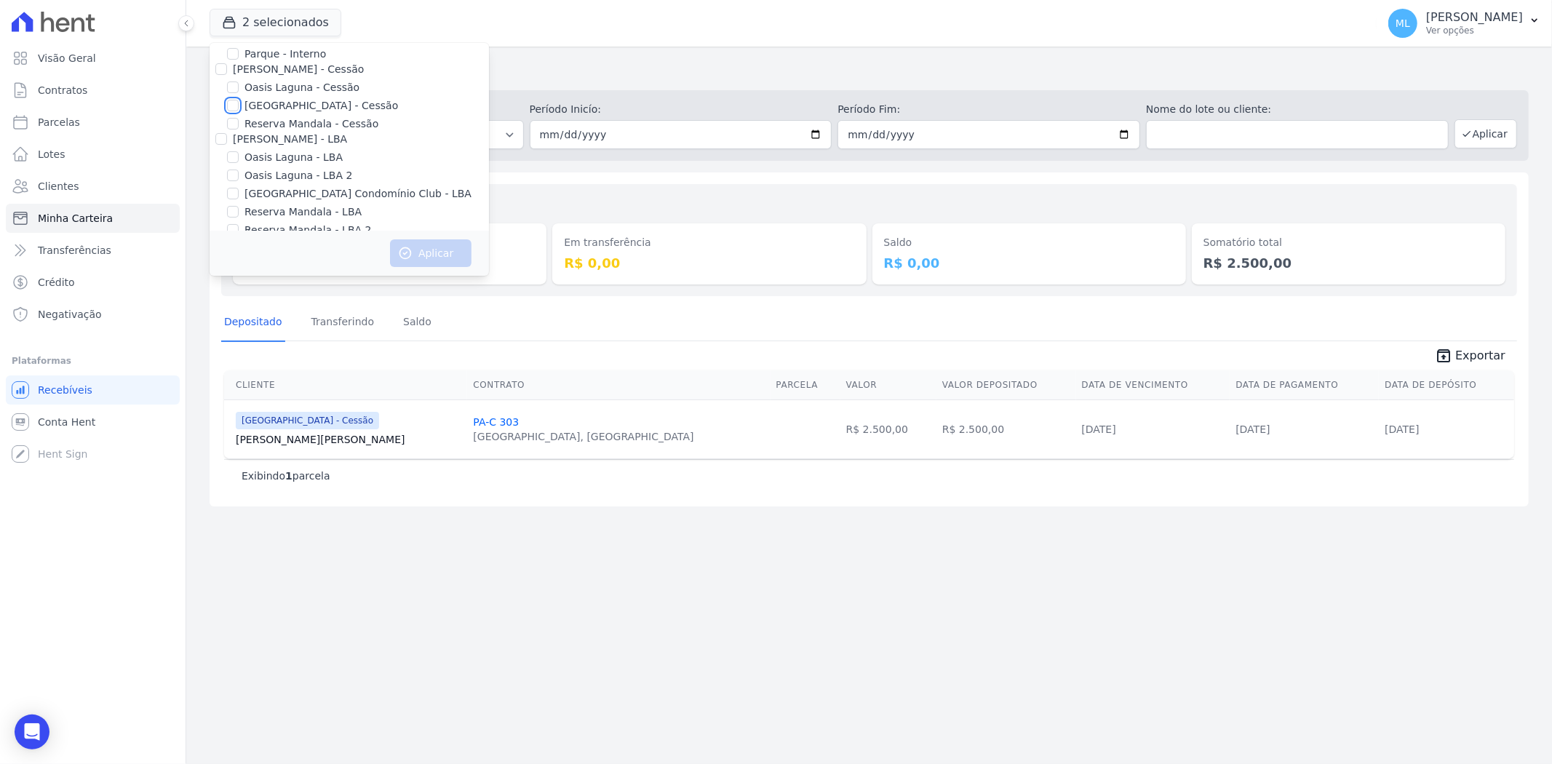
scroll to position [133, 0]
click at [314, 172] on label "[GEOGRAPHIC_DATA] Condomínio Club - LBA" at bounding box center [357, 174] width 227 height 15
click at [239, 172] on input "[GEOGRAPHIC_DATA] Condomínio Club - LBA" at bounding box center [233, 175] width 12 height 12
checkbox input "true"
click at [438, 240] on button "Aplicar" at bounding box center [430, 253] width 81 height 28
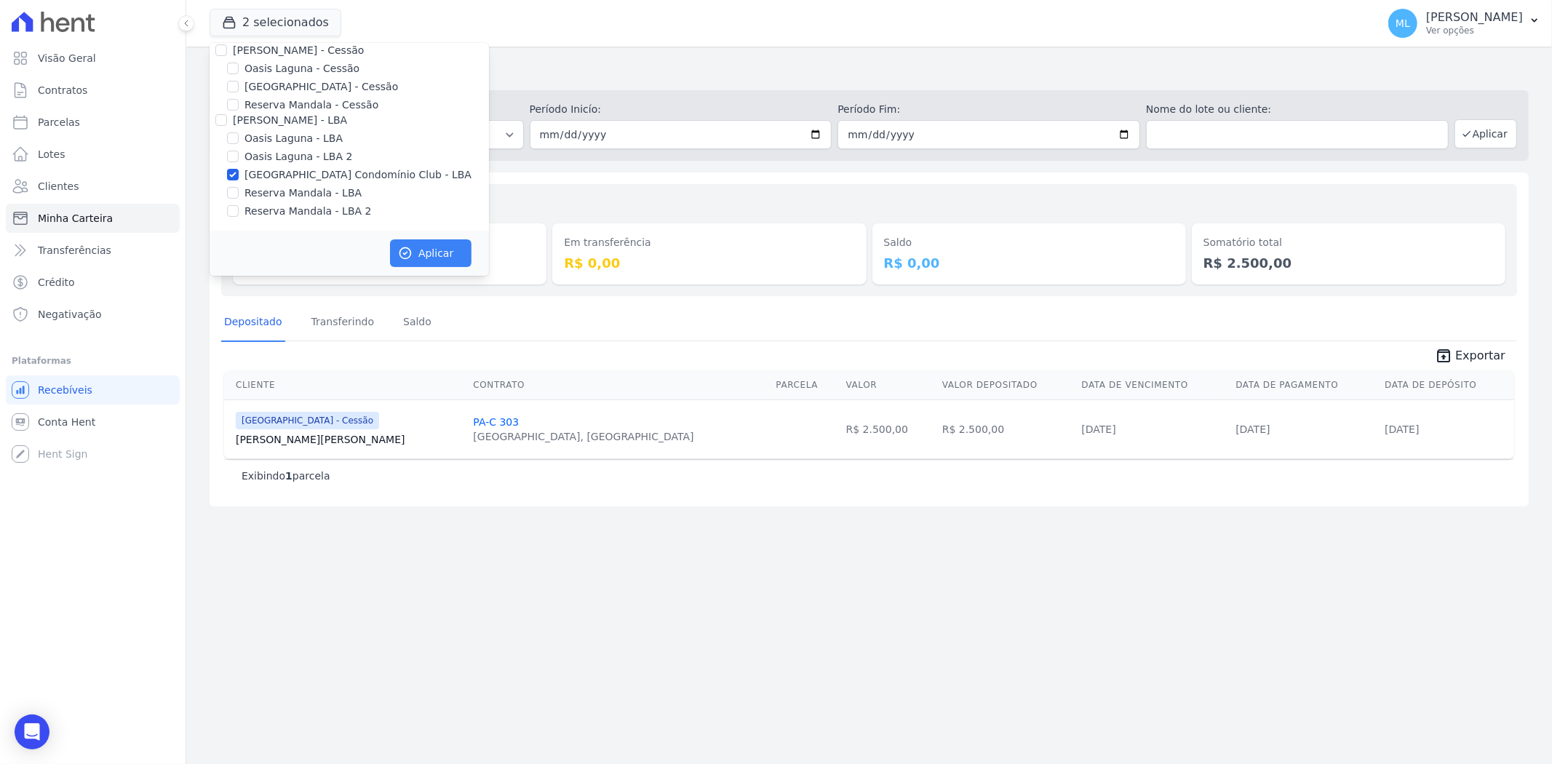
scroll to position [130, 0]
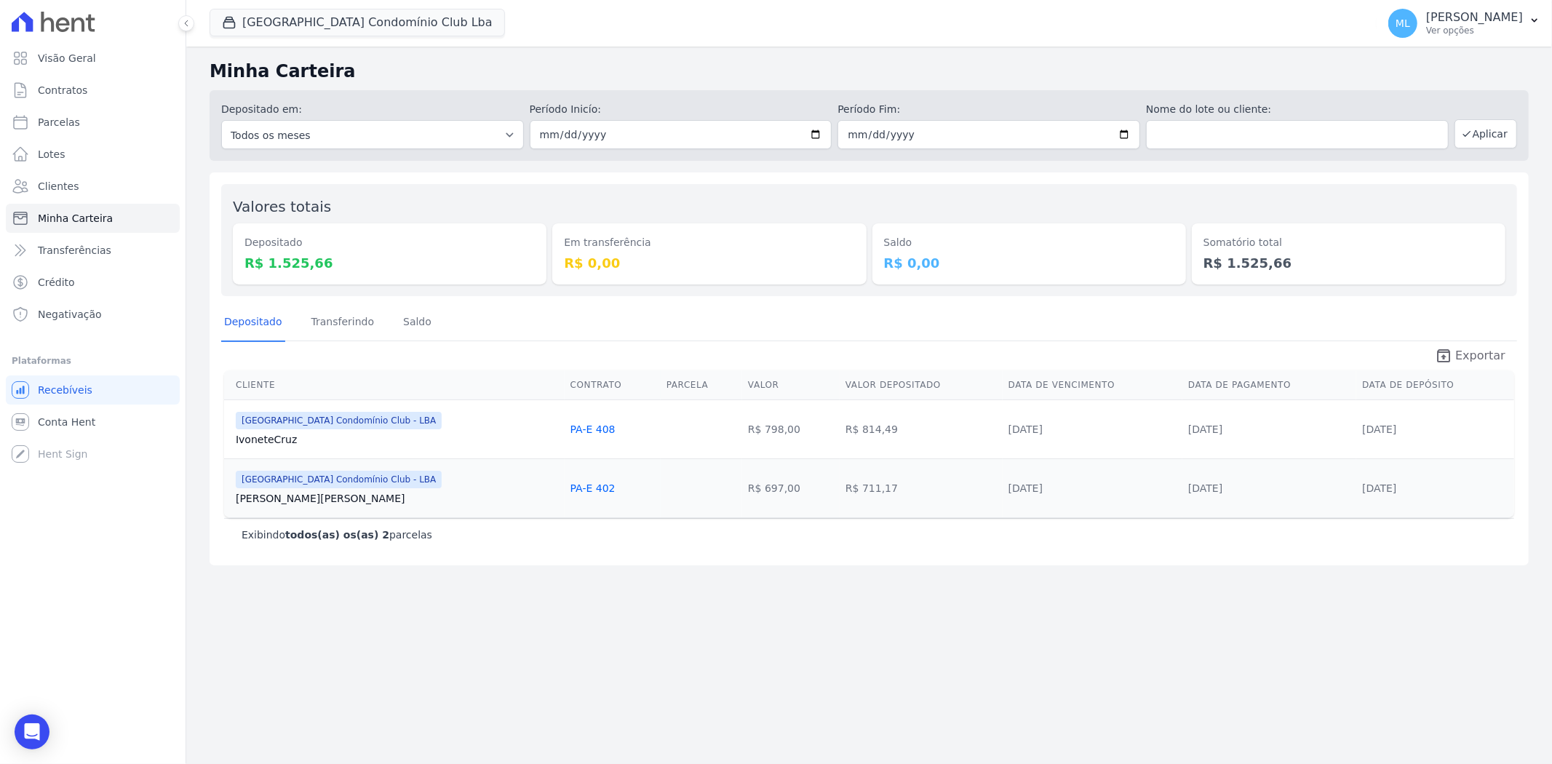
click at [1466, 347] on span "Exportar" at bounding box center [1480, 355] width 50 height 17
click at [338, 6] on div "Parque Do Planalto Condomínio Club Lba Celina Guimaraes - Ghia Areias do Planal…" at bounding box center [790, 23] width 1161 height 48
click at [346, 22] on button "Parque Do Planalto Condomínio Club Lba" at bounding box center [357, 23] width 295 height 28
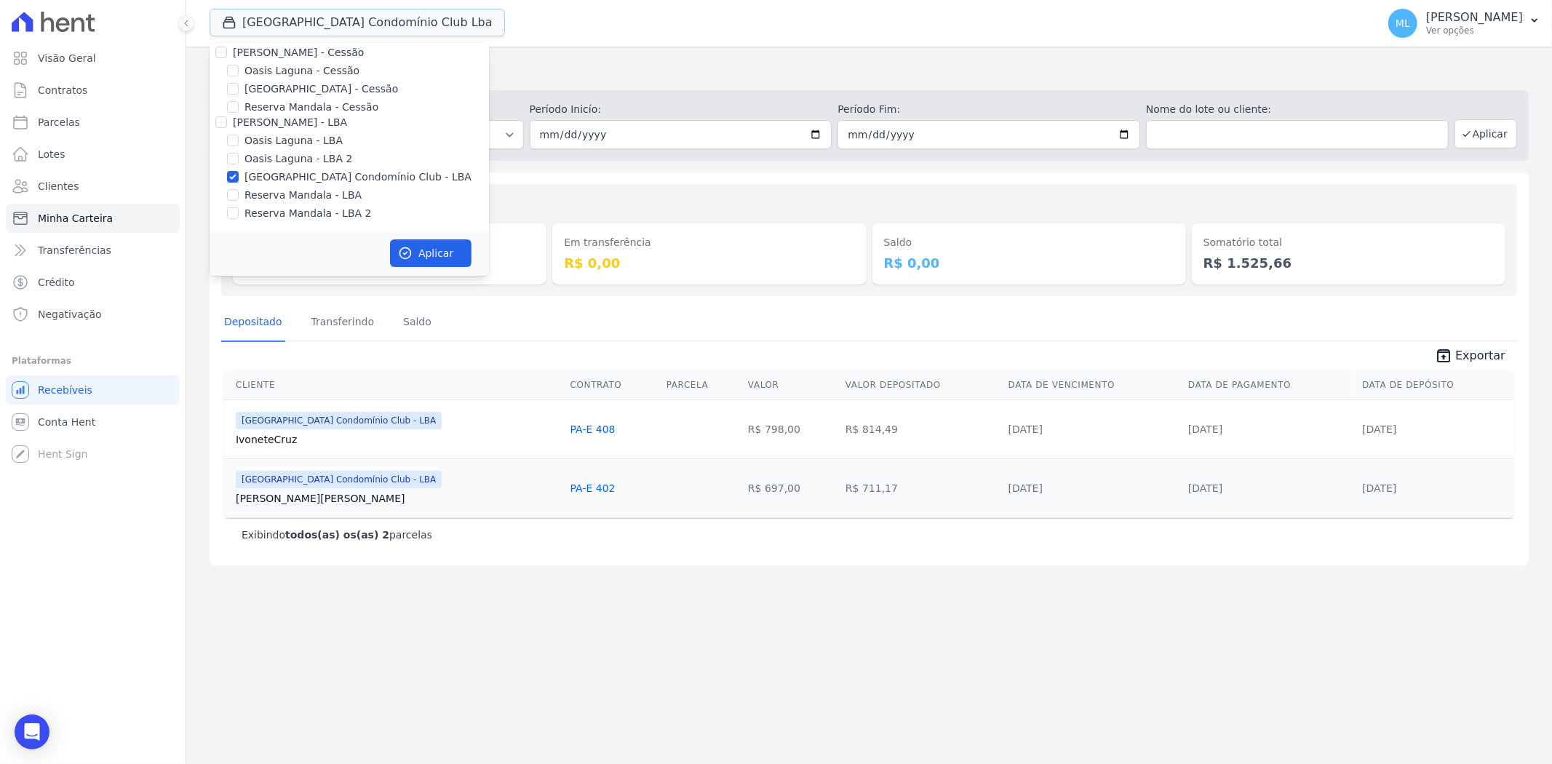
scroll to position [133, 0]
click at [298, 173] on label "[GEOGRAPHIC_DATA] Condomínio Club - LBA" at bounding box center [357, 174] width 227 height 15
click at [239, 173] on input "[GEOGRAPHIC_DATA] Condomínio Club - LBA" at bounding box center [233, 175] width 12 height 12
checkbox input "false"
click at [629, 194] on div "Valores totais Depositado R$ 1.525,66 Em transferência R$ 0,00 Saldo R$ 0,00 So…" at bounding box center [869, 240] width 1296 height 112
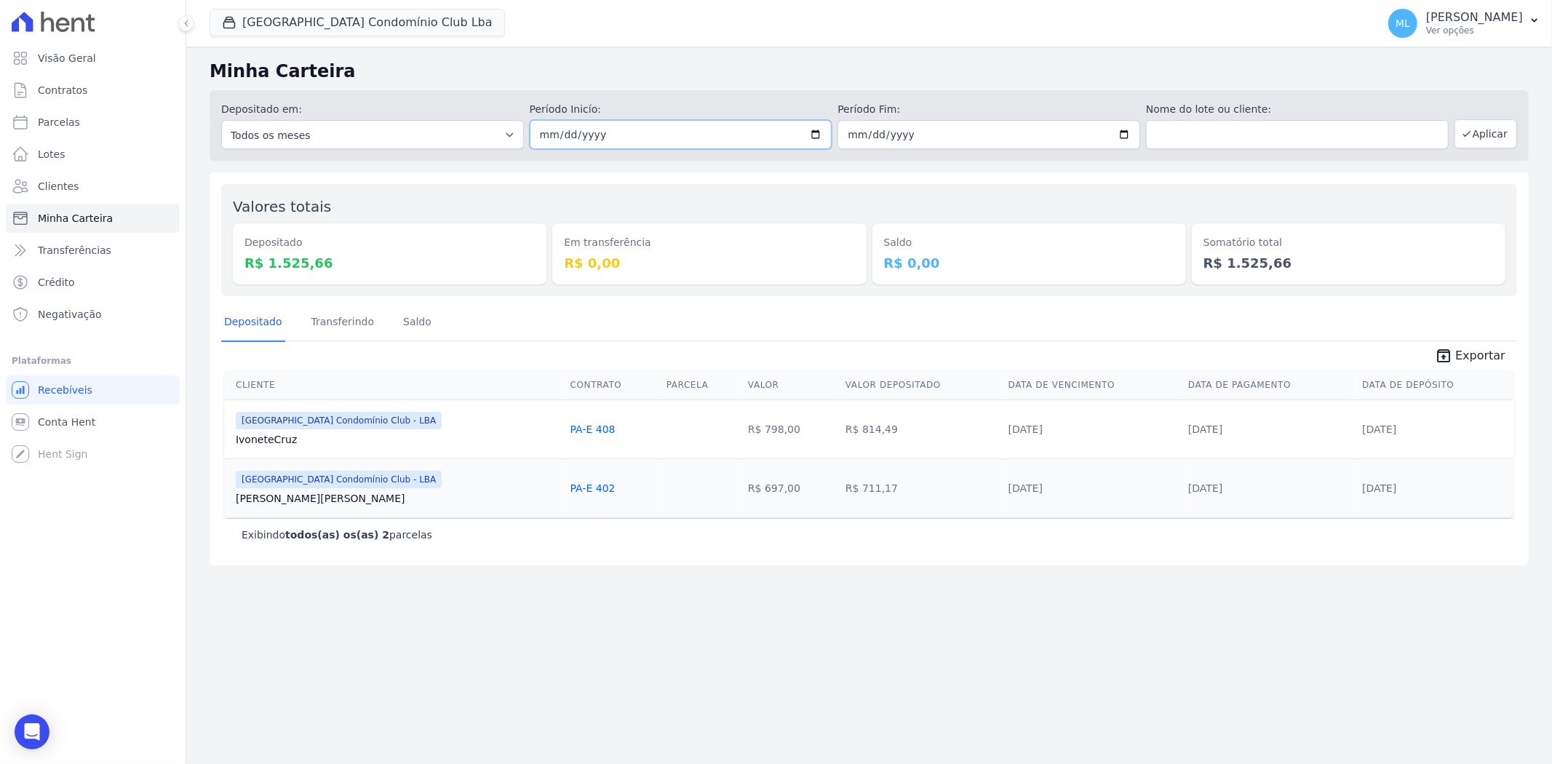
click at [820, 129] on input "[DATE]" at bounding box center [681, 134] width 303 height 29
type input "2025-10-04"
click at [1130, 135] on input "[DATE]" at bounding box center [988, 134] width 303 height 29
type input "2025-10-05"
click at [1496, 135] on button "Aplicar" at bounding box center [1485, 133] width 63 height 29
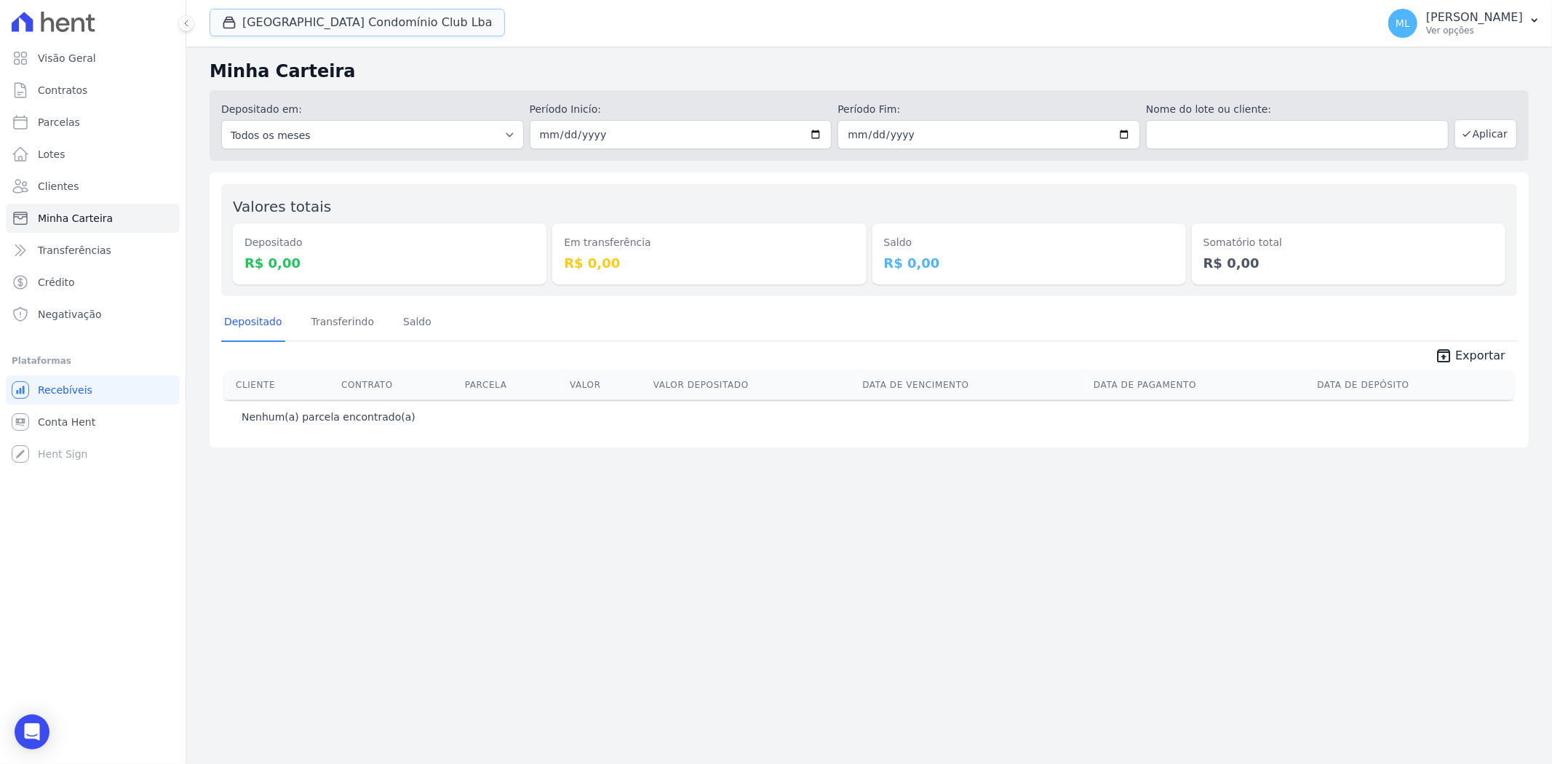
click at [375, 25] on button "[GEOGRAPHIC_DATA] Condomínio Club Lba" at bounding box center [357, 23] width 295 height 28
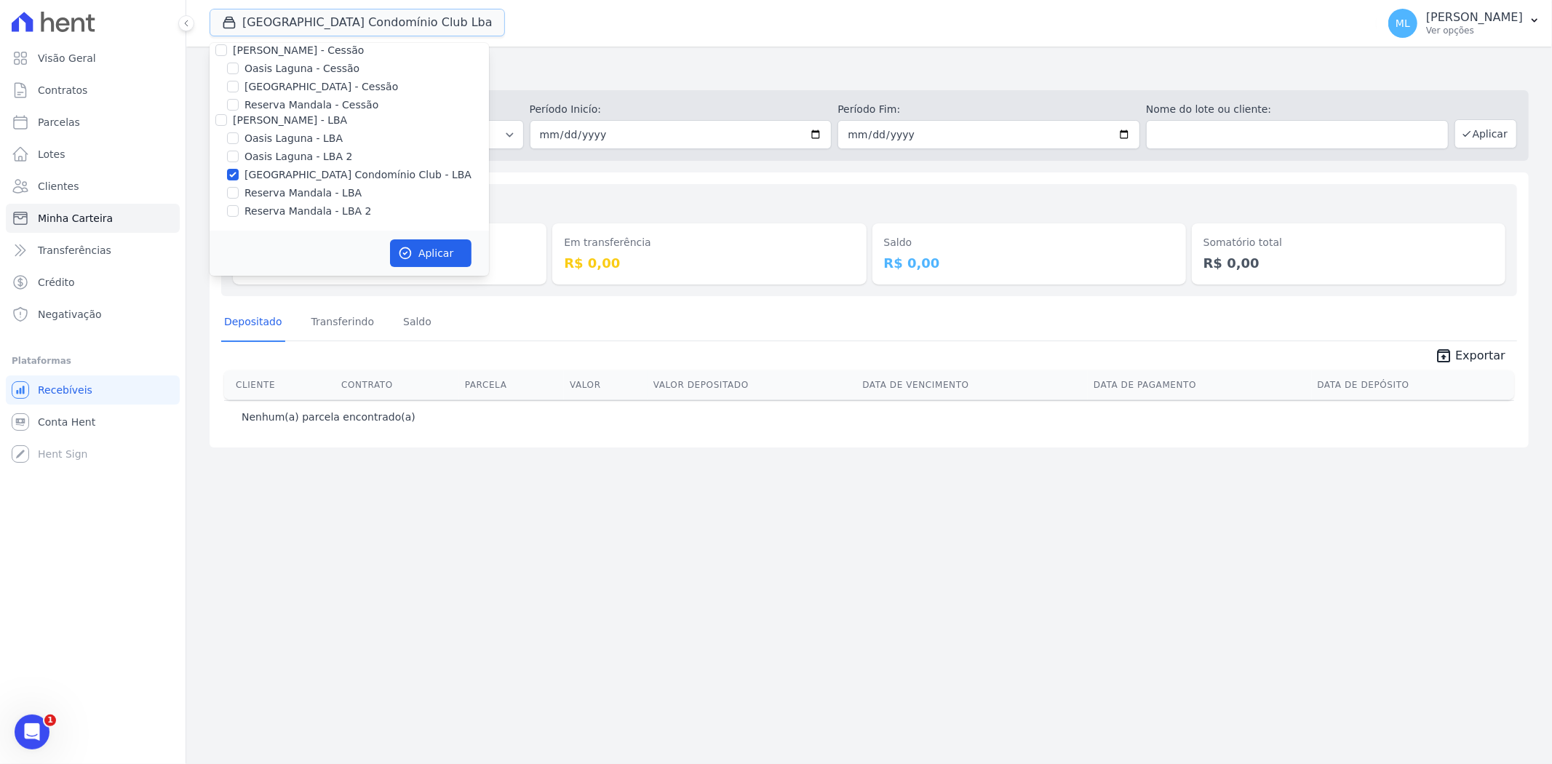
scroll to position [52, 0]
click at [280, 168] on label "[GEOGRAPHIC_DATA] - Cessão" at bounding box center [321, 167] width 154 height 15
click at [239, 168] on input "[GEOGRAPHIC_DATA] - Cessão" at bounding box center [233, 168] width 12 height 12
checkbox input "true"
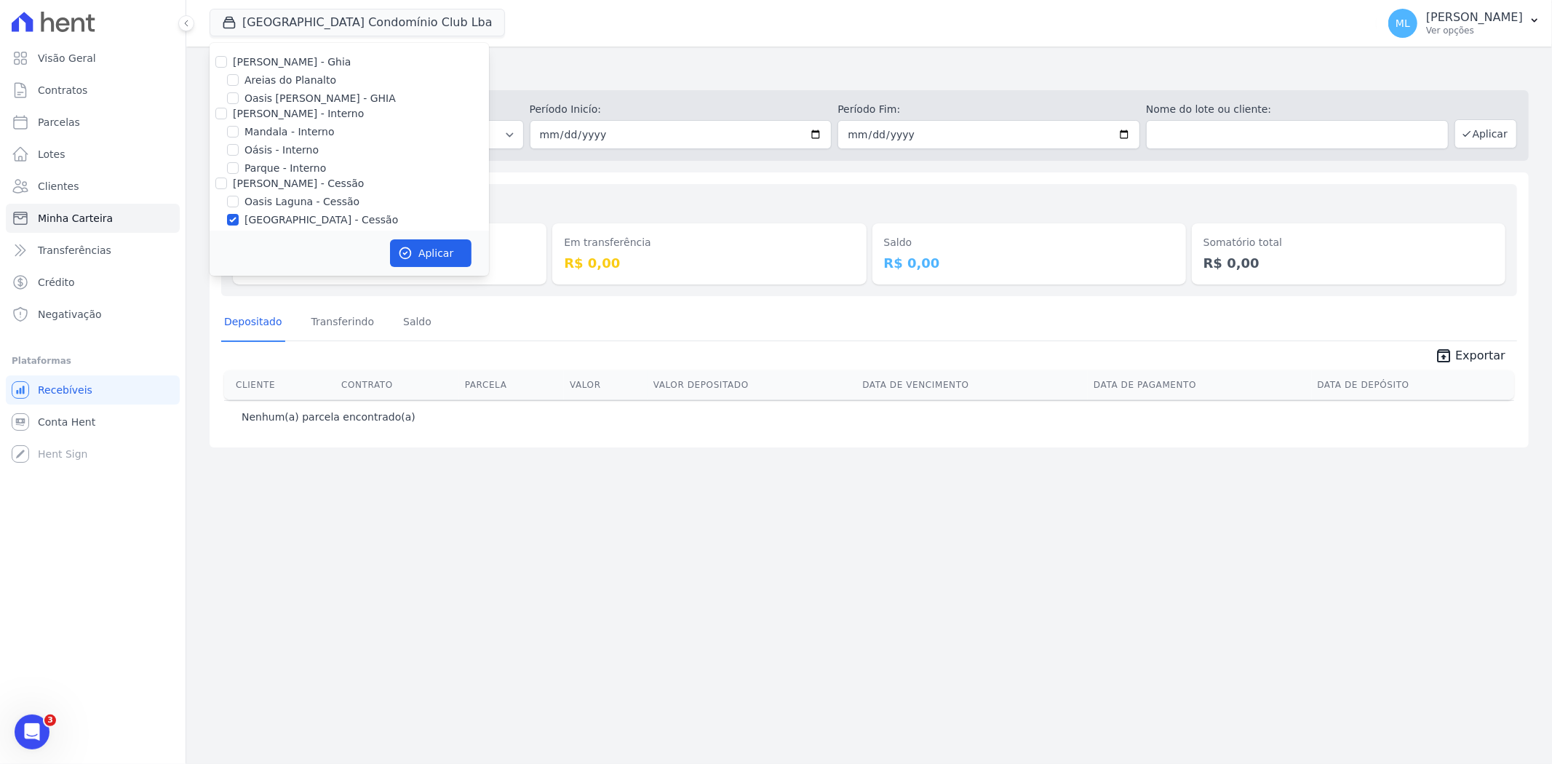
click at [301, 81] on label "Areias do Planalto" at bounding box center [290, 80] width 92 height 15
click at [239, 81] on input "Areias do Planalto" at bounding box center [233, 80] width 12 height 12
checkbox input "true"
click at [451, 256] on button "Aplicar" at bounding box center [430, 253] width 81 height 28
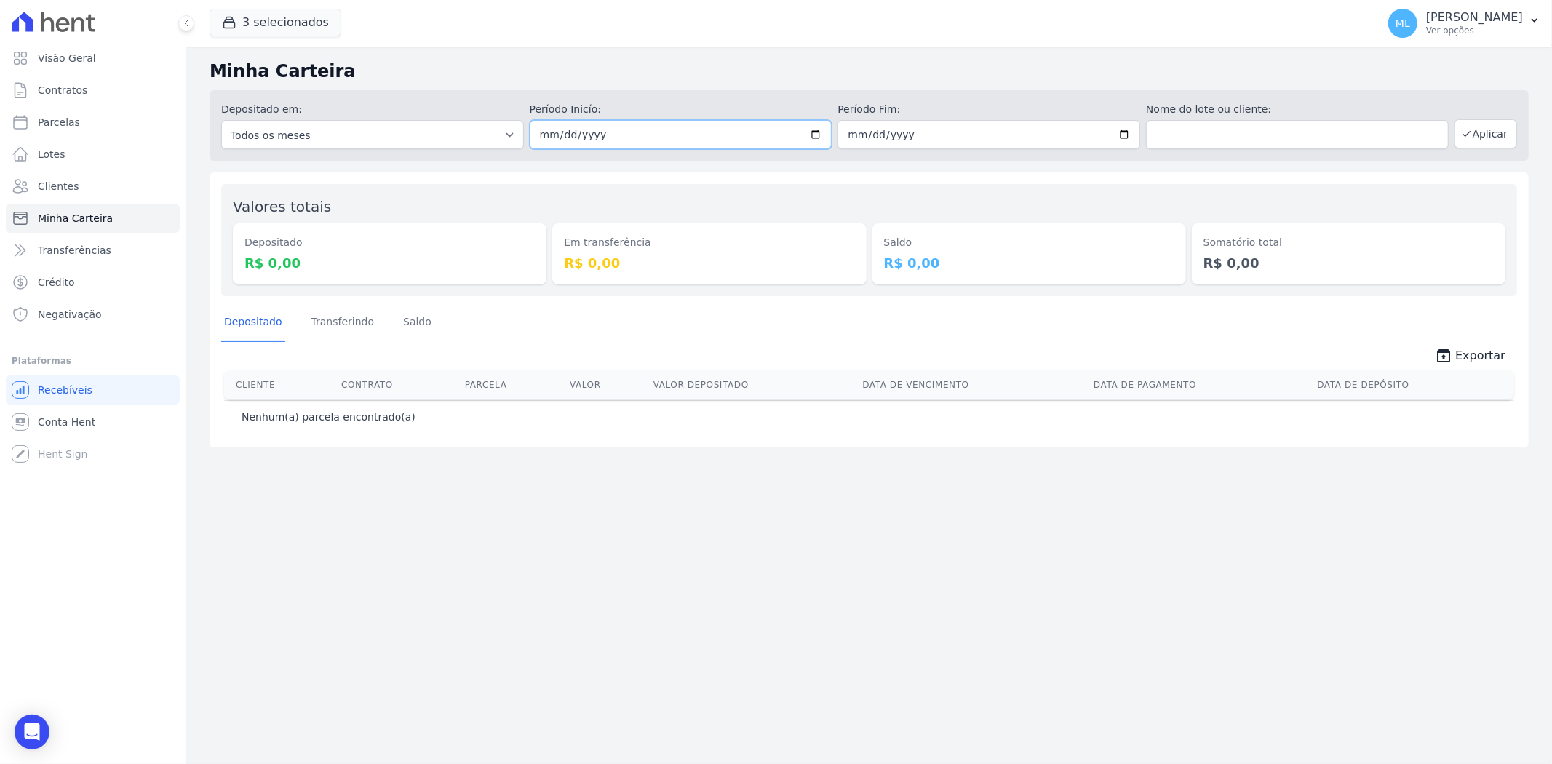
click at [816, 129] on input "2025-10-04" at bounding box center [681, 134] width 303 height 29
type input "[DATE]"
click at [1122, 130] on input "2025-10-05" at bounding box center [988, 134] width 303 height 29
type input "[DATE]"
click at [1501, 126] on button "Aplicar" at bounding box center [1485, 133] width 63 height 29
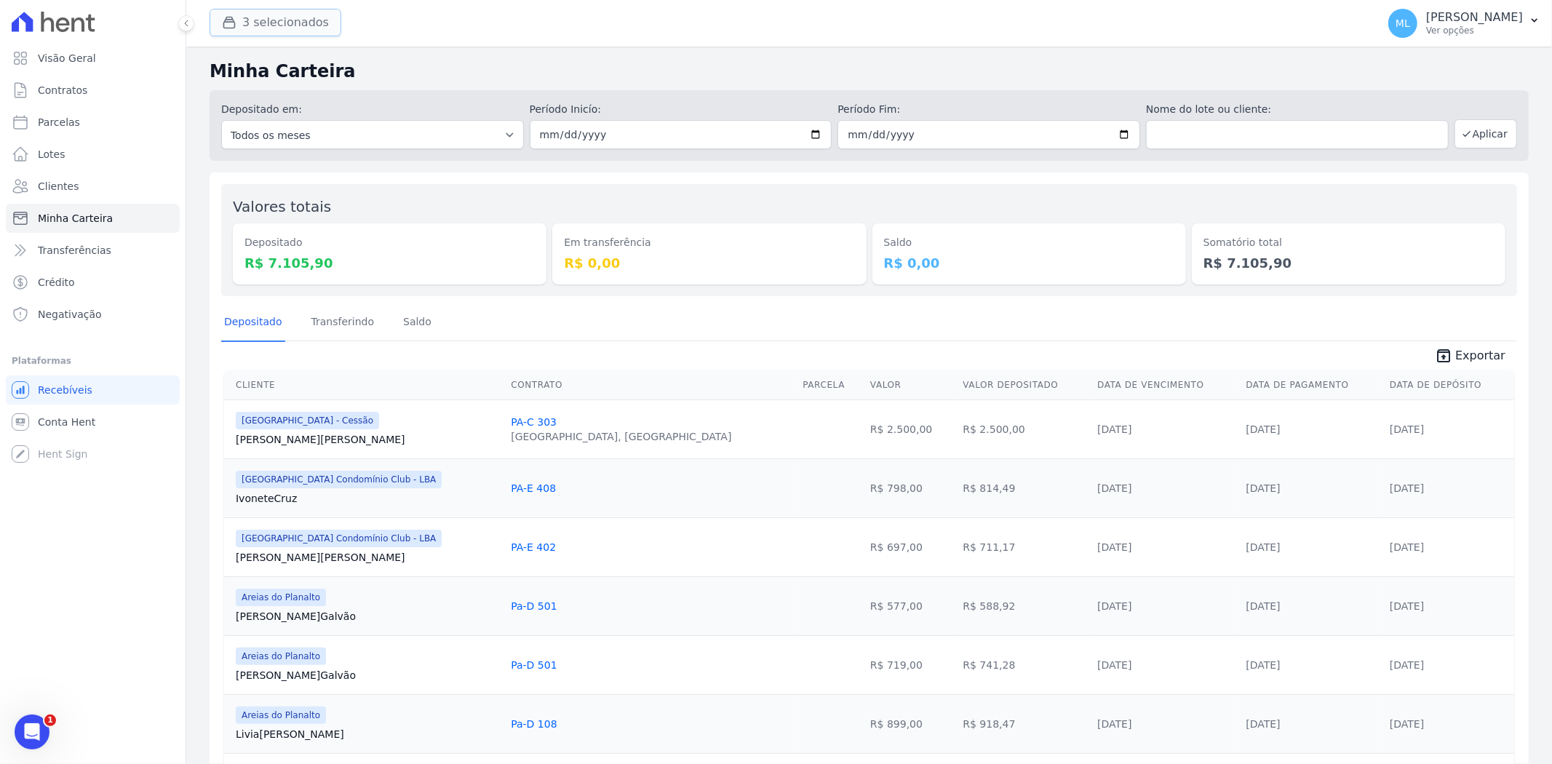
click at [295, 27] on button "3 selecionados" at bounding box center [276, 23] width 132 height 28
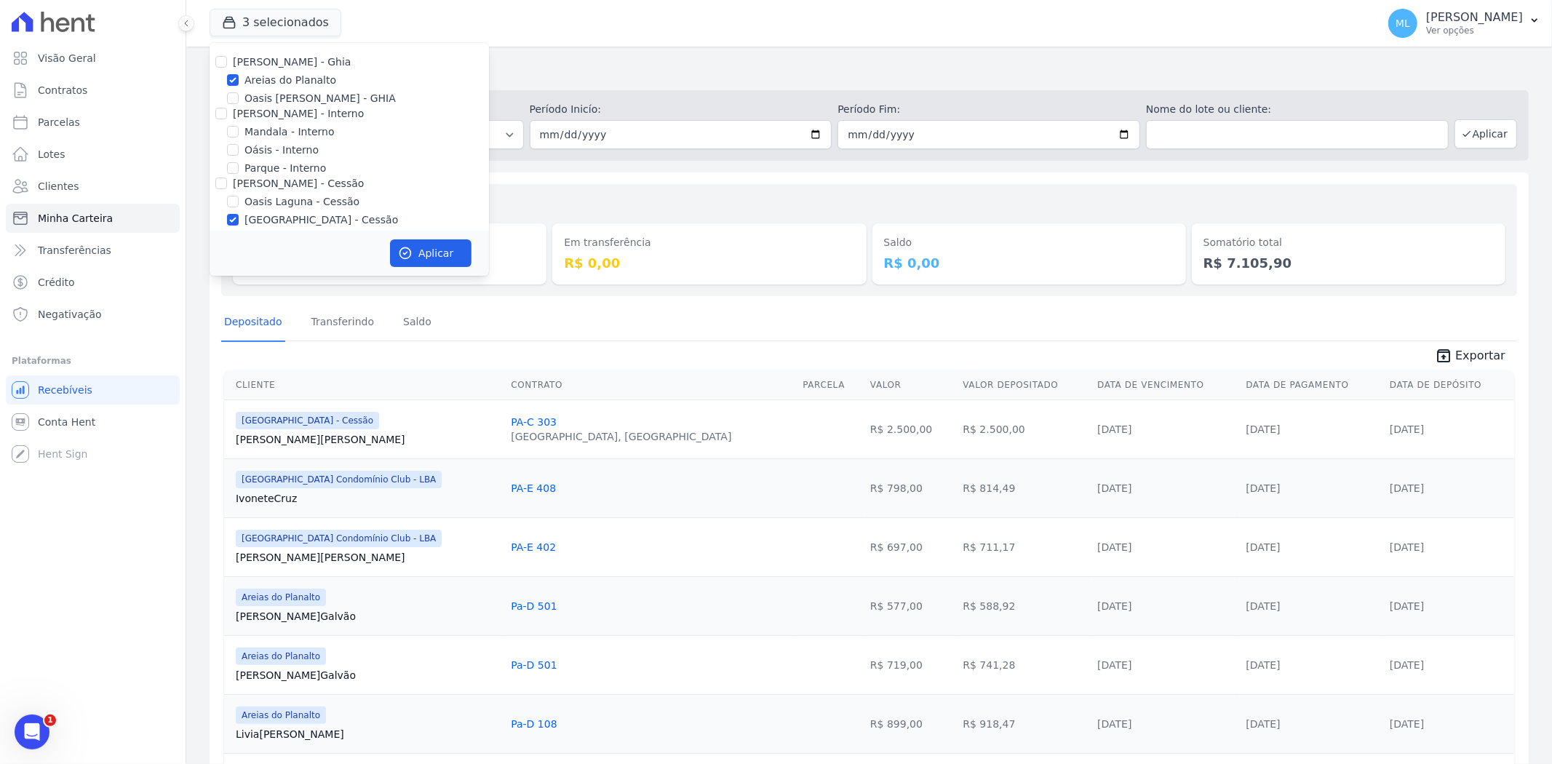
click at [256, 79] on label "Areias do Planalto" at bounding box center [290, 80] width 92 height 15
click at [239, 79] on input "Areias do Planalto" at bounding box center [233, 80] width 12 height 12
checkbox input "false"
click at [266, 86] on label "[GEOGRAPHIC_DATA] - Cessão" at bounding box center [321, 86] width 154 height 15
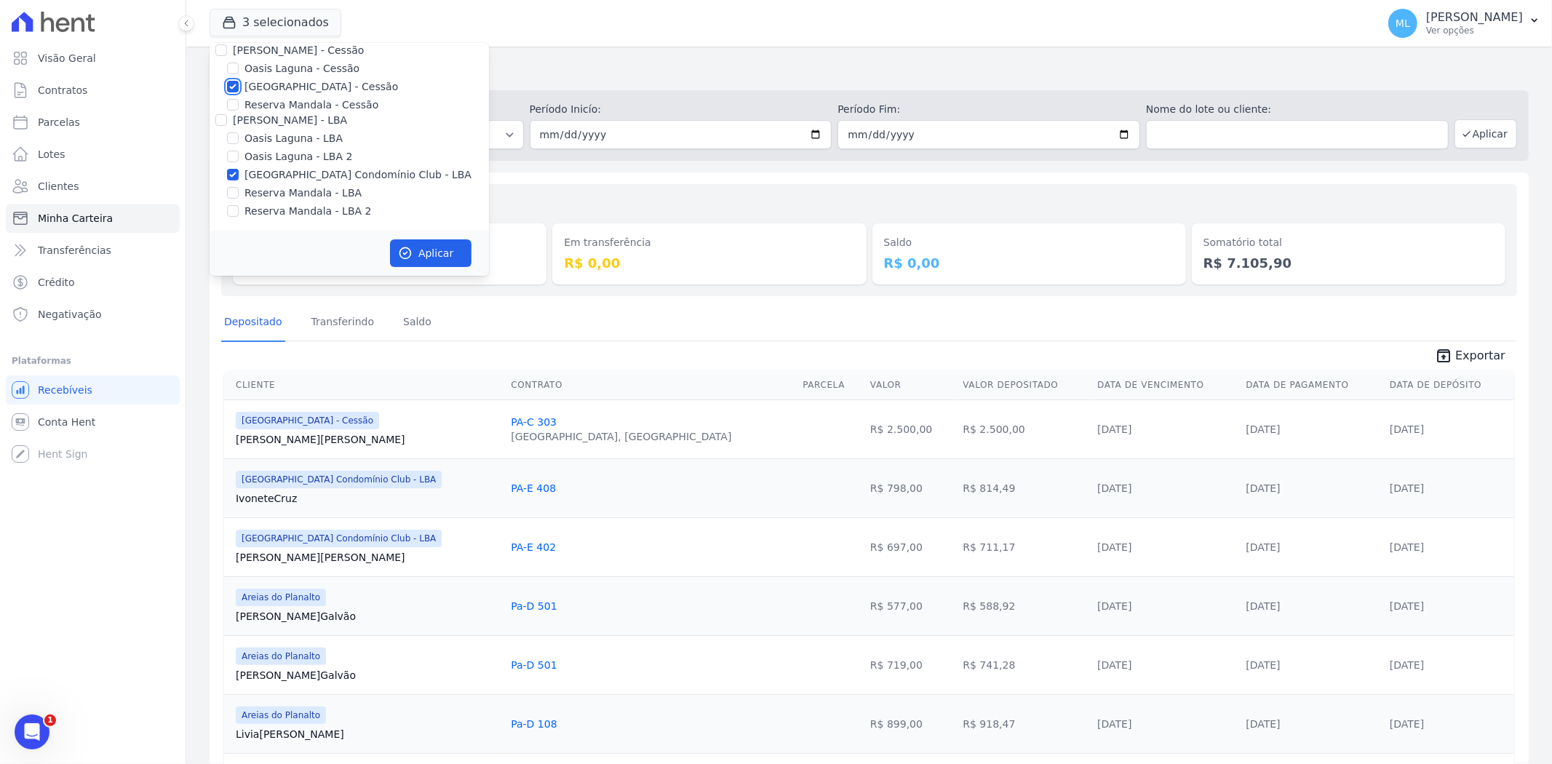
click at [239, 86] on input "[GEOGRAPHIC_DATA] - Cessão" at bounding box center [233, 87] width 12 height 12
checkbox input "false"
click at [263, 170] on label "[GEOGRAPHIC_DATA] Condomínio Club - LBA" at bounding box center [357, 174] width 227 height 15
click at [239, 170] on input "[GEOGRAPHIC_DATA] Condomínio Club - LBA" at bounding box center [233, 175] width 12 height 12
checkbox input "false"
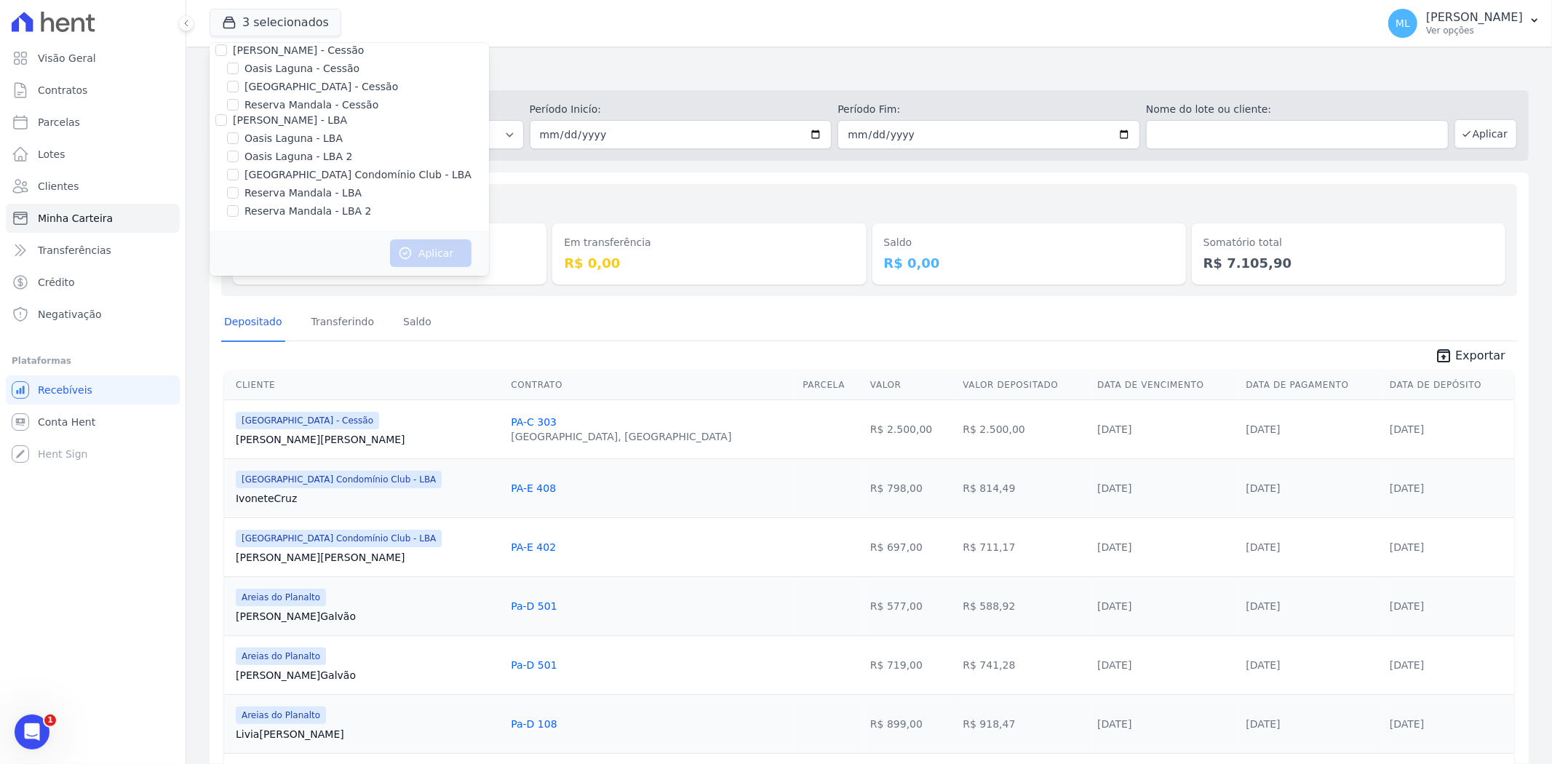
click at [267, 183] on div "[PERSON_NAME] - Ghia Areias do Planalto Oasis [PERSON_NAME] - GHIA [PERSON_NAME…" at bounding box center [349, 70] width 279 height 321
click at [271, 189] on label "Reserva Mandala - LBA" at bounding box center [302, 193] width 117 height 15
click at [239, 189] on input "Reserva Mandala - LBA" at bounding box center [233, 193] width 12 height 12
checkbox input "true"
click at [272, 209] on label "Reserva Mandala - LBA 2" at bounding box center [307, 211] width 127 height 15
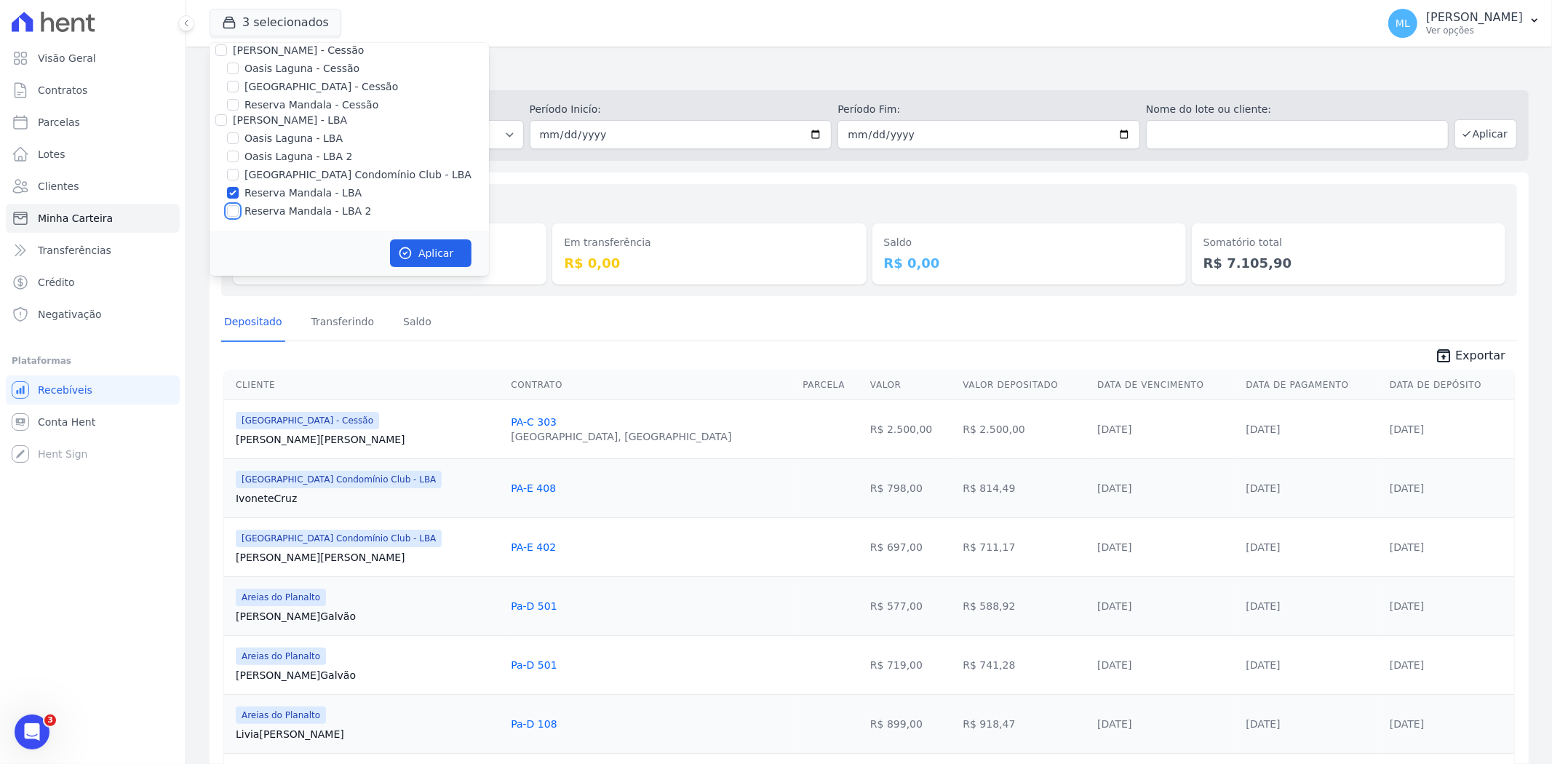
click at [239, 209] on input "Reserva Mandala - LBA 2" at bounding box center [233, 211] width 12 height 12
checkbox input "true"
click at [444, 250] on button "Aplicar" at bounding box center [430, 253] width 81 height 28
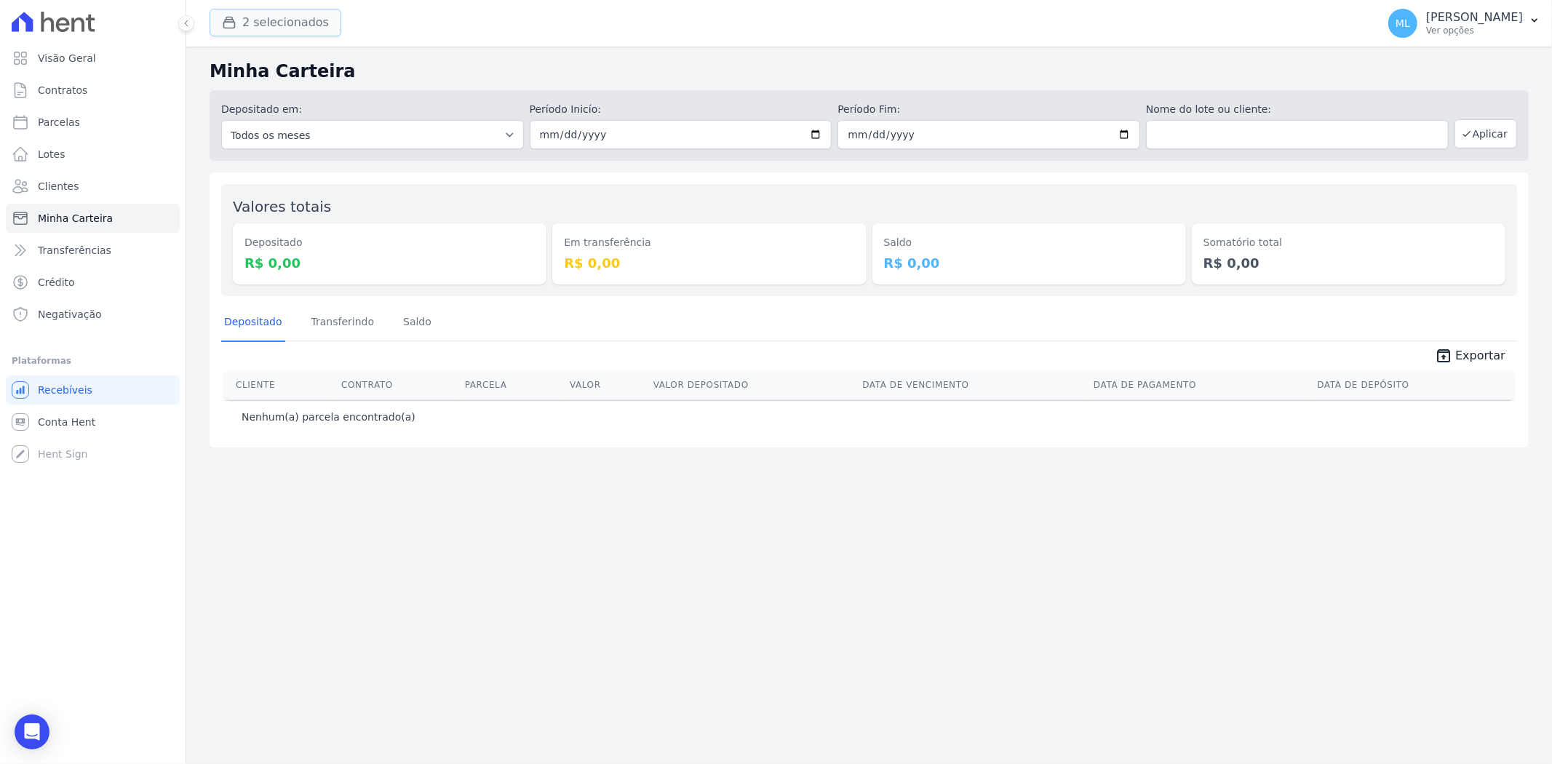
click at [287, 27] on button "2 selecionados" at bounding box center [276, 23] width 132 height 28
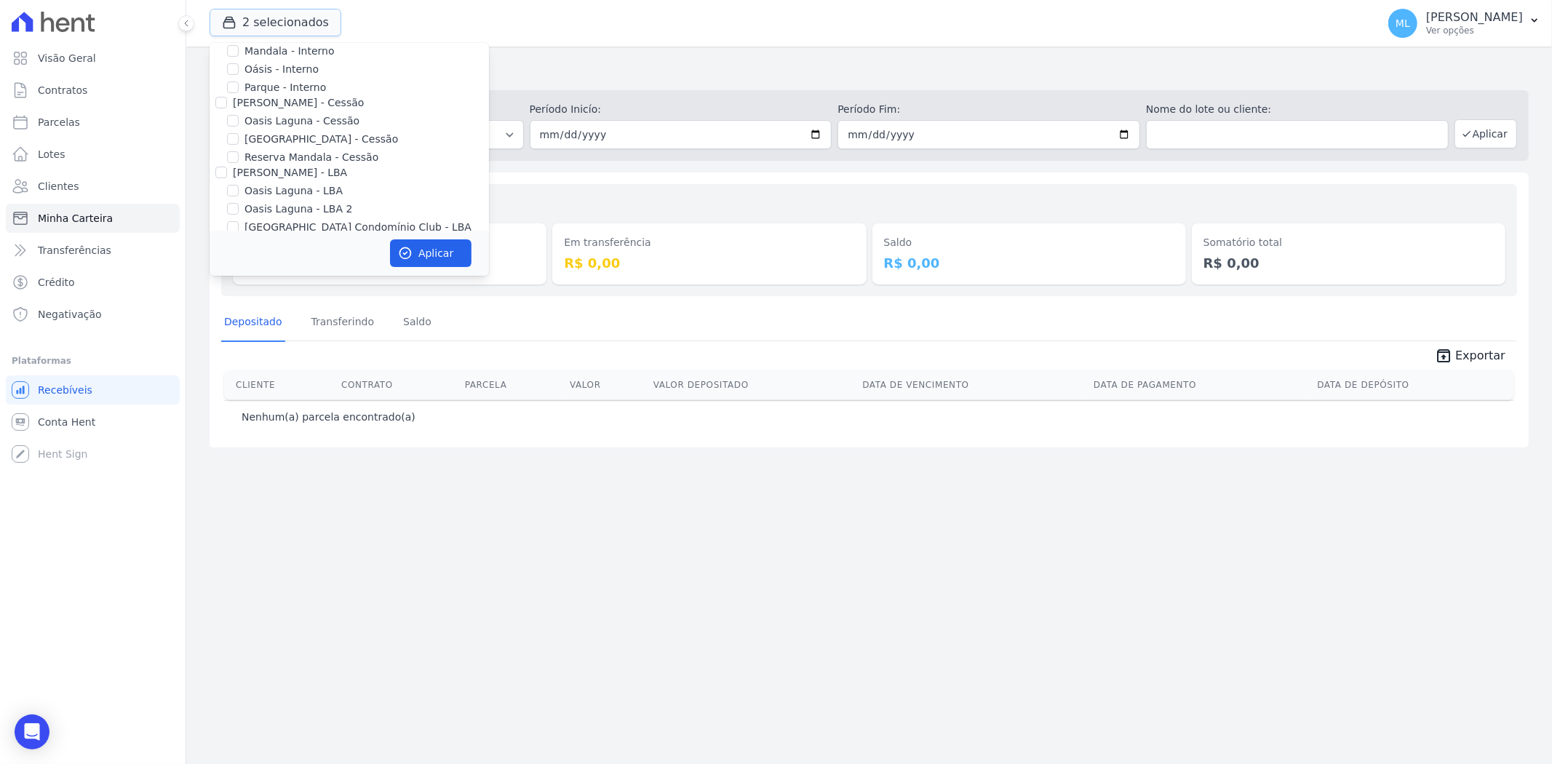
scroll to position [52, 0]
click at [295, 185] on label "Reserva Mandala - Cessão" at bounding box center [311, 185] width 134 height 15
click at [239, 185] on input "Reserva Mandala - Cessão" at bounding box center [233, 186] width 12 height 12
checkbox input "true"
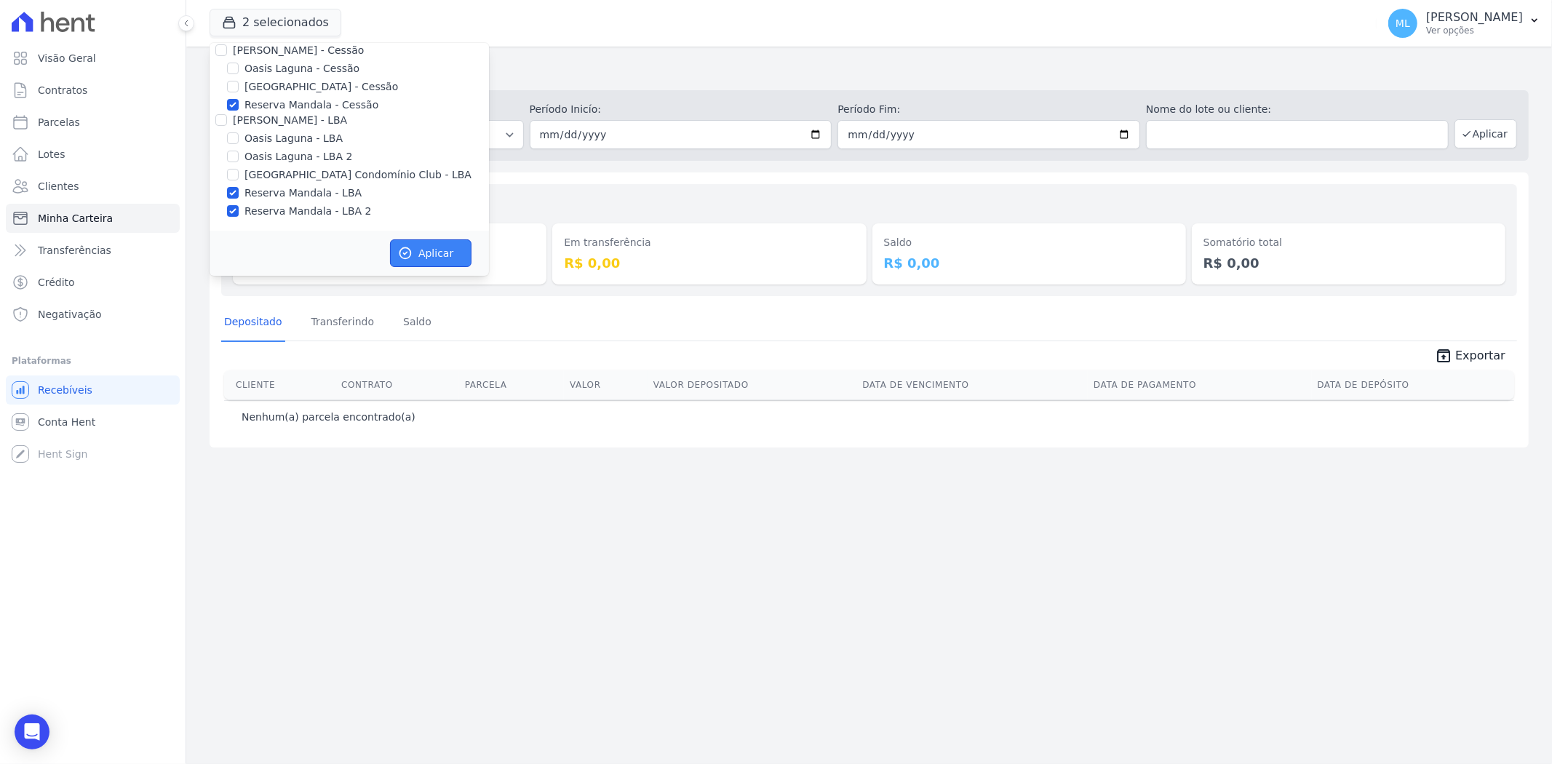
click at [412, 242] on button "Aplicar" at bounding box center [430, 253] width 81 height 28
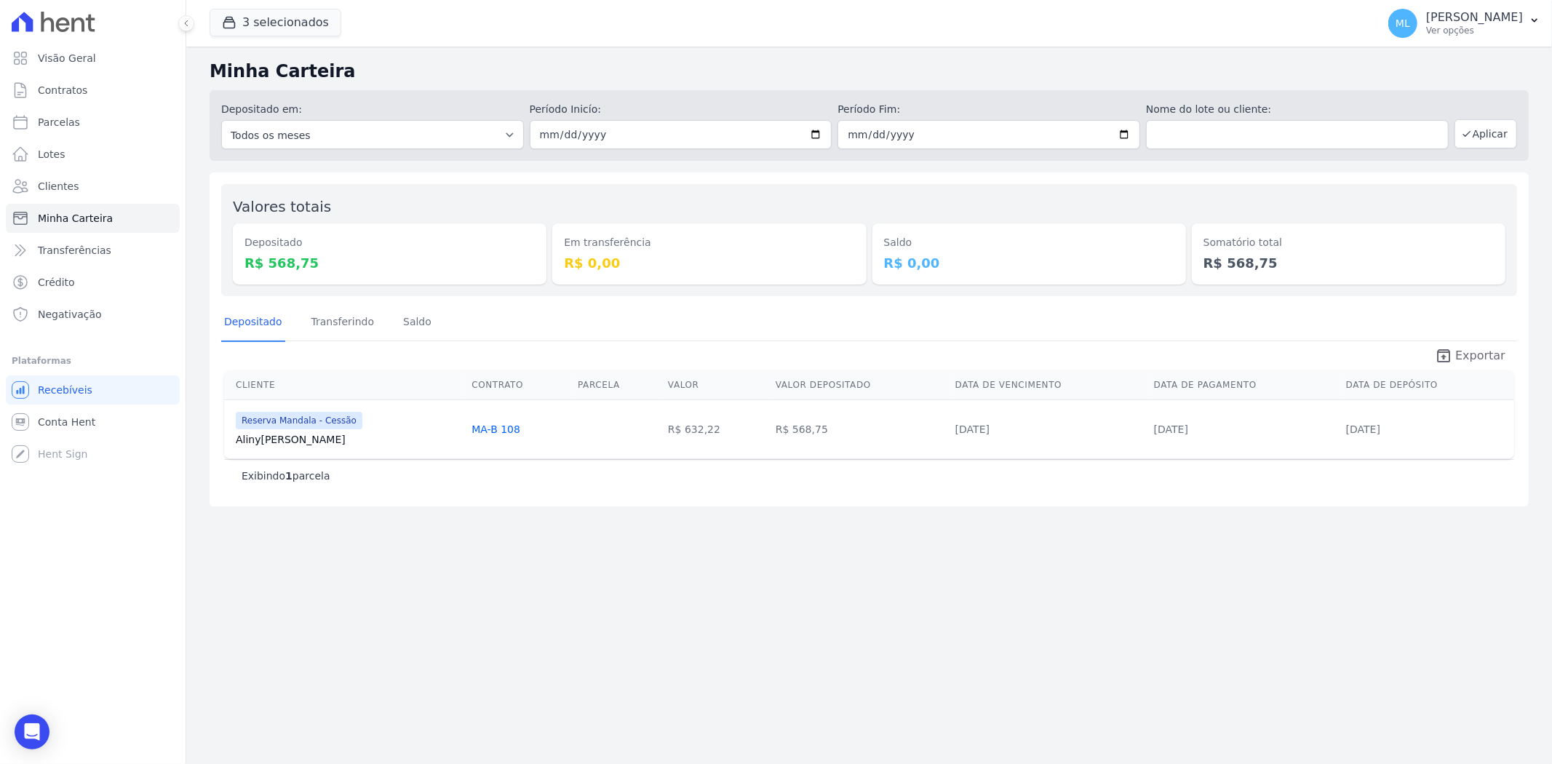
click at [1497, 351] on span "Exportar" at bounding box center [1480, 355] width 50 height 17
click at [284, 20] on button "3 selecionados" at bounding box center [276, 23] width 132 height 28
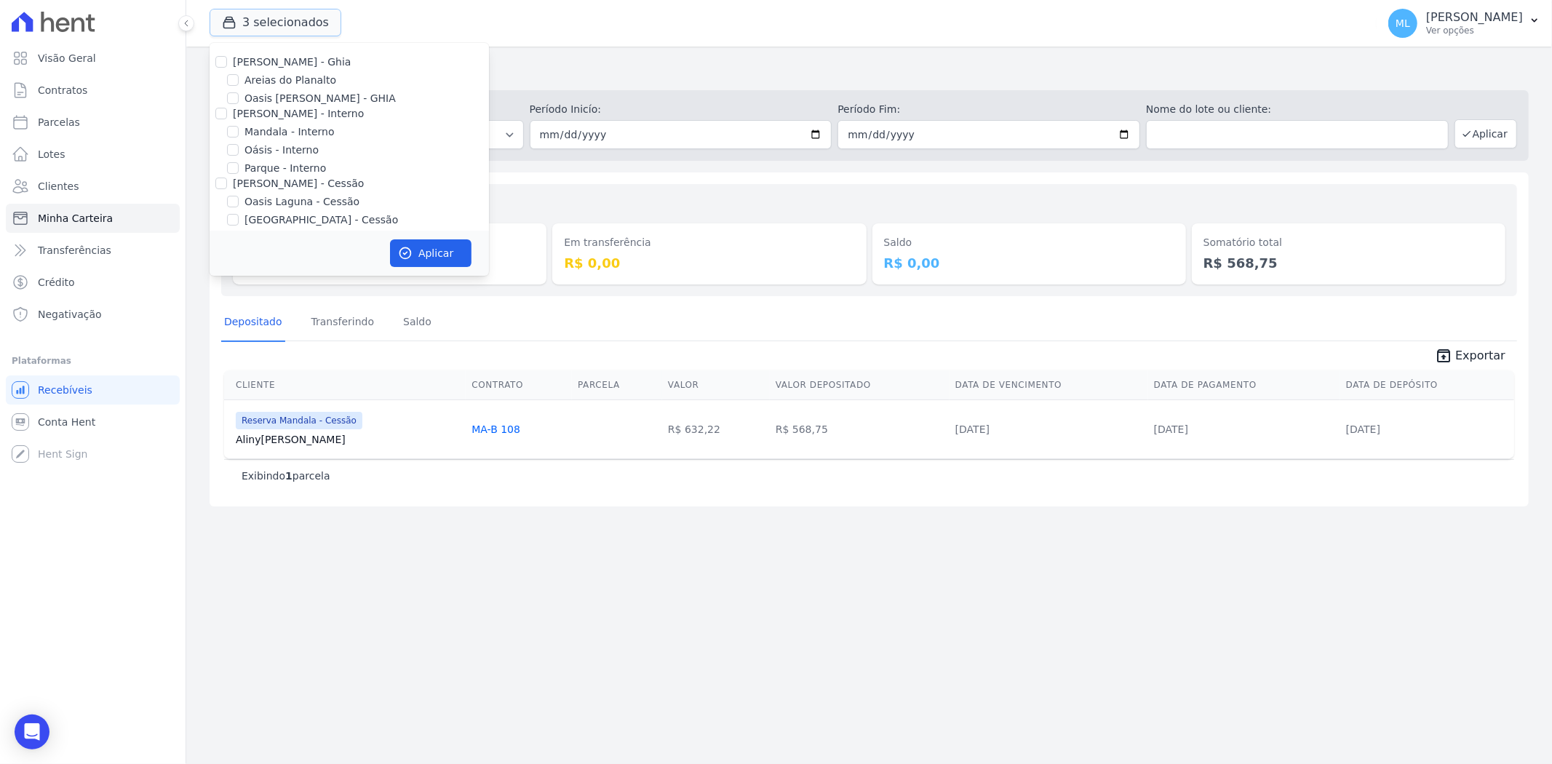
scroll to position [133, 0]
click at [287, 191] on label "Reserva Mandala - LBA" at bounding box center [302, 193] width 117 height 15
click at [239, 191] on input "Reserva Mandala - LBA" at bounding box center [233, 193] width 12 height 12
checkbox input "false"
click at [289, 210] on label "Reserva Mandala - LBA 2" at bounding box center [307, 211] width 127 height 15
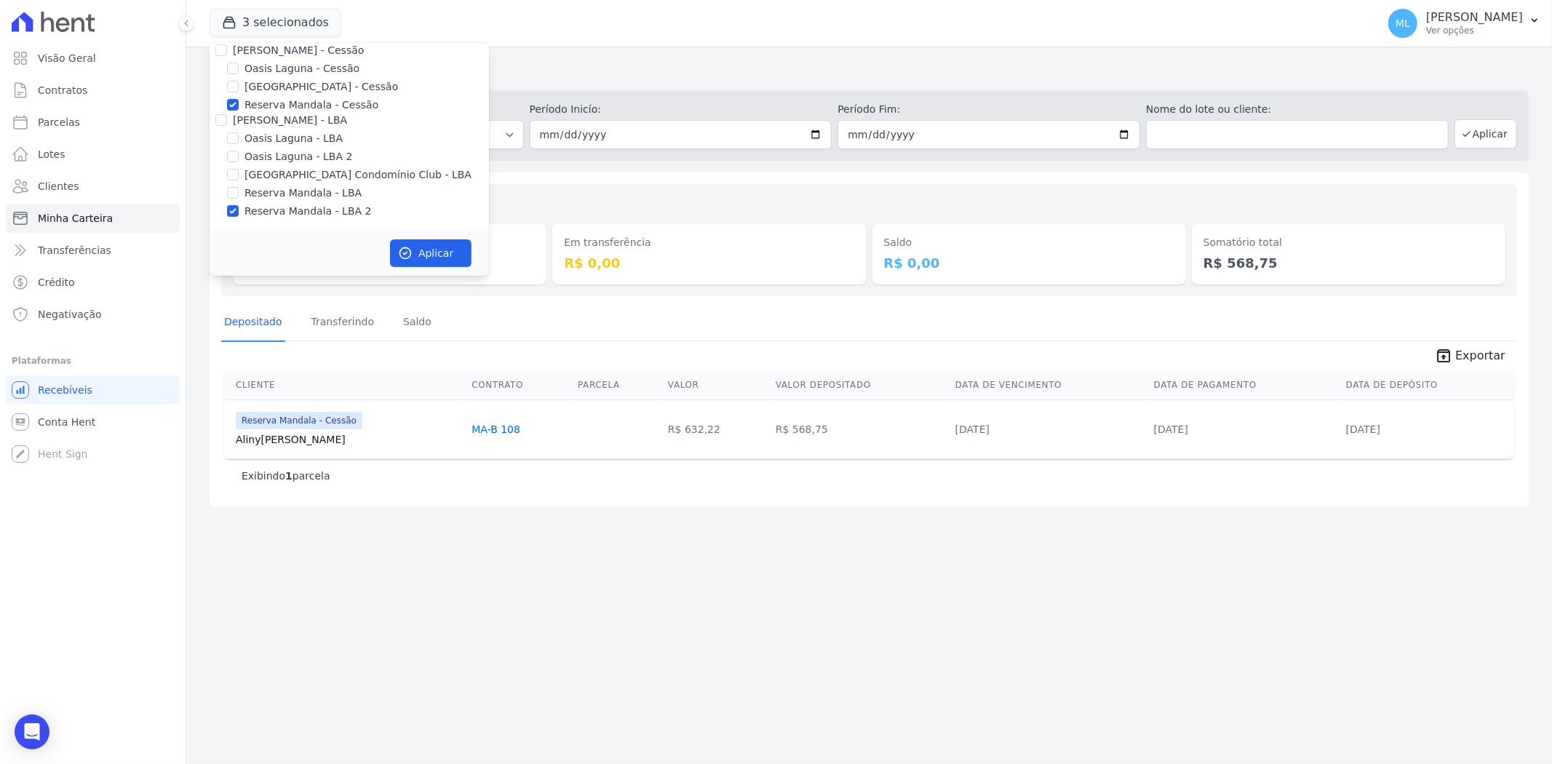
click at [239, 210] on input "Reserva Mandala - LBA 2" at bounding box center [233, 211] width 12 height 12
checkbox input "false"
click at [440, 244] on button "Aplicar" at bounding box center [430, 253] width 81 height 28
